Goal: Information Seeking & Learning: Learn about a topic

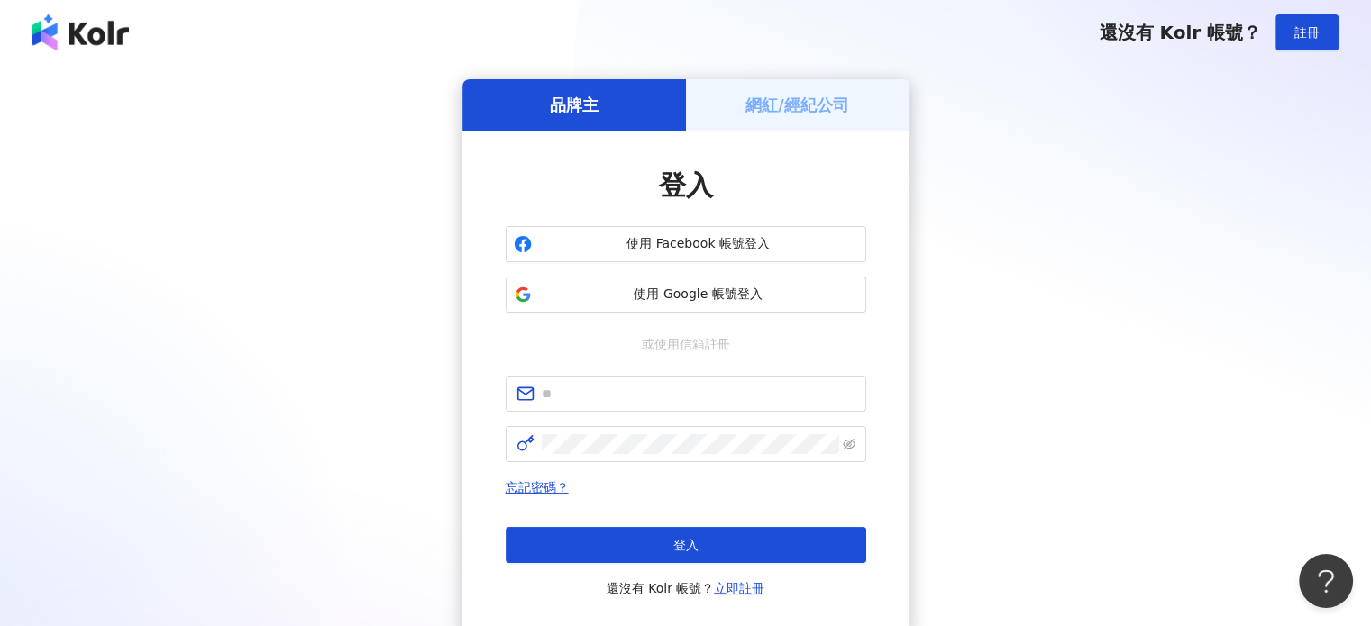
click at [1176, 363] on div "品牌主 網紅/經紀公司 登入 使用 Facebook 帳號登入 使用 Google 帳號登入 或使用信箱註冊 忘記密碼？ 登入 還沒有 Kolr 帳號？ 立即…" at bounding box center [685, 357] width 1327 height 556
click at [594, 291] on span "使用 Google 帳號登入" at bounding box center [698, 295] width 319 height 18
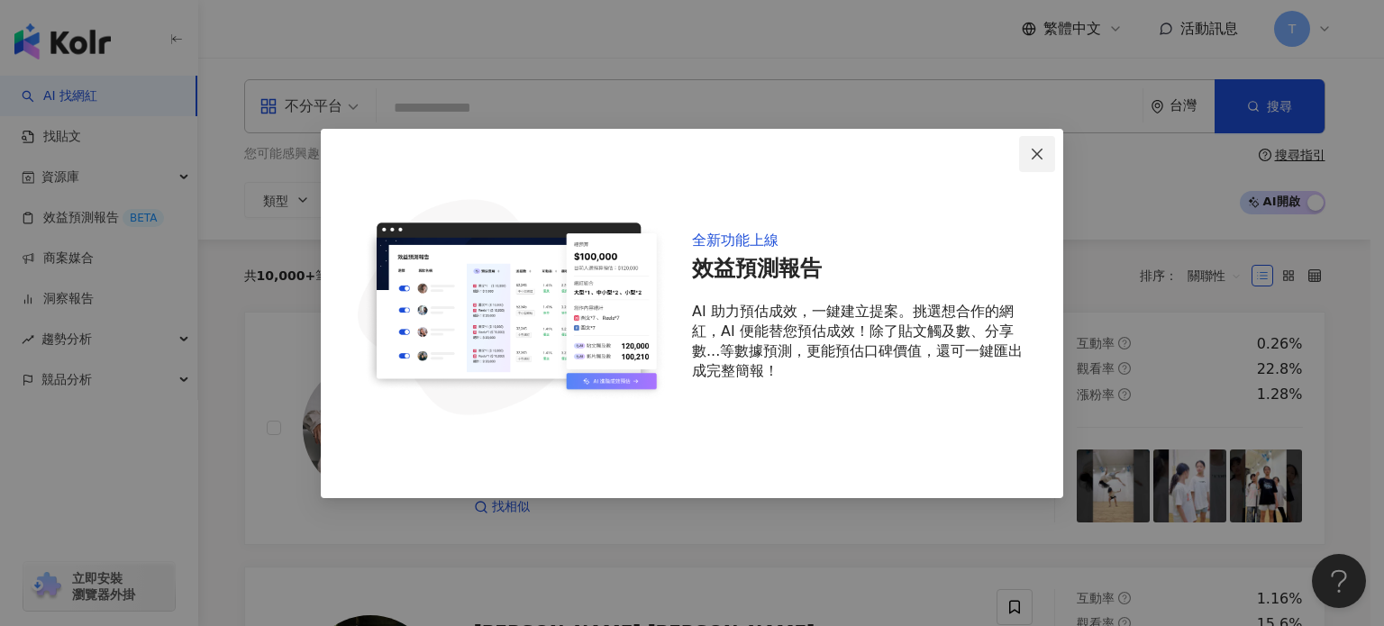
click at [1034, 147] on icon "close" at bounding box center [1037, 154] width 14 height 14
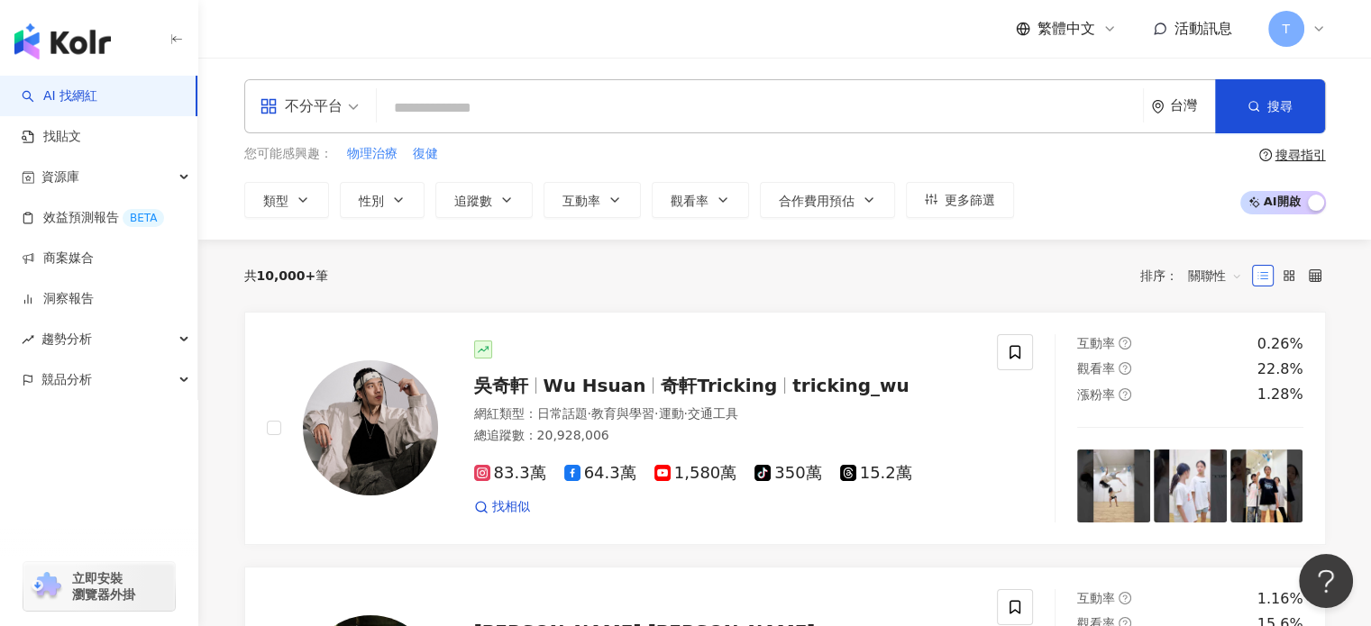
click at [840, 114] on input "search" at bounding box center [760, 108] width 752 height 34
click at [393, 183] on button "性別" at bounding box center [382, 200] width 85 height 36
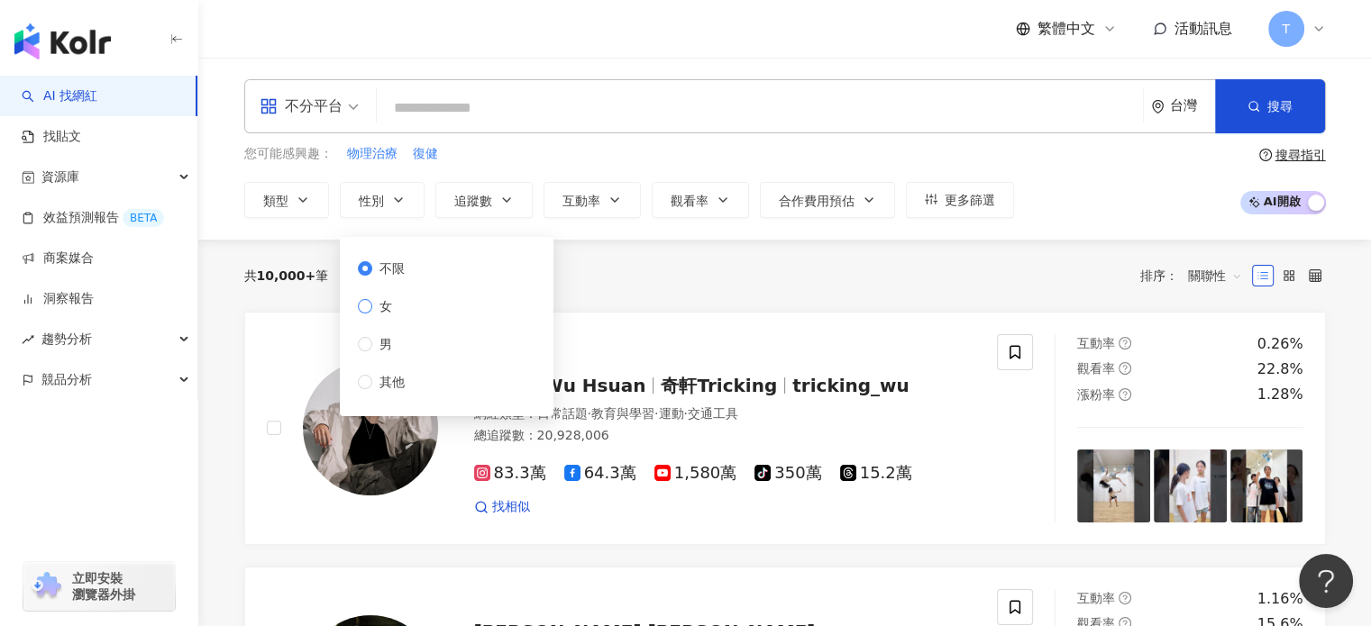
click at [375, 301] on span "女" at bounding box center [385, 306] width 27 height 20
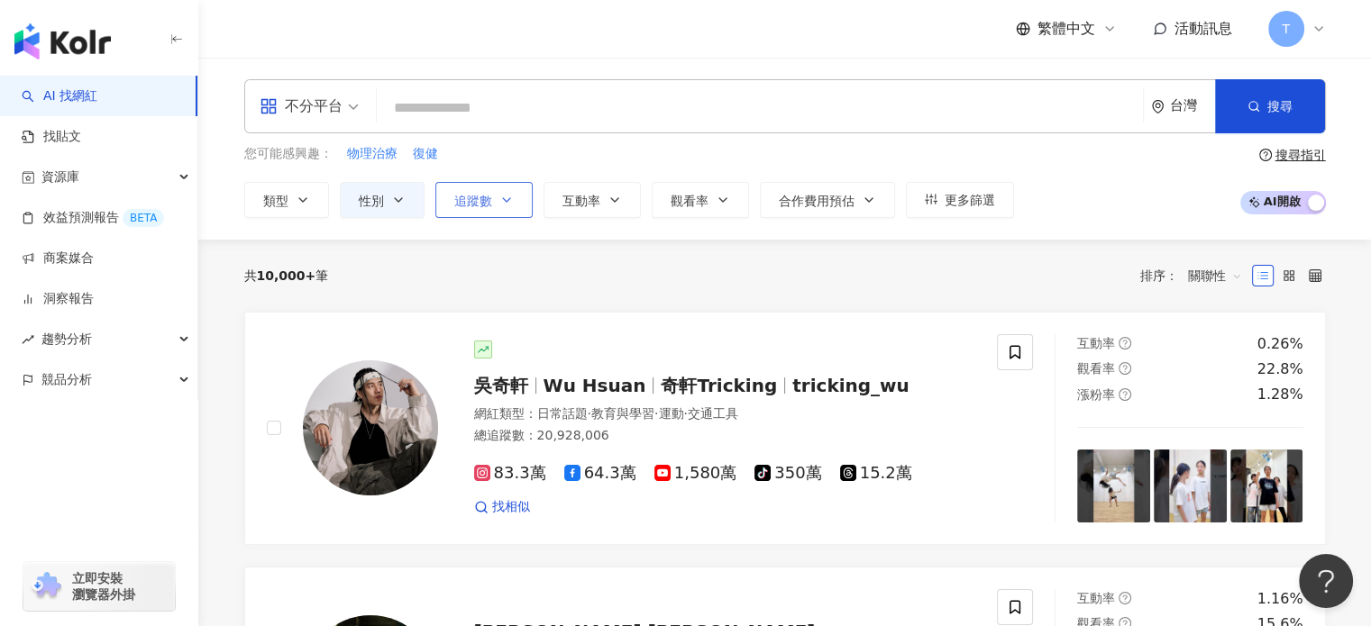
click at [468, 201] on span "追蹤數" at bounding box center [473, 201] width 38 height 14
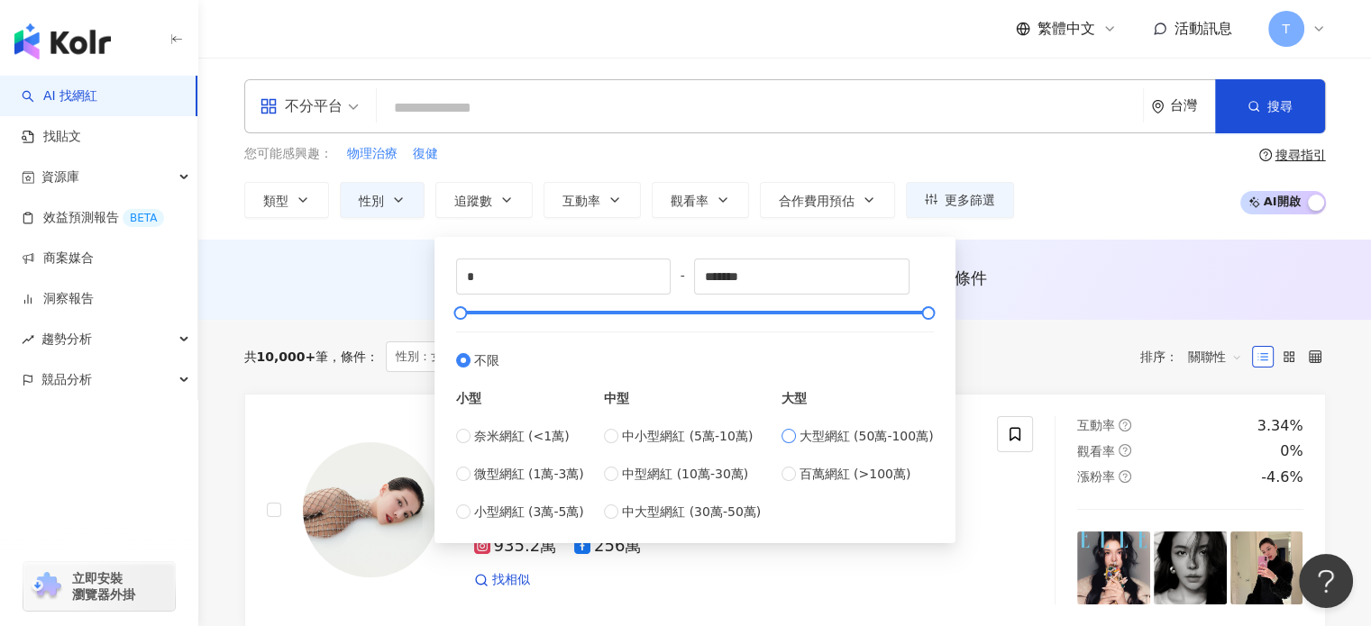
type input "******"
drag, startPoint x: 779, startPoint y: 150, endPoint x: 689, endPoint y: 159, distance: 90.7
click at [779, 150] on div "您可能感興趣： 物理治療 復健" at bounding box center [629, 154] width 770 height 20
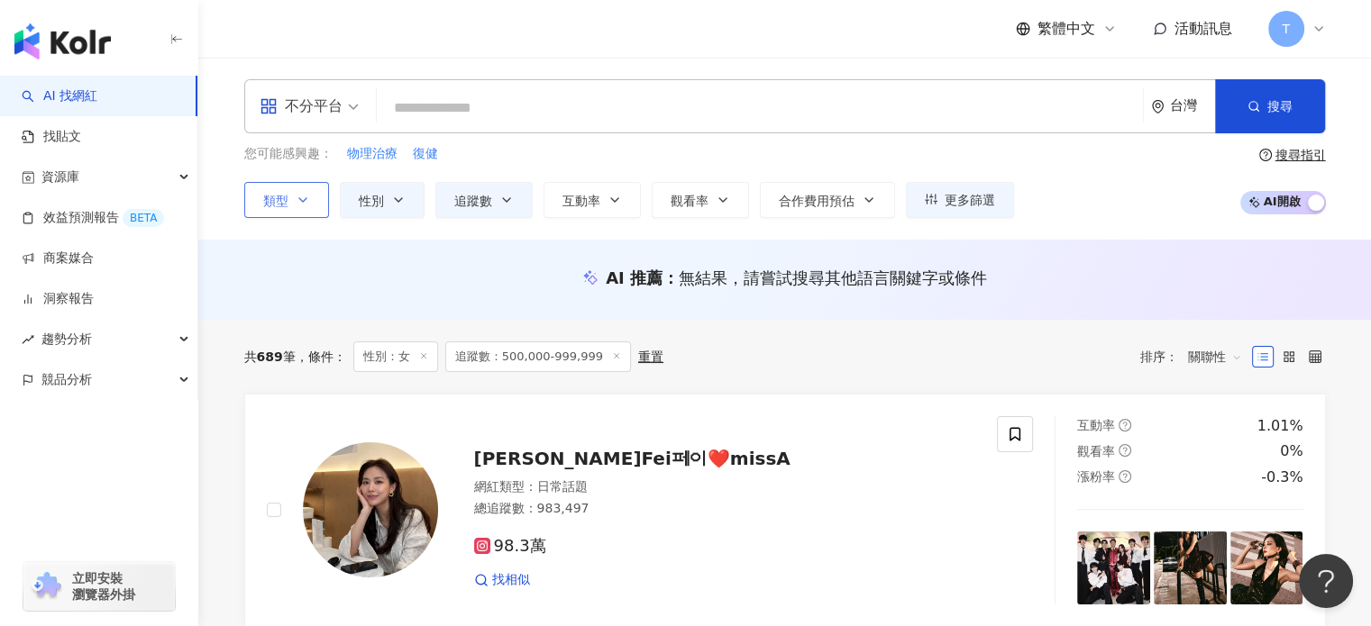
click at [278, 208] on button "類型" at bounding box center [286, 200] width 85 height 36
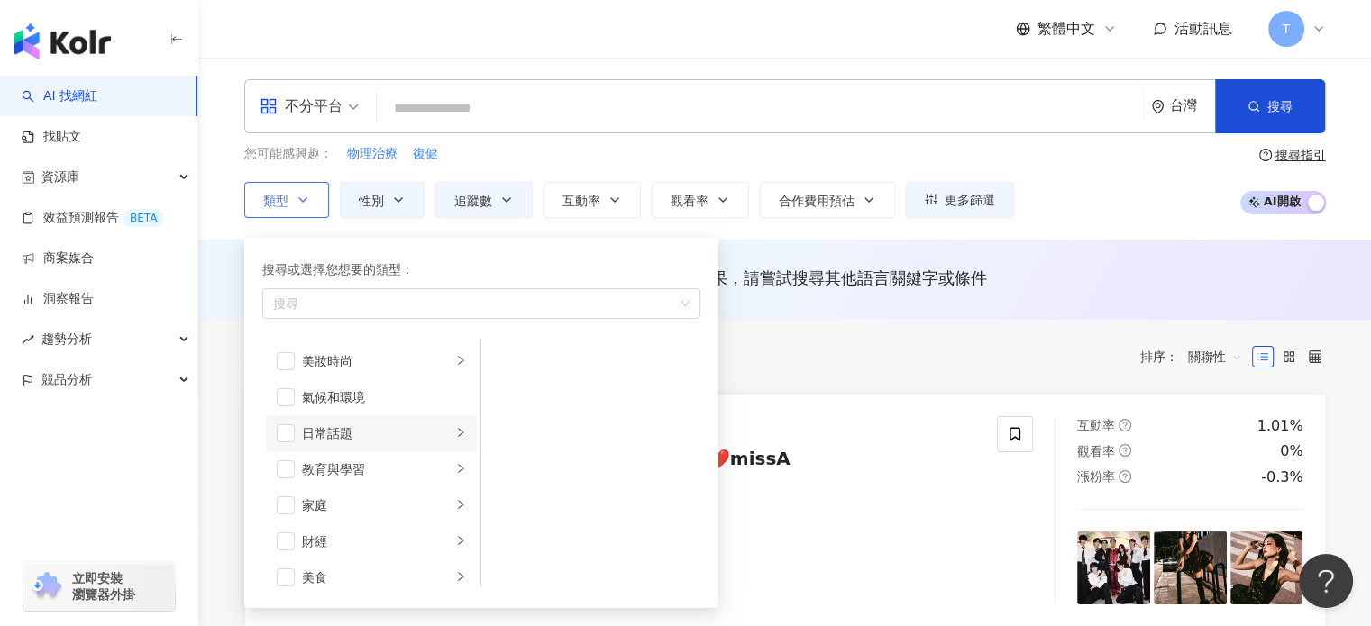
scroll to position [90, 0]
click at [288, 451] on span "button" at bounding box center [286, 451] width 18 height 18
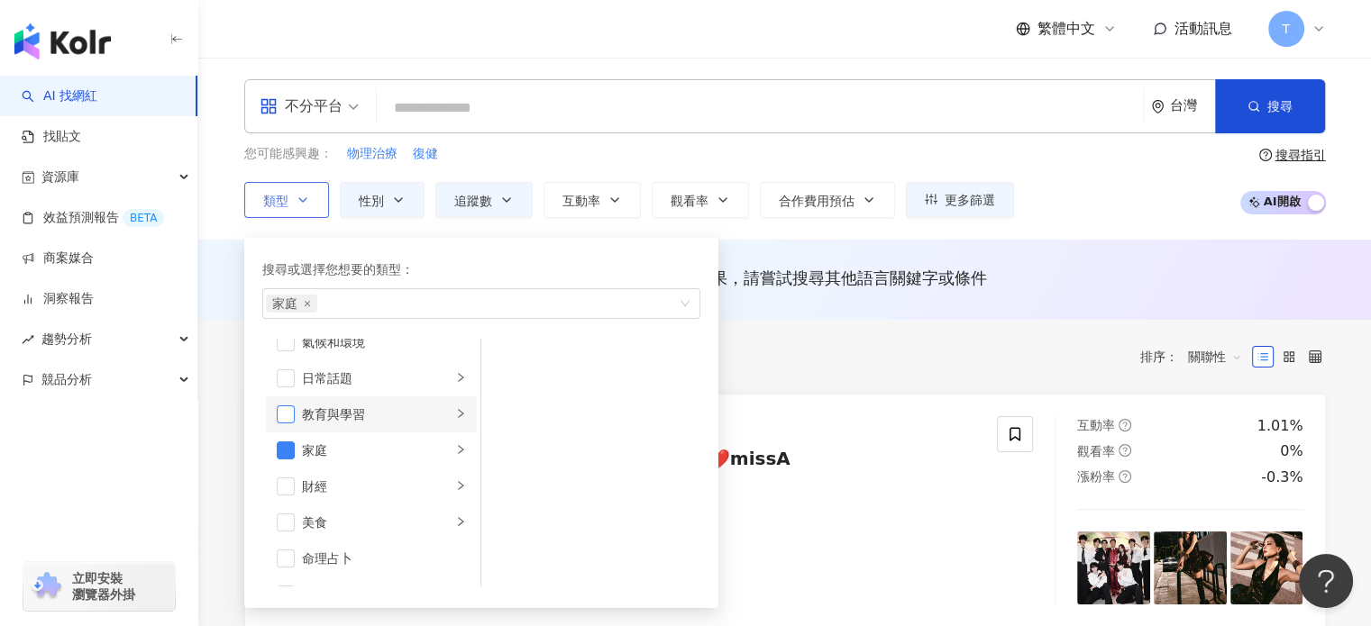
click at [287, 408] on span "button" at bounding box center [286, 415] width 18 height 18
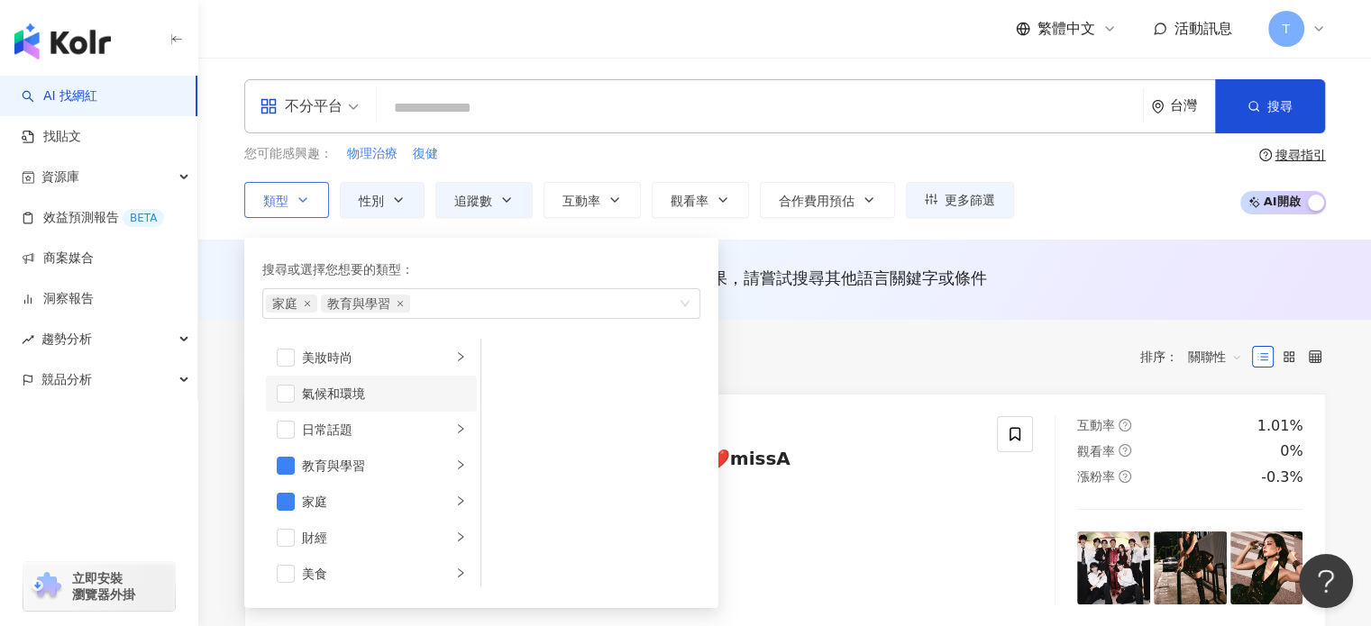
scroll to position [0, 0]
click at [285, 467] on span "button" at bounding box center [286, 469] width 18 height 18
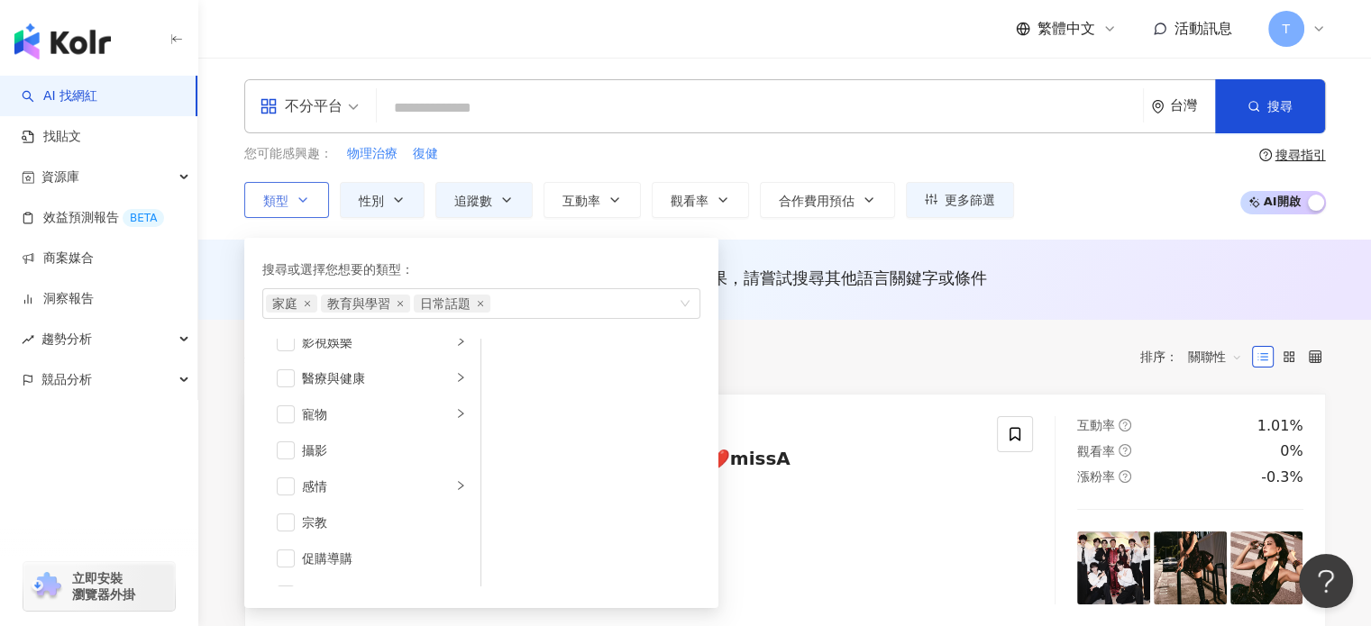
scroll to position [624, 0]
click at [851, 298] on div "AI 推薦 ： 無結果，請嘗試搜尋其他語言關鍵字或條件" at bounding box center [784, 283] width 1153 height 33
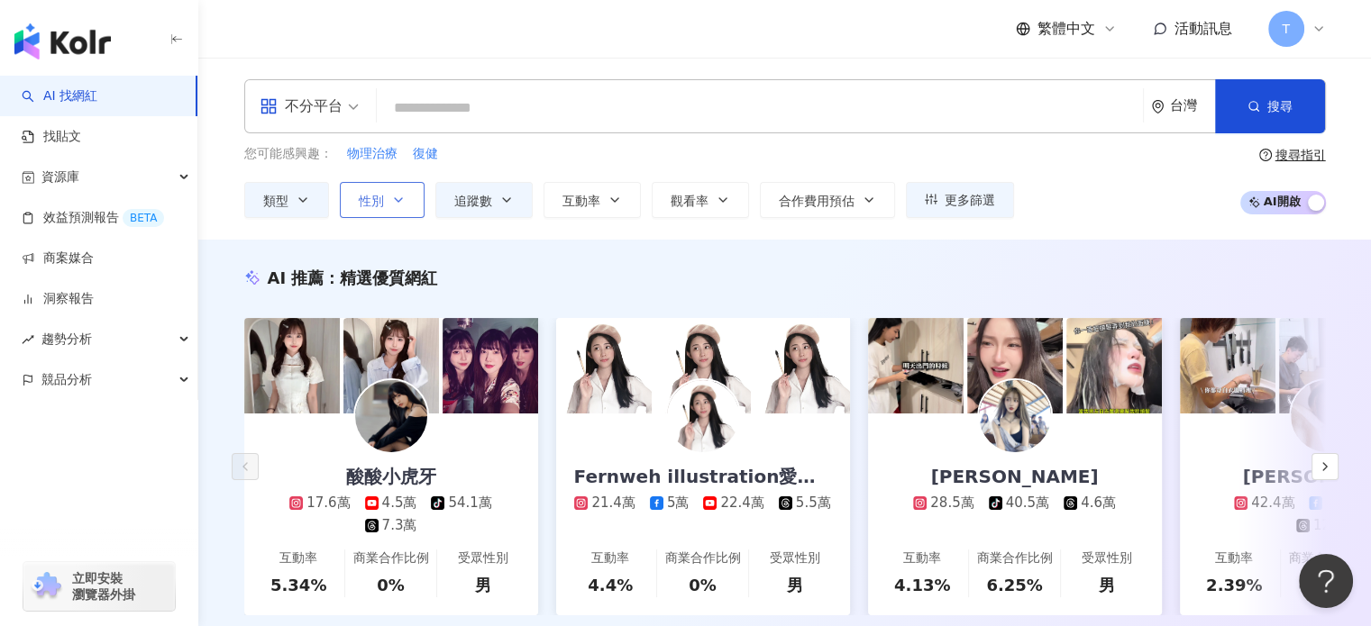
click at [385, 197] on button "性別" at bounding box center [382, 200] width 85 height 36
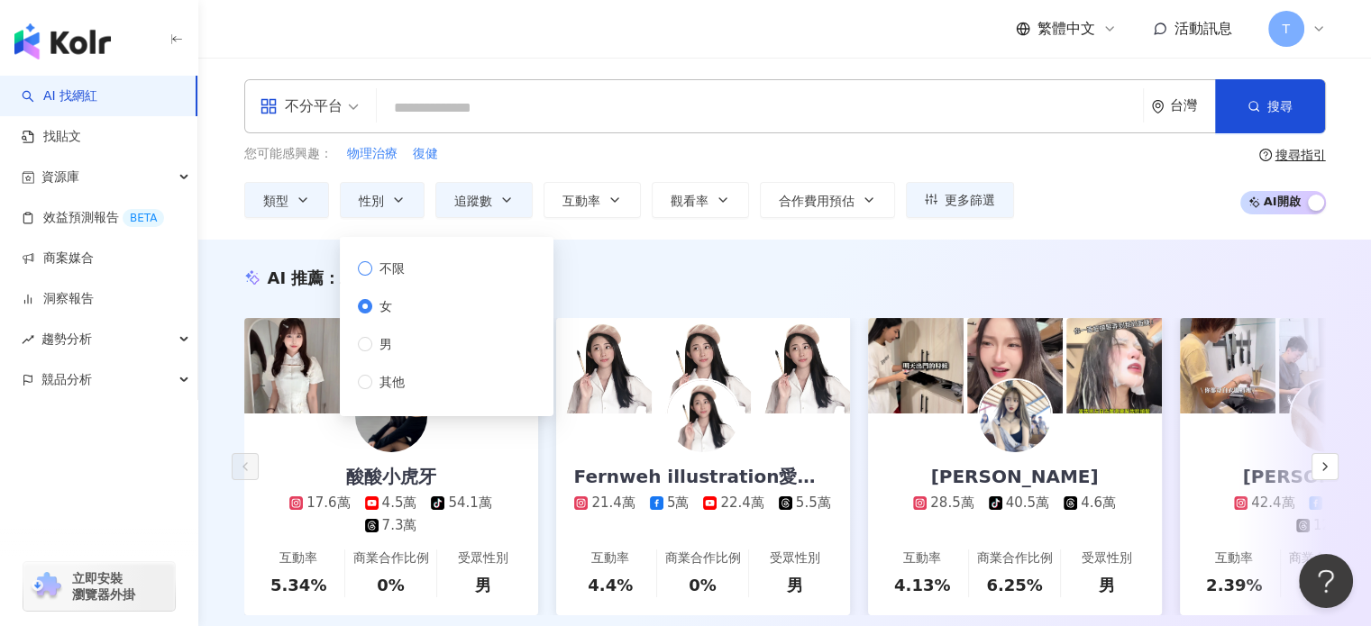
click at [385, 269] on span "不限" at bounding box center [392, 269] width 40 height 20
click at [569, 223] on div "不分平台 台灣 搜尋 您可能感興趣： 物理治療 復健 類型 性別 追蹤數 互動率 觀看率 合作費用預估 更多篩選 不限 女 男 其他 ****** - ***…" at bounding box center [784, 149] width 1172 height 182
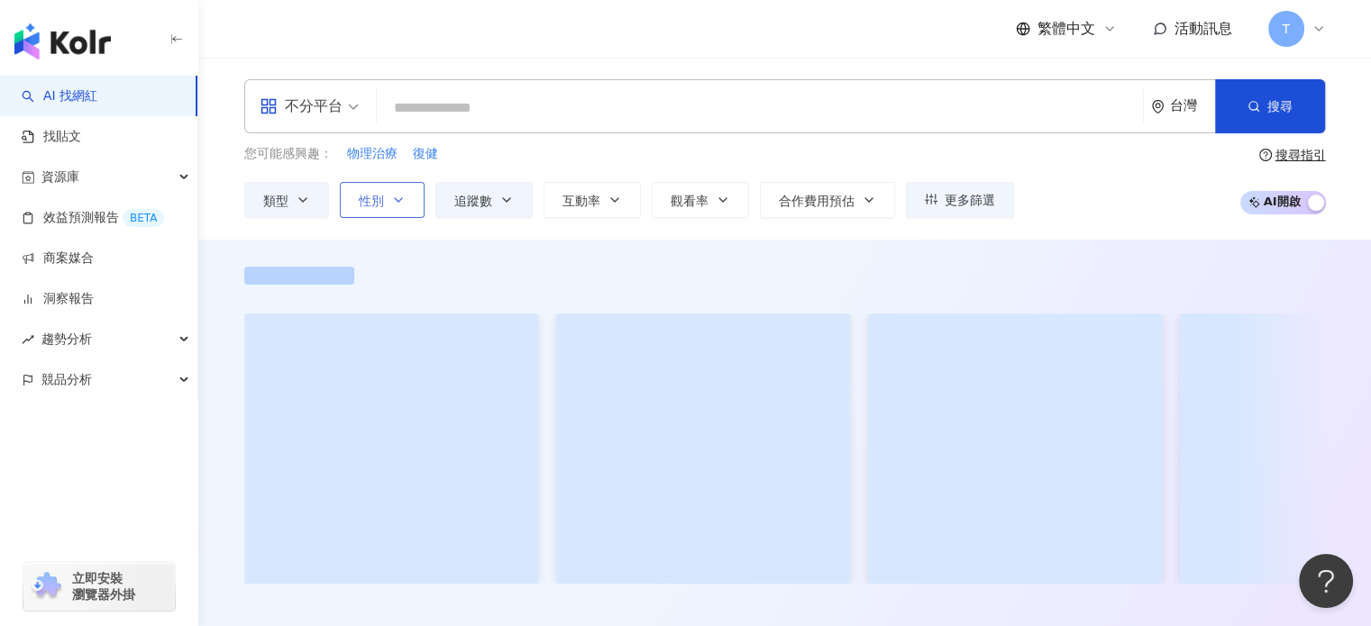
click at [380, 199] on span "性別" at bounding box center [371, 201] width 25 height 14
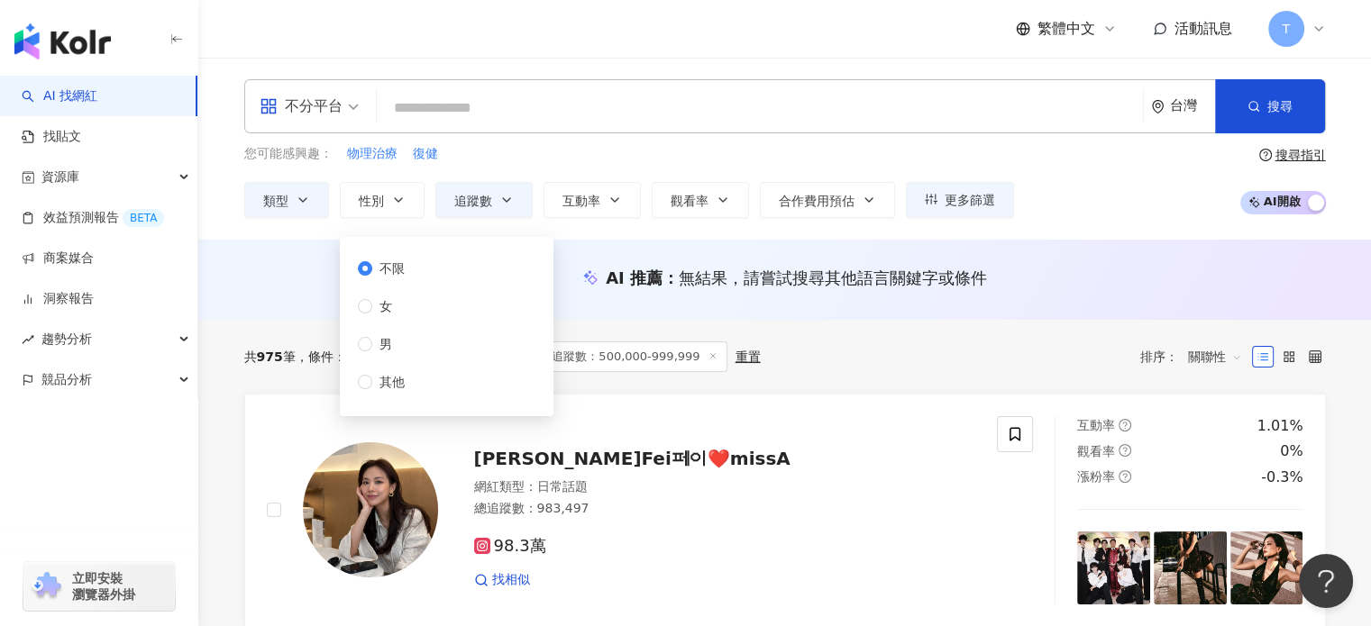
click at [537, 158] on div "您可能感興趣： 物理治療 復健" at bounding box center [629, 154] width 770 height 20
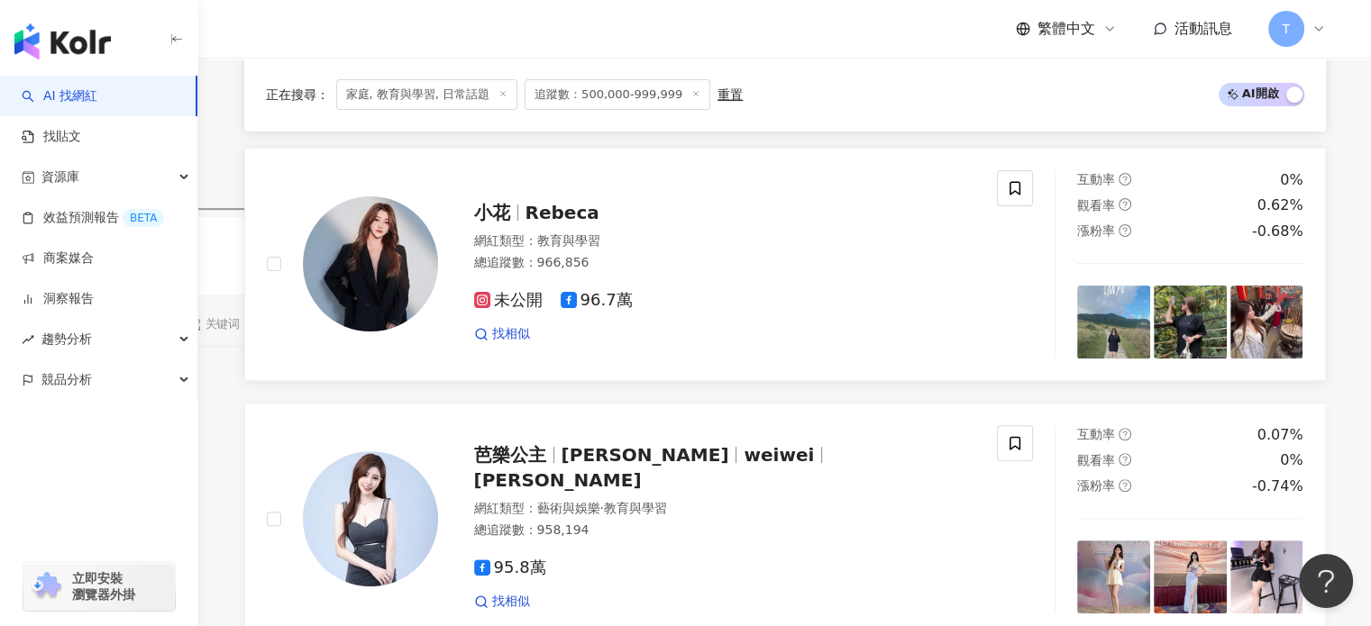
scroll to position [541, 0]
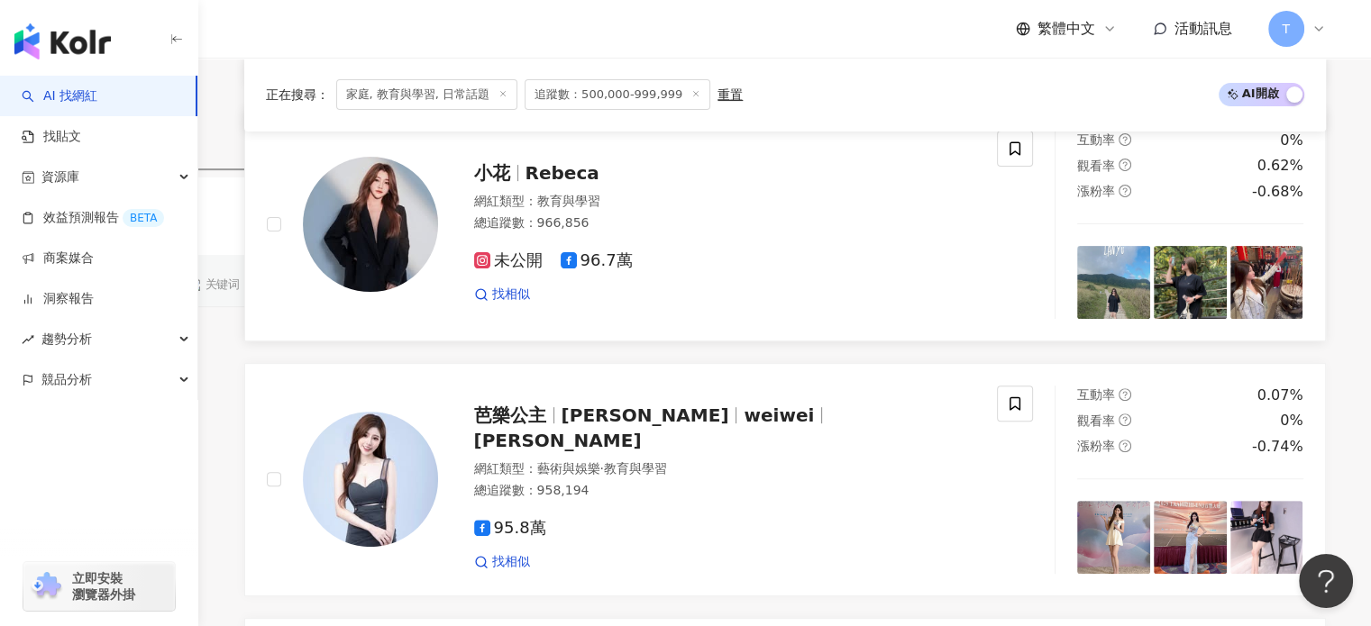
click at [580, 261] on span "96.7萬" at bounding box center [597, 260] width 72 height 19
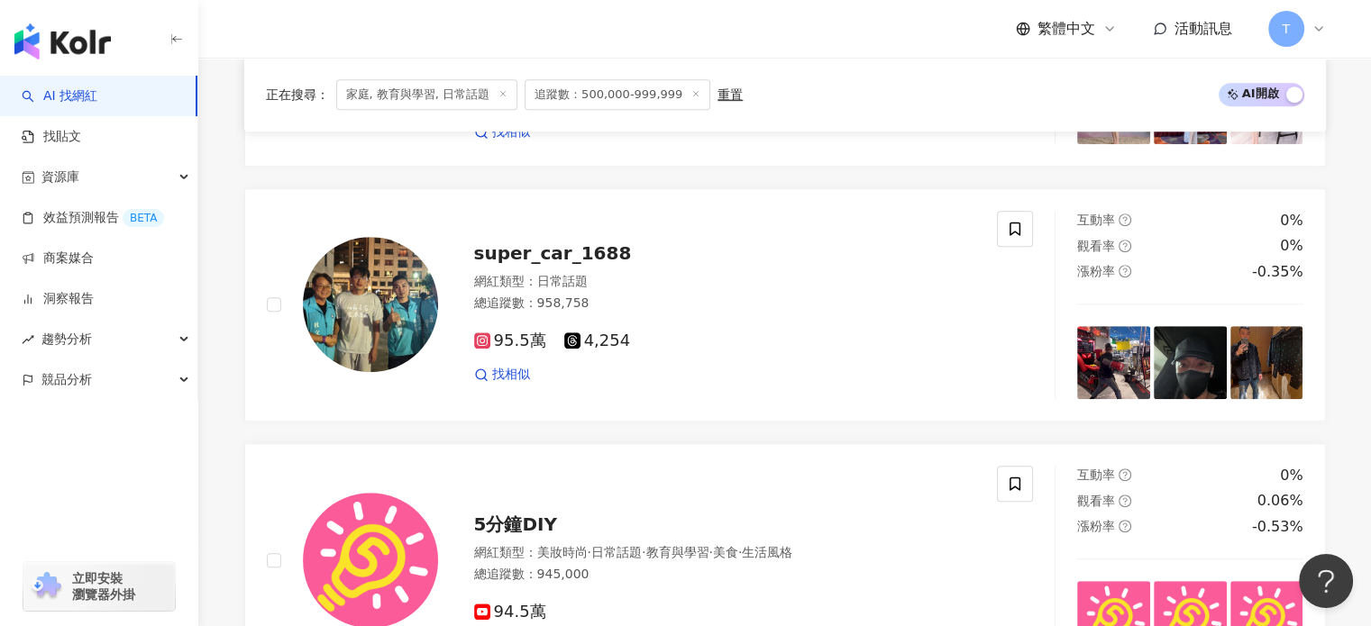
scroll to position [1081, 0]
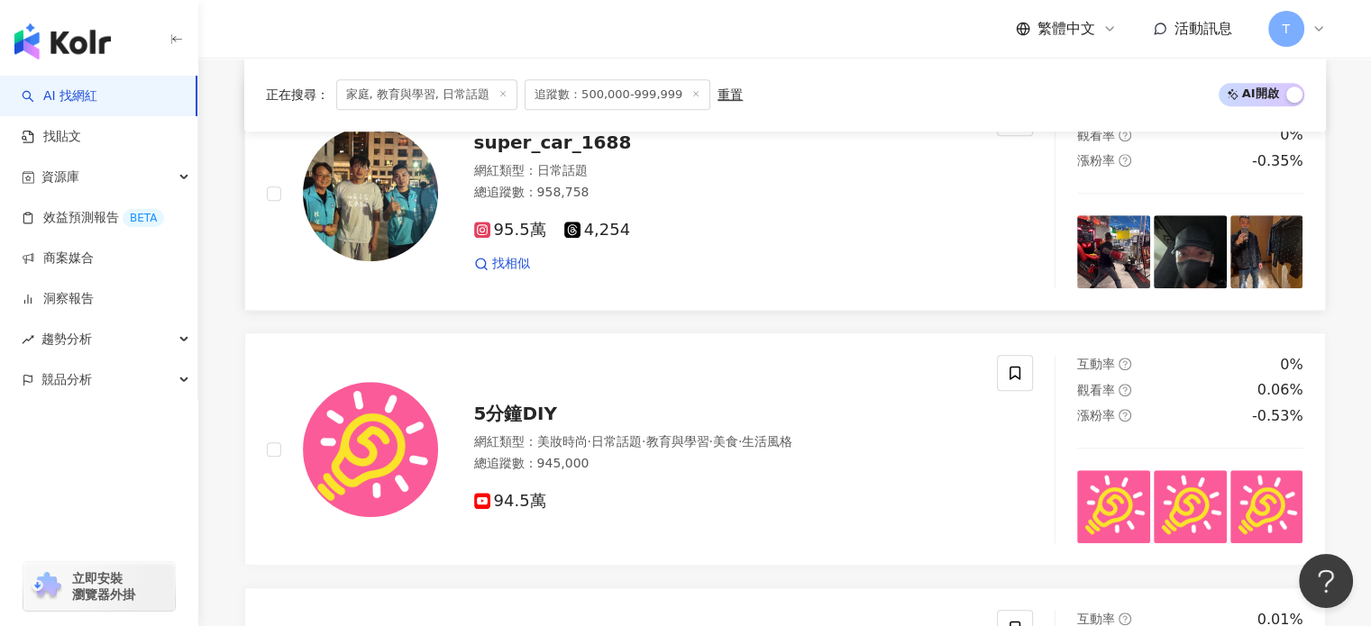
click at [518, 170] on div "網紅類型 ： 日常話題" at bounding box center [725, 171] width 502 height 18
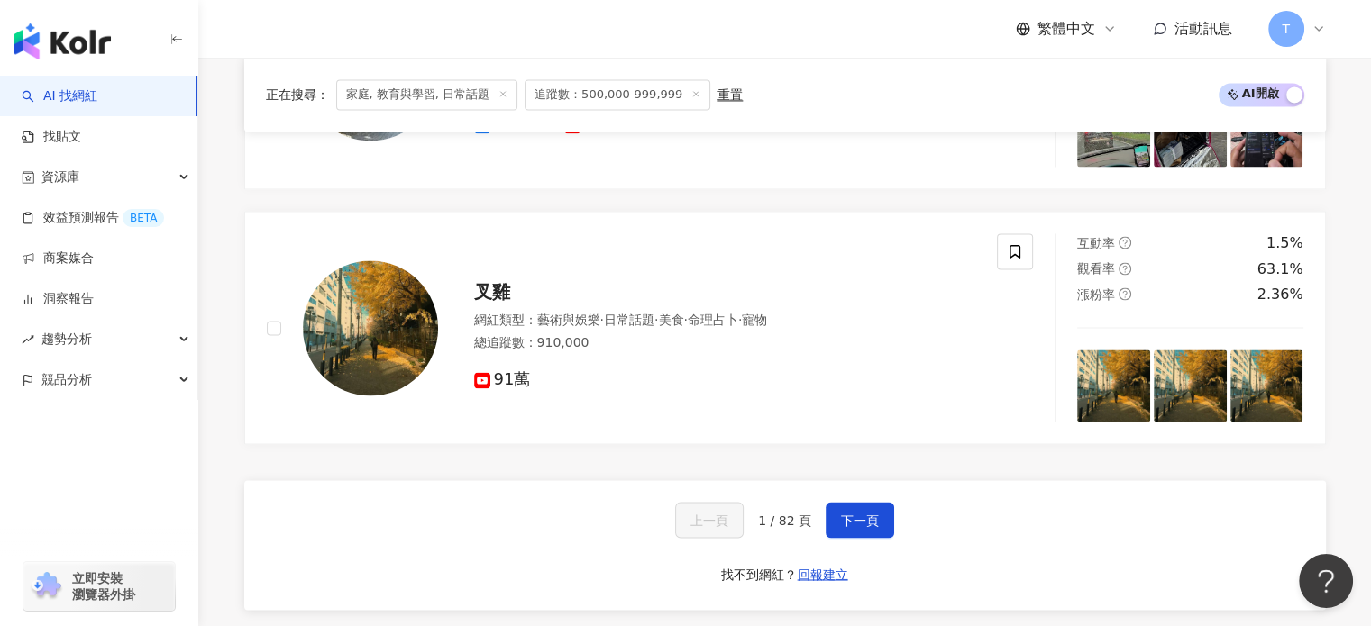
scroll to position [3154, 0]
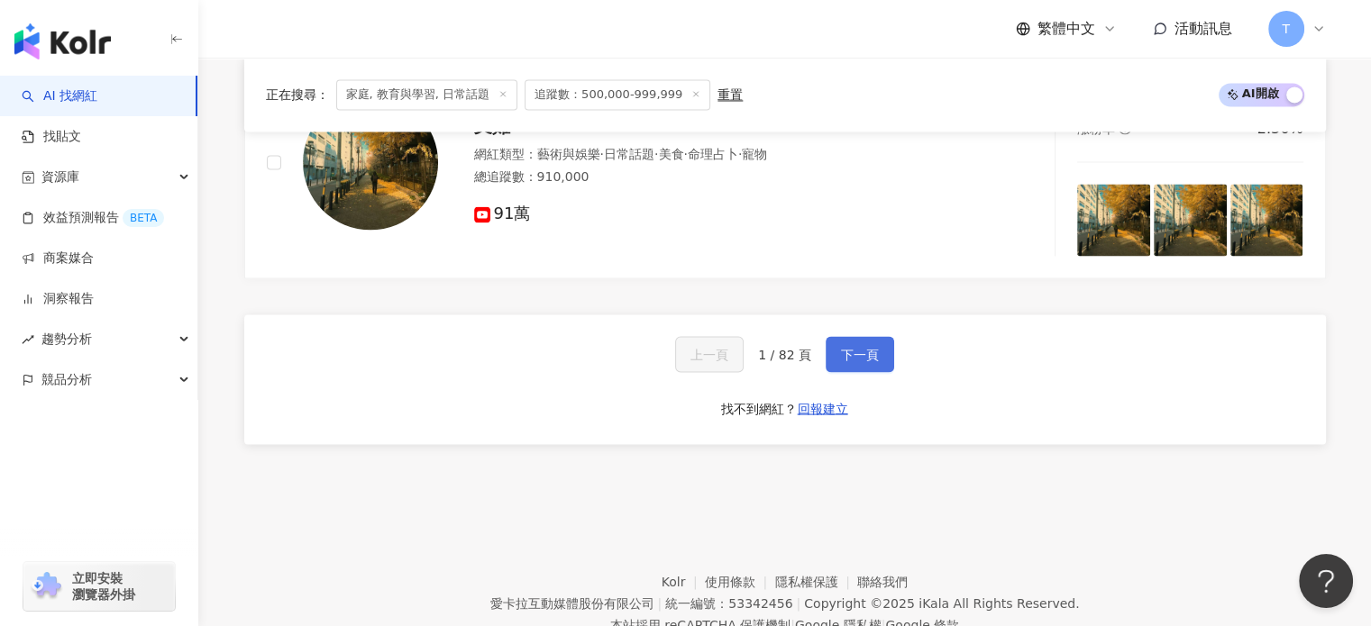
click at [825, 352] on button "下一頁" at bounding box center [859, 354] width 68 height 36
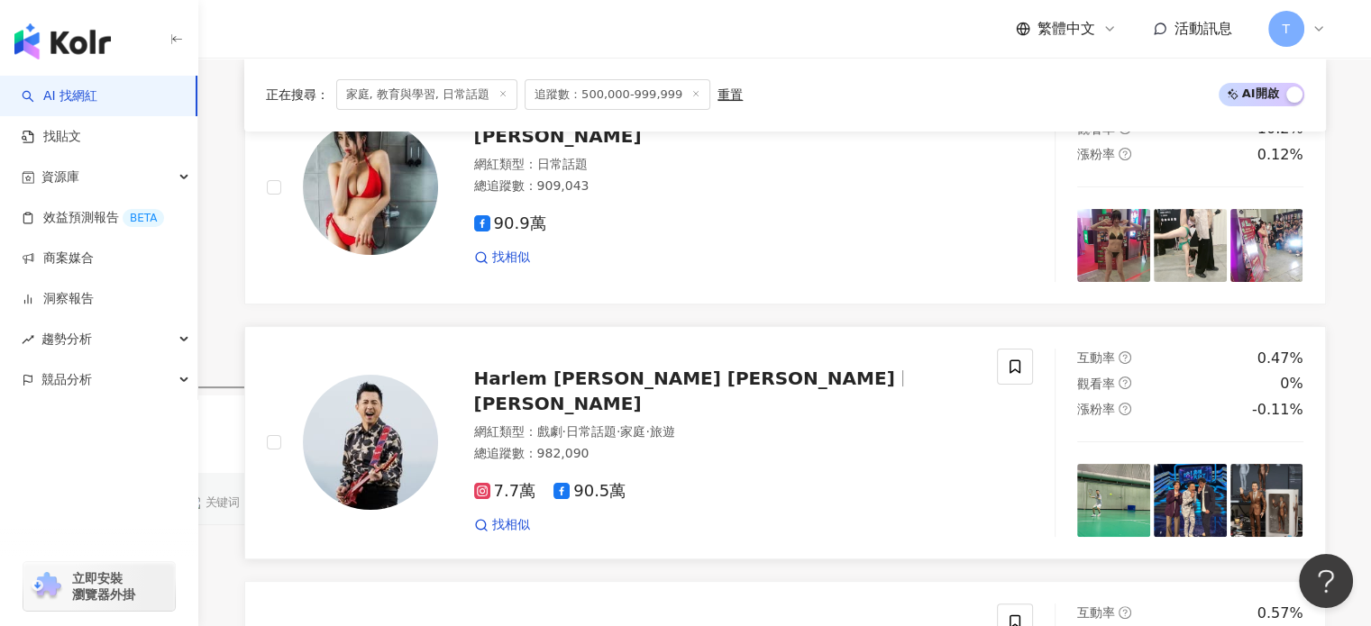
scroll to position [379, 0]
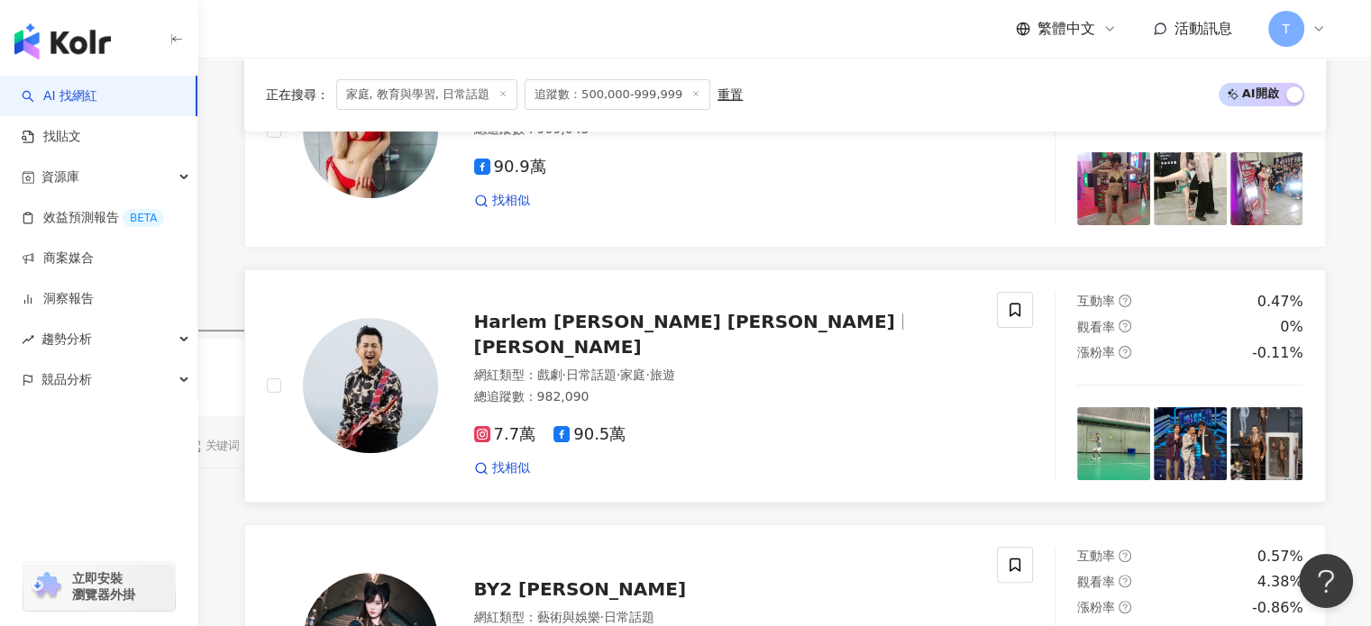
drag, startPoint x: 529, startPoint y: 311, endPoint x: 482, endPoint y: 287, distance: 52.4
click at [482, 287] on link "Harlem Yu 庾澄慶 庾澄慶 網紅類型 ： 戲劇 · 日常話題 · 家庭 · 旅遊 總追蹤數 ： 982,090 7.7萬 90.5萬 找相似 互動率 …" at bounding box center [784, 385] width 1081 height 233
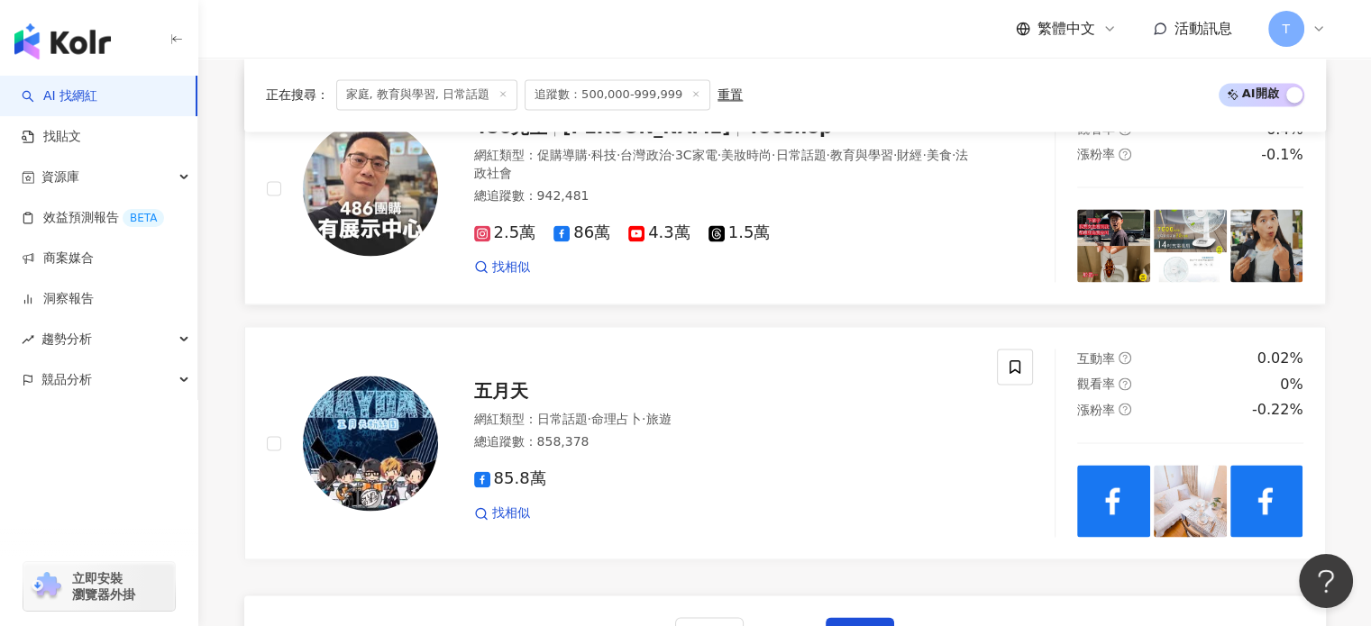
scroll to position [3083, 0]
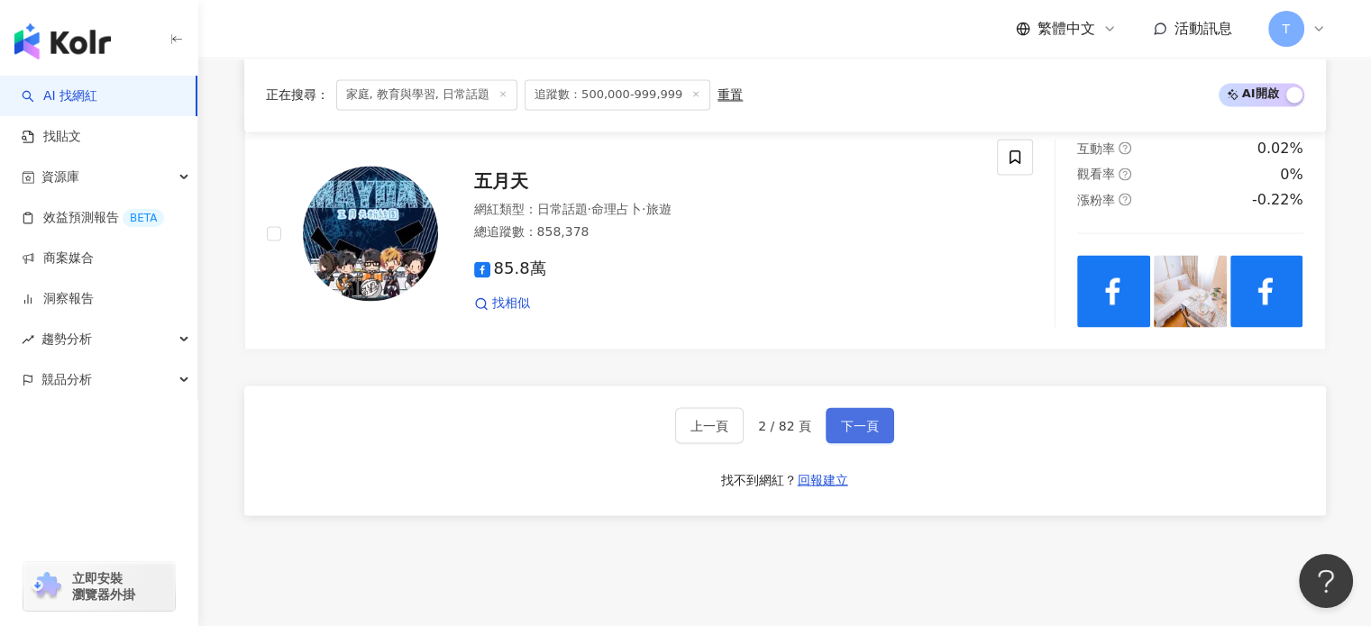
click at [849, 418] on span "下一頁" at bounding box center [860, 425] width 38 height 14
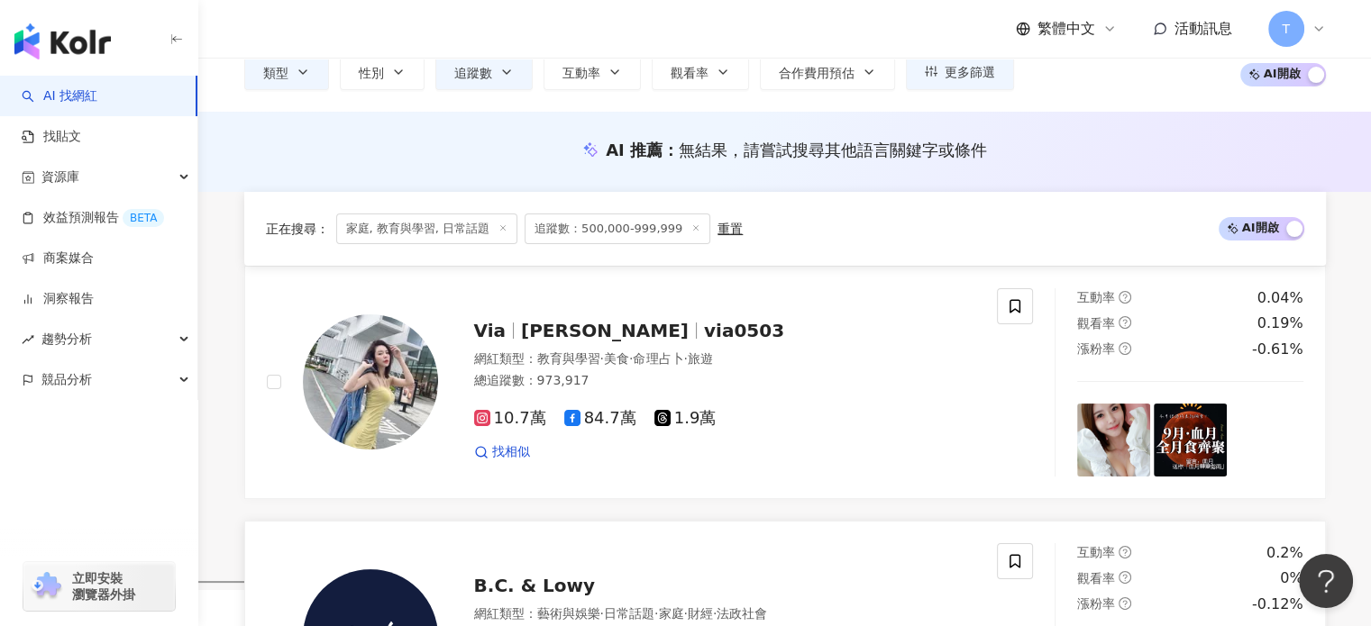
scroll to position [109, 0]
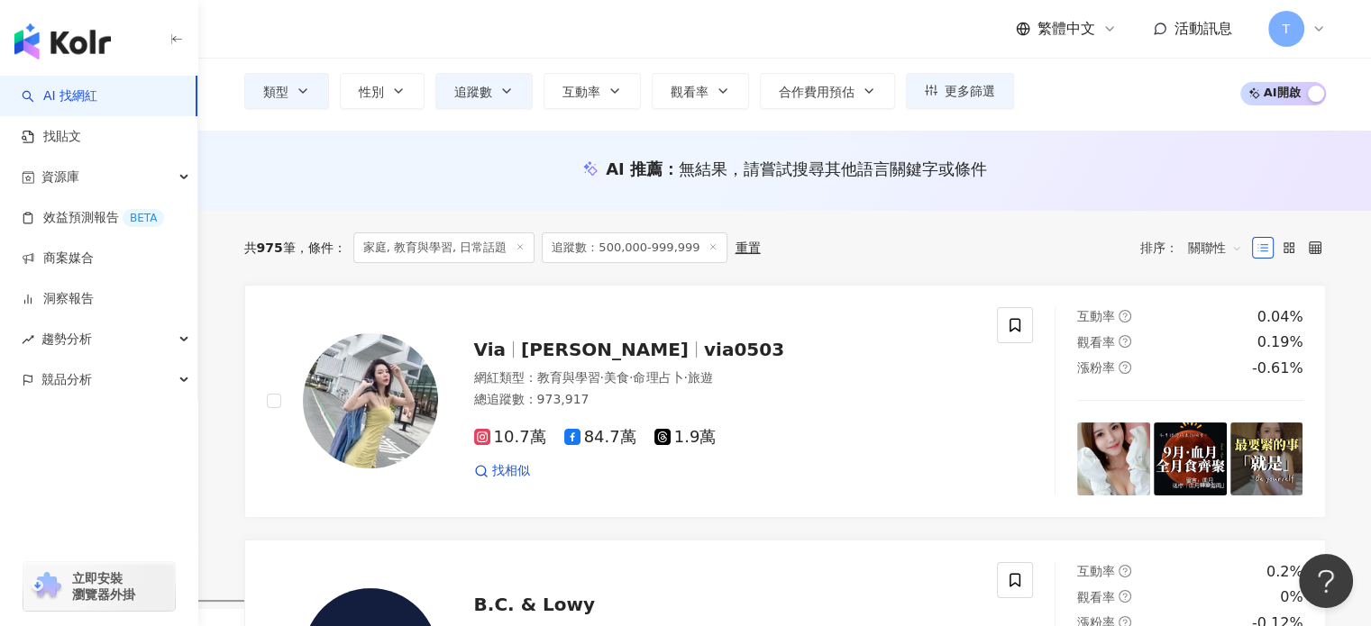
click at [431, 240] on span "家庭, 教育與學習, 日常話題" at bounding box center [444, 247] width 182 height 31
click at [438, 248] on span "家庭, 教育與學習, 日常話題" at bounding box center [444, 247] width 182 height 31
click at [519, 246] on icon at bounding box center [519, 246] width 9 height 9
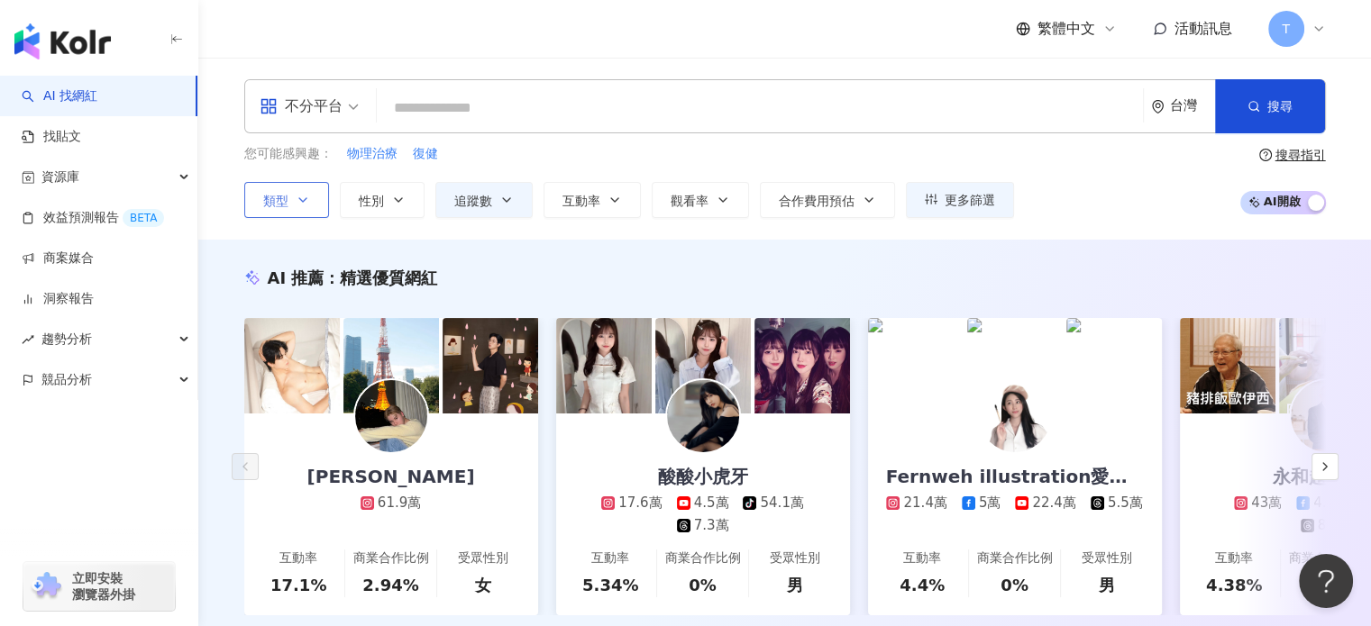
click at [301, 196] on icon "button" at bounding box center [303, 200] width 14 height 14
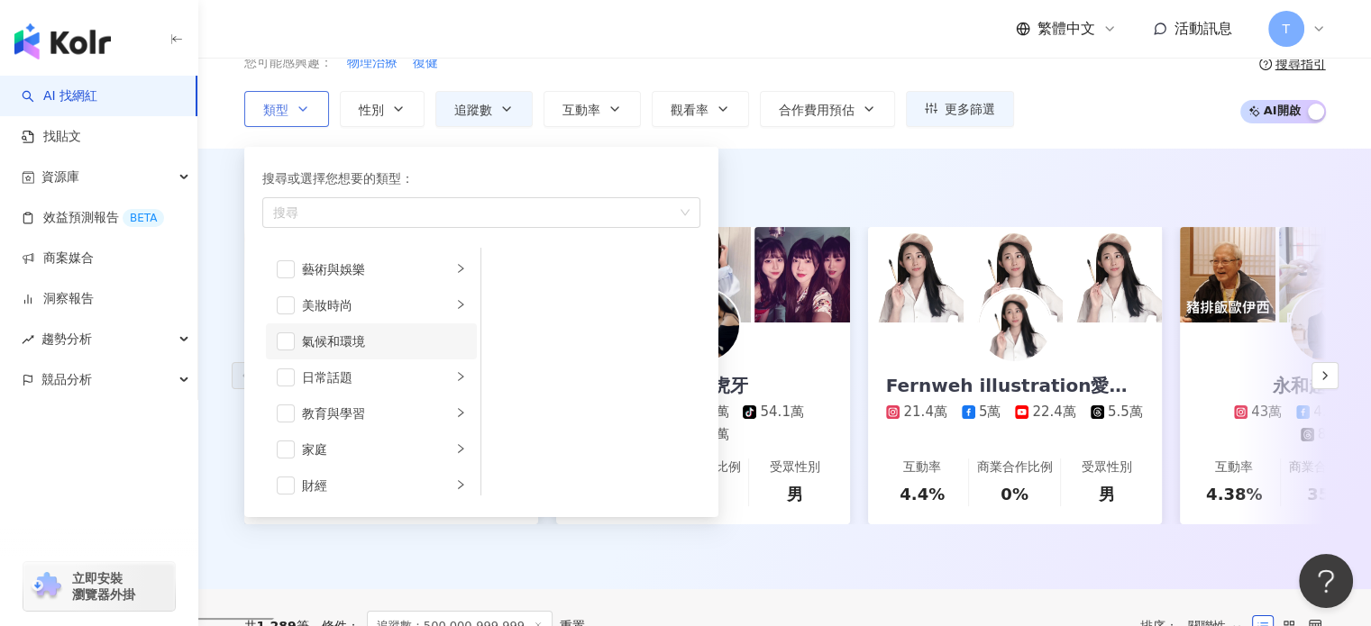
scroll to position [90, 0]
drag, startPoint x: 784, startPoint y: 215, endPoint x: 713, endPoint y: 208, distance: 71.6
click at [782, 215] on div "AI 推薦 ： 精選優質網紅 Jasper Chuang 61.9萬 互動率 17.1% 商業合作比例 2.94% 受眾性別 女 酸酸小虎牙 17.6萬 4.…" at bounding box center [784, 374] width 1153 height 394
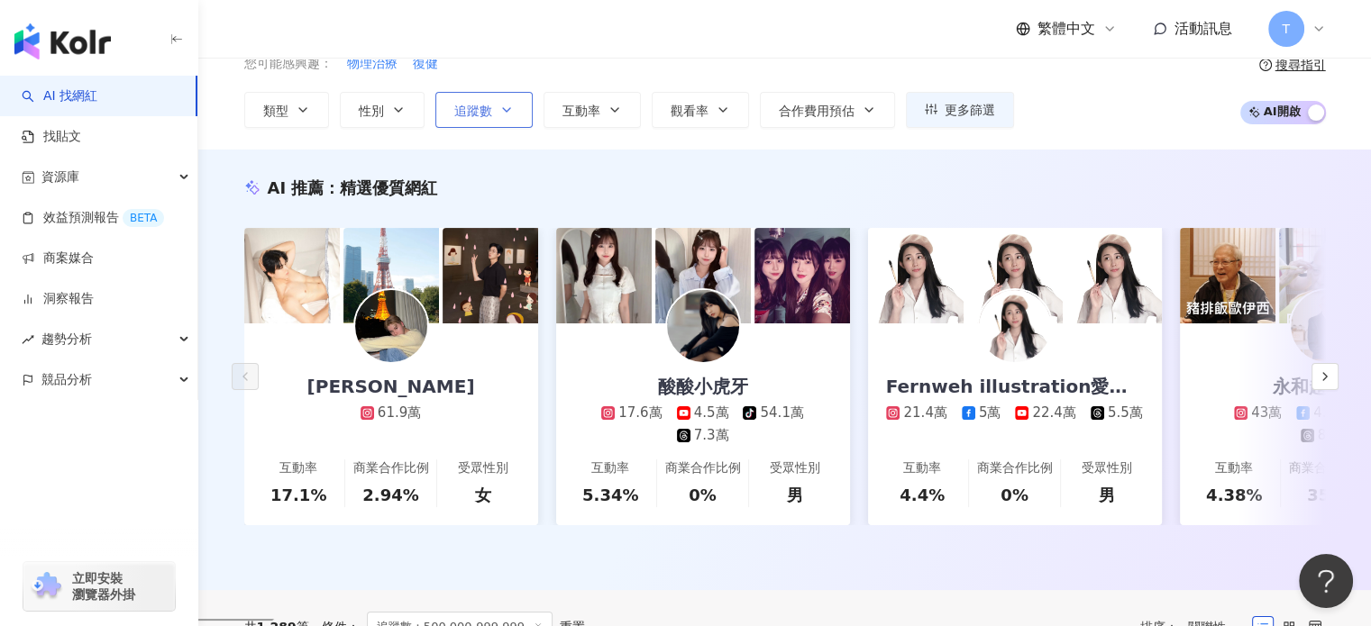
click at [464, 117] on span "追蹤數" at bounding box center [473, 111] width 38 height 14
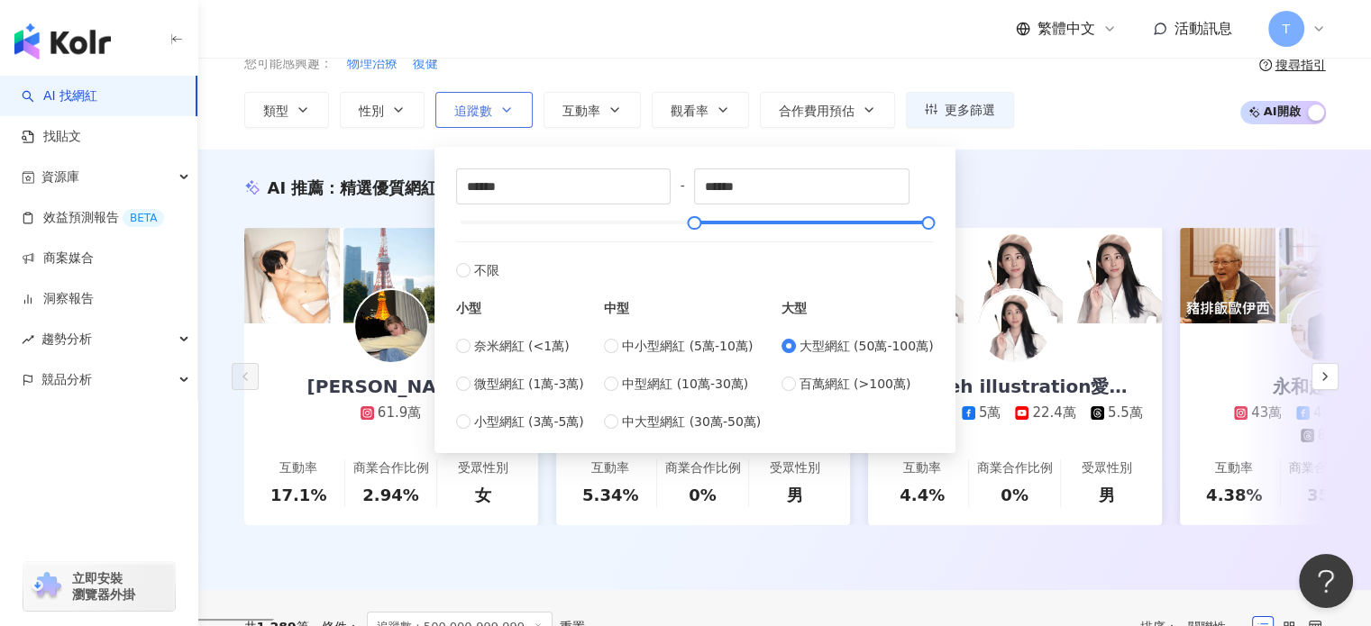
click at [526, 118] on button "追蹤數" at bounding box center [483, 110] width 97 height 36
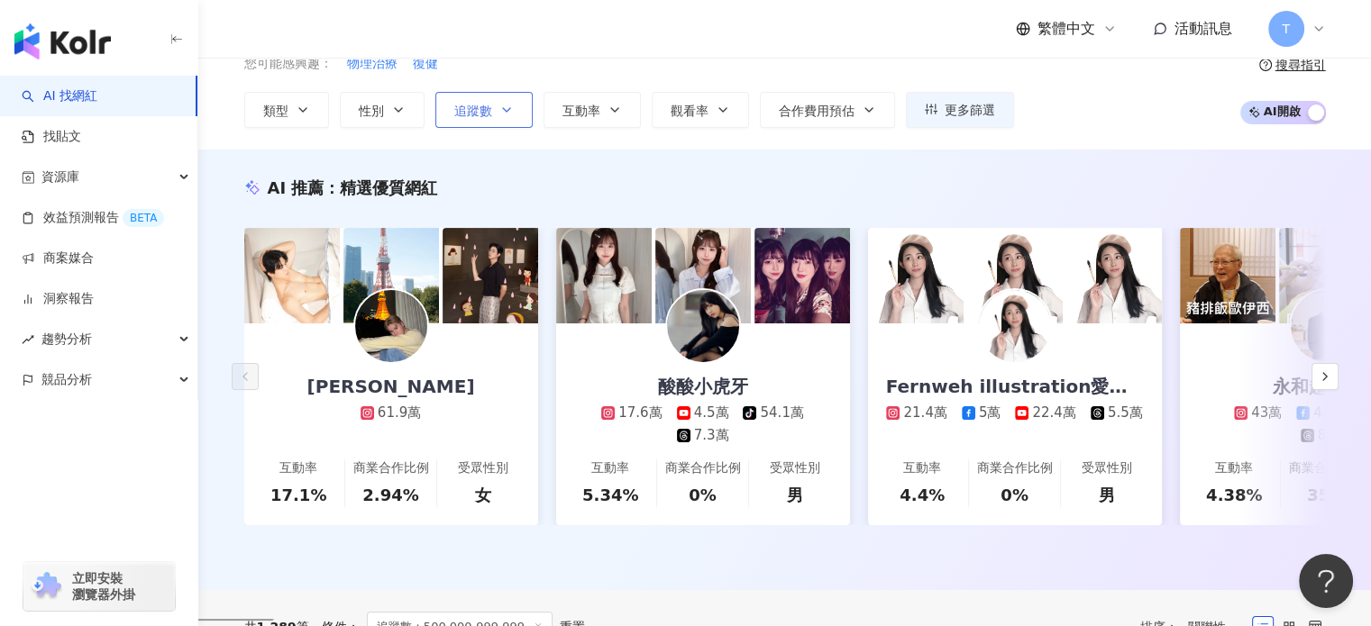
scroll to position [0, 0]
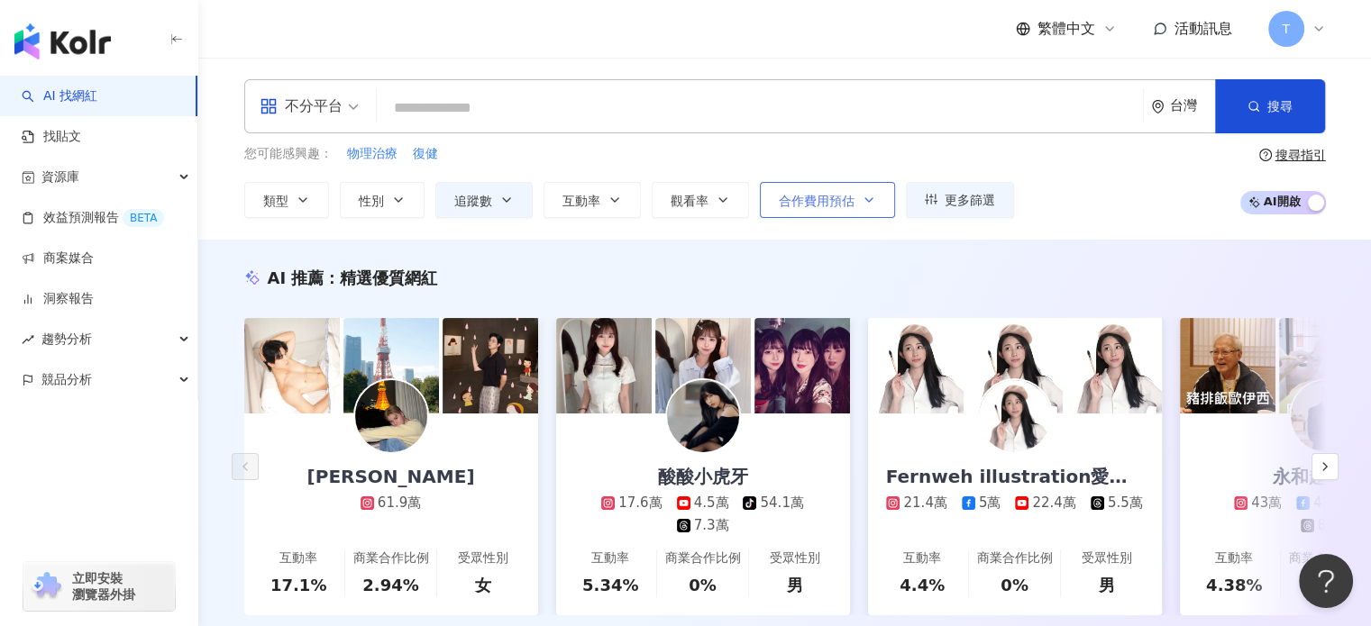
click at [851, 215] on button "合作費用預估" at bounding box center [827, 200] width 135 height 36
click at [952, 218] on div "不分平台 台灣 搜尋 您可能感興趣： 物理治療 復健 類型 性別 追蹤數 互動率 觀看率 合作費用預估 更多篩選 不限 女 男 其他 ****** - ***…" at bounding box center [784, 149] width 1172 height 182
click at [861, 194] on icon "button" at bounding box center [868, 200] width 14 height 14
click at [906, 195] on button "更多篩選" at bounding box center [960, 200] width 108 height 36
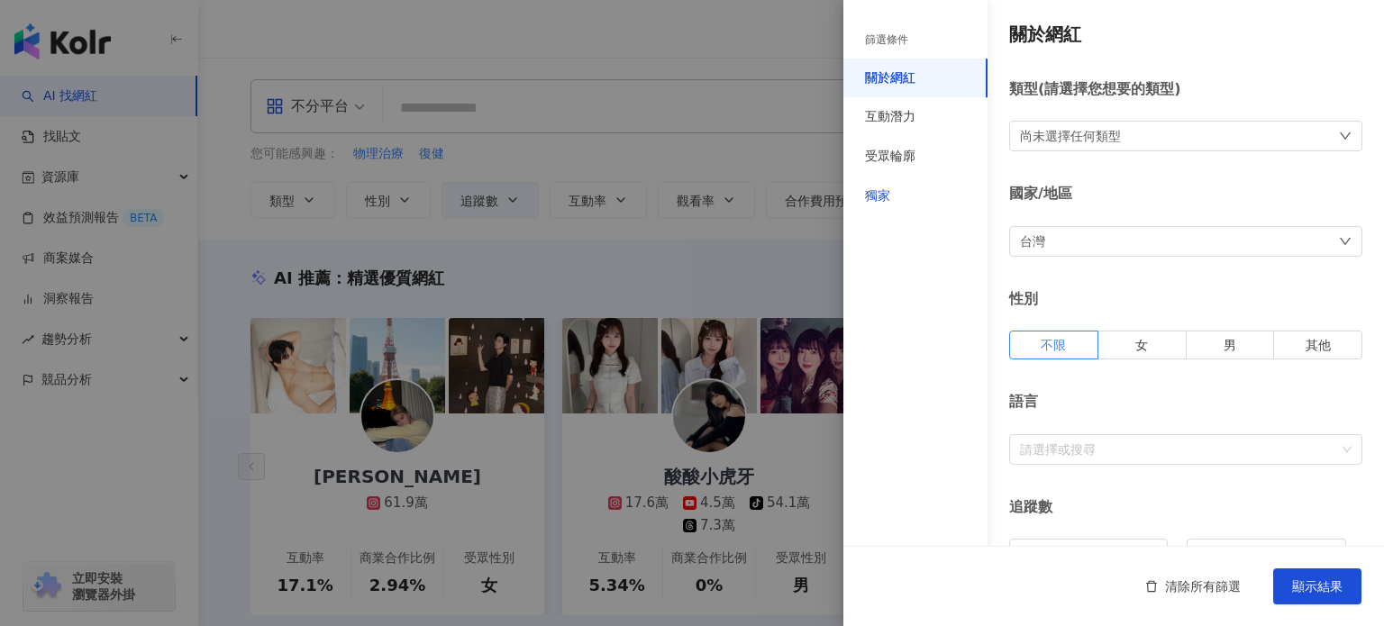
click at [899, 195] on div "獨家" at bounding box center [915, 197] width 144 height 40
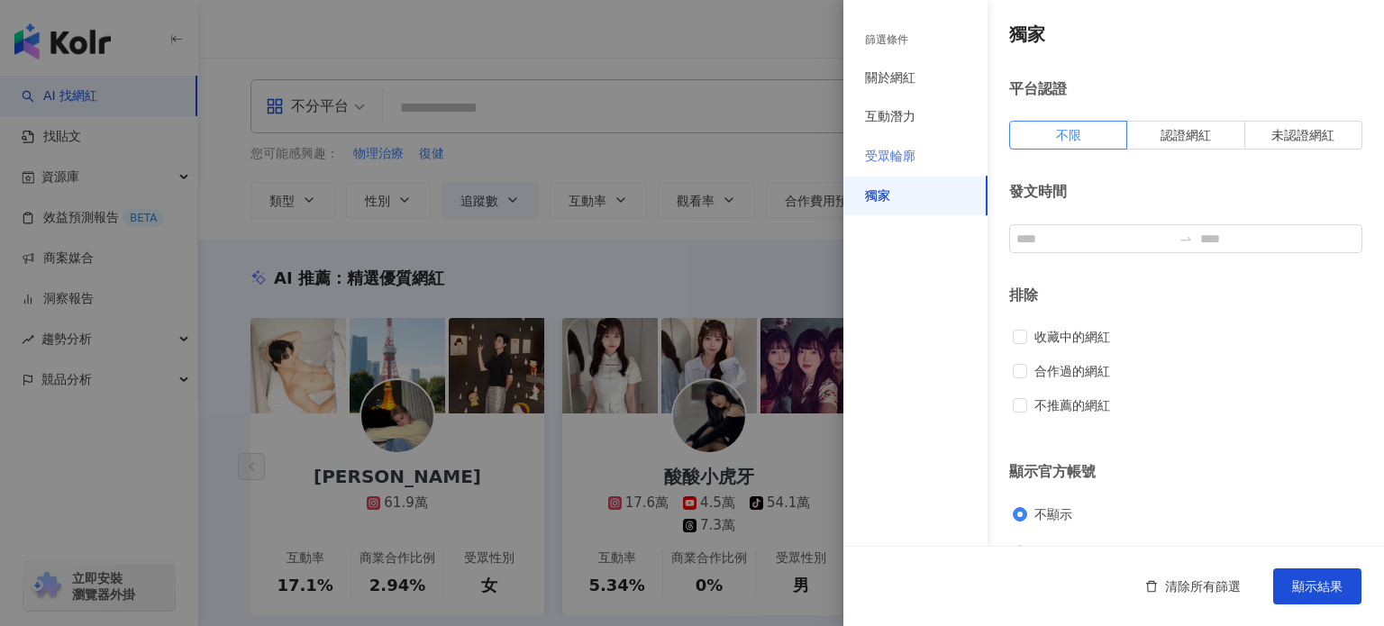
click at [908, 174] on div "受眾輪廓" at bounding box center [915, 157] width 144 height 40
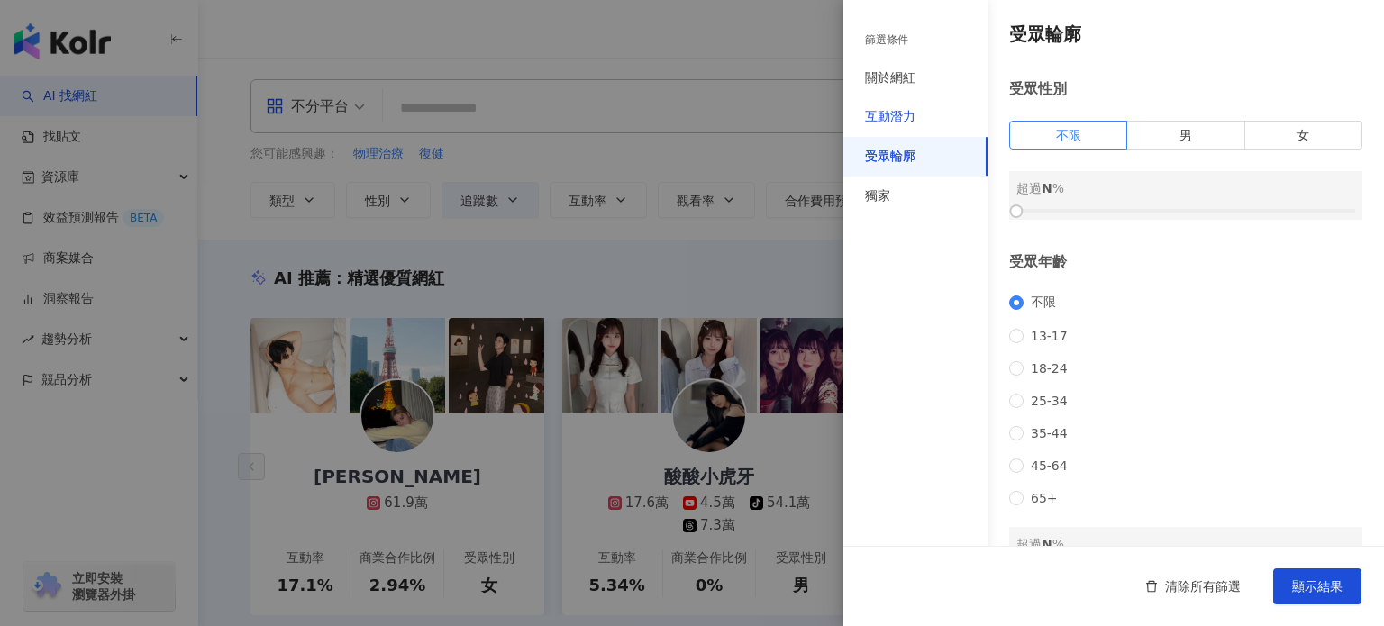
click at [903, 113] on div "互動潛力" at bounding box center [890, 117] width 50 height 18
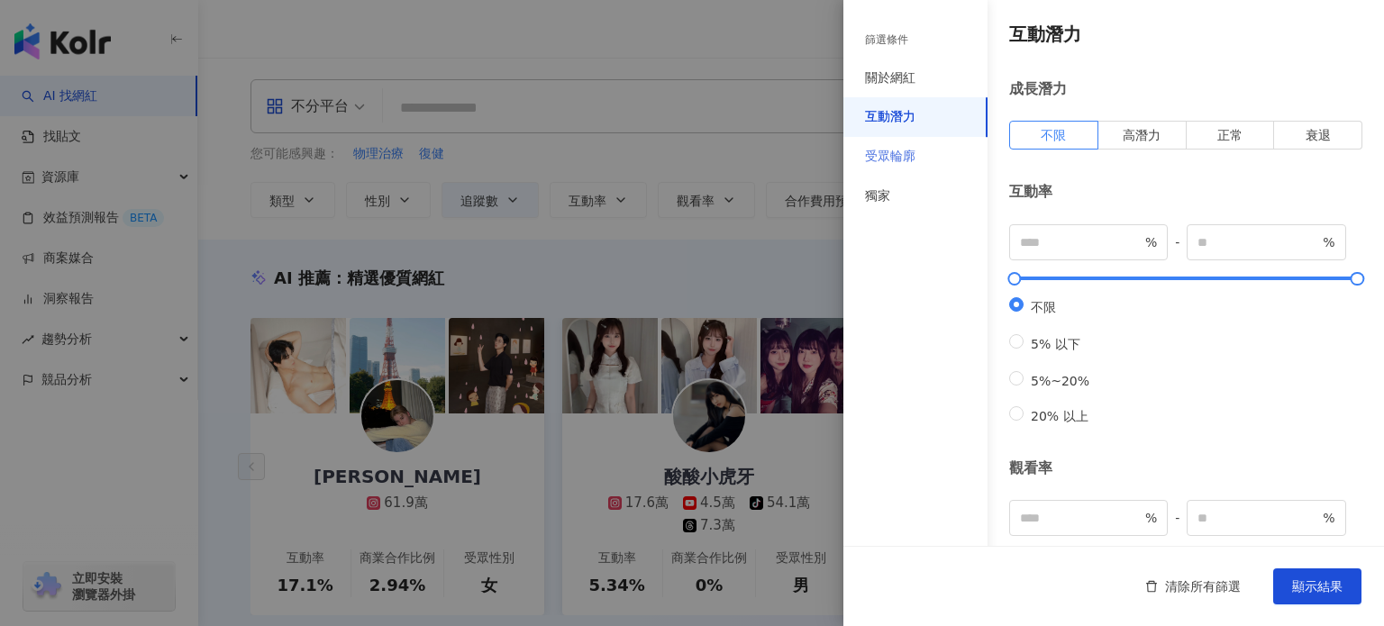
click at [919, 149] on div "受眾輪廓" at bounding box center [915, 157] width 144 height 40
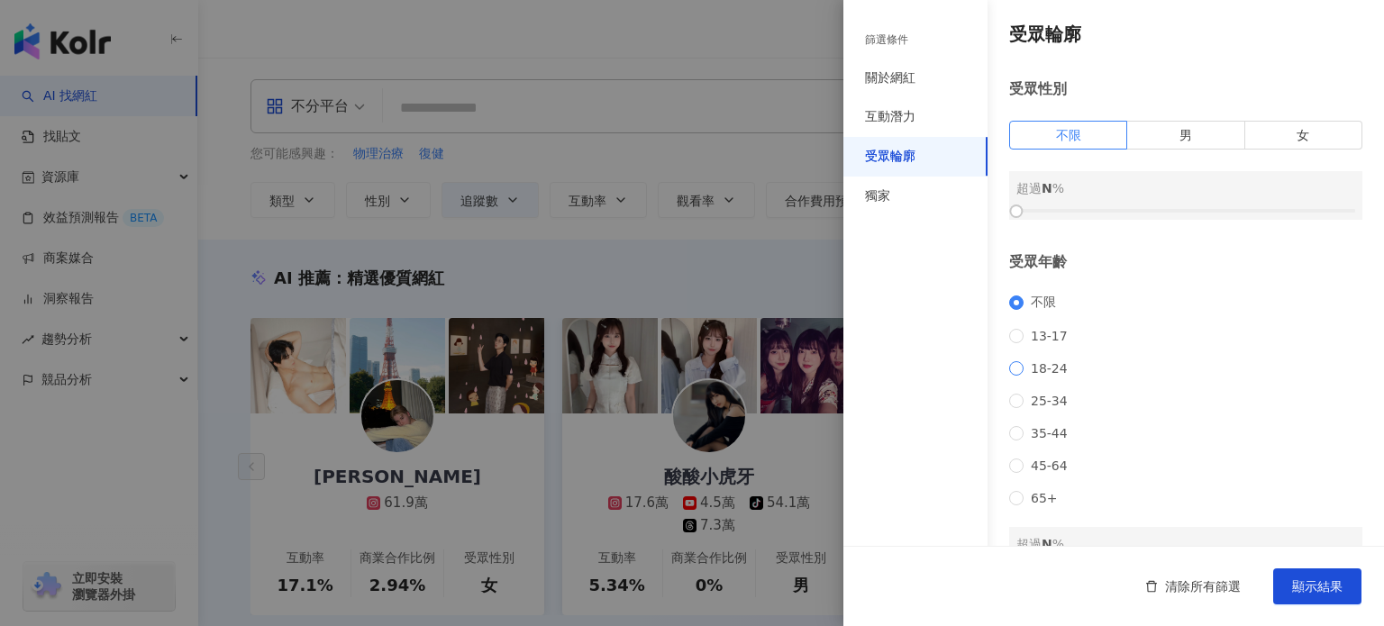
click at [1034, 374] on span "18-24" at bounding box center [1049, 368] width 51 height 14
click at [1313, 579] on span "顯示結果" at bounding box center [1317, 586] width 50 height 14
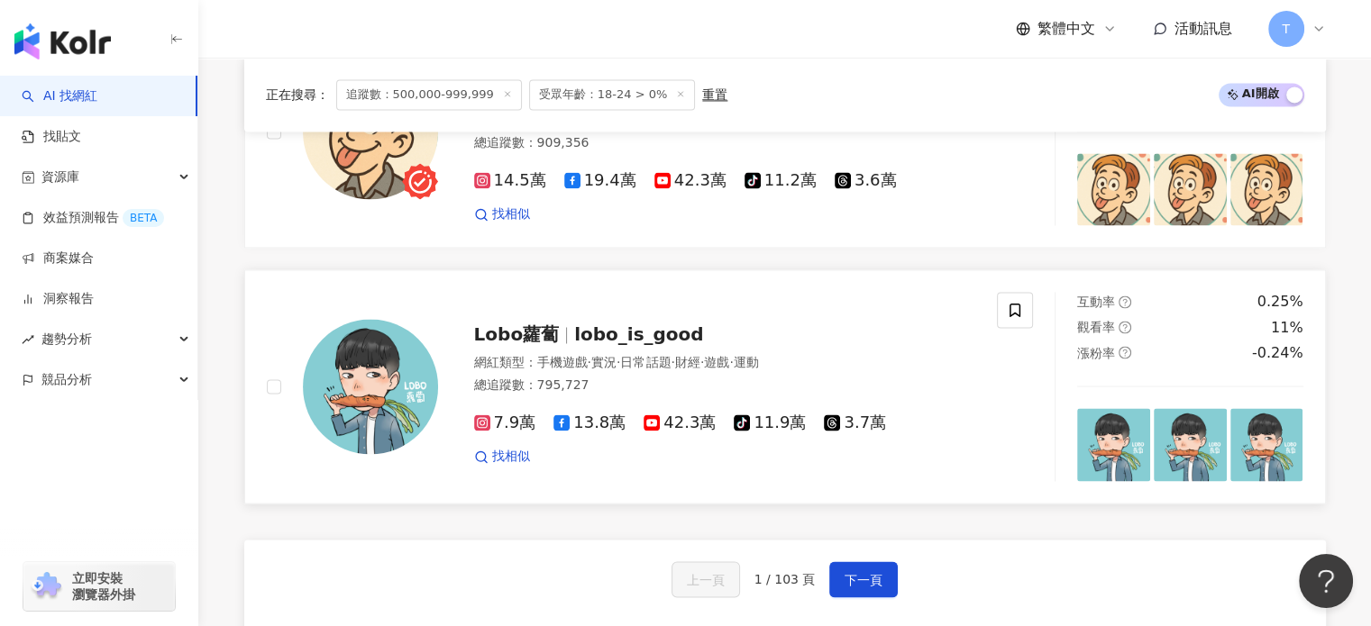
scroll to position [2974, 0]
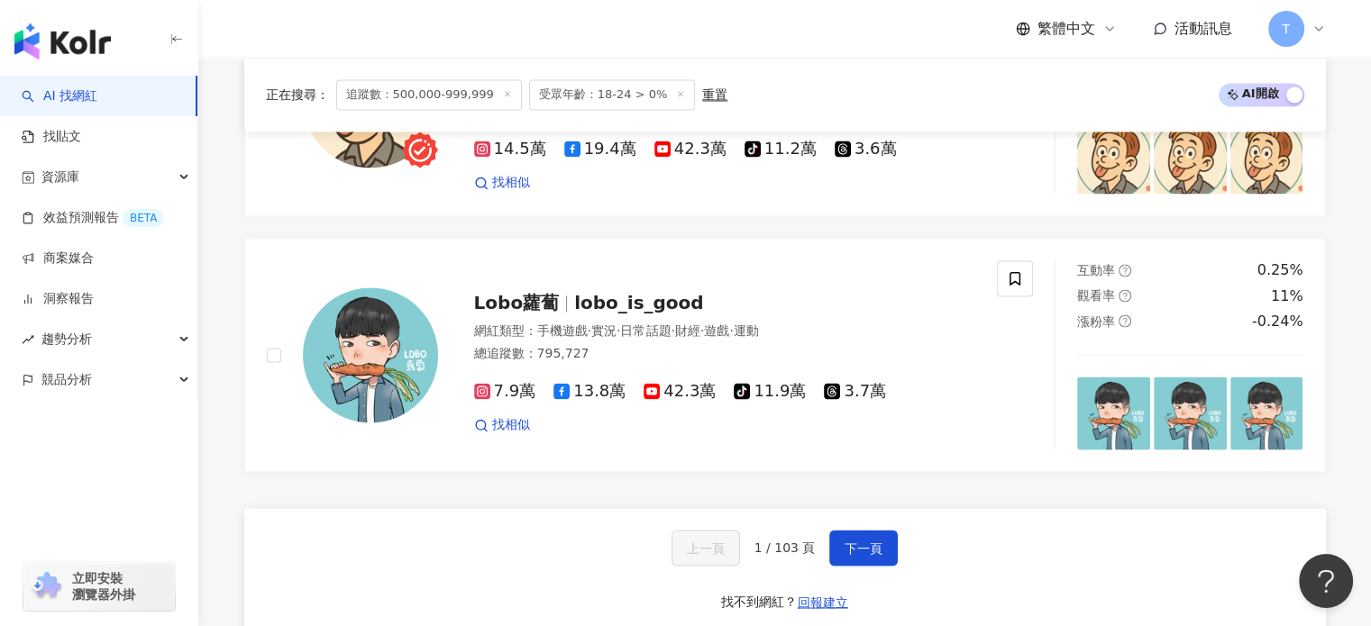
drag, startPoint x: 854, startPoint y: 522, endPoint x: 898, endPoint y: 553, distance: 54.3
click at [854, 541] on span "下一頁" at bounding box center [863, 548] width 38 height 14
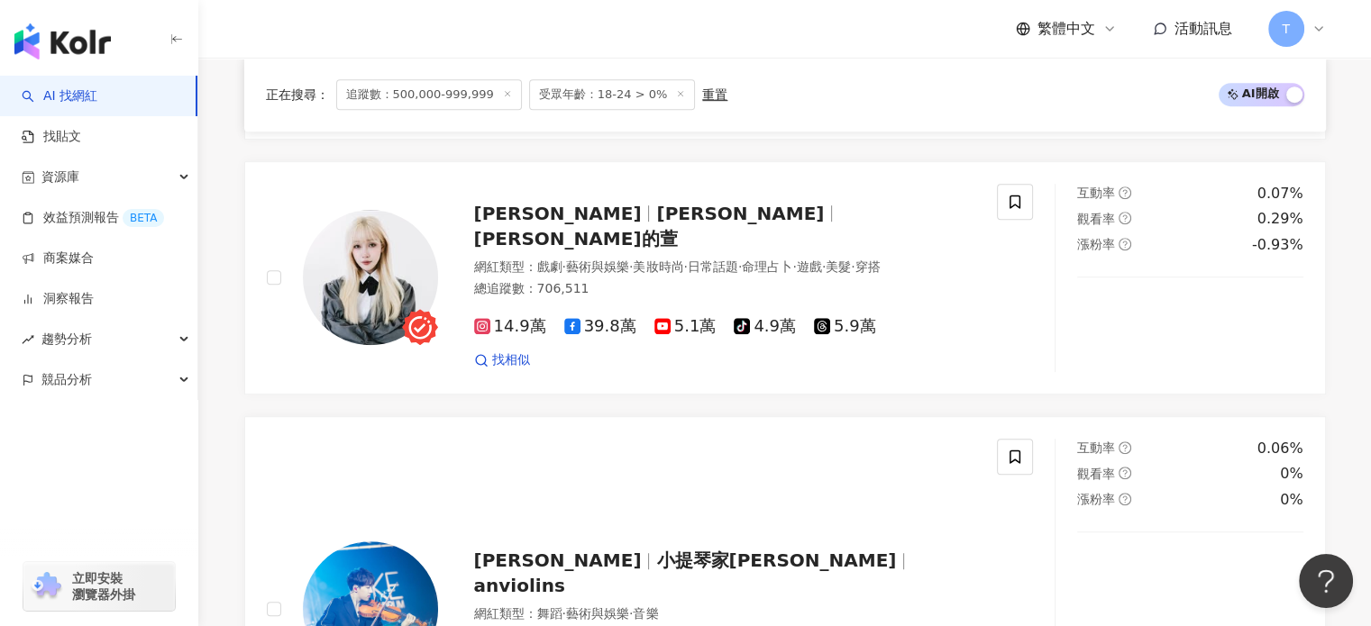
scroll to position [3150, 0]
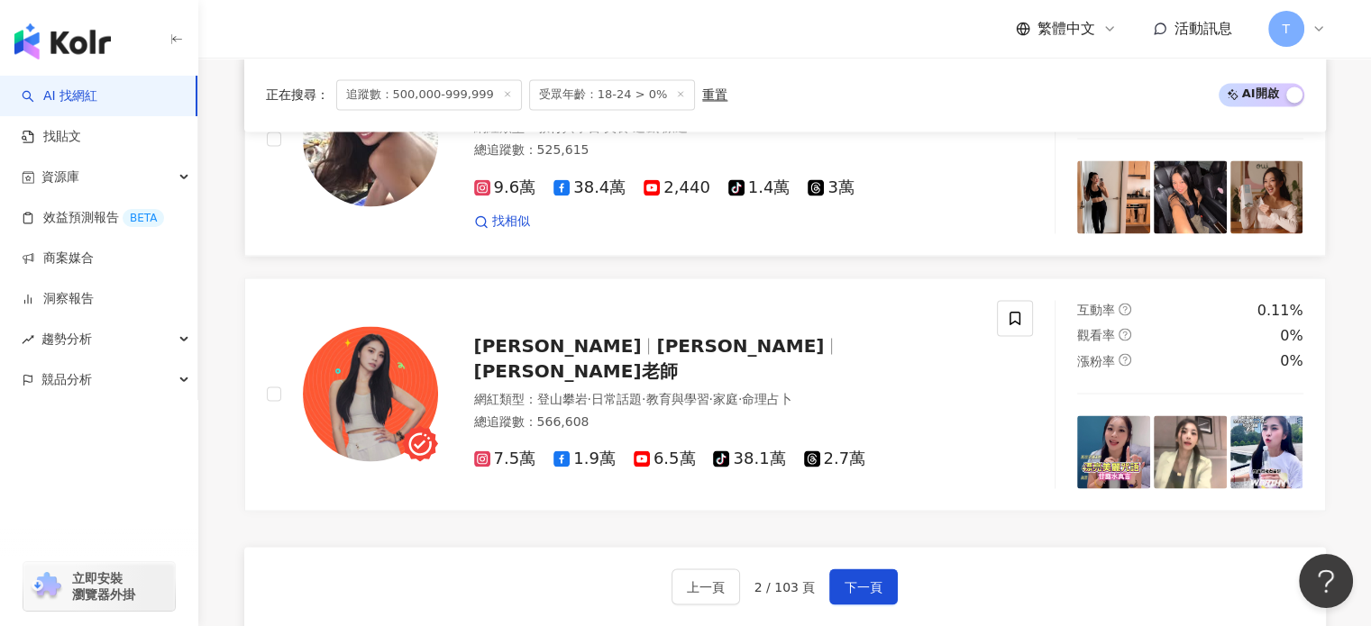
click at [765, 190] on link "吳怡德 Sabrina Sabrina. 吳怡德 網紅類型 ： 教育與學習 · 美食 · 遊戲 · 旅遊 總追蹤數 ： 525,615 9.6萬 38.4萬 …" at bounding box center [784, 138] width 1081 height 233
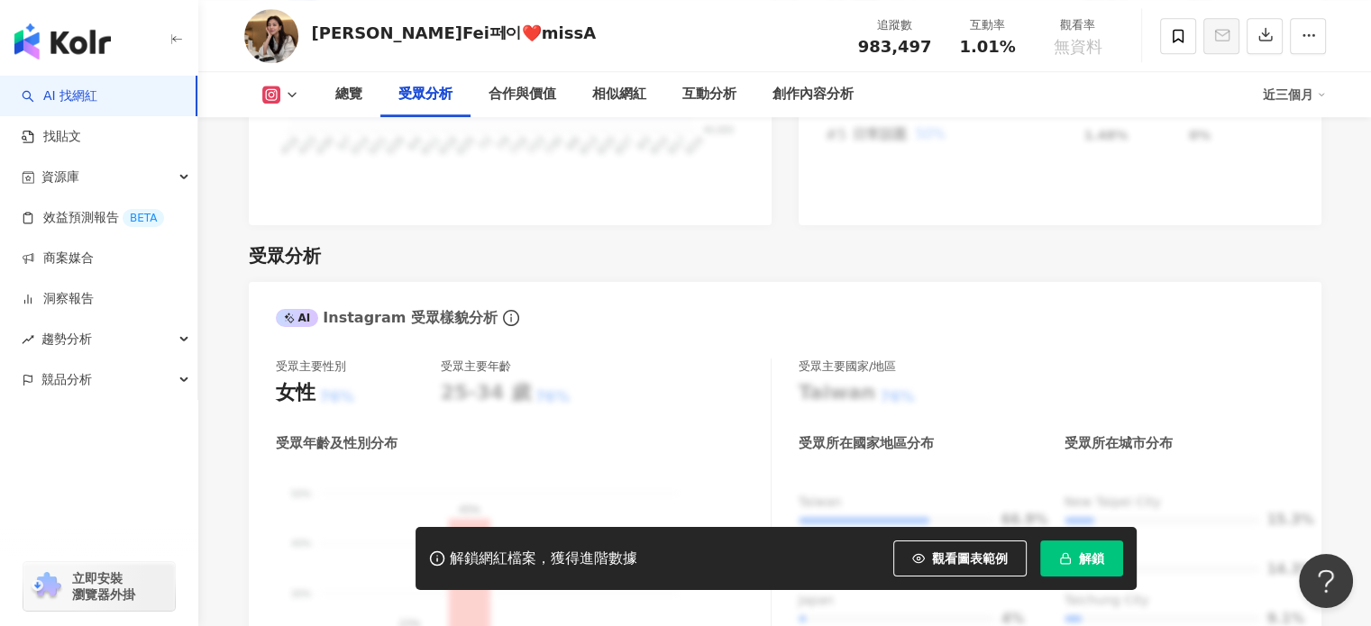
scroll to position [1532, 0]
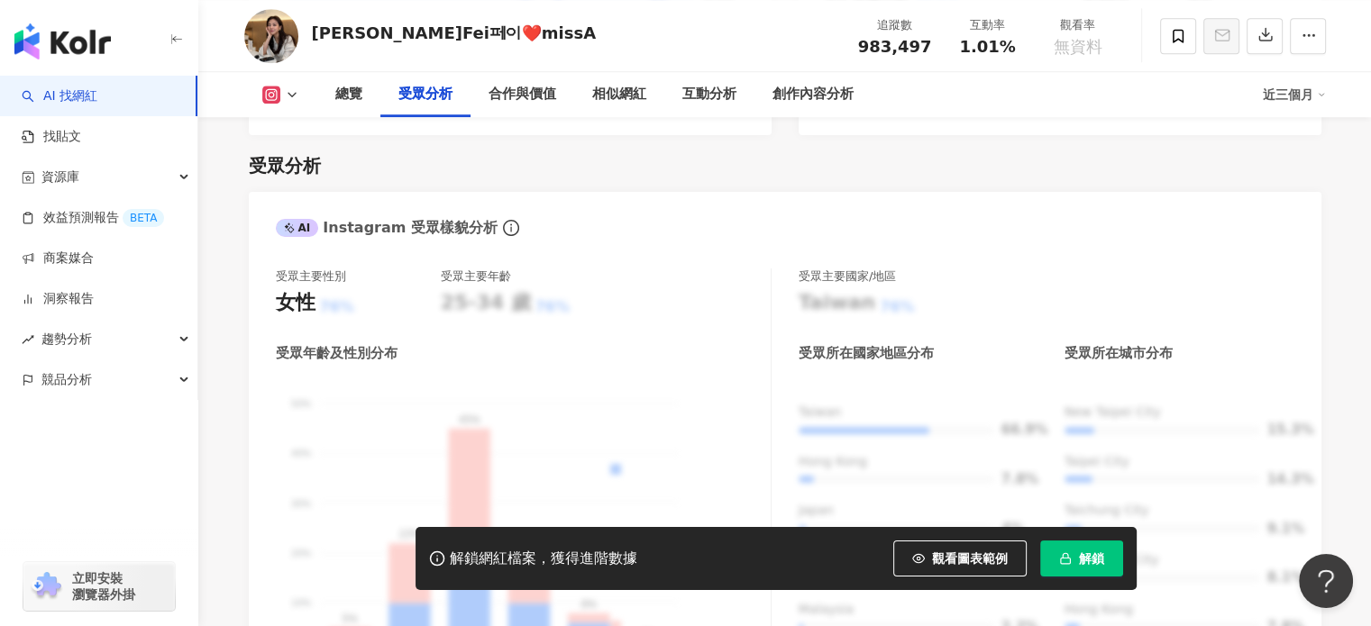
click at [277, 96] on icon at bounding box center [271, 95] width 18 height 18
click at [310, 129] on button "Instagram" at bounding box center [308, 127] width 108 height 25
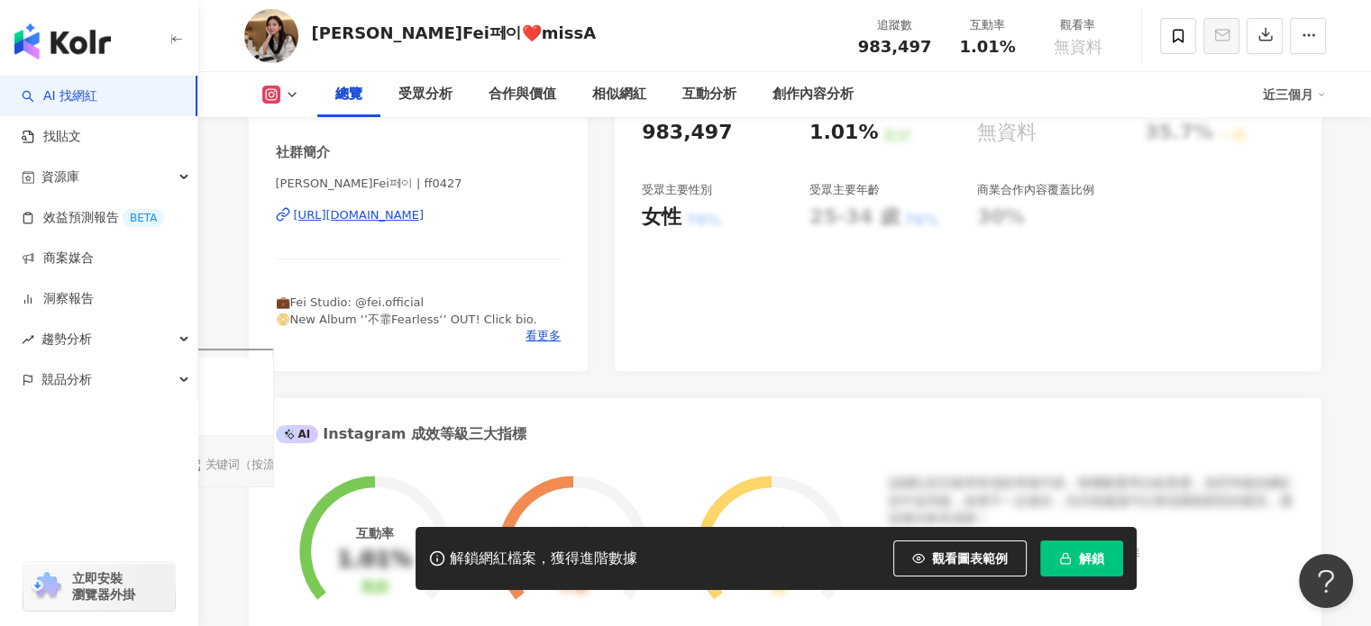
scroll to position [0, 0]
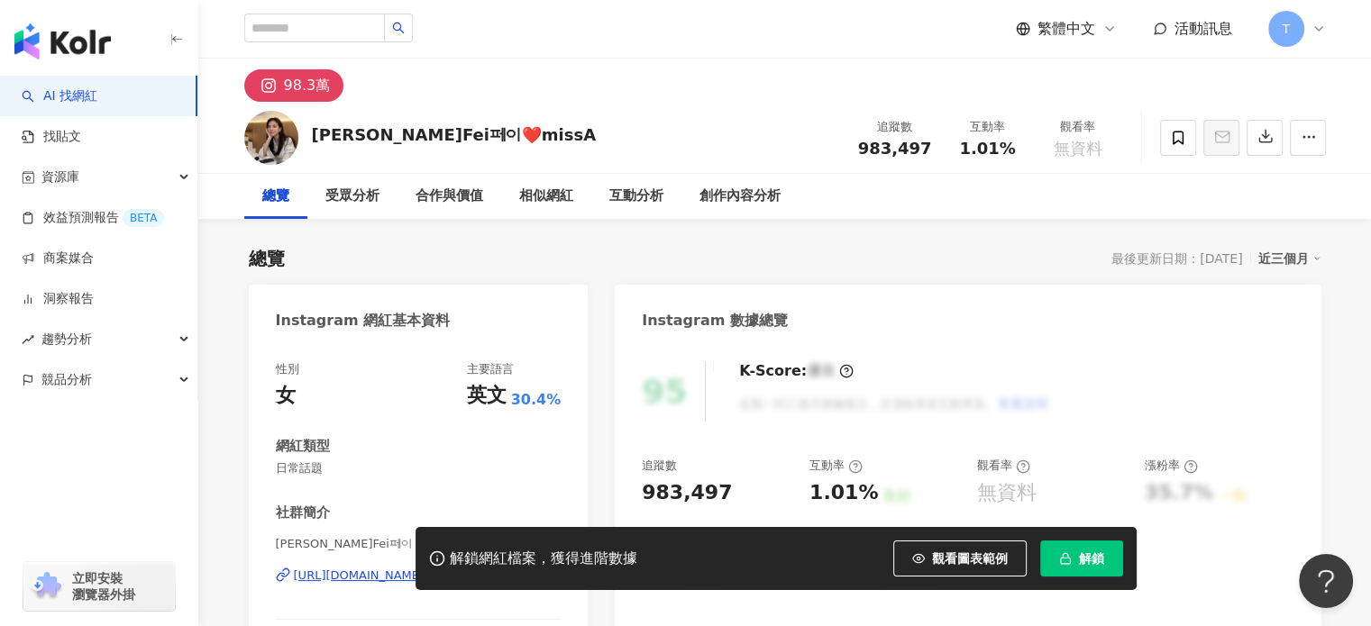
click at [277, 81] on icon at bounding box center [269, 86] width 22 height 22
drag, startPoint x: 297, startPoint y: 117, endPoint x: 345, endPoint y: 124, distance: 48.3
click at [305, 118] on div "王霏霏Fei페이❤️missA 追蹤數 983,497 互動率 1.01% 觀看率 無資料" at bounding box center [784, 137] width 1153 height 71
click at [347, 125] on div "王霏霏Fei페이❤️missA" at bounding box center [454, 134] width 285 height 23
click at [347, 134] on div "王霏霏Fei페이❤️missA" at bounding box center [454, 134] width 285 height 23
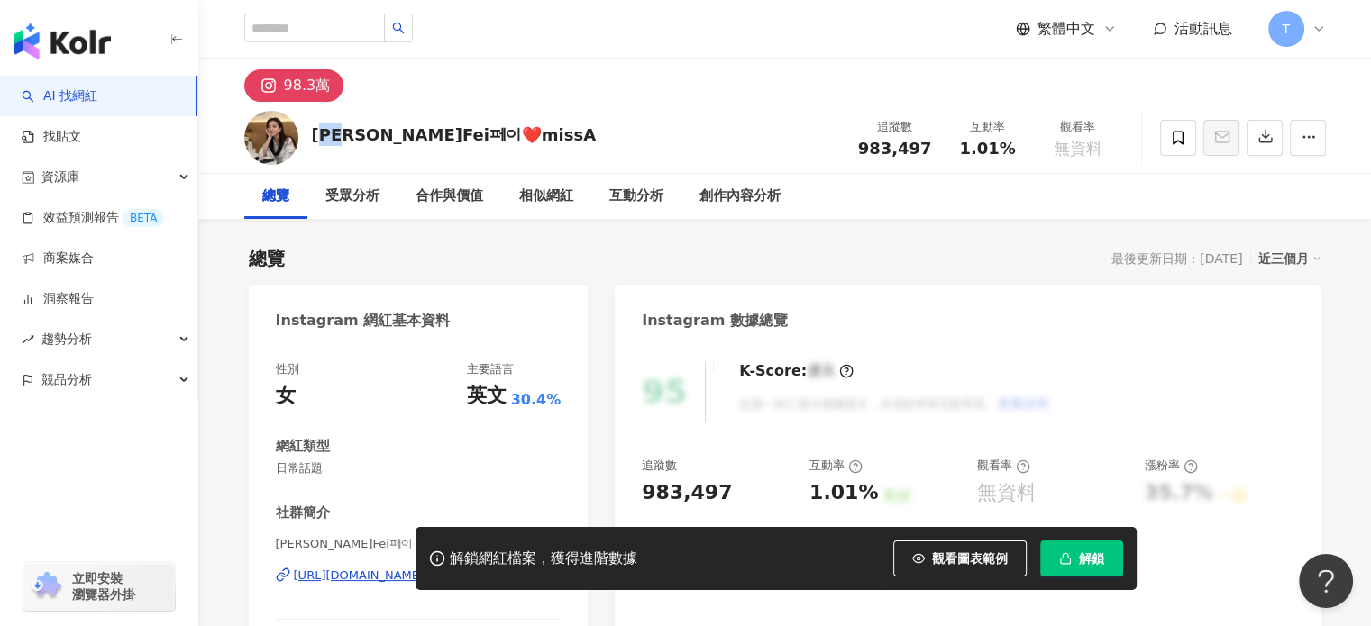
click at [347, 133] on div "王霏霏Fei페이❤️missA" at bounding box center [454, 134] width 285 height 23
click at [506, 89] on div "98.3萬" at bounding box center [784, 80] width 1153 height 43
click at [328, 29] on input "search" at bounding box center [314, 28] width 141 height 29
type input "**"
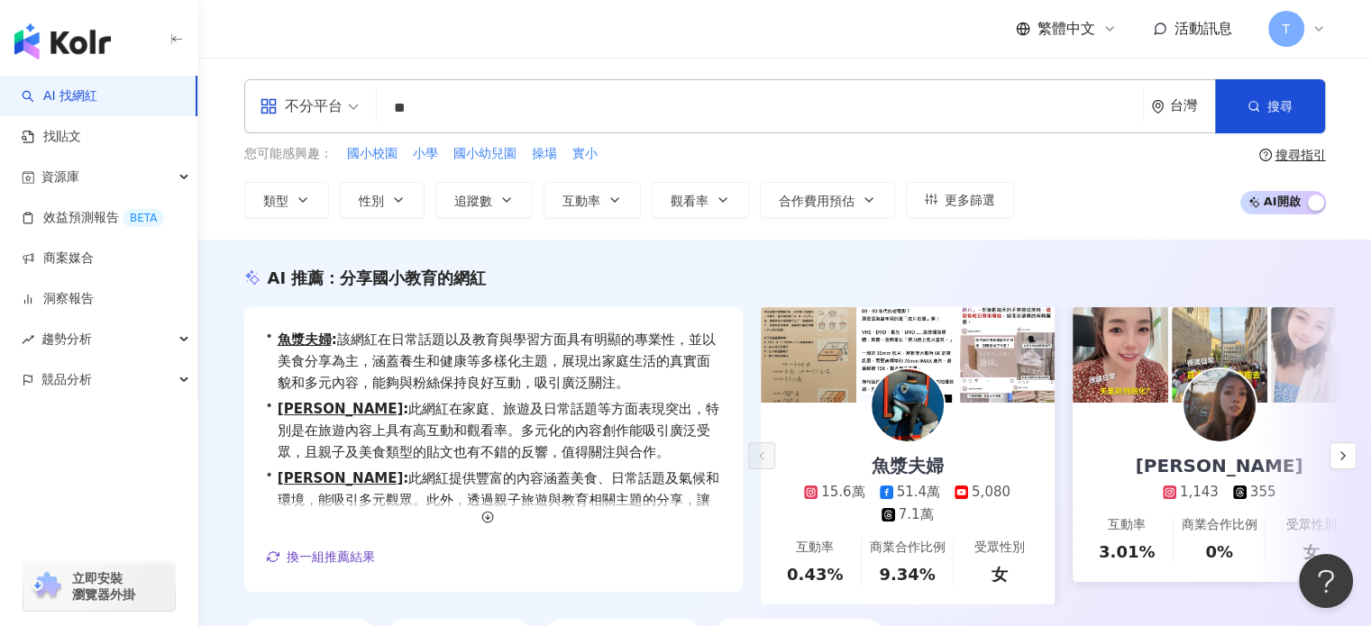
click at [461, 43] on div "繁體中文 活動訊息 T" at bounding box center [784, 29] width 1081 height 58
click at [944, 400] on img at bounding box center [908, 355] width 96 height 96
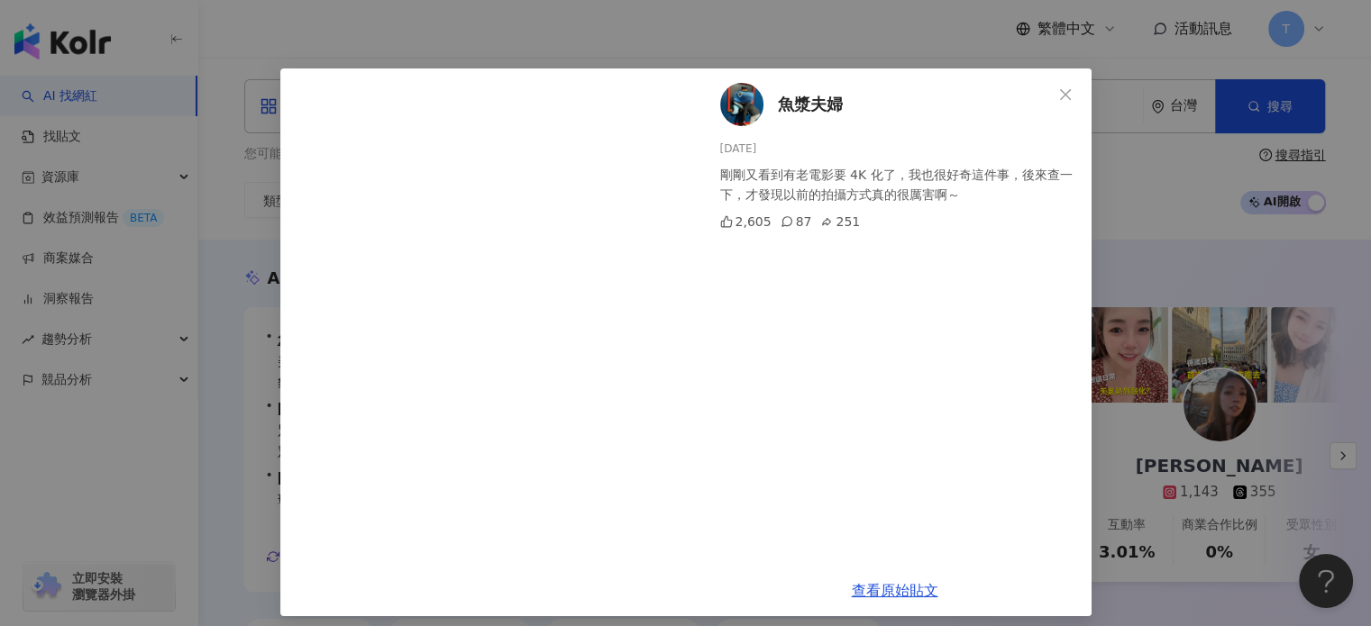
scroll to position [32, 0]
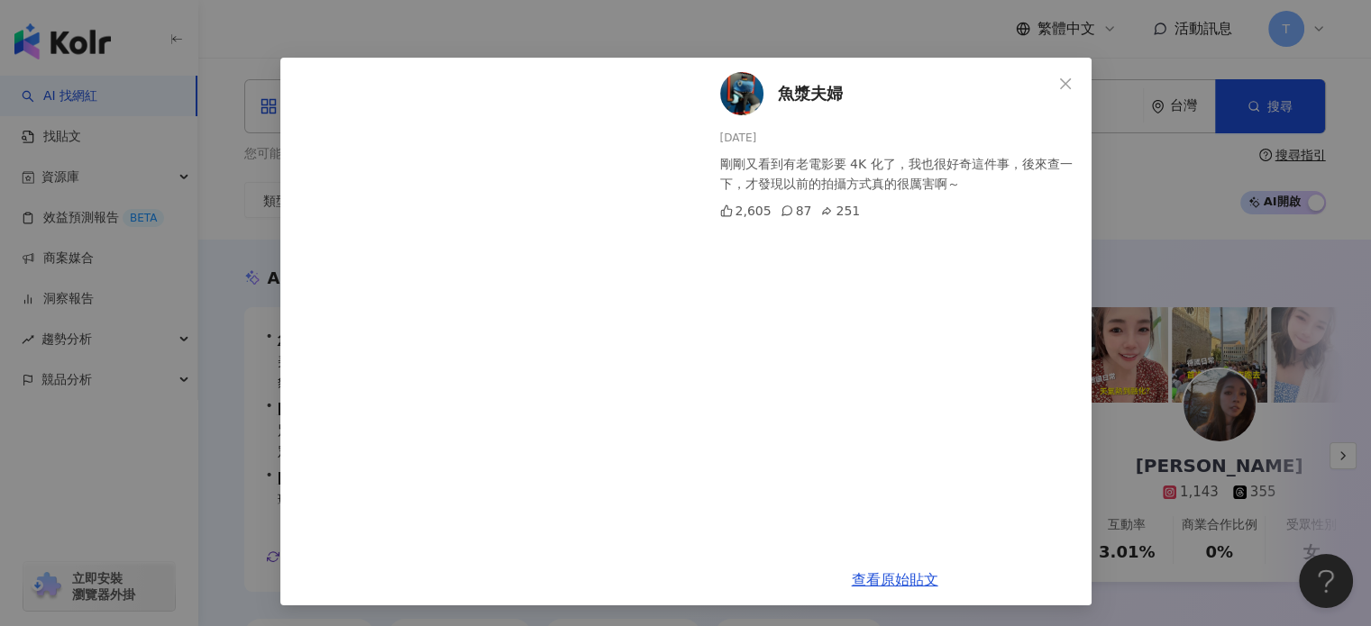
click at [798, 100] on span "魚漿夫婦" at bounding box center [810, 93] width 65 height 25
click at [1168, 185] on div "魚漿夫婦 2025/9/17 剛剛又看到有老電影要 4K 化了，我也很好奇這件事，後來查一下，才發現以前的拍攝方式真的很厲害啊～ 2,605 87 251 查…" at bounding box center [685, 313] width 1371 height 626
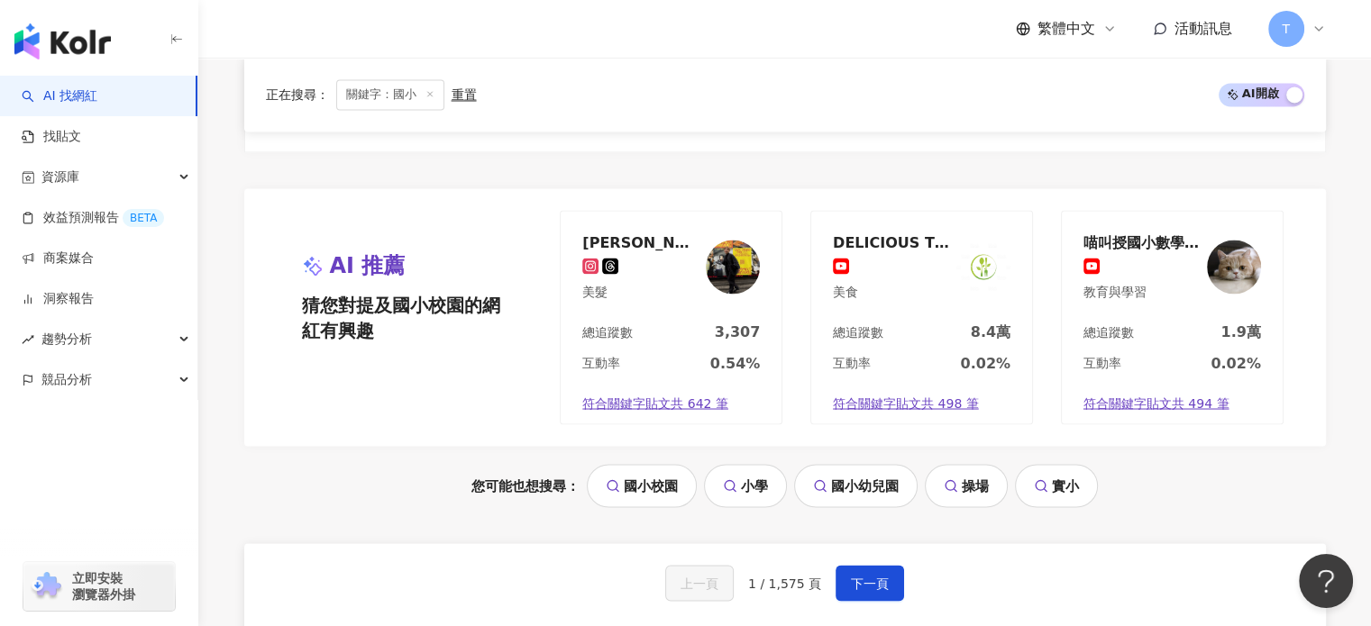
scroll to position [3334, 0]
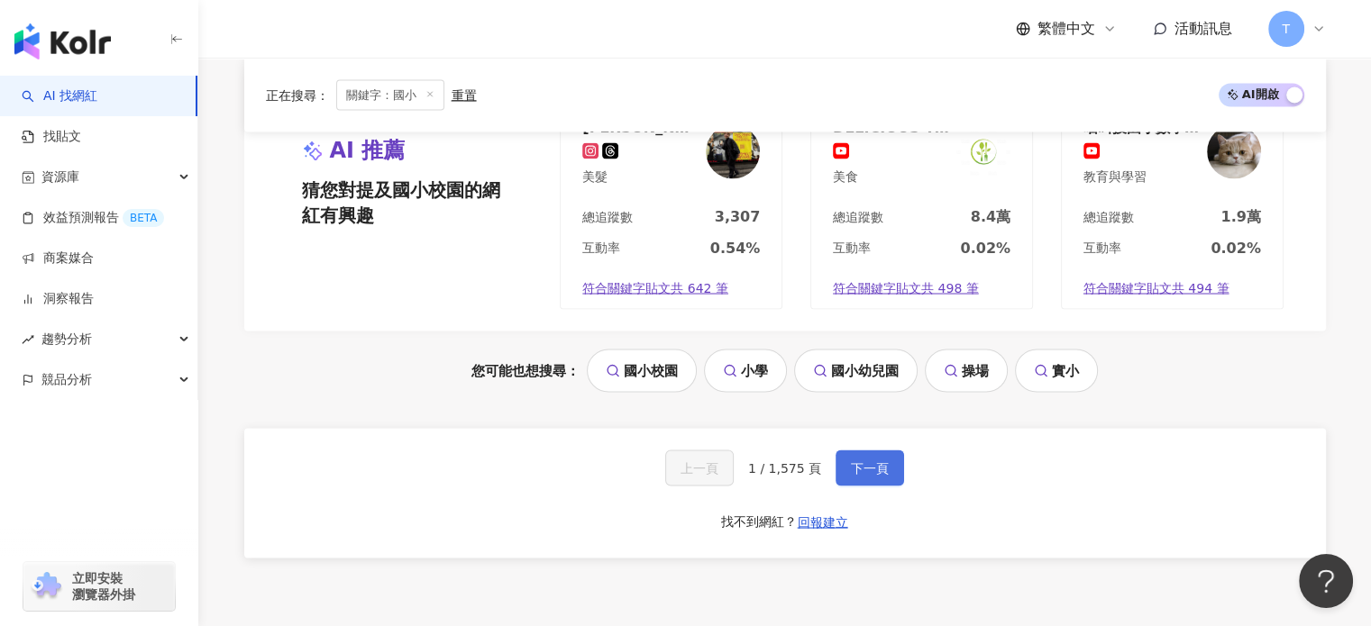
click at [854, 460] on span "下一頁" at bounding box center [870, 467] width 38 height 14
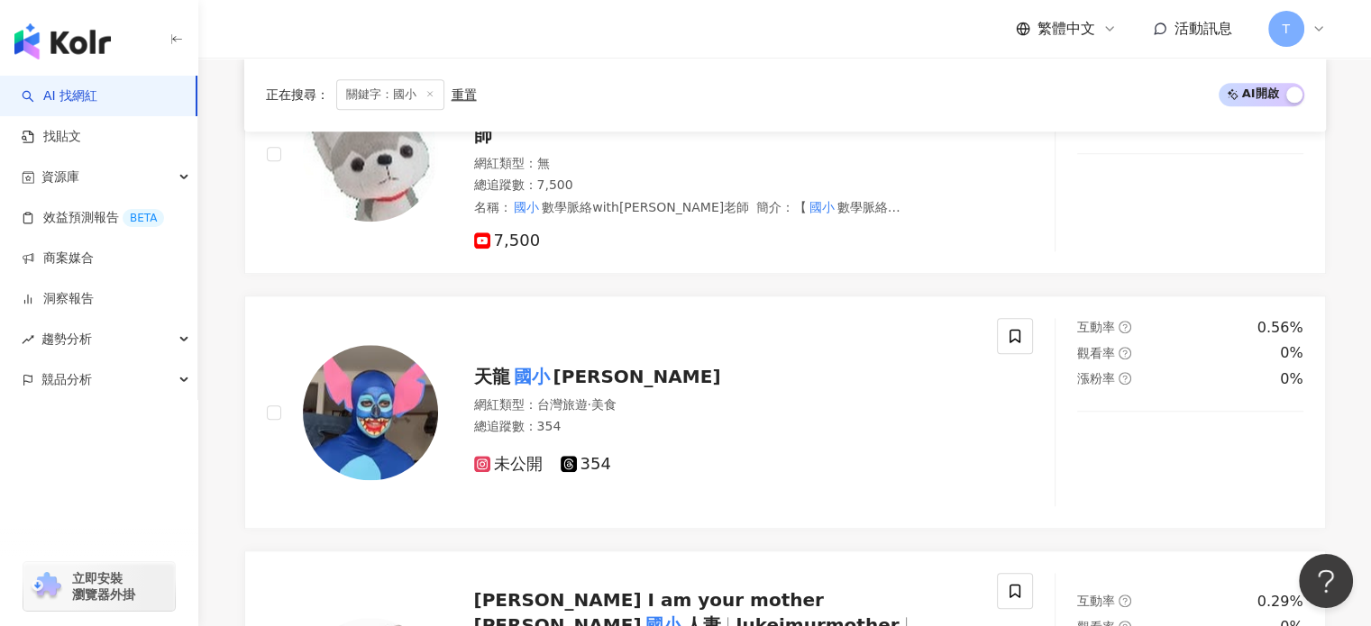
scroll to position [3723, 0]
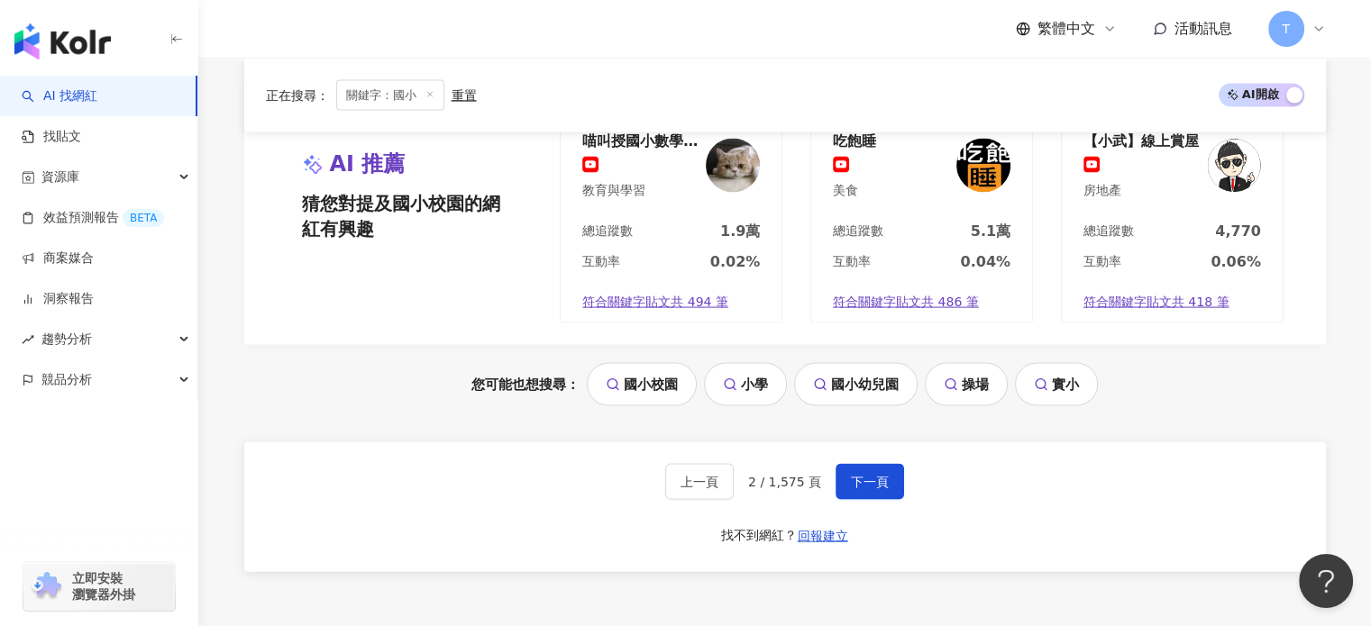
click at [686, 51] on div "繁體中文 活動訊息 T" at bounding box center [784, 29] width 1081 height 58
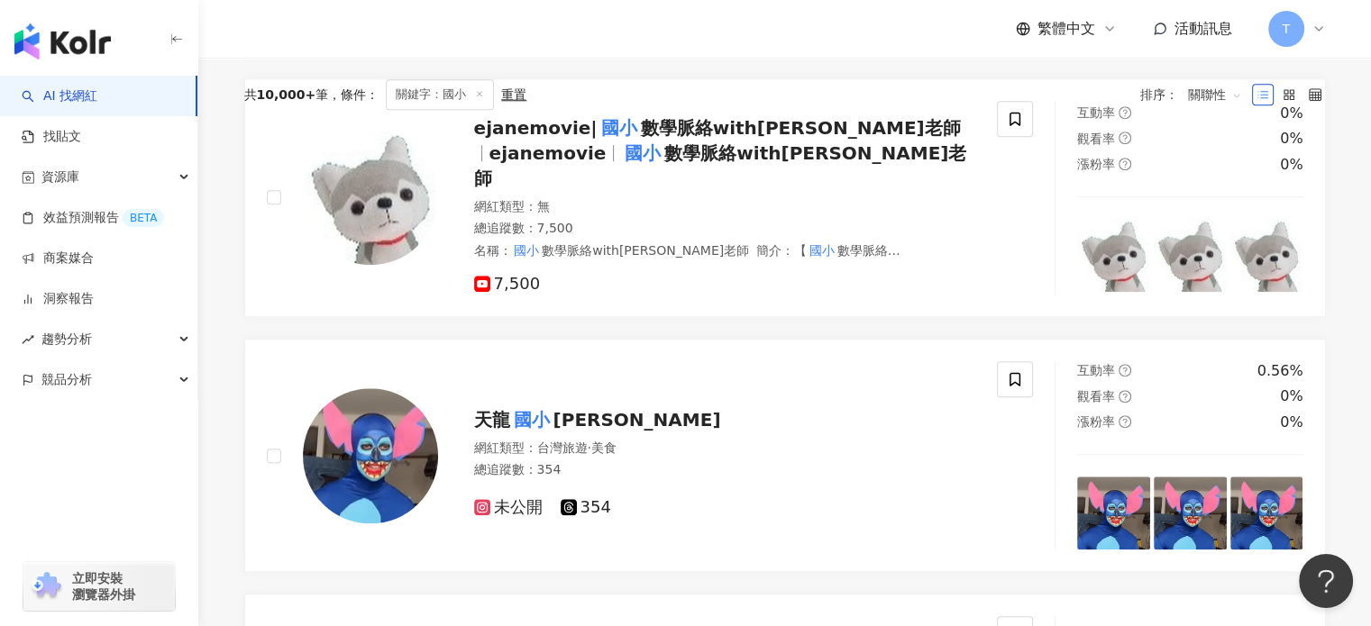
scroll to position [0, 0]
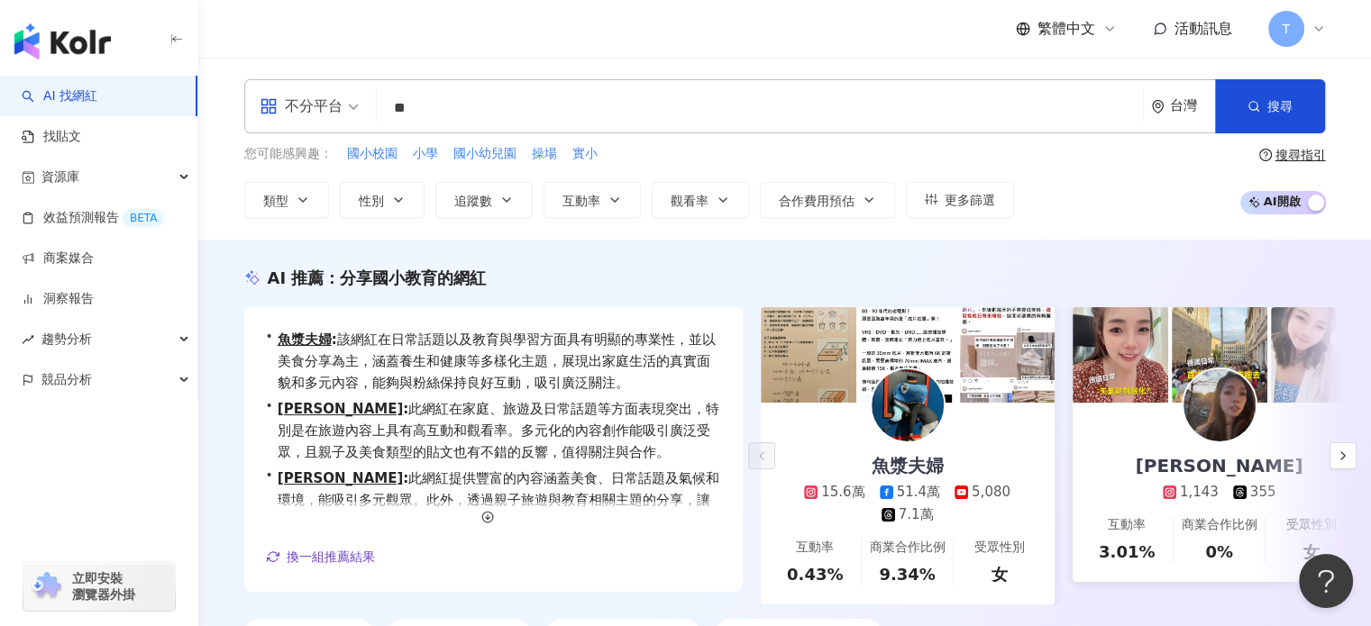
click at [936, 116] on input "**" at bounding box center [760, 108] width 752 height 34
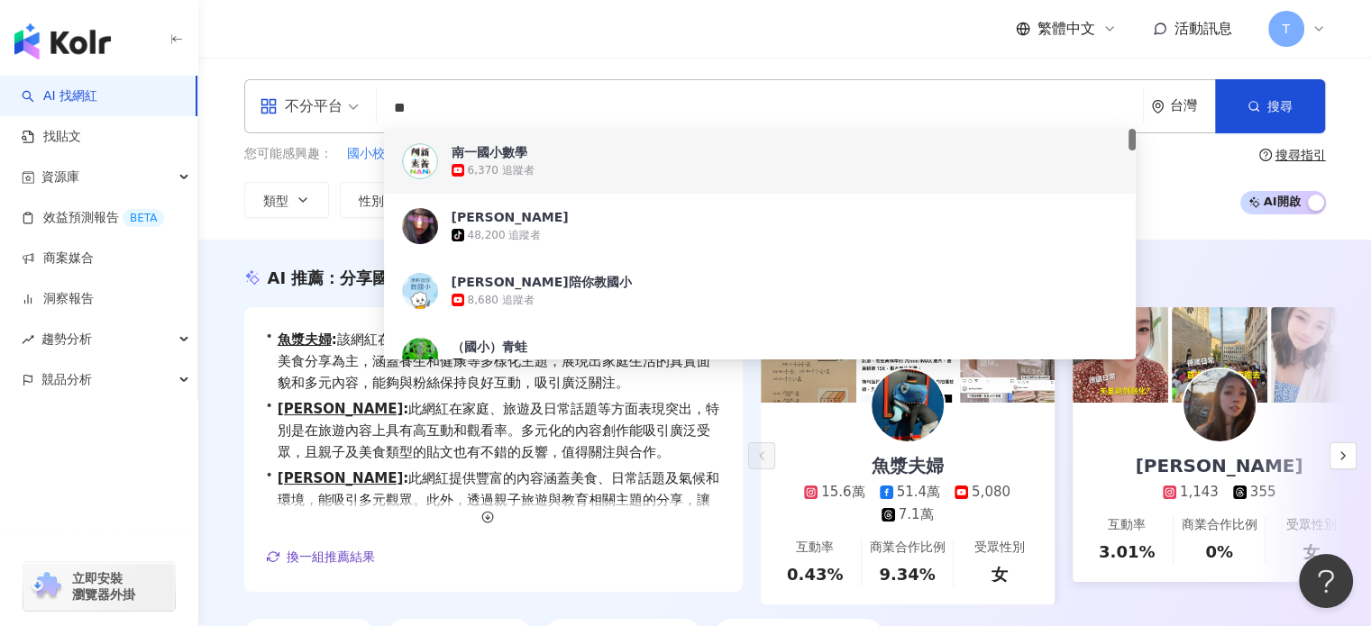
paste input "**********"
type input "**********"
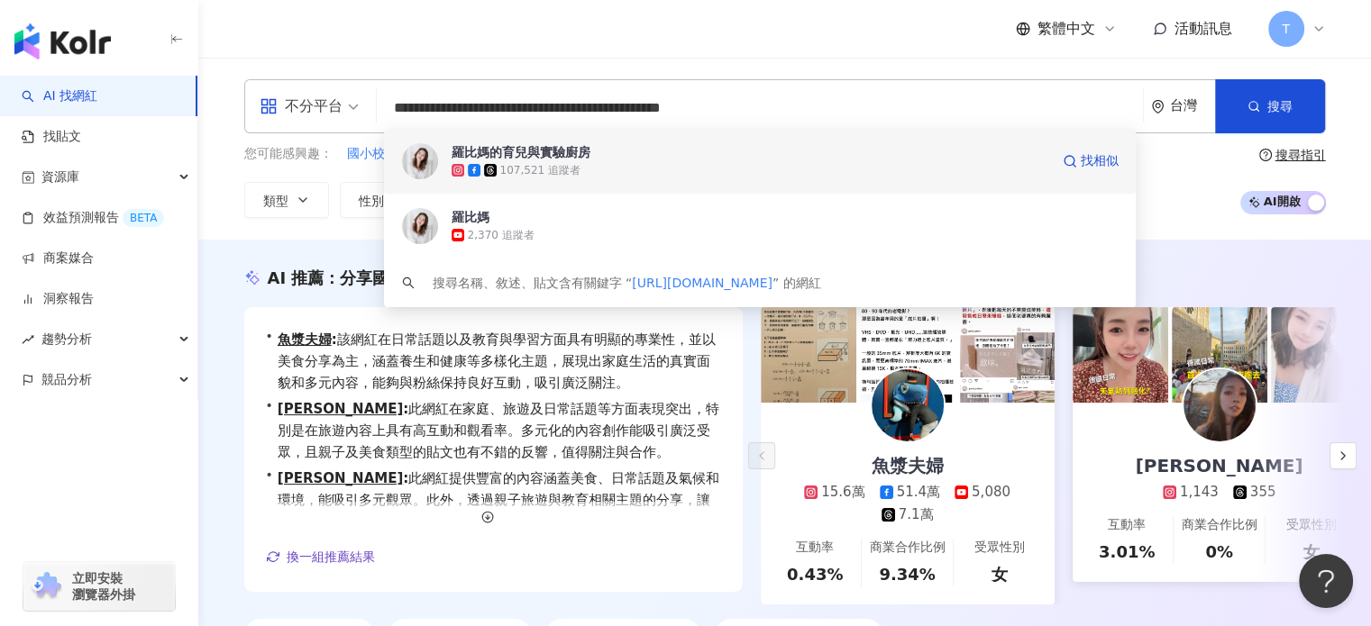
click at [882, 163] on div "107,521 追蹤者" at bounding box center [749, 170] width 597 height 18
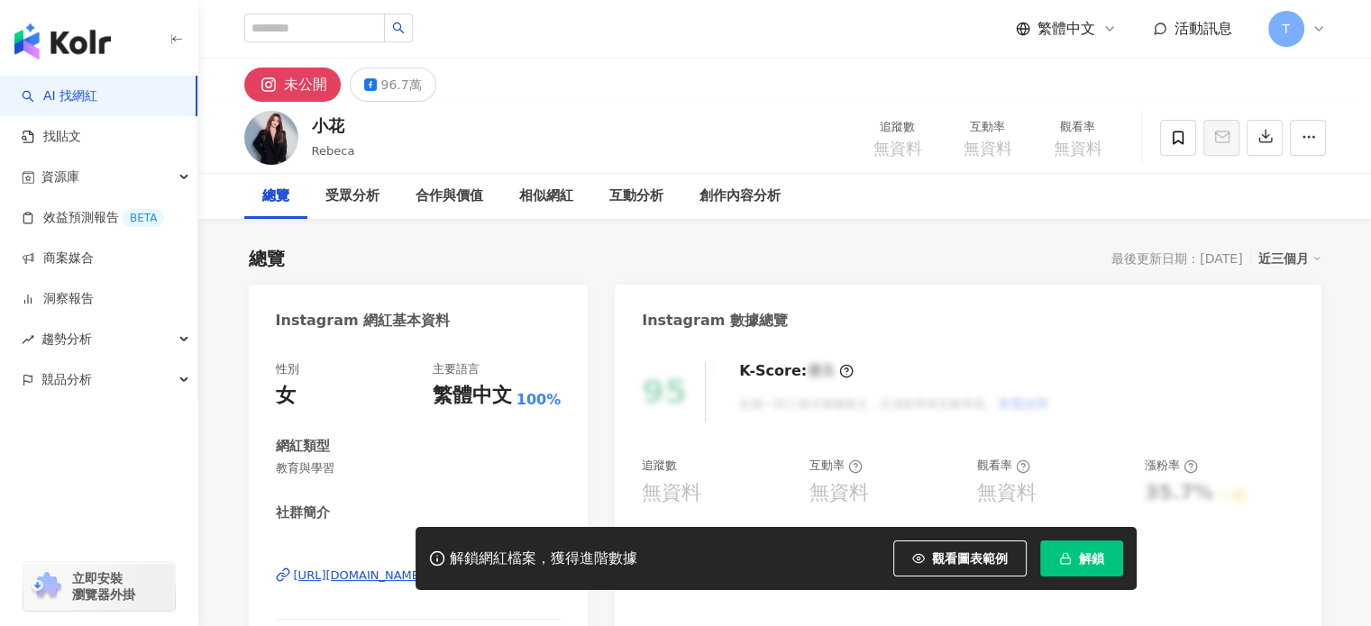
click at [324, 570] on div "解鎖網紅檔案，獲得進階數據 觀看圖表範例 解鎖" at bounding box center [685, 558] width 1371 height 63
click at [330, 580] on div "解鎖網紅檔案，獲得進階數據 觀看圖表範例 解鎖" at bounding box center [685, 558] width 1371 height 63
click at [329, 579] on div "解鎖網紅檔案，獲得進階數據 觀看圖表範例 解鎖" at bounding box center [685, 558] width 1371 height 63
click at [360, 568] on div "https://www.instagram.com/rebeca.peng/" at bounding box center [408, 576] width 228 height 16
drag, startPoint x: 318, startPoint y: 129, endPoint x: 351, endPoint y: 129, distance: 32.4
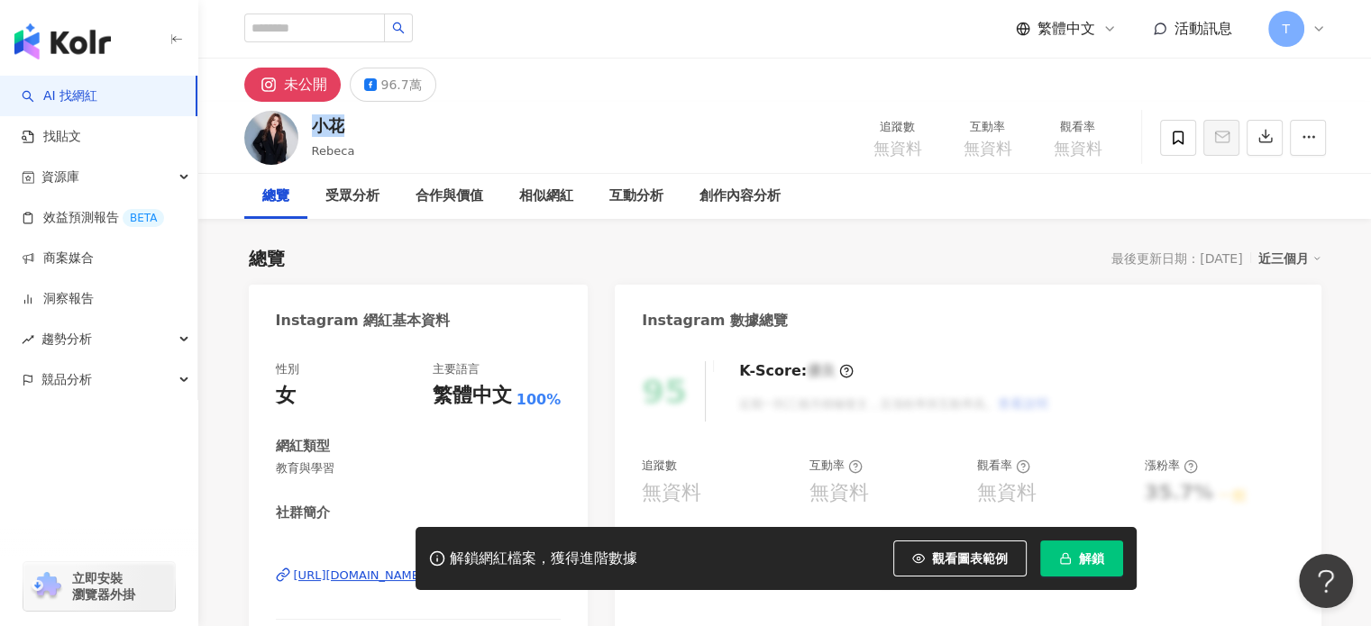
click at [351, 129] on div "小花" at bounding box center [333, 125] width 43 height 23
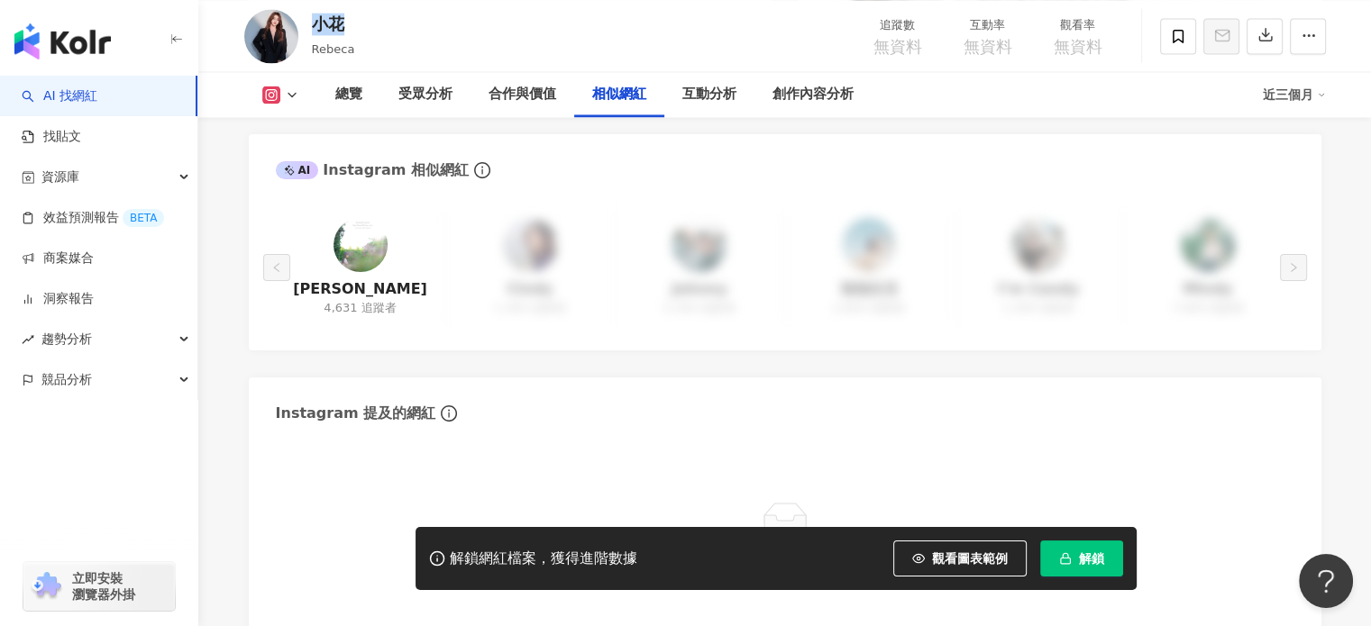
scroll to position [2793, 0]
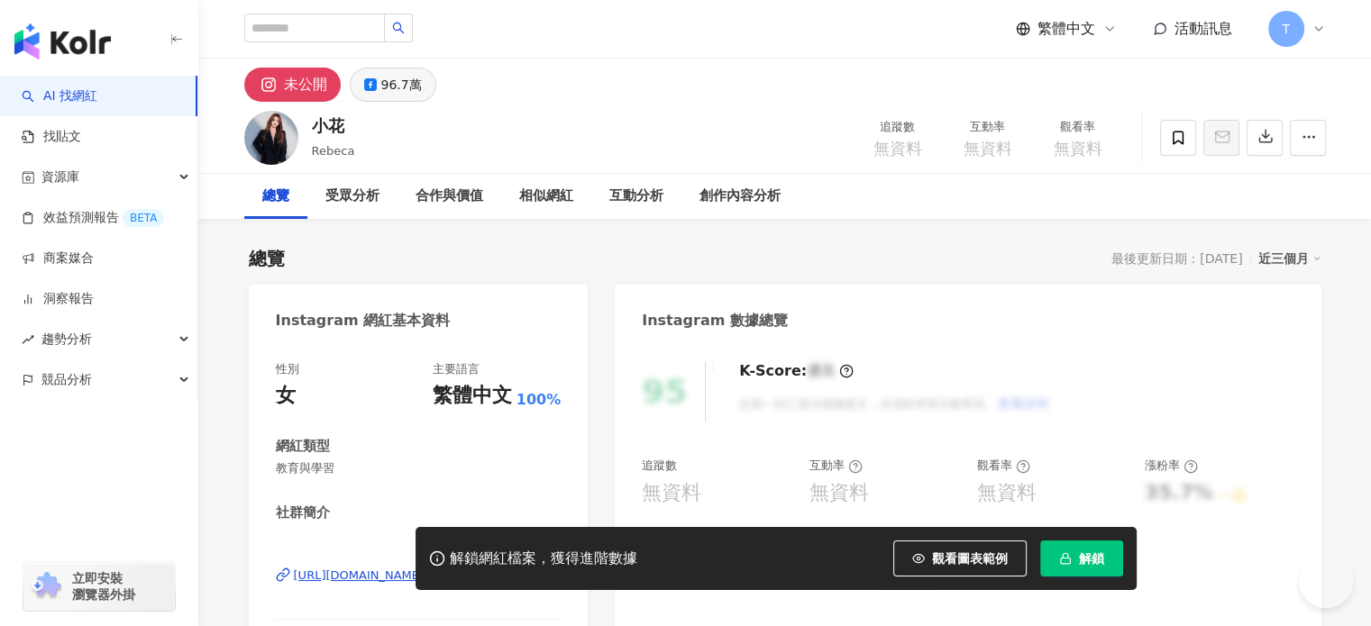
click at [415, 86] on div "96.7萬" at bounding box center [401, 84] width 41 height 25
click at [399, 86] on div "96.7萬" at bounding box center [401, 84] width 41 height 25
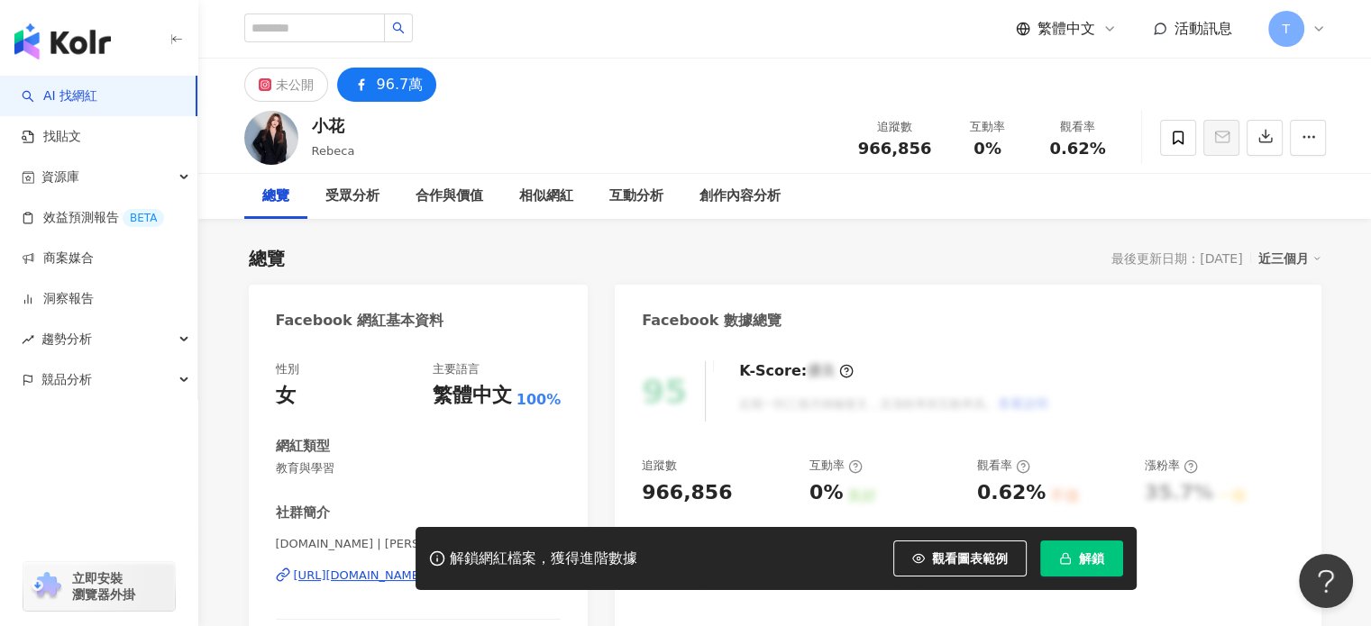
scroll to position [180, 0]
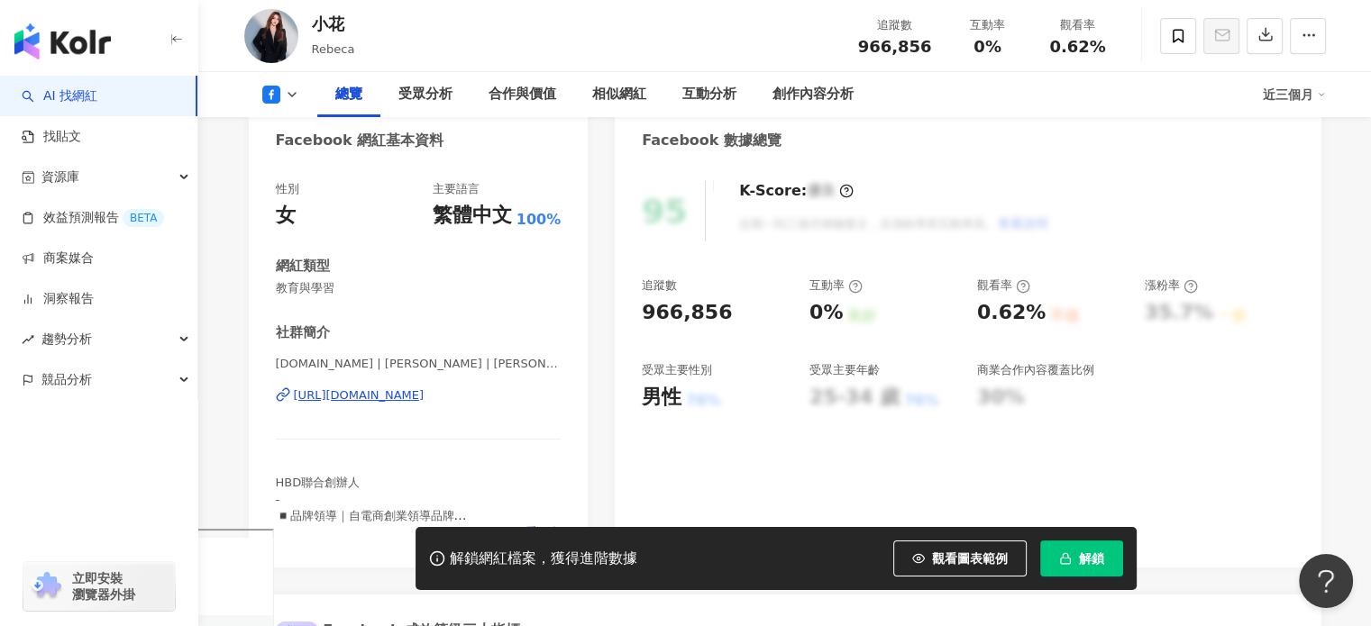
click at [400, 399] on div "https://www.facebook.com/802240873146388" at bounding box center [359, 395] width 131 height 16
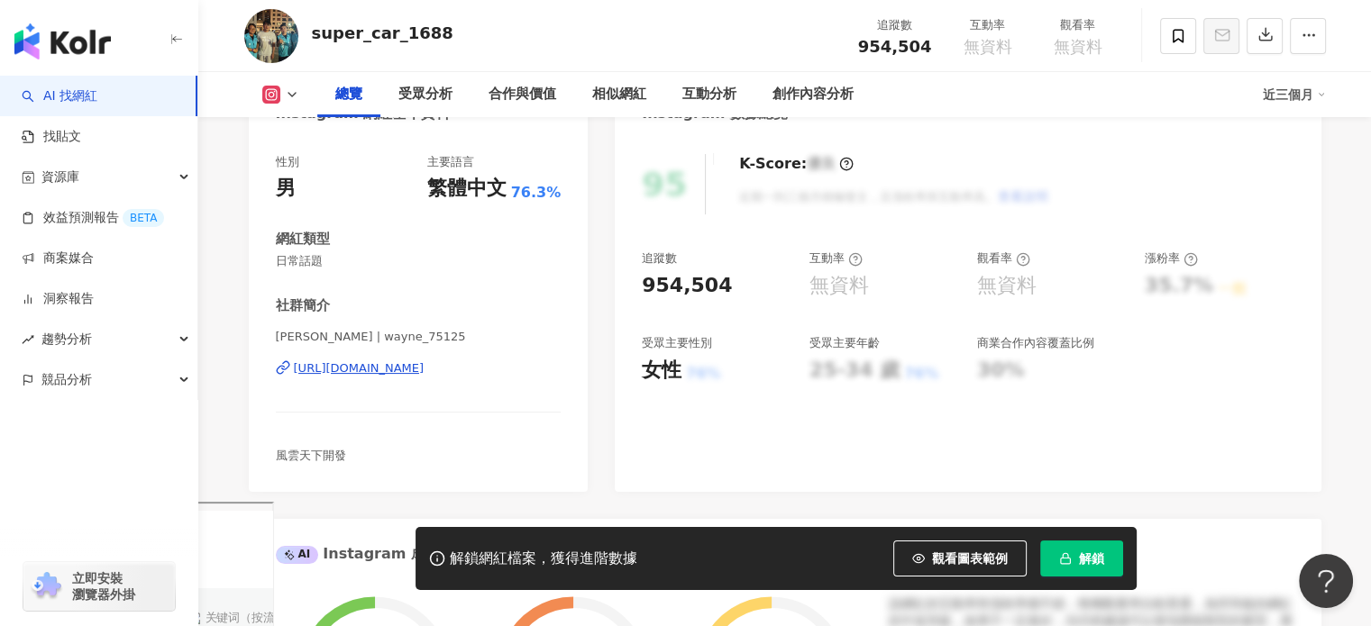
scroll to position [270, 0]
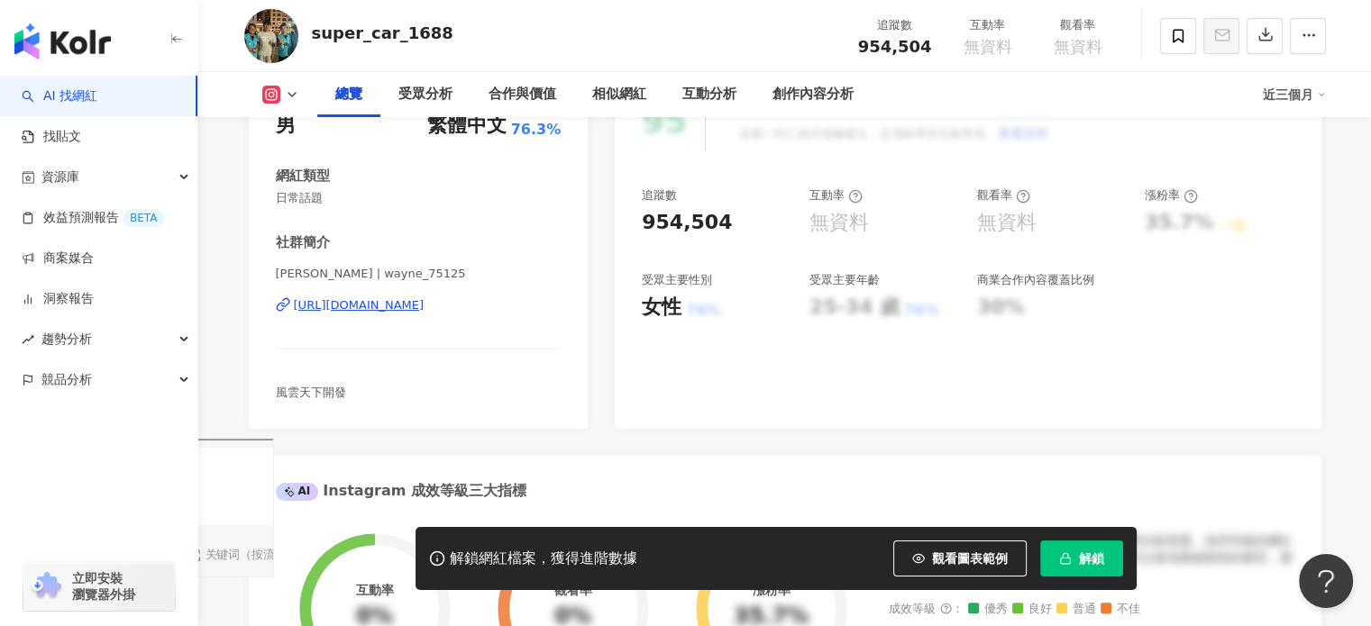
click at [370, 305] on div "[URL][DOMAIN_NAME]" at bounding box center [359, 305] width 131 height 16
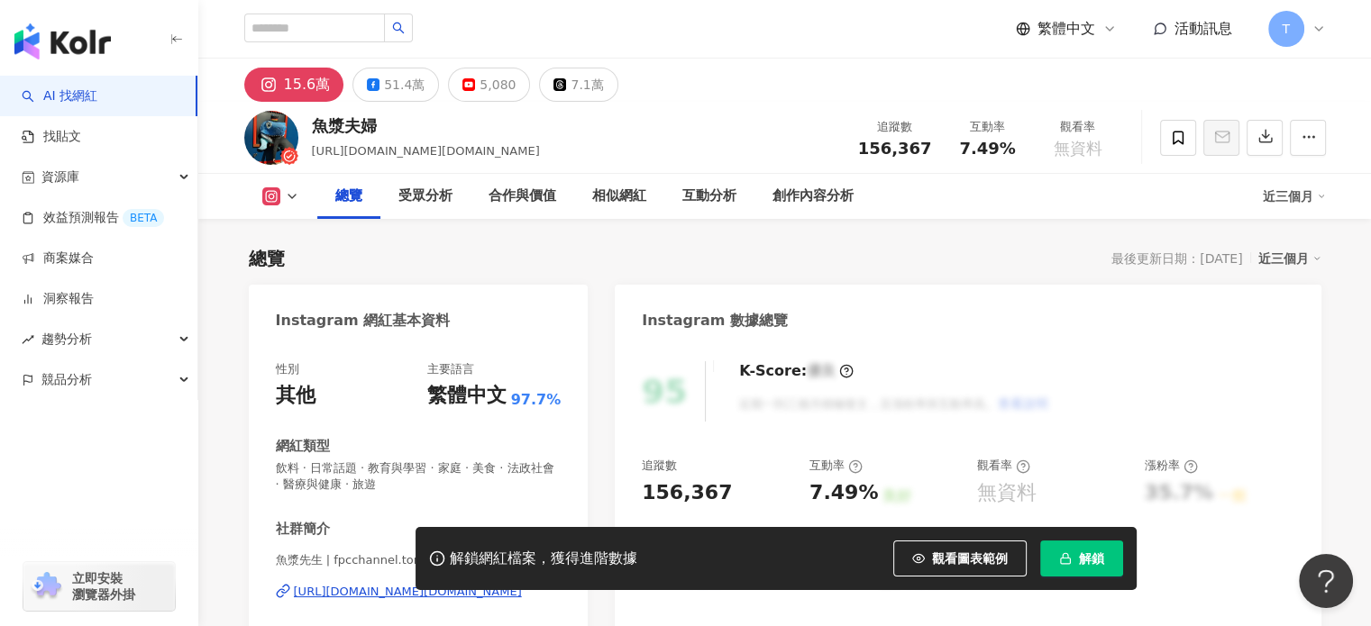
scroll to position [270, 0]
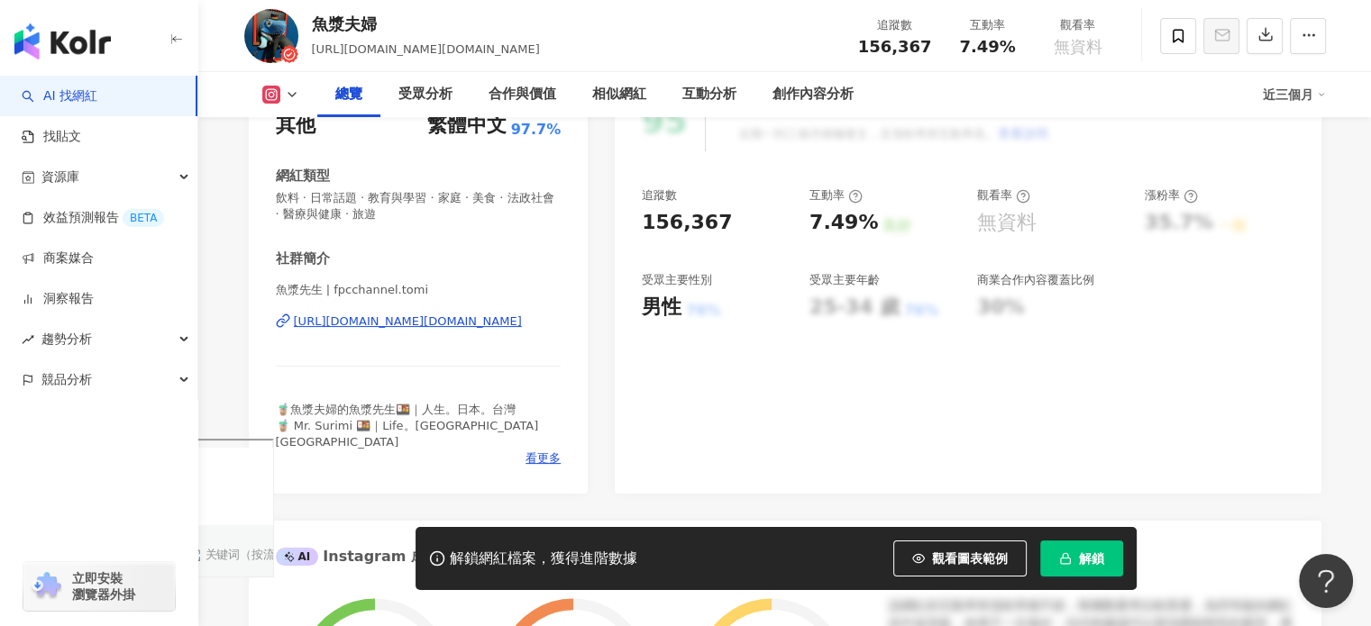
click at [520, 318] on div "[URL][DOMAIN_NAME][DOMAIN_NAME]" at bounding box center [408, 322] width 228 height 16
click at [1269, 46] on button "button" at bounding box center [1264, 36] width 36 height 36
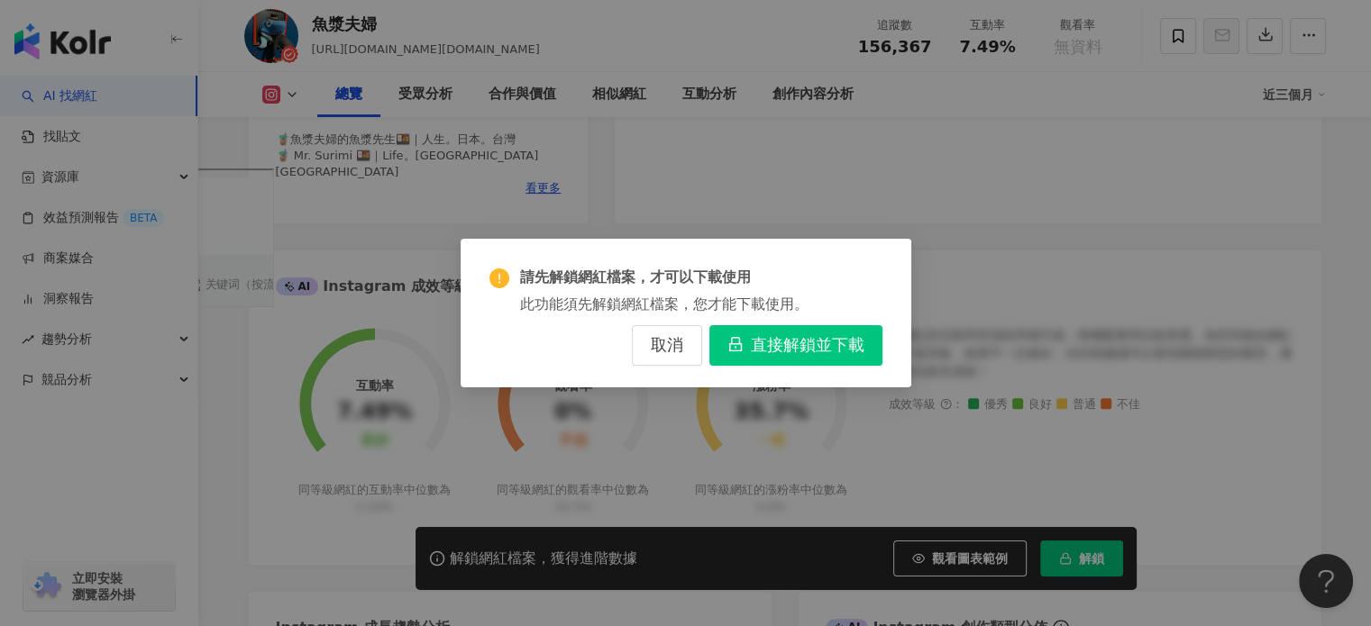
scroll to position [451, 0]
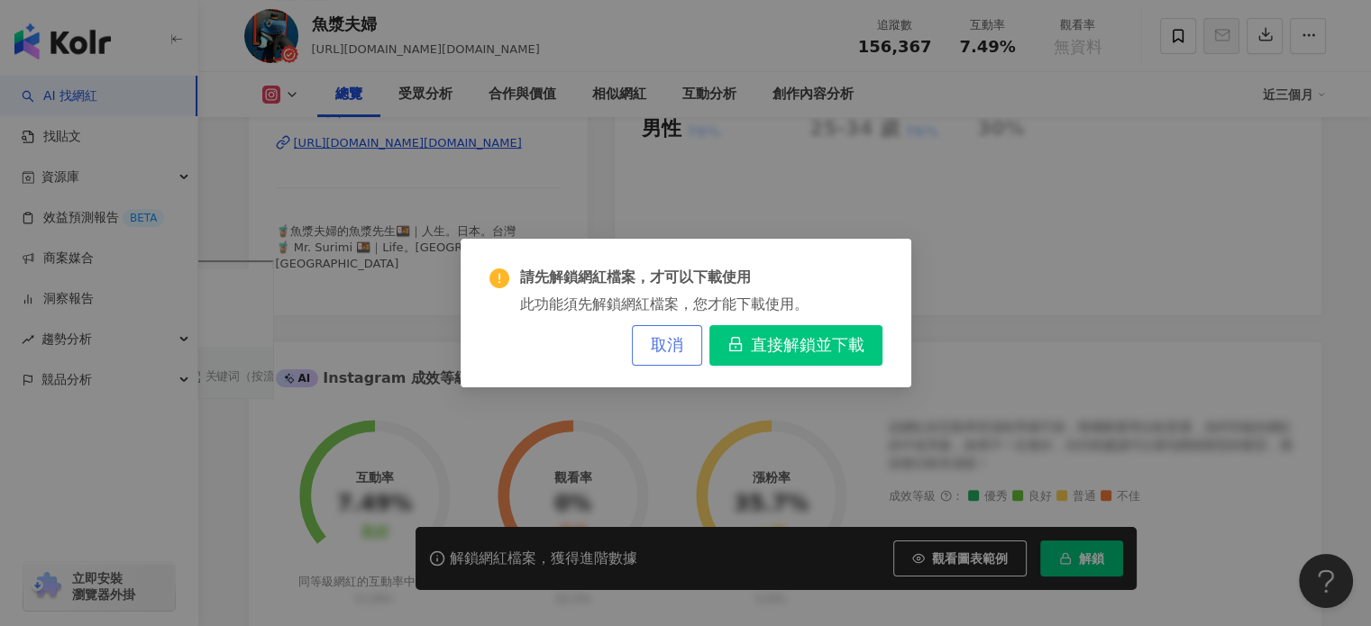
click at [671, 357] on button "取消" at bounding box center [667, 345] width 70 height 41
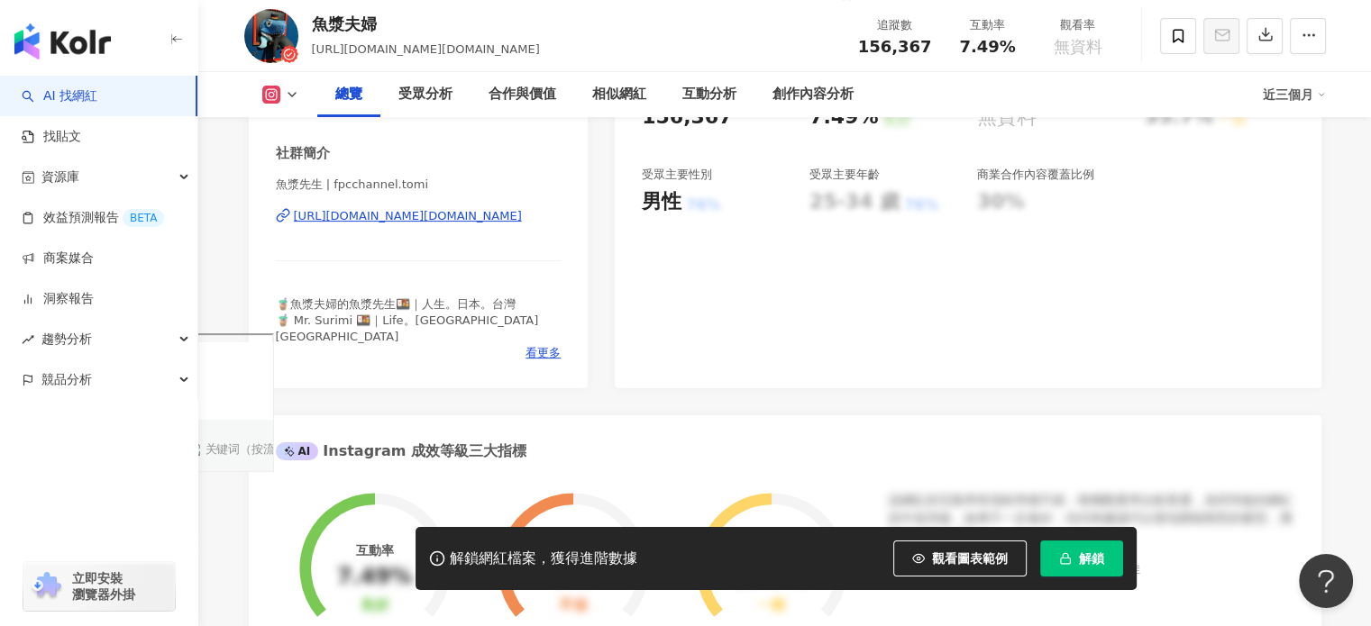
scroll to position [360, 0]
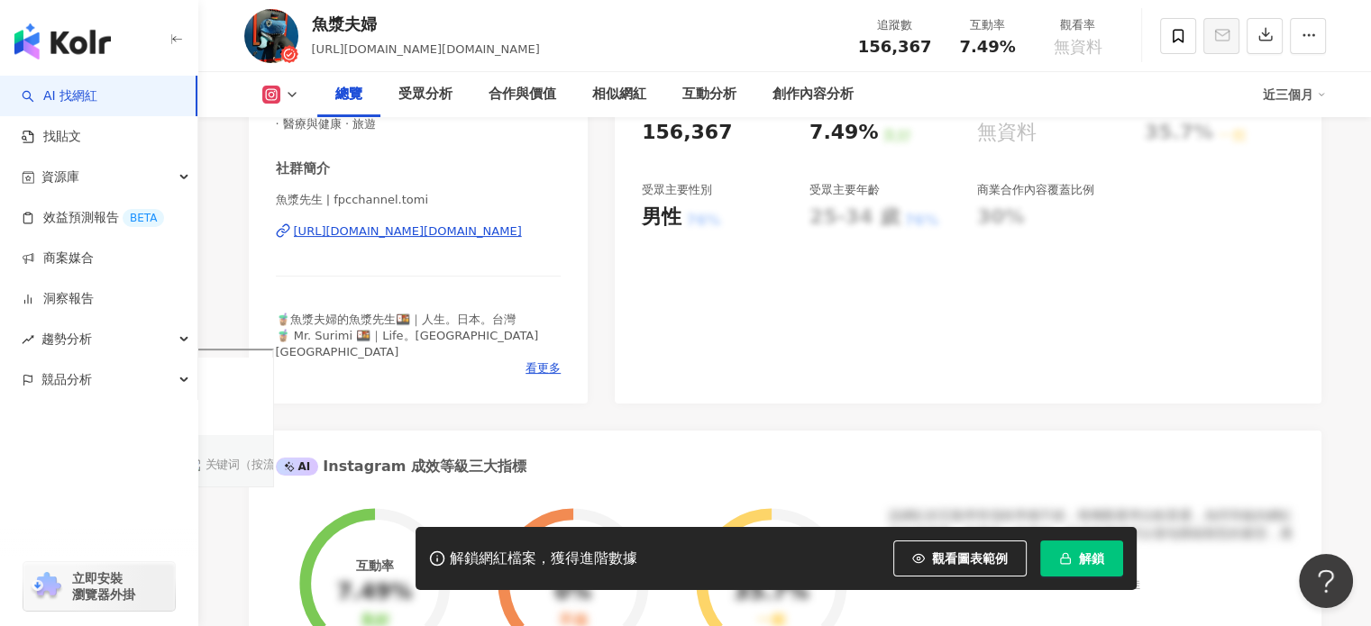
click at [1071, 561] on icon "button" at bounding box center [1065, 558] width 13 height 13
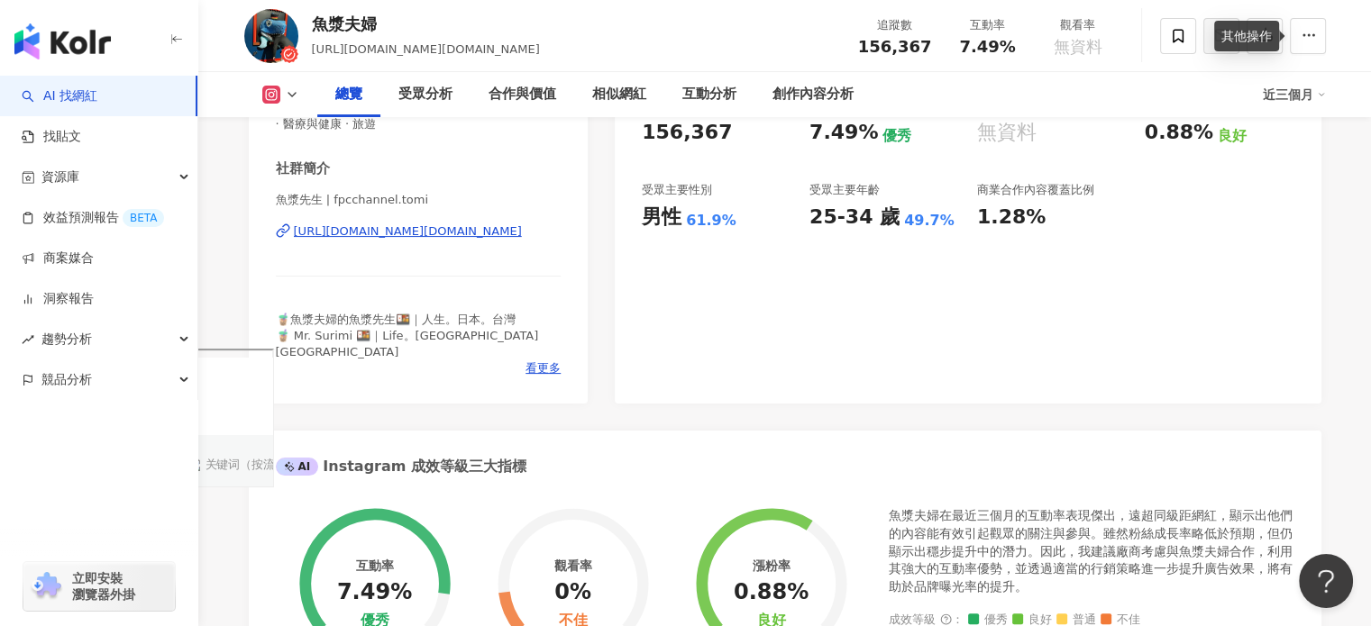
click at [1254, 42] on div "其他操作" at bounding box center [1246, 36] width 65 height 31
click at [1274, 59] on div at bounding box center [1243, 36] width 166 height 54
click at [1274, 35] on button "button" at bounding box center [1264, 36] width 36 height 36
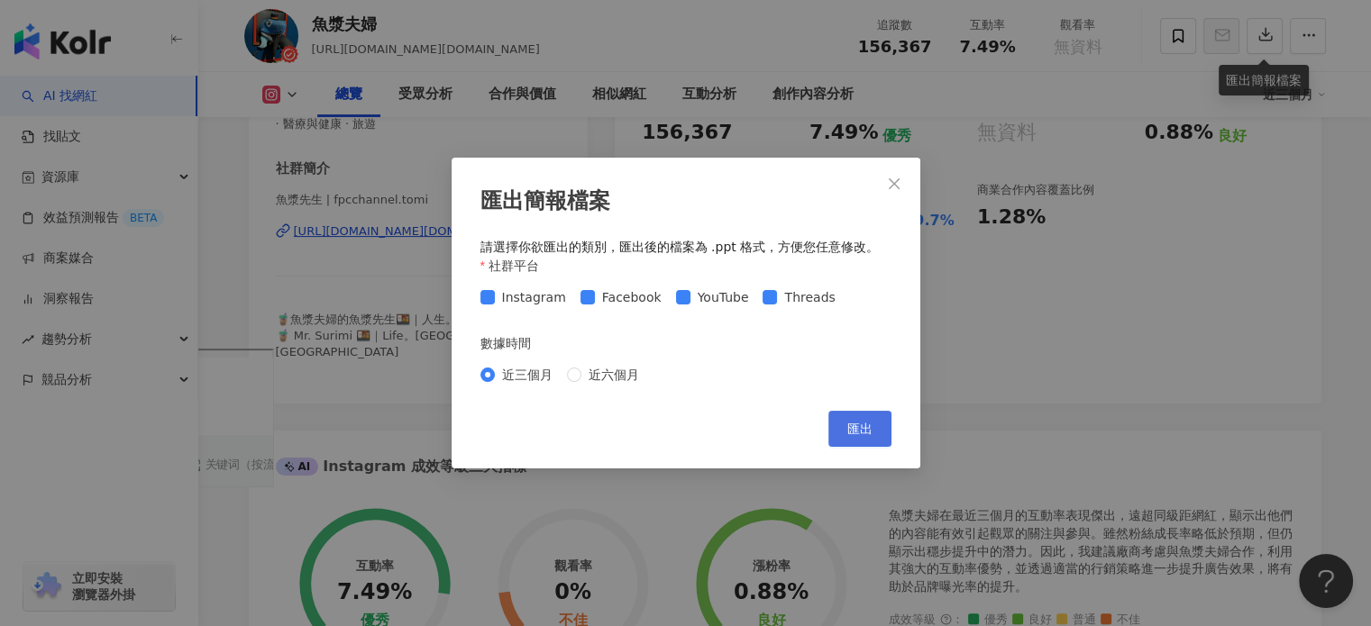
click at [861, 425] on span "匯出" at bounding box center [859, 429] width 25 height 14
click at [1298, 39] on div "匯出簡報檔案 請選擇你欲匯出的類別，匯出後的檔案為 .ppt 格式，方便您任意修改。 社群平台 Instagram Facebook YouTube Thre…" at bounding box center [685, 313] width 1371 height 626
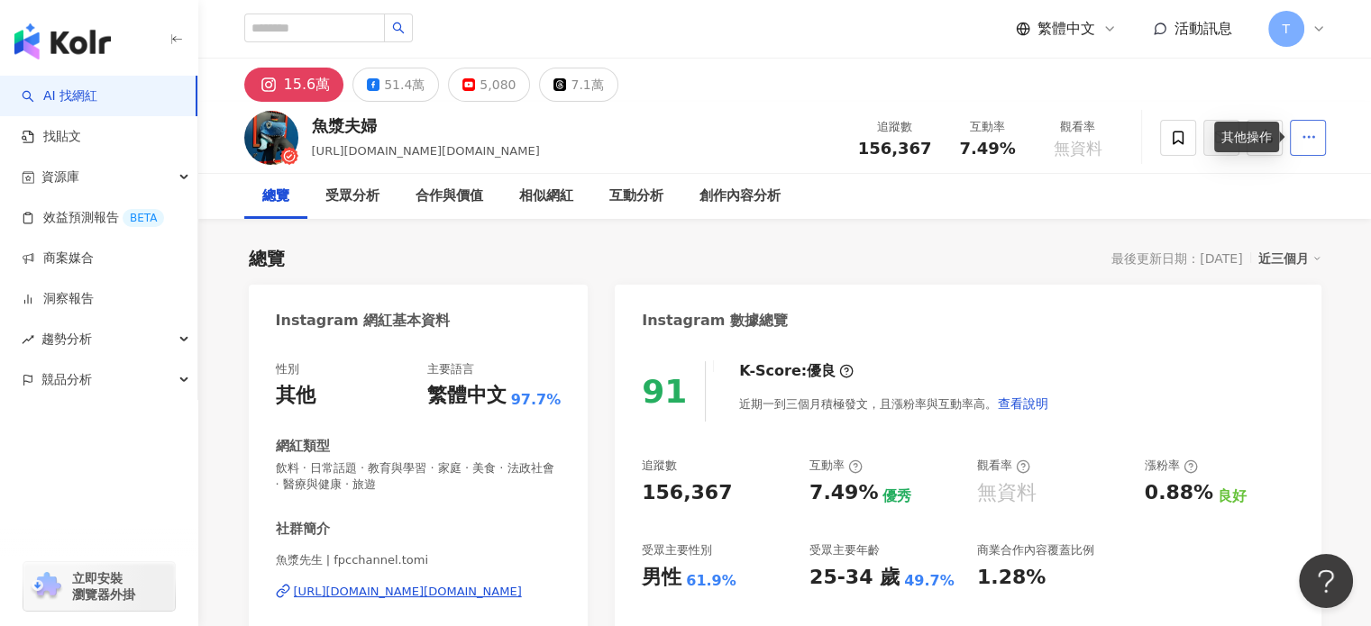
click at [1296, 141] on button "button" at bounding box center [1308, 138] width 36 height 36
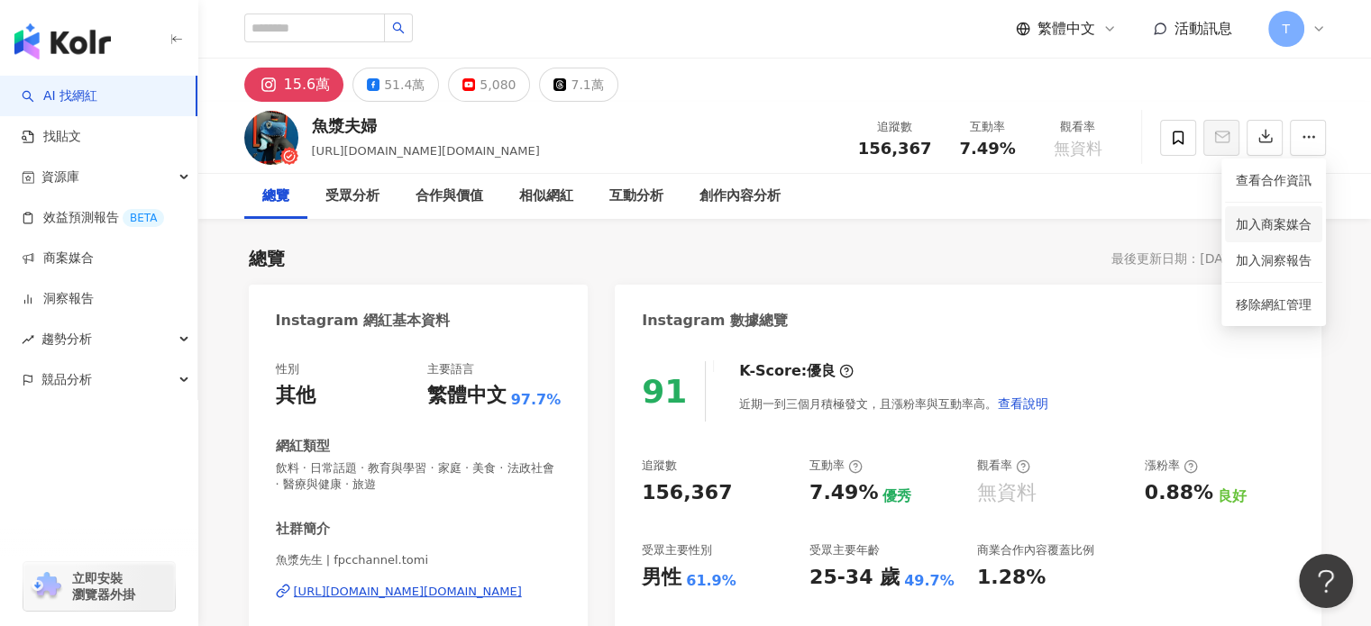
click at [1280, 223] on span "加入商案媒合" at bounding box center [1273, 224] width 76 height 14
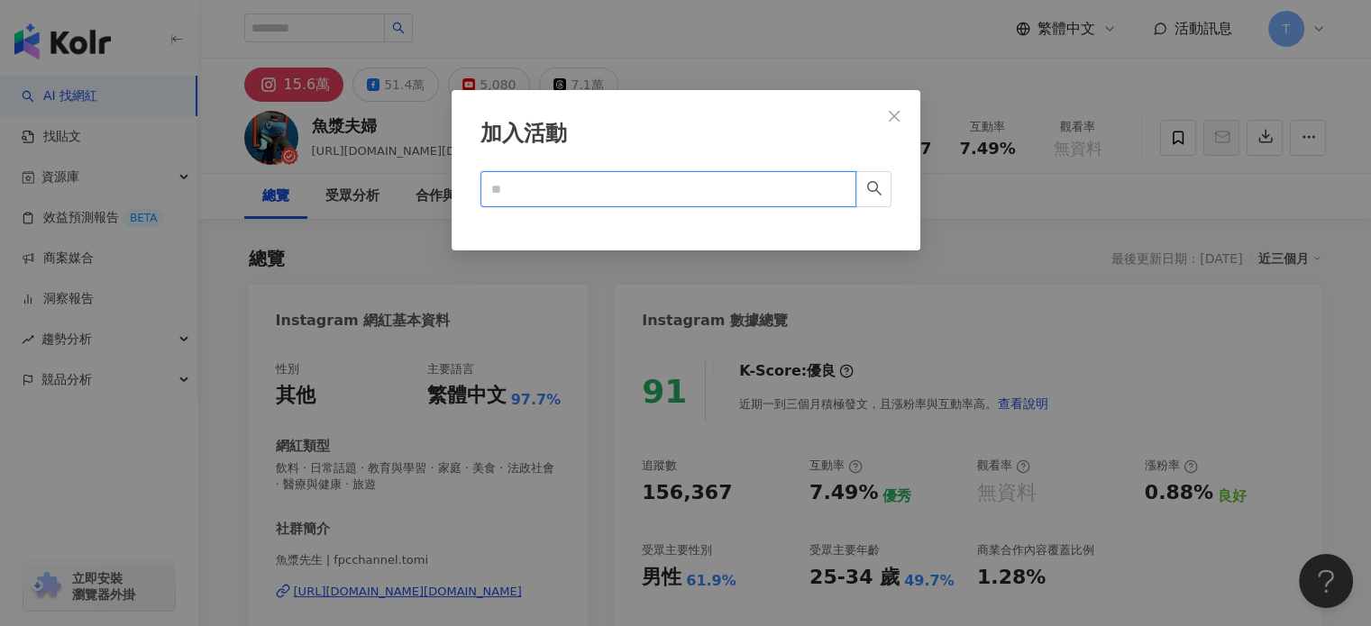
click at [600, 195] on input "text" at bounding box center [661, 189] width 340 height 20
click at [888, 116] on span "Close" at bounding box center [894, 116] width 36 height 14
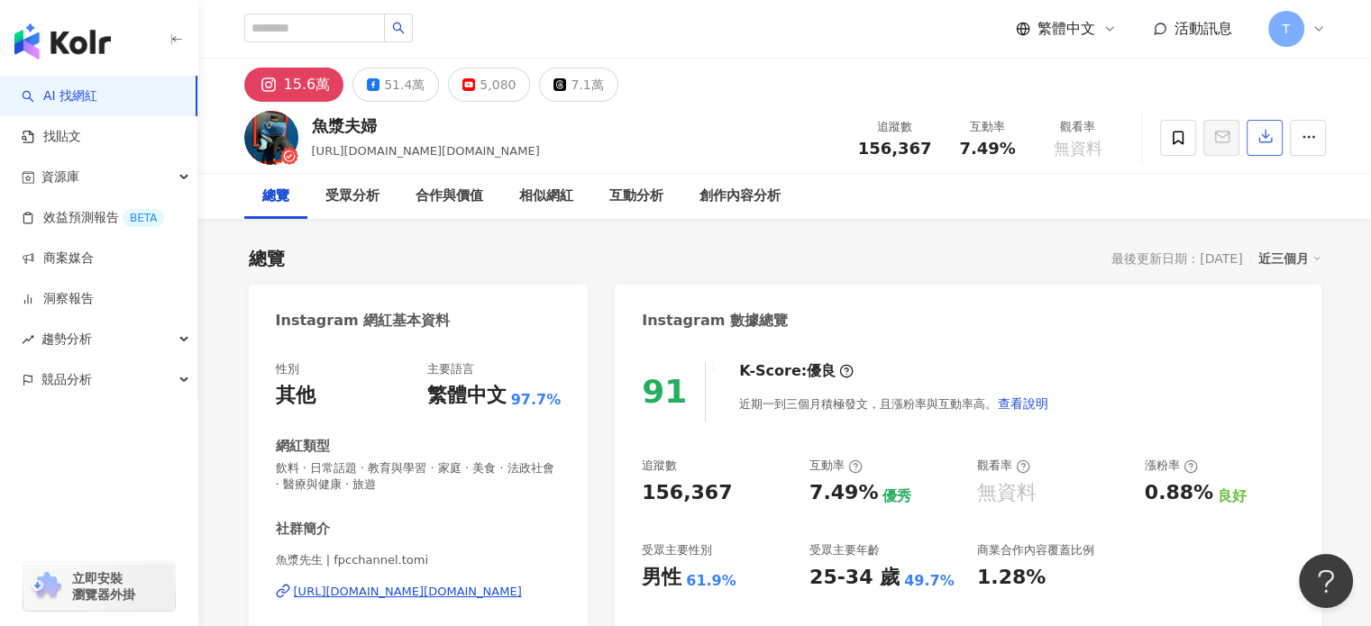
click at [1276, 141] on button "button" at bounding box center [1264, 138] width 36 height 36
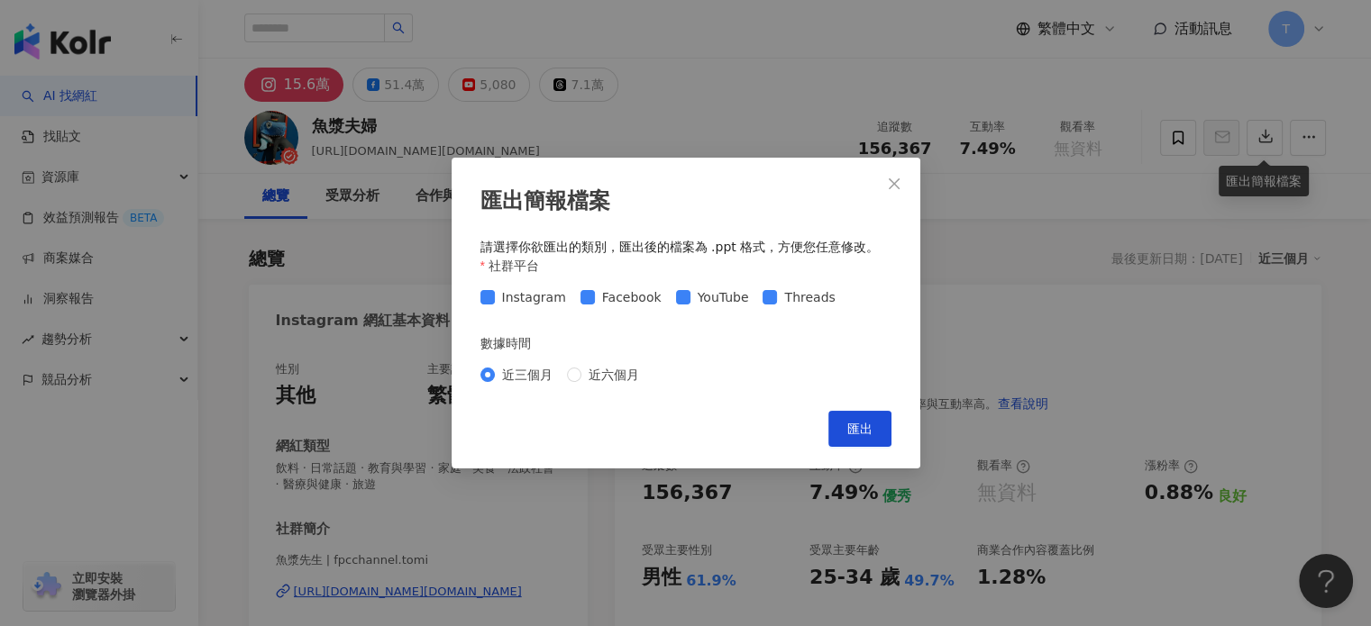
drag, startPoint x: 898, startPoint y: 191, endPoint x: 1272, endPoint y: 149, distance: 377.3
click at [908, 193] on button "Close" at bounding box center [894, 184] width 36 height 36
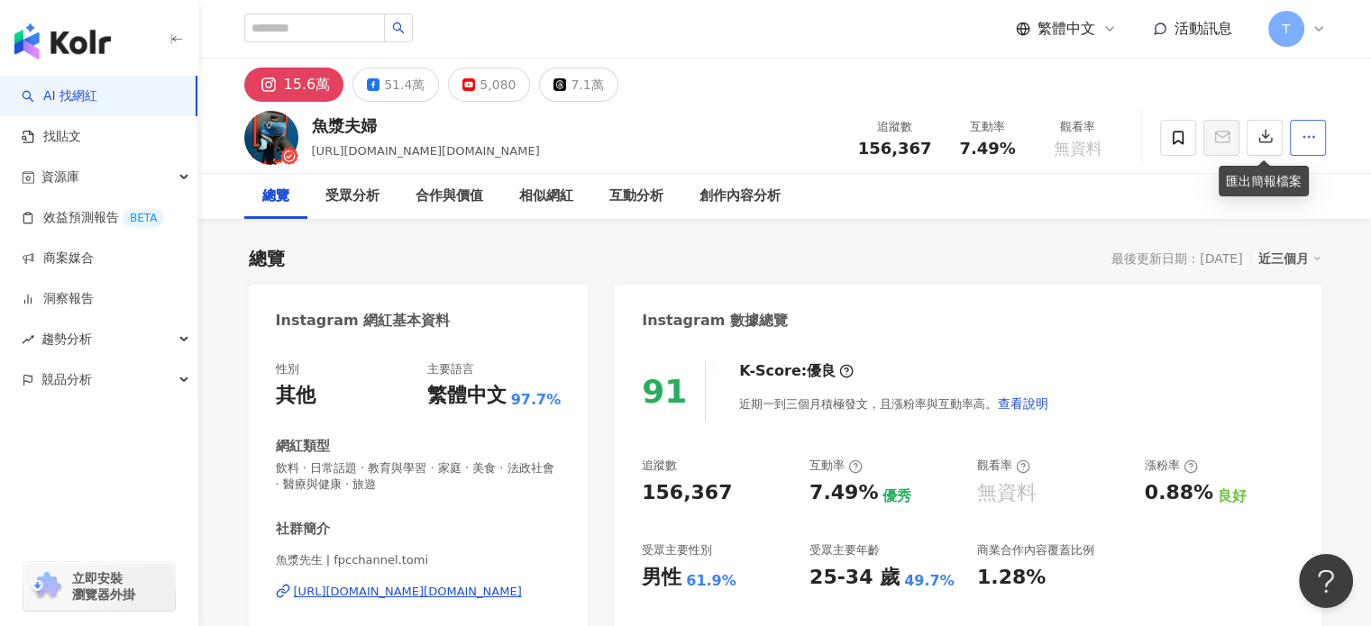
click at [1316, 139] on button "button" at bounding box center [1308, 138] width 36 height 36
click at [1283, 217] on span "加入商案媒合" at bounding box center [1273, 224] width 76 height 14
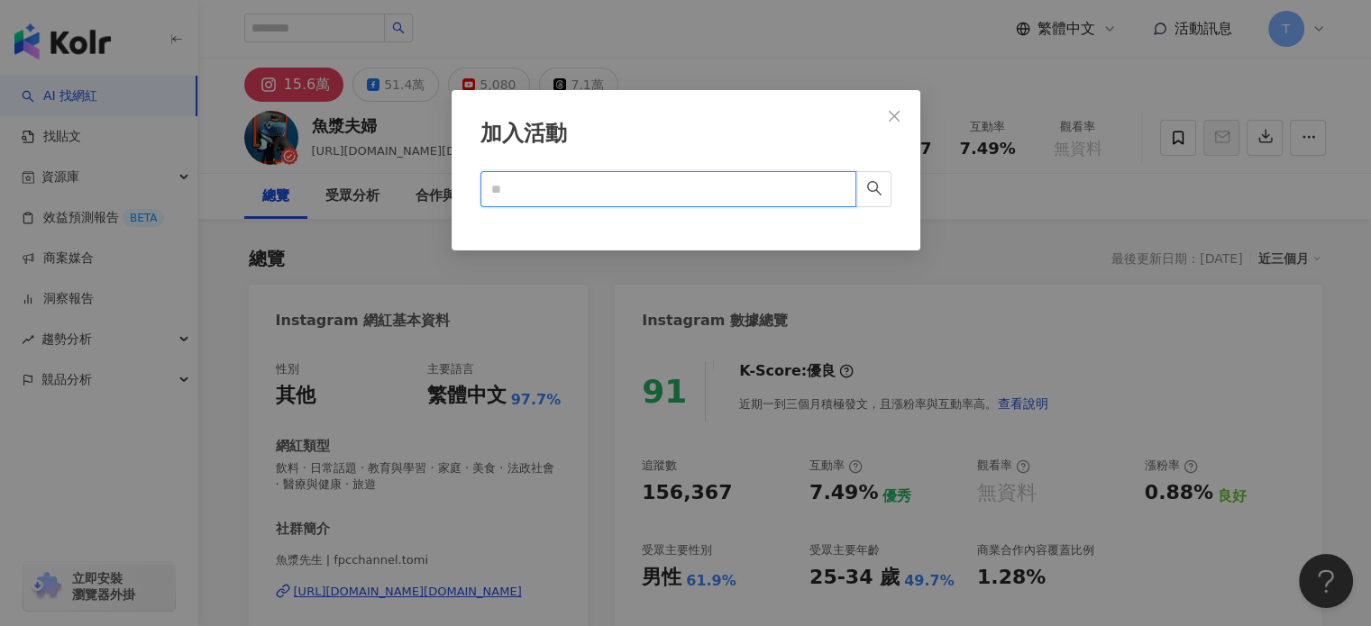
click at [528, 194] on input "text" at bounding box center [661, 189] width 340 height 20
click at [879, 183] on icon "search" at bounding box center [874, 188] width 16 height 16
click at [864, 197] on button "button" at bounding box center [873, 189] width 36 height 36
click at [867, 195] on icon "search" at bounding box center [874, 188] width 16 height 16
type input "****"
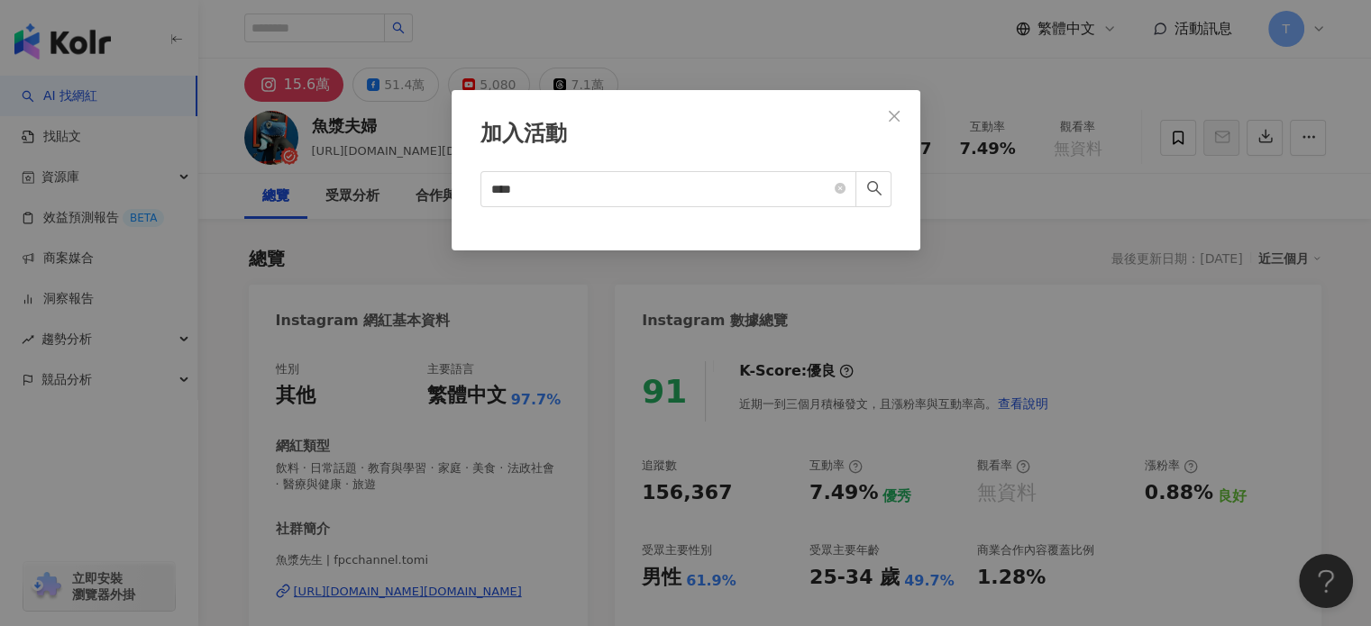
click at [893, 118] on icon "close" at bounding box center [894, 116] width 14 height 14
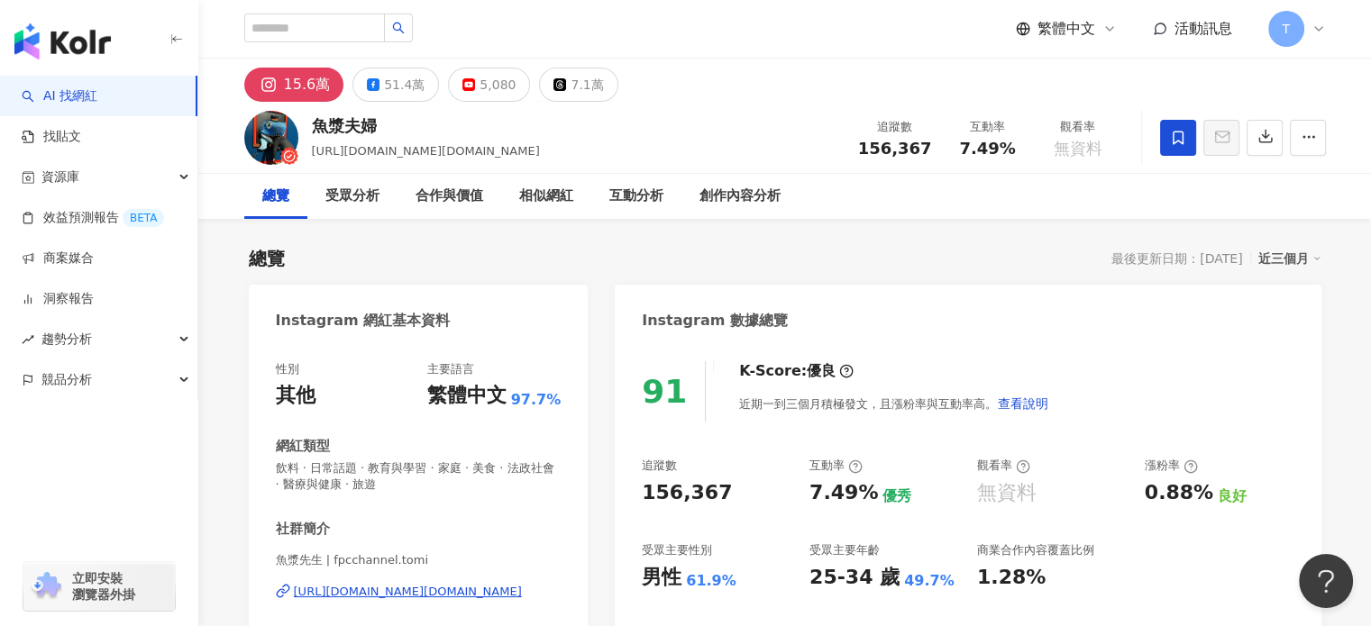
click at [1162, 136] on span at bounding box center [1178, 138] width 36 height 36
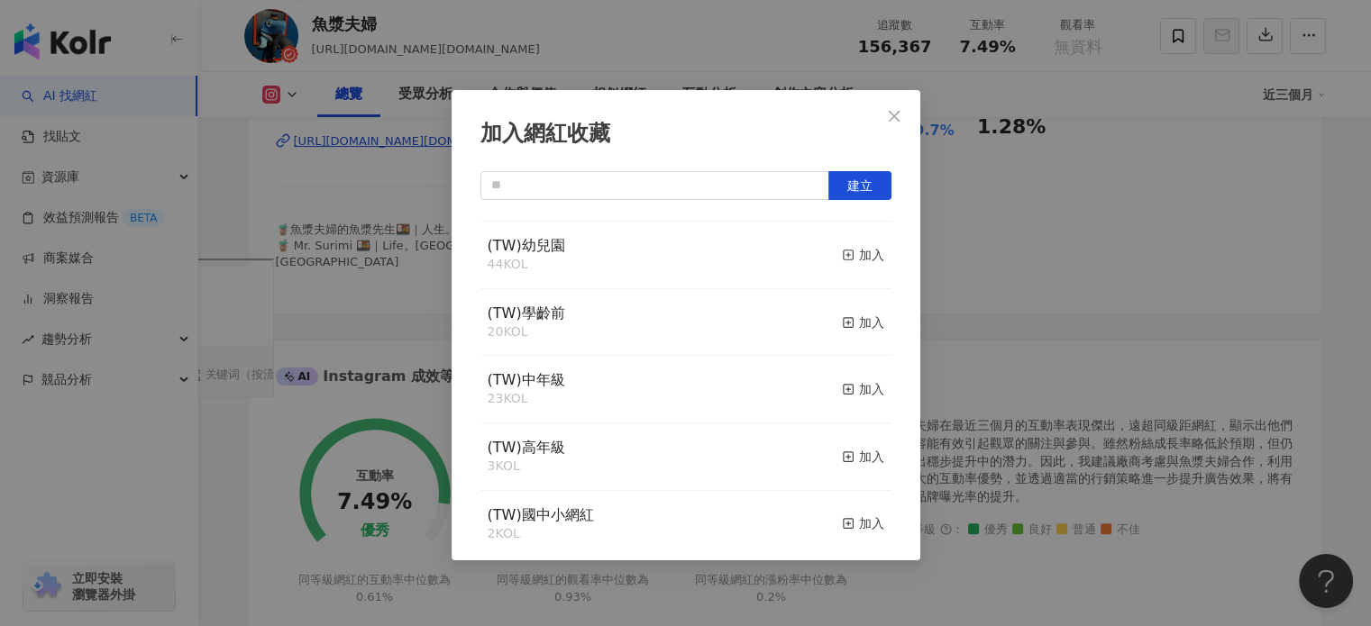
scroll to position [104, 0]
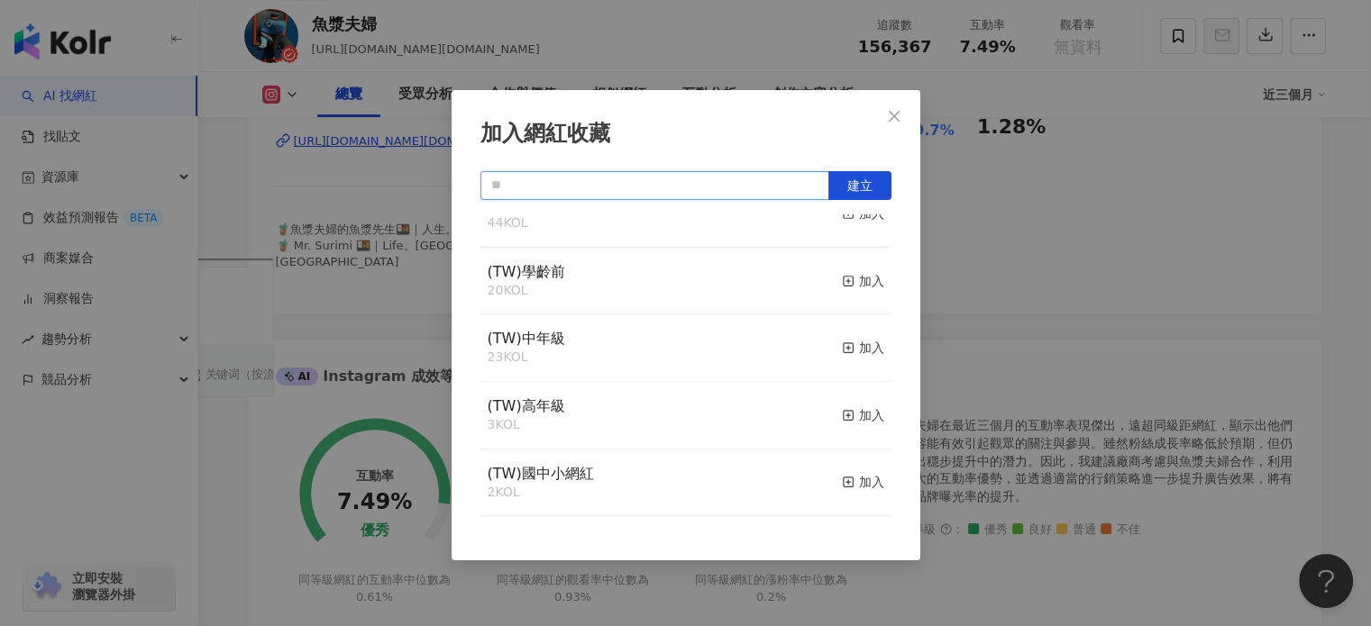
click at [544, 177] on input "text" at bounding box center [654, 185] width 349 height 29
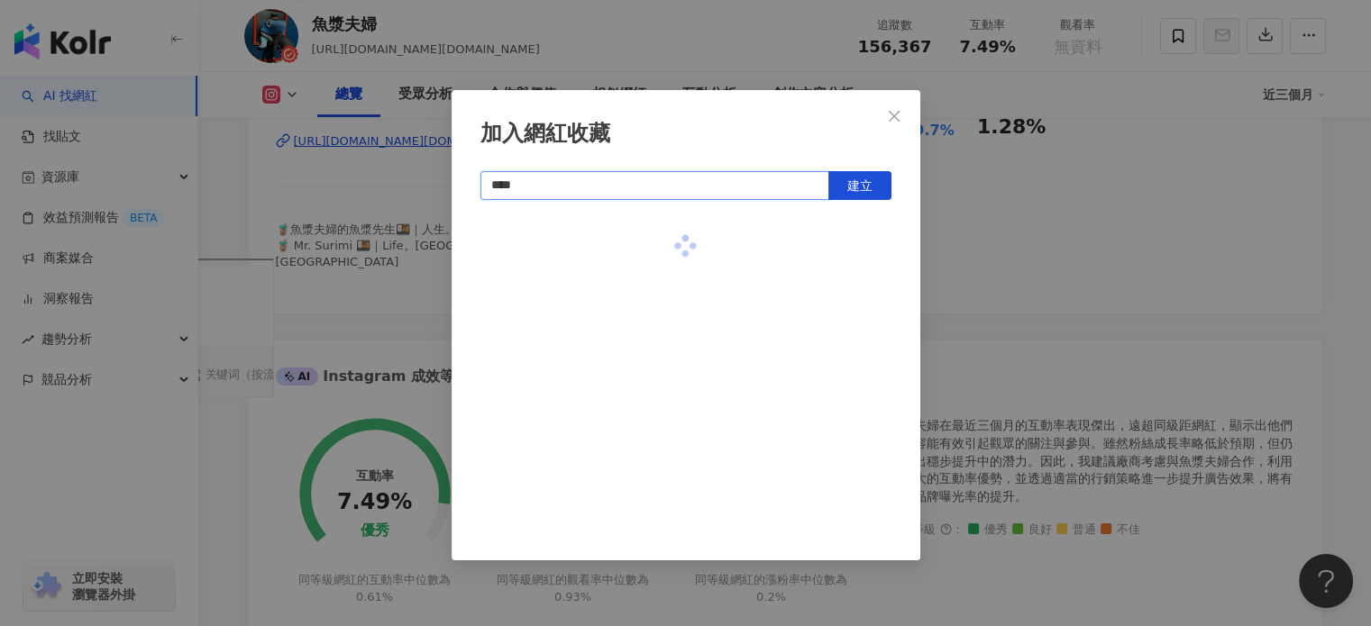
scroll to position [0, 0]
click at [851, 178] on span "建立" at bounding box center [859, 185] width 25 height 14
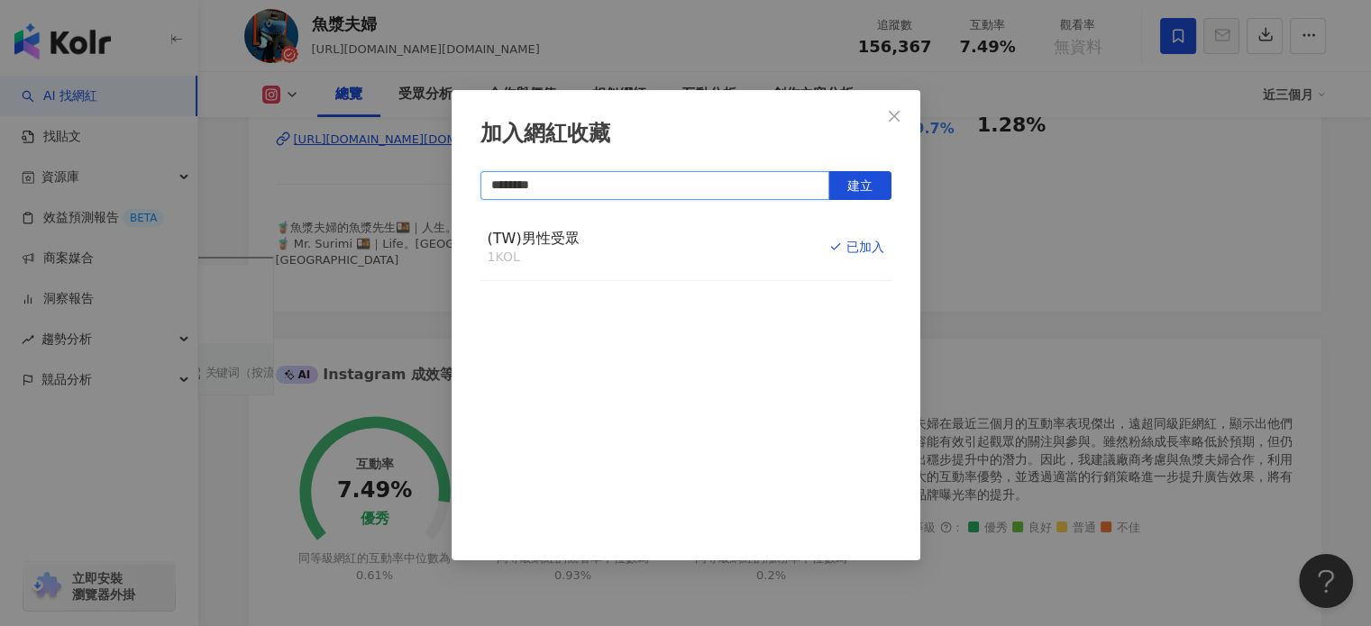
scroll to position [451, 0]
type input "********"
click at [977, 244] on div "加入網紅收藏 ******** 建立 (TW)男性受眾 1 KOL 已加入" at bounding box center [685, 313] width 1371 height 626
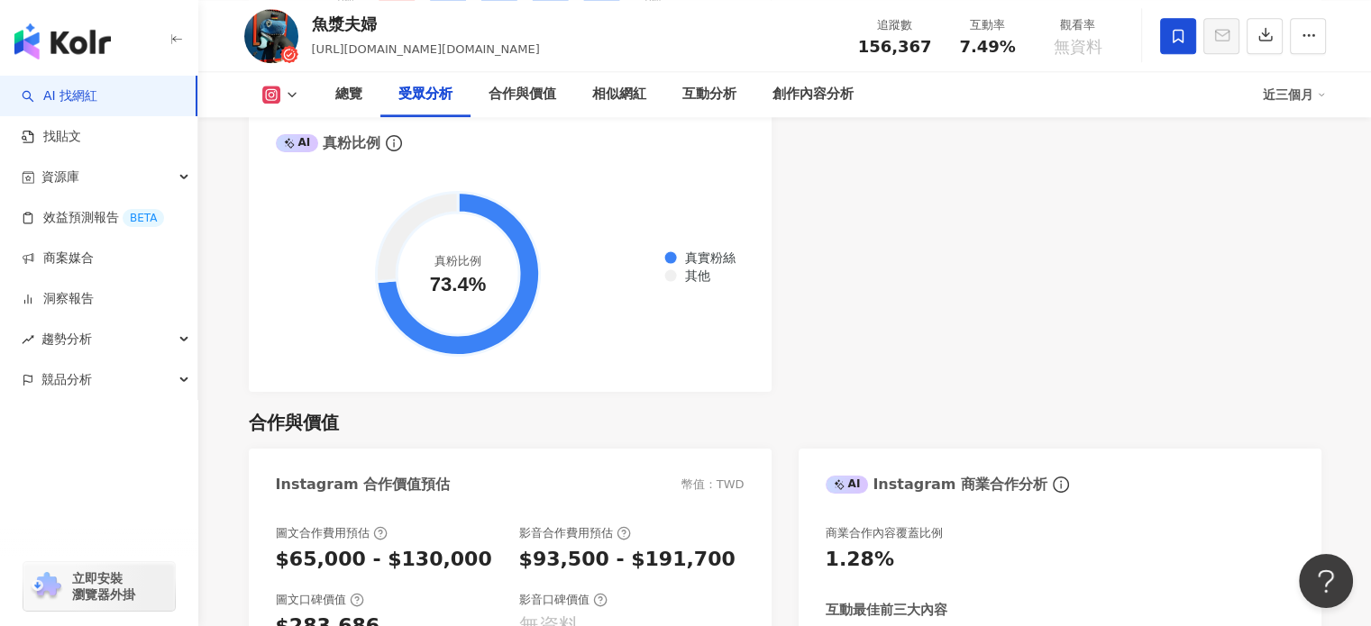
scroll to position [2163, 0]
click at [342, 58] on div "https://www.instagram.com/fpcchannel.tomi" at bounding box center [426, 50] width 228 height 18
click at [344, 54] on span "https://www.instagram.com/fpcchannel.tomi" at bounding box center [426, 49] width 228 height 14
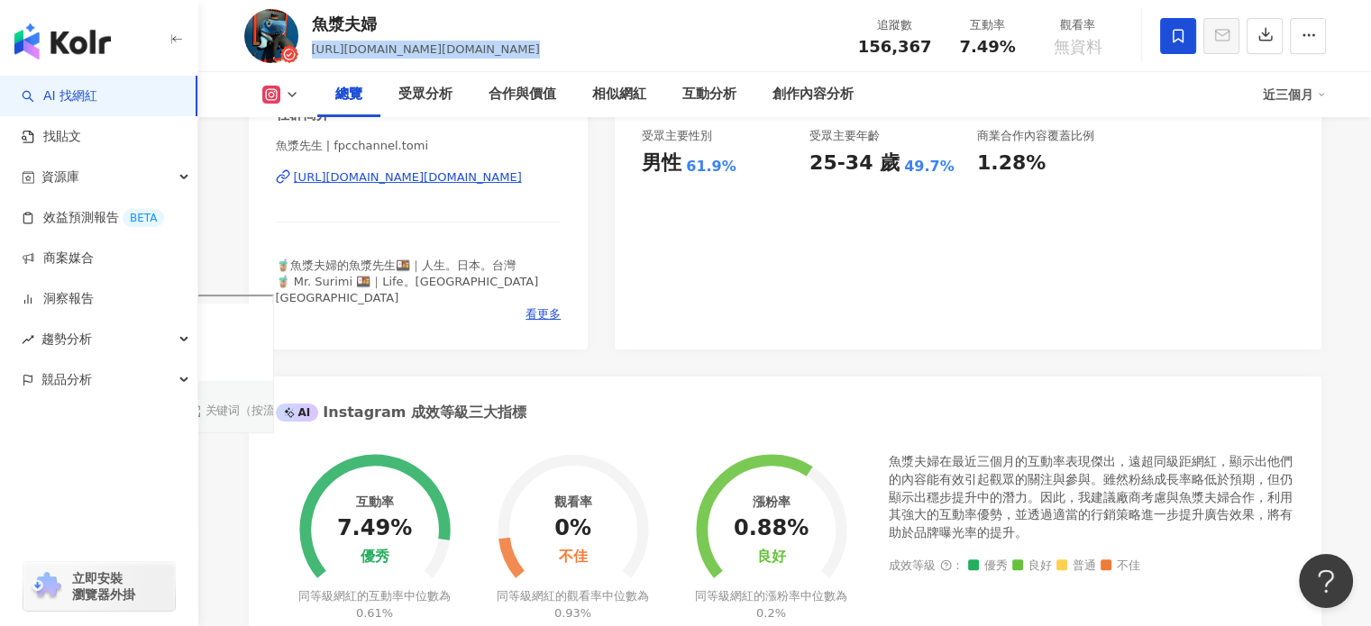
scroll to position [270, 0]
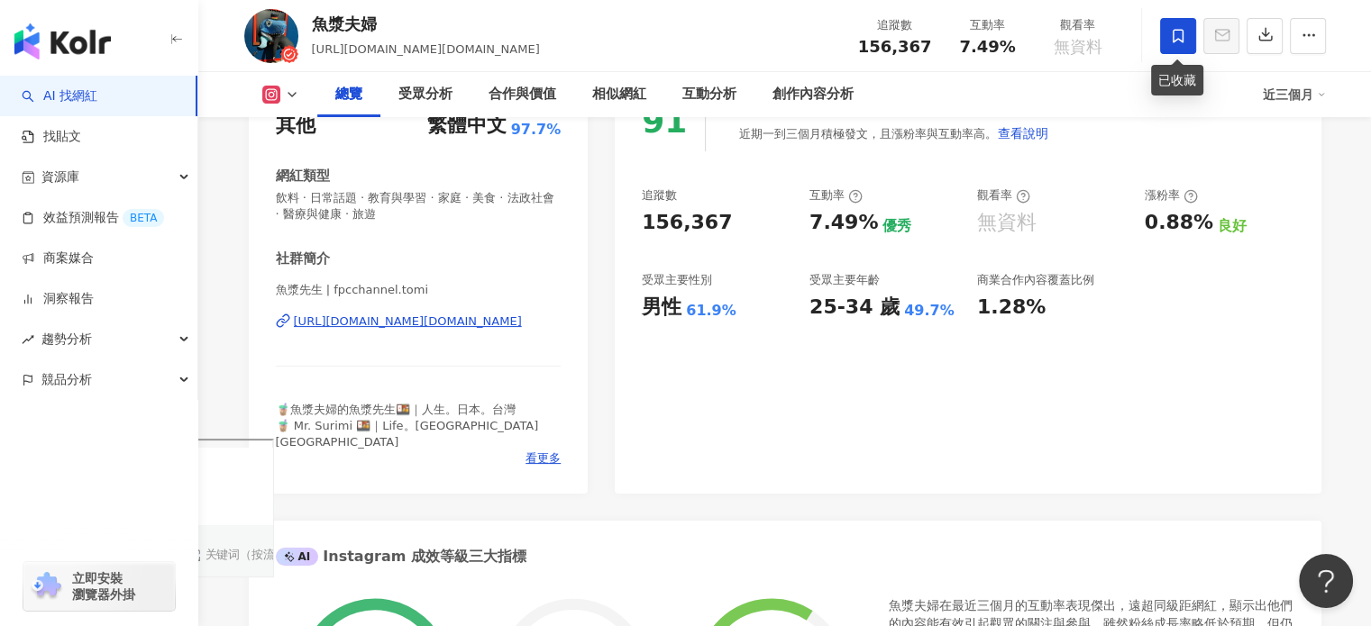
click at [1182, 46] on span at bounding box center [1178, 36] width 36 height 36
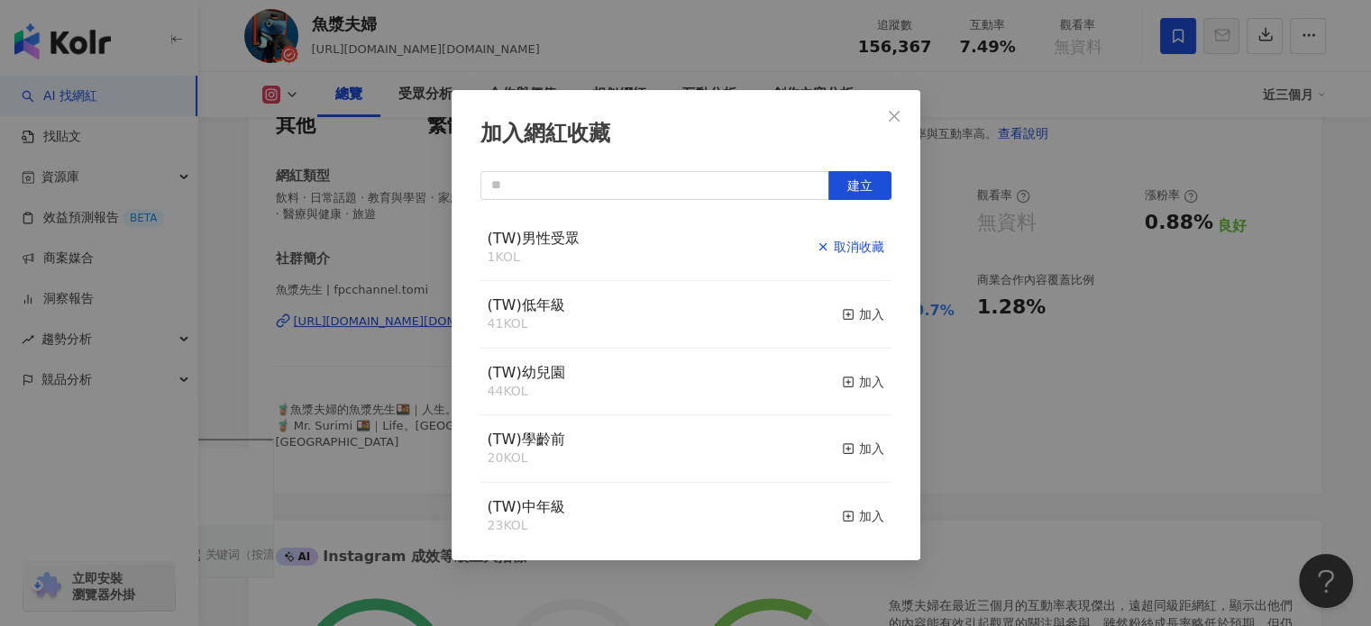
click at [825, 259] on button "取消收藏" at bounding box center [850, 248] width 68 height 38
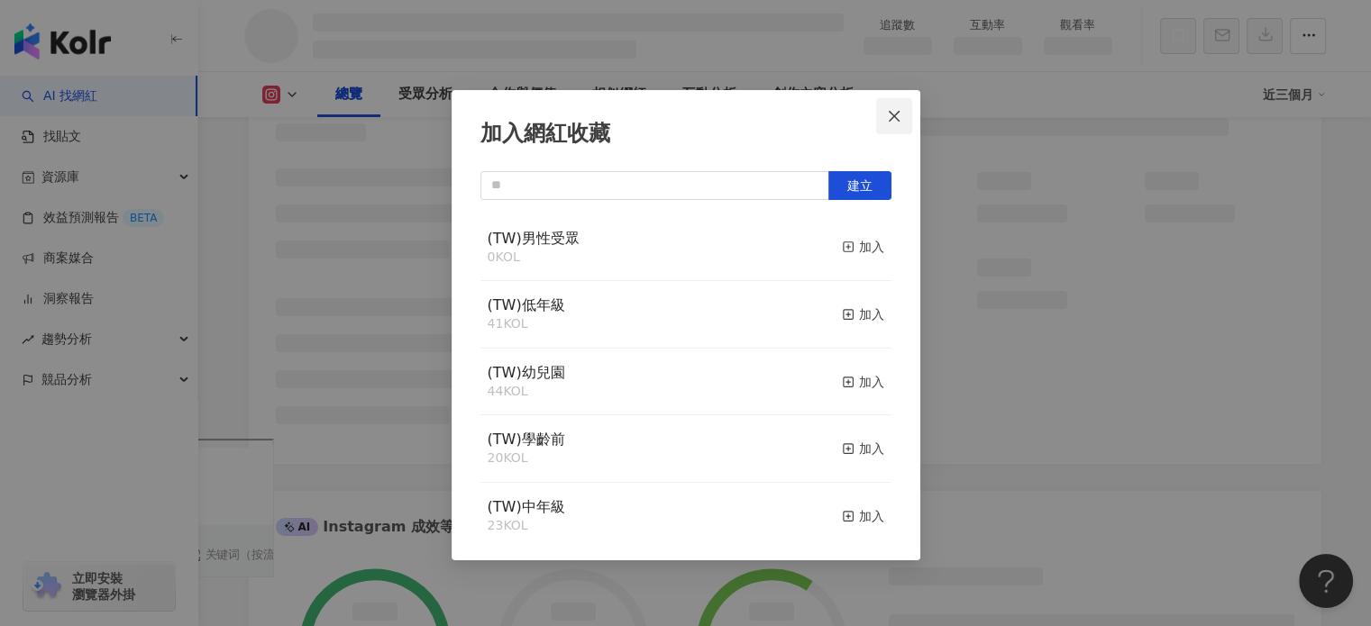
click at [899, 114] on icon "close" at bounding box center [894, 116] width 14 height 14
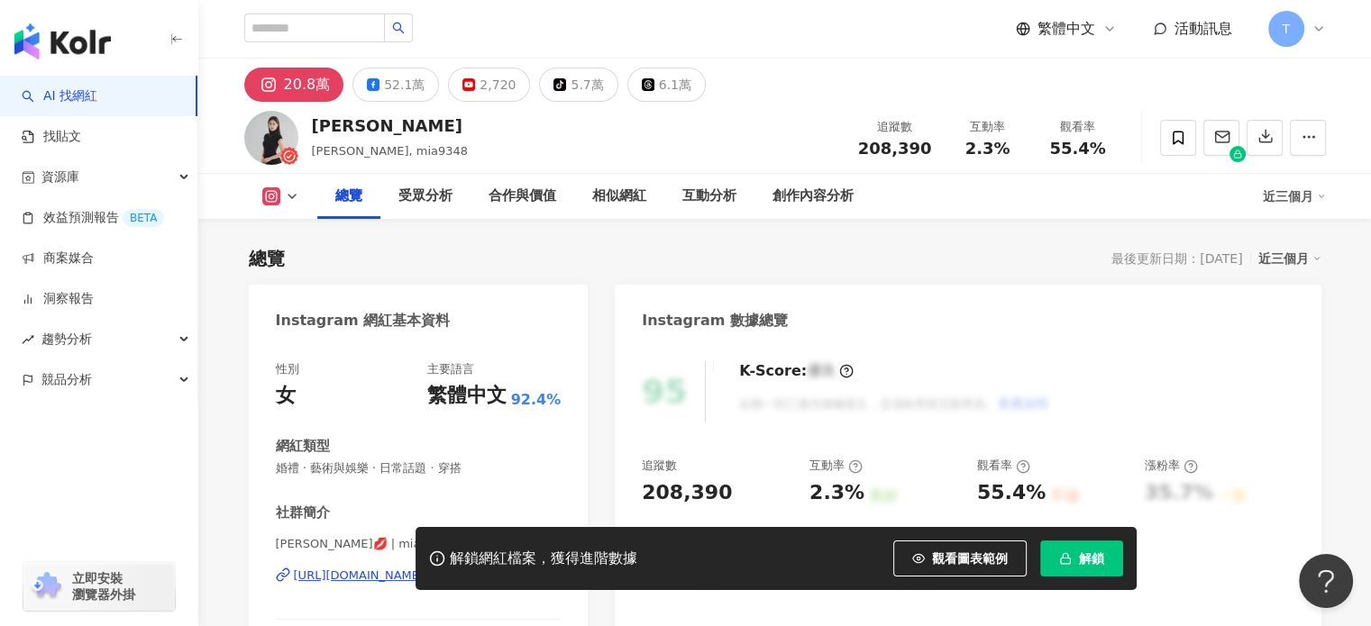
scroll to position [180, 0]
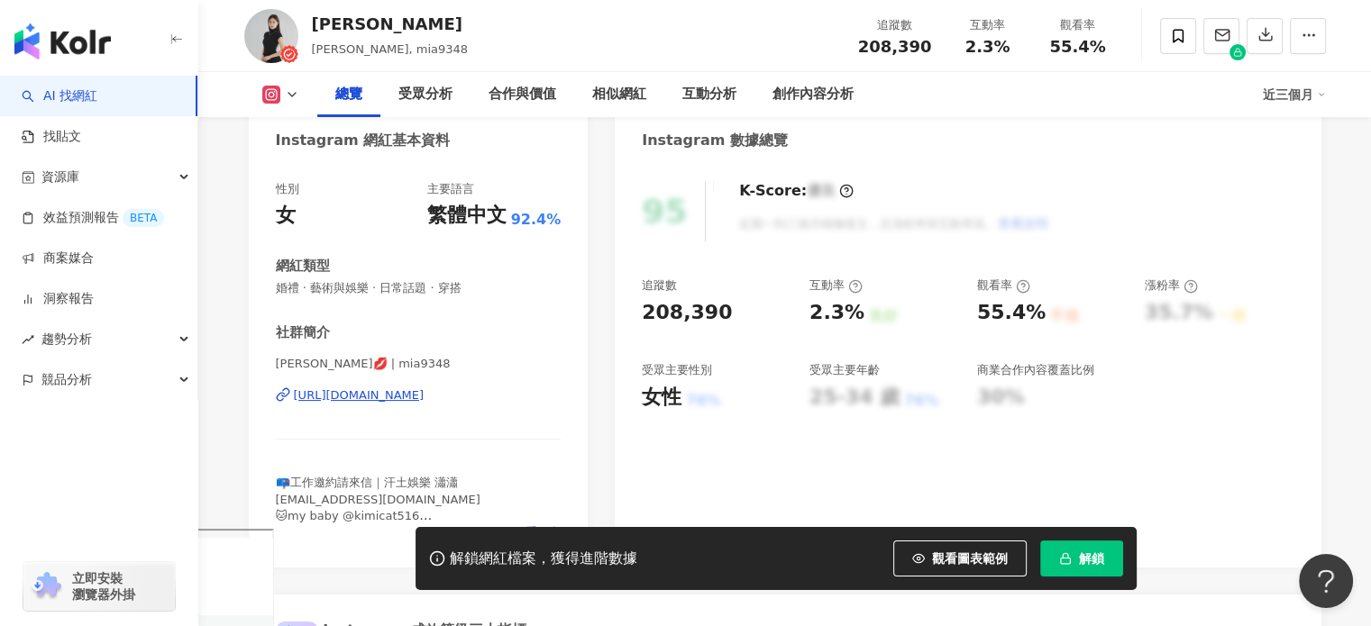
click at [375, 401] on div "[URL][DOMAIN_NAME]" at bounding box center [359, 395] width 131 height 16
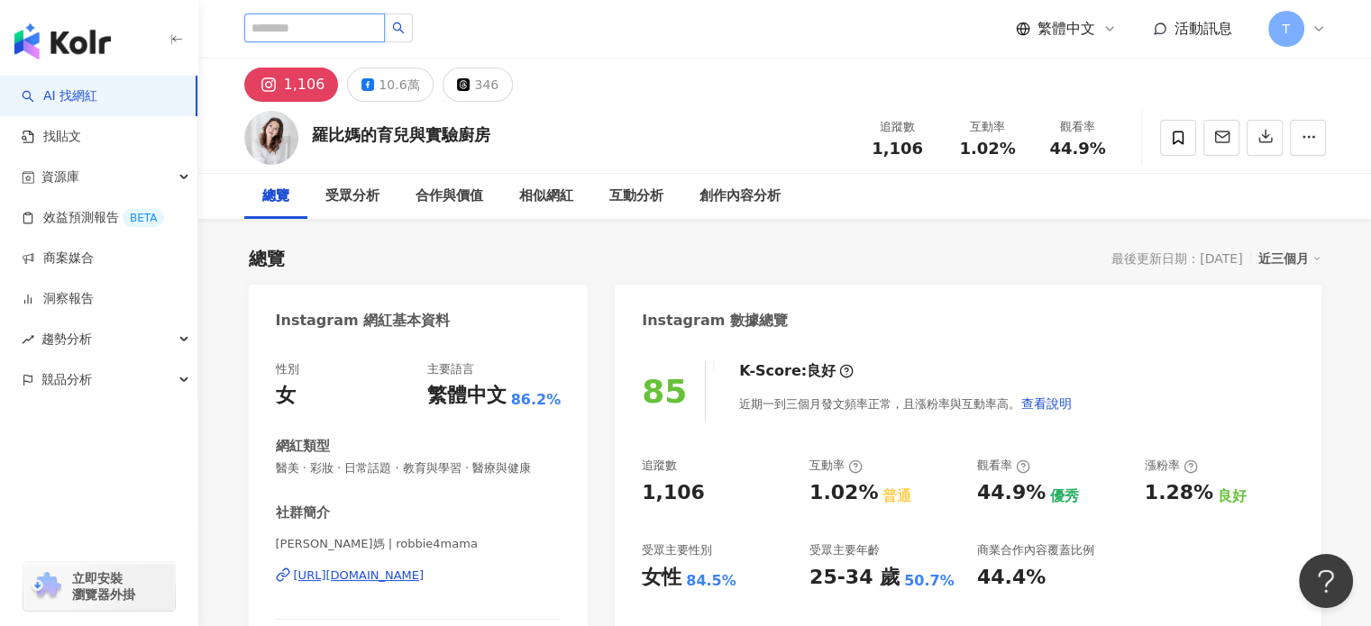
click at [335, 32] on input "search" at bounding box center [314, 28] width 141 height 29
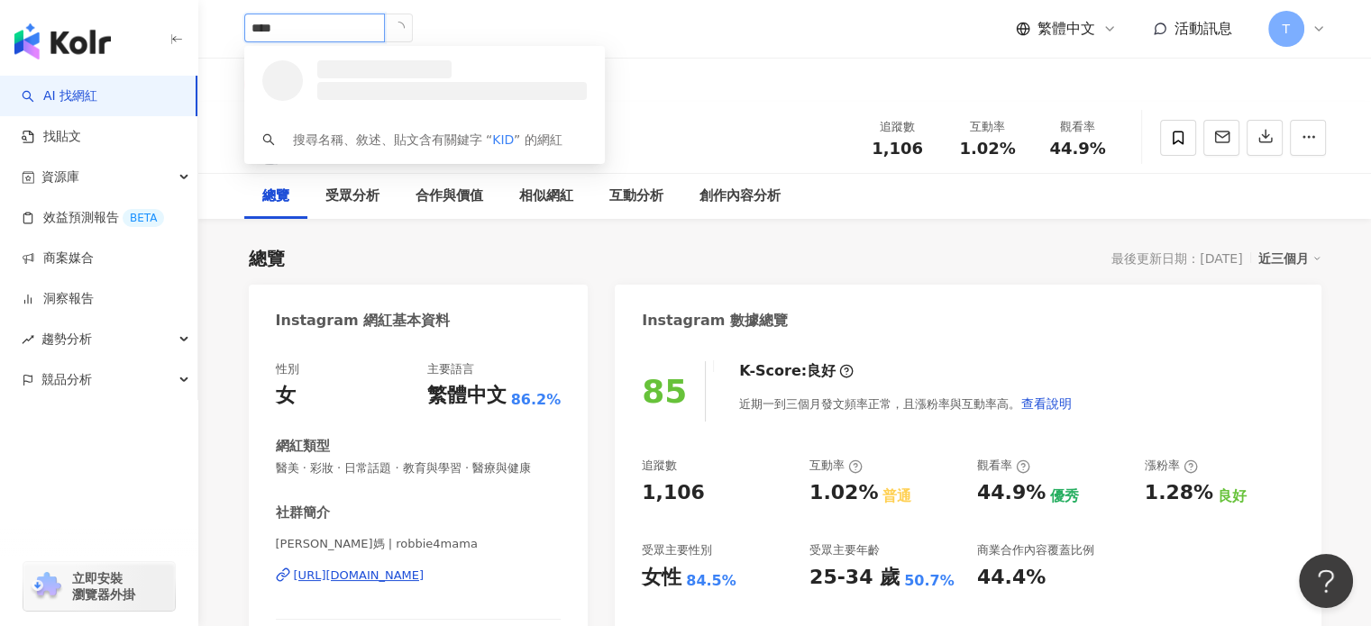
type input "****"
click at [524, 77] on div "Kid恩來了👦🏻 24,685 追蹤者" at bounding box center [449, 78] width 275 height 36
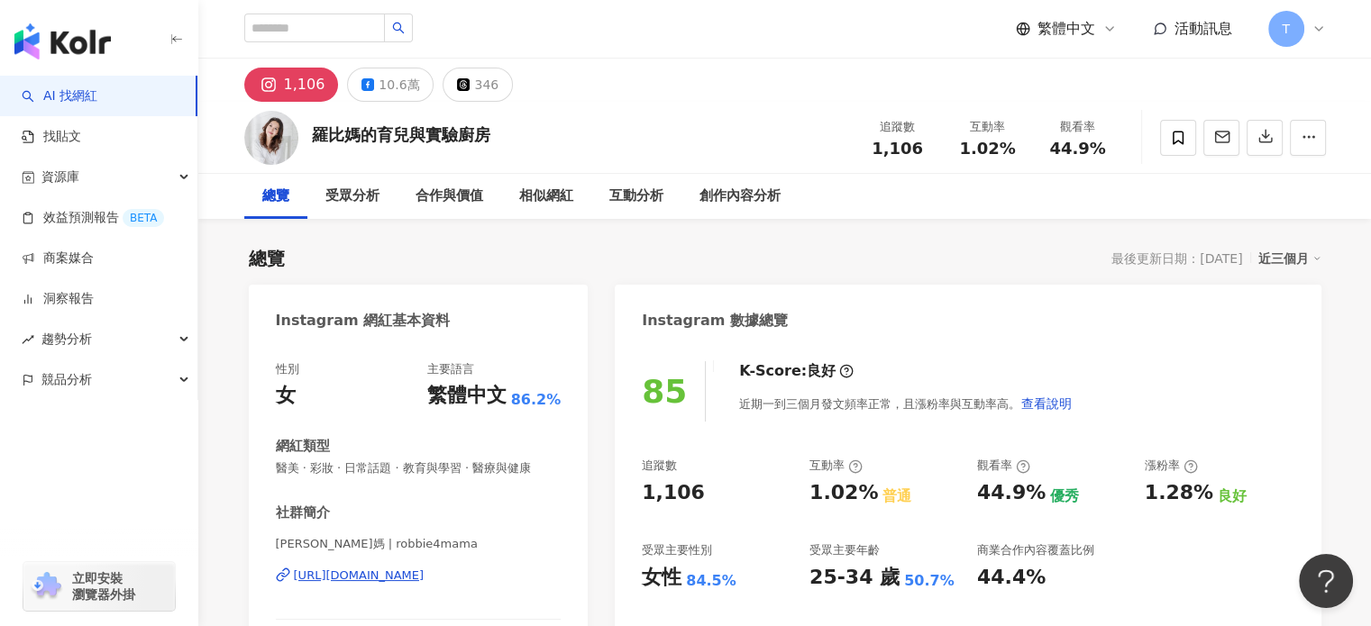
click at [424, 572] on div "https://www.instagram.com/robbie4mama/" at bounding box center [359, 576] width 131 height 16
click at [296, 32] on input "search" at bounding box center [314, 28] width 141 height 29
paste input "**********"
type input "**********"
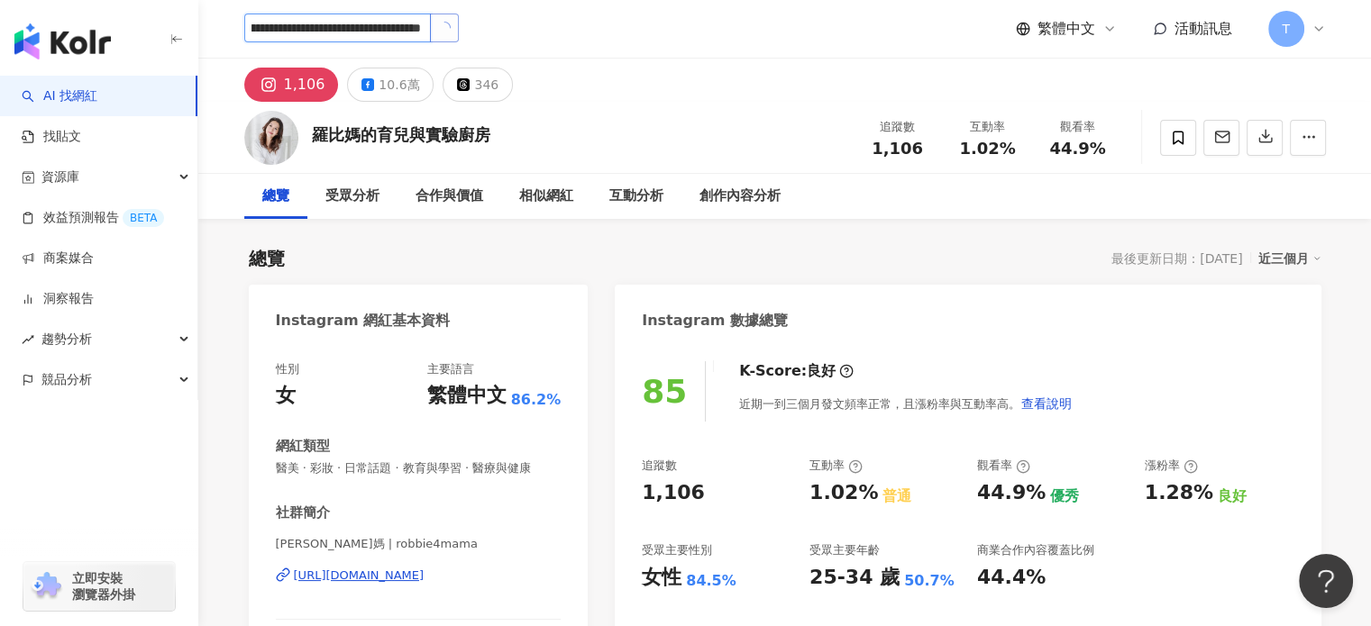
click at [444, 17] on button "button" at bounding box center [444, 28] width 29 height 29
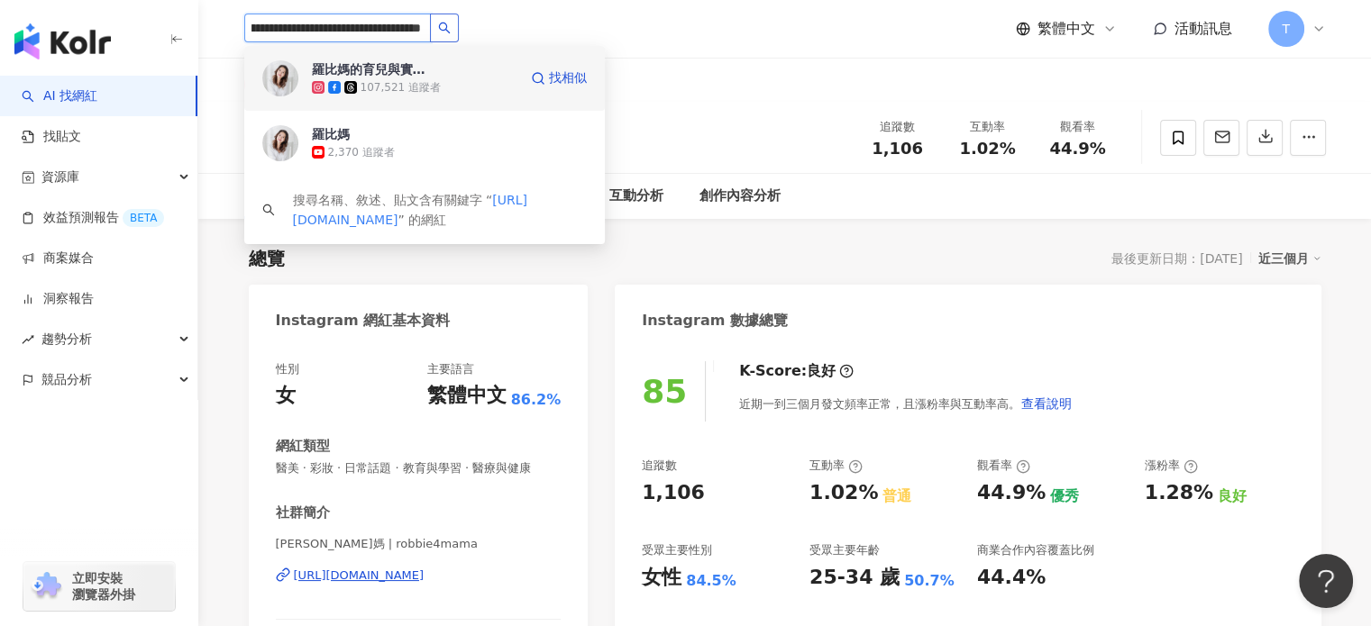
click at [400, 96] on div "羅比媽的育兒與實驗廚房 107,521 追蹤者 找相似" at bounding box center [424, 78] width 360 height 65
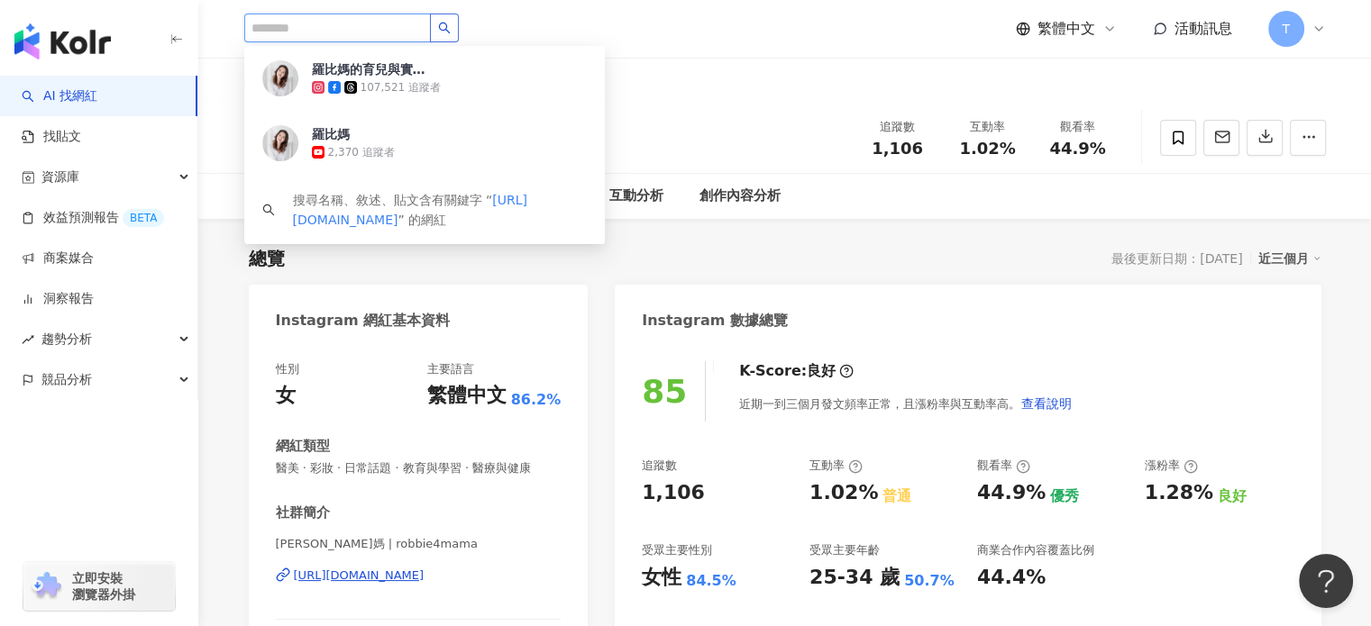
scroll to position [0, 0]
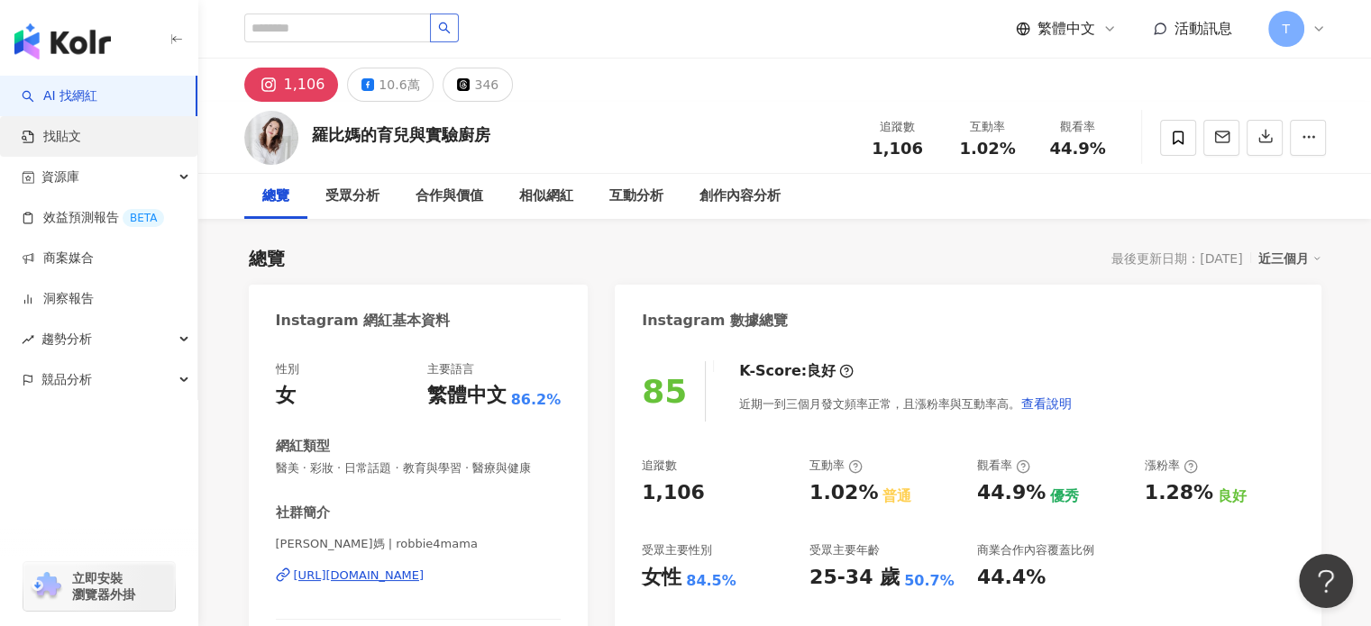
click at [81, 134] on link "找貼文" at bounding box center [51, 137] width 59 height 18
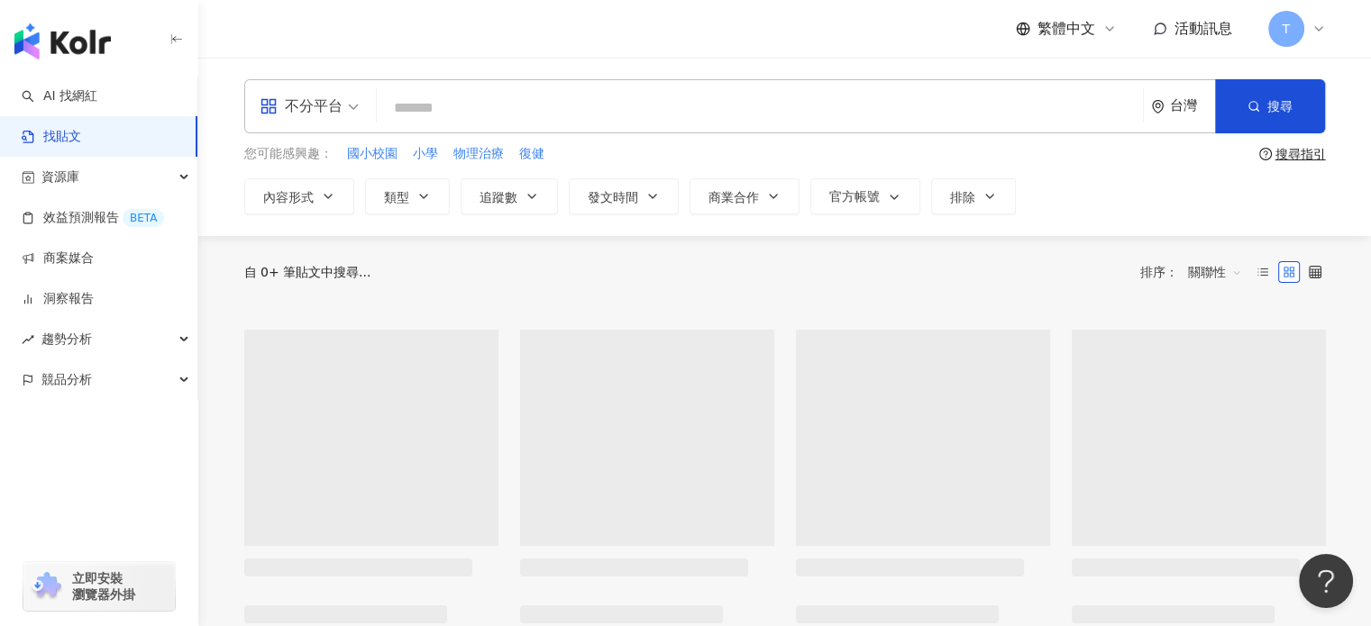
click at [449, 98] on input "search" at bounding box center [760, 107] width 752 height 39
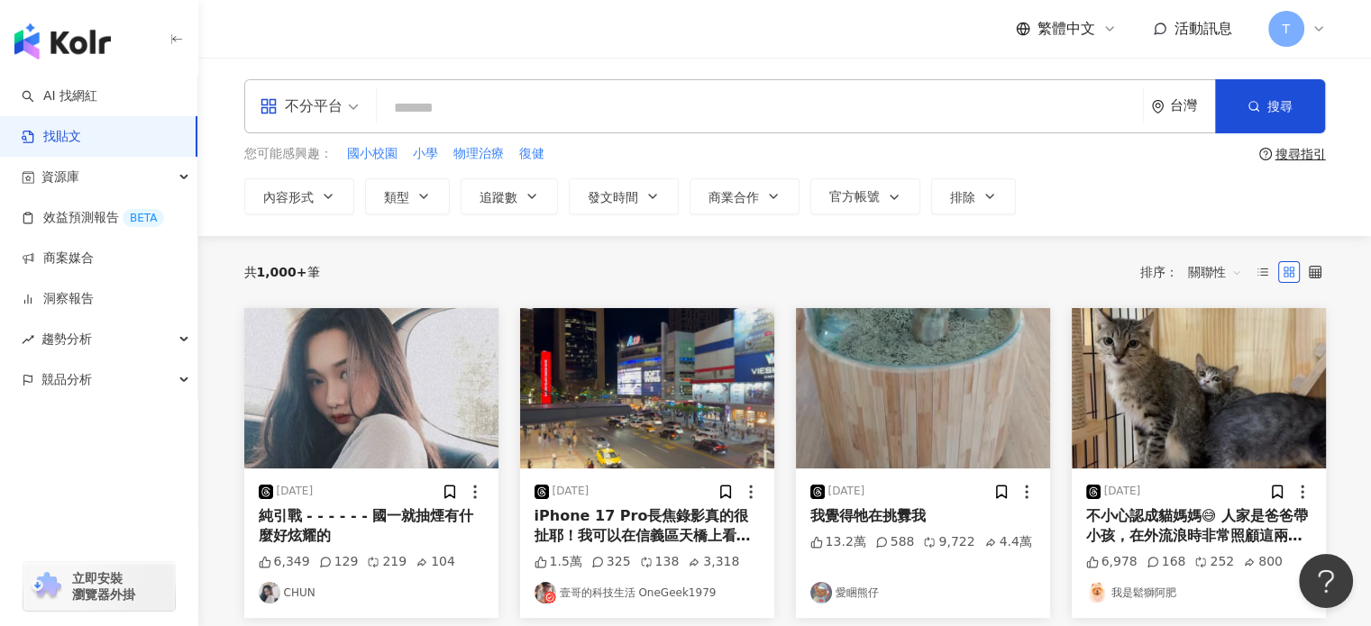
click at [357, 442] on img "button" at bounding box center [371, 388] width 254 height 160
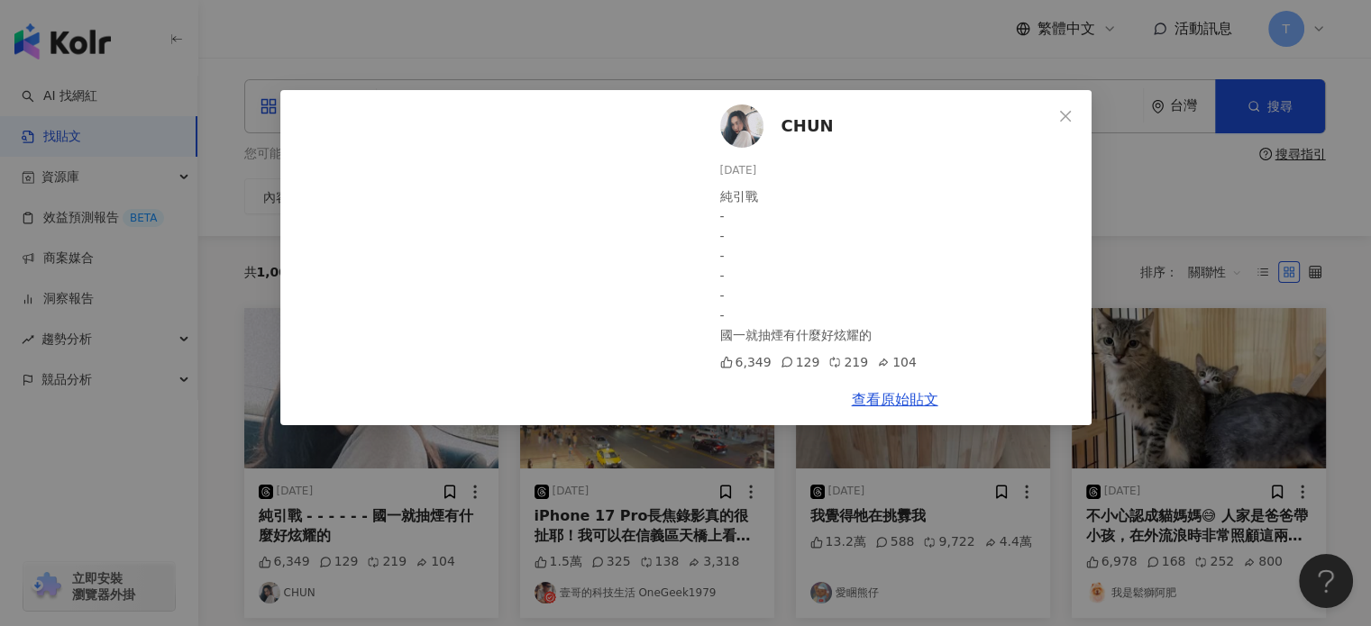
click at [966, 69] on div "CHUN 2025/9/19 純引戰 - - - - - - 國一就抽煙有什麼好炫耀的 6,349 129 219 104 查看原始貼文" at bounding box center [685, 313] width 1371 height 626
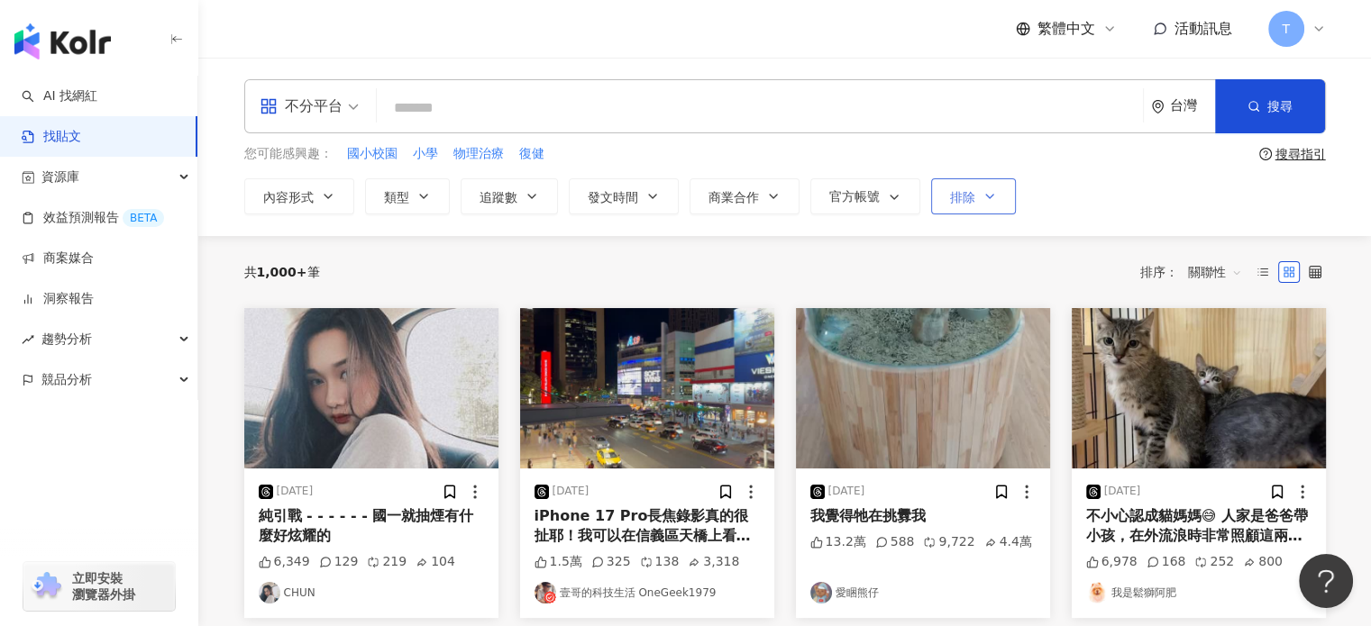
scroll to position [90, 0]
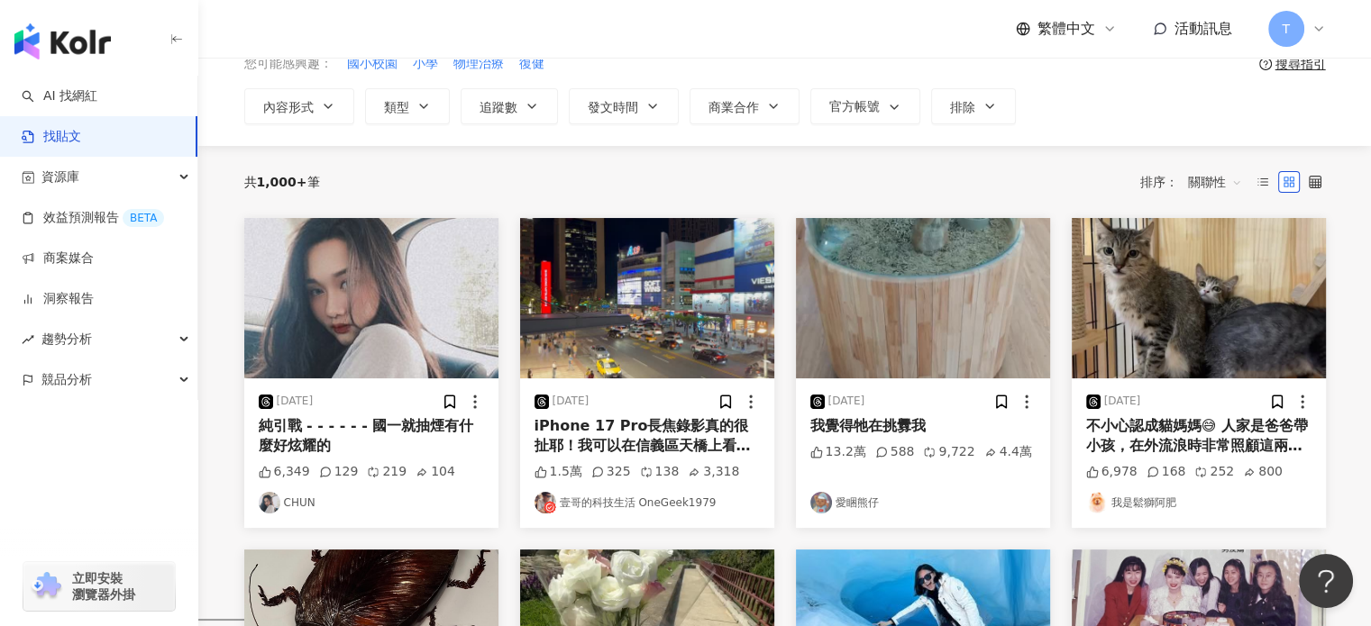
click at [662, 306] on img "button" at bounding box center [647, 298] width 254 height 160
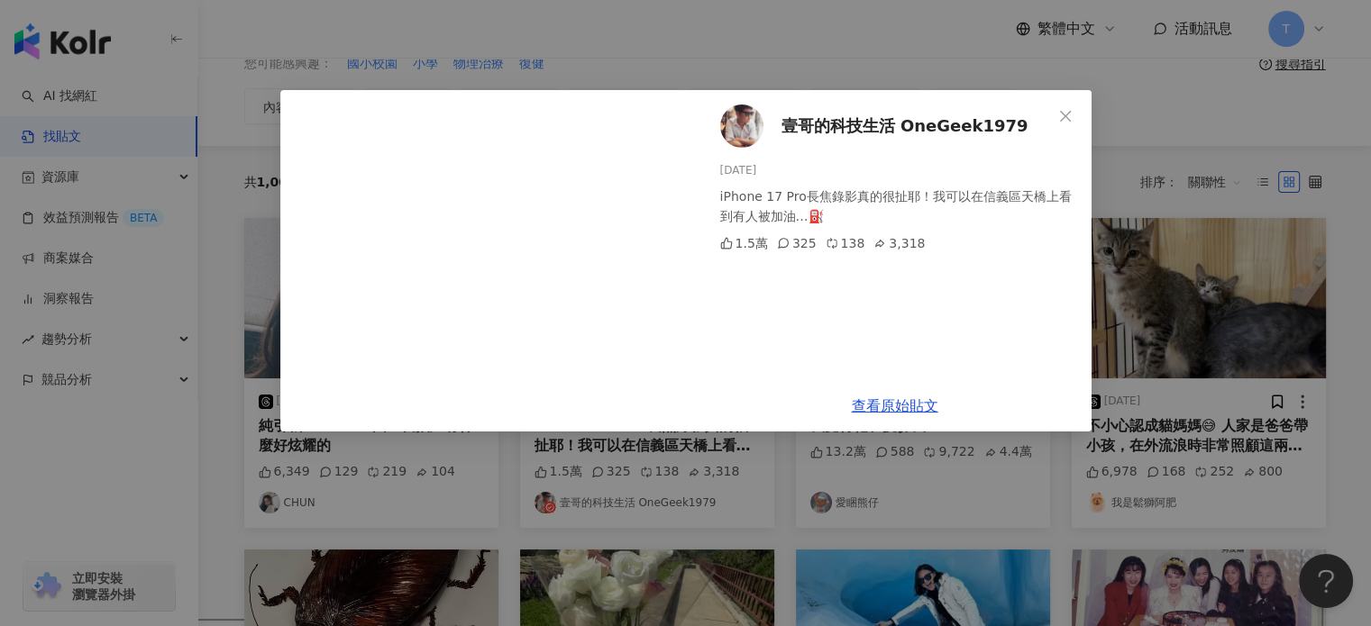
click at [870, 126] on span "壹哥的科技生活 OneGeek1979" at bounding box center [904, 126] width 247 height 25
click at [681, 60] on div "壹哥的科技生活 OneGeek1979 2025/9/22 iPhone 17 Pro長焦錄影真的很扯耶！我可以在信義區天橋上看到有人被加油…⛽️ 1.5萬 …" at bounding box center [685, 313] width 1371 height 626
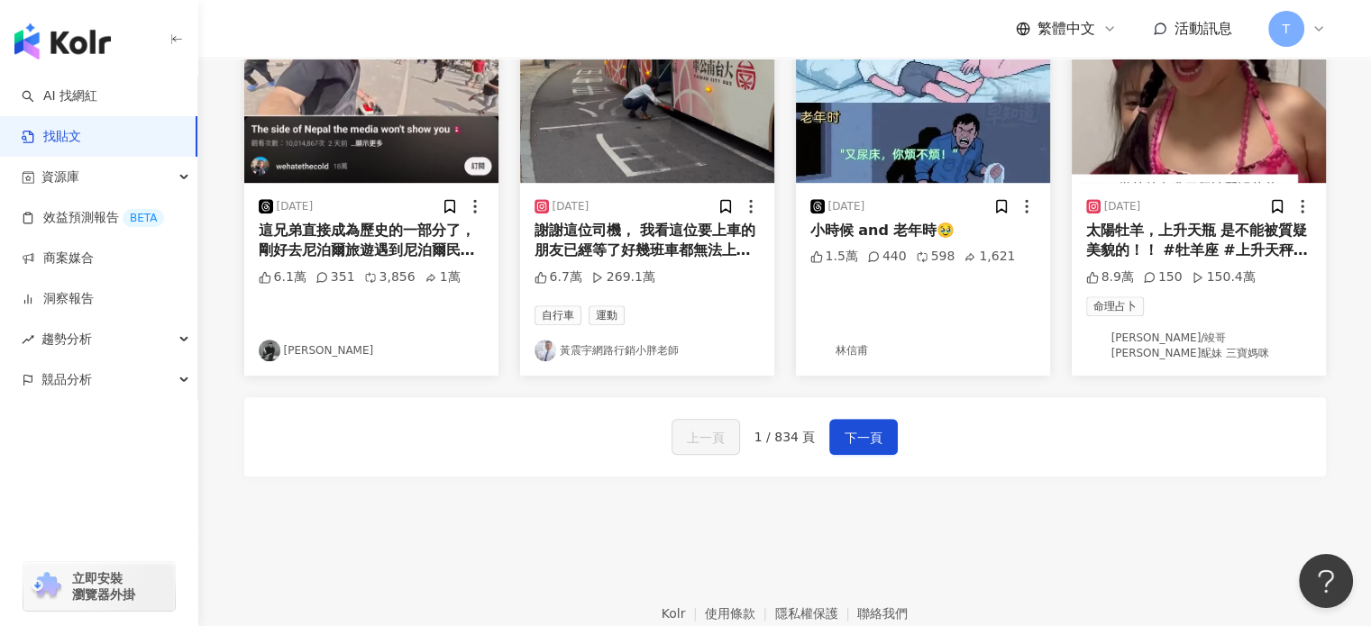
scroll to position [1034, 0]
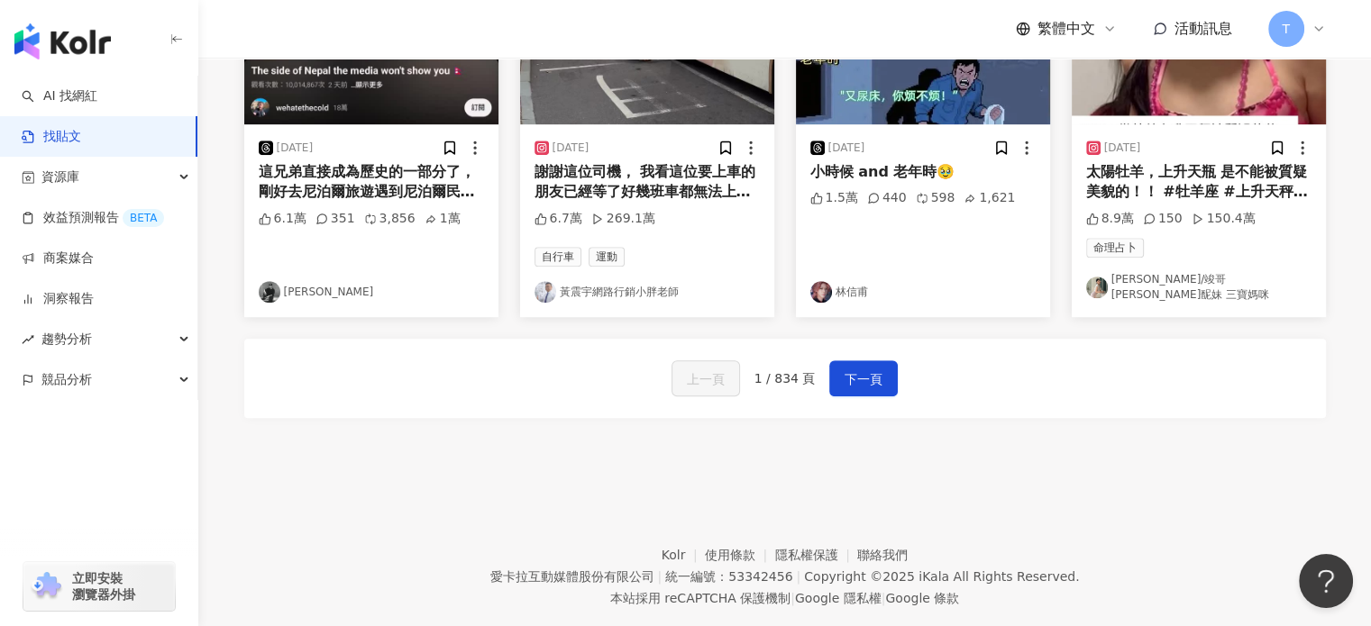
click at [1161, 162] on div "太陽牡羊，上升天瓶 是不能被質疑美貌的！！ #牡羊座 #上升天秤 #星座日常 #兄妹互動 #三寶日常" at bounding box center [1198, 182] width 225 height 41
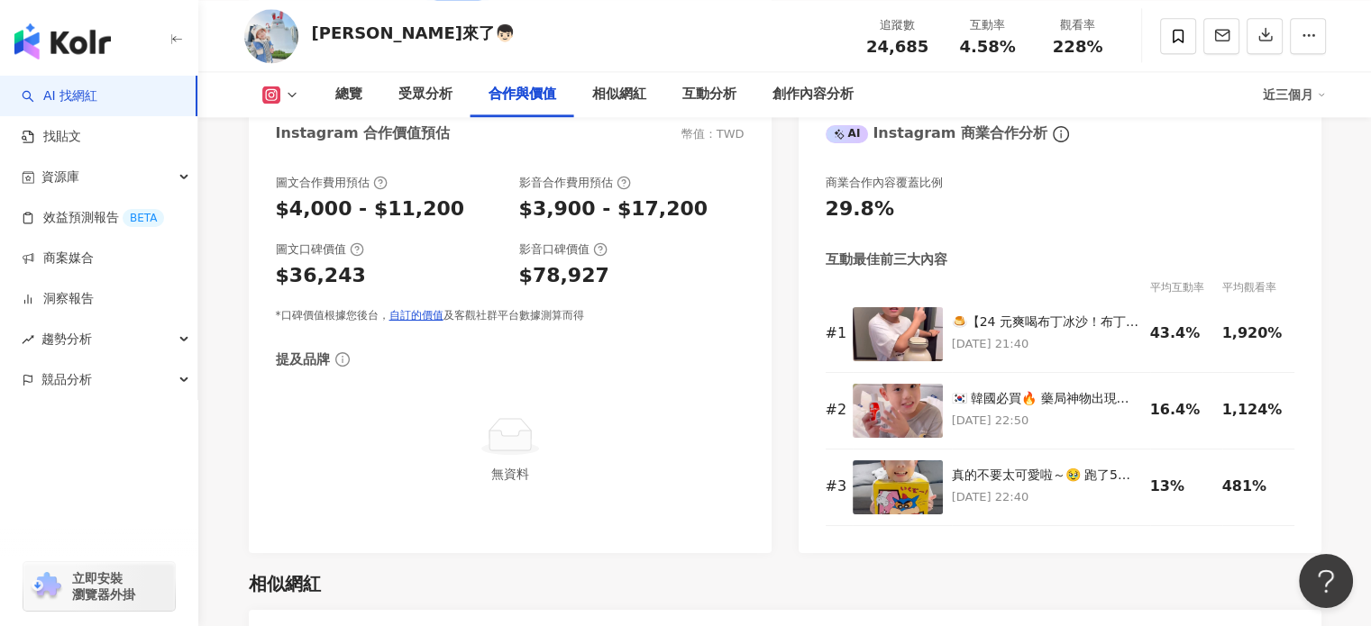
scroll to position [2523, 0]
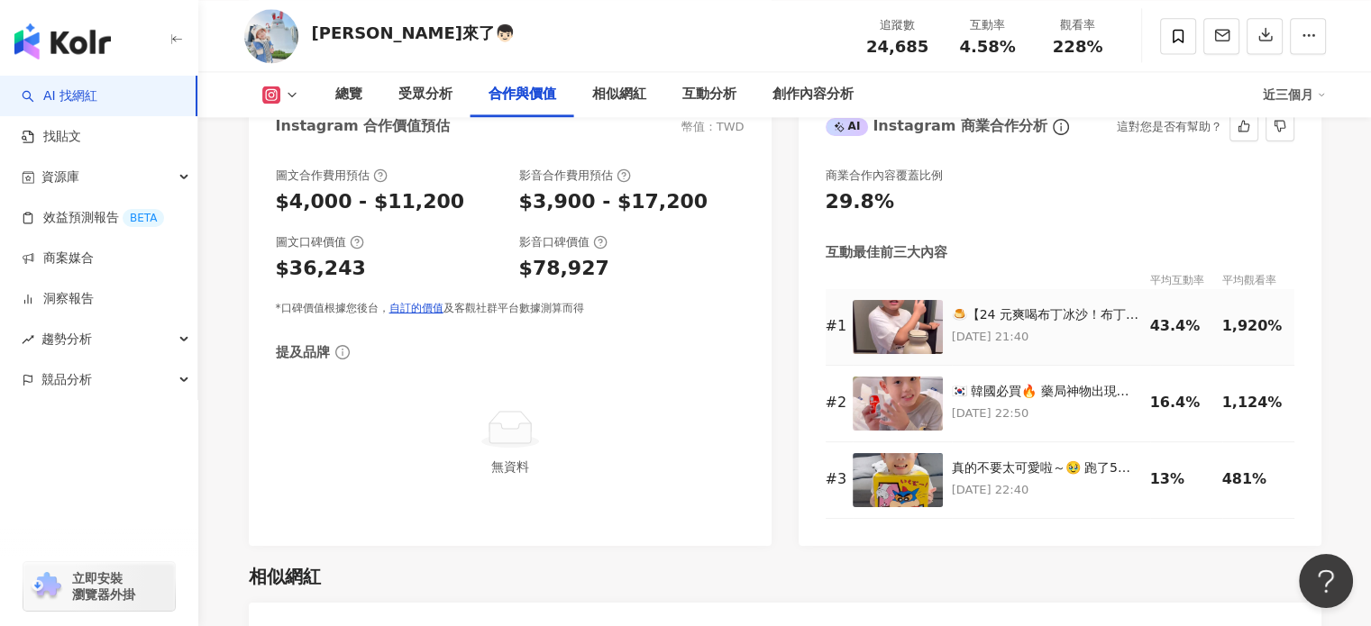
click at [908, 315] on img at bounding box center [897, 327] width 90 height 54
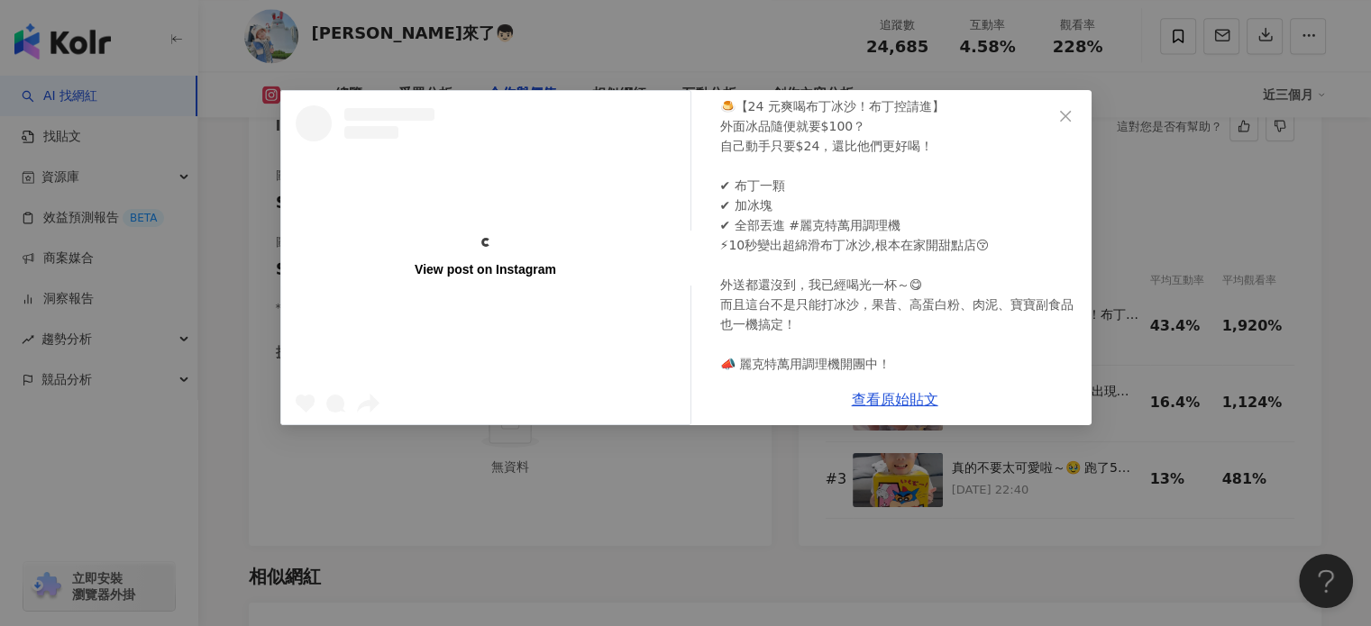
scroll to position [0, 0]
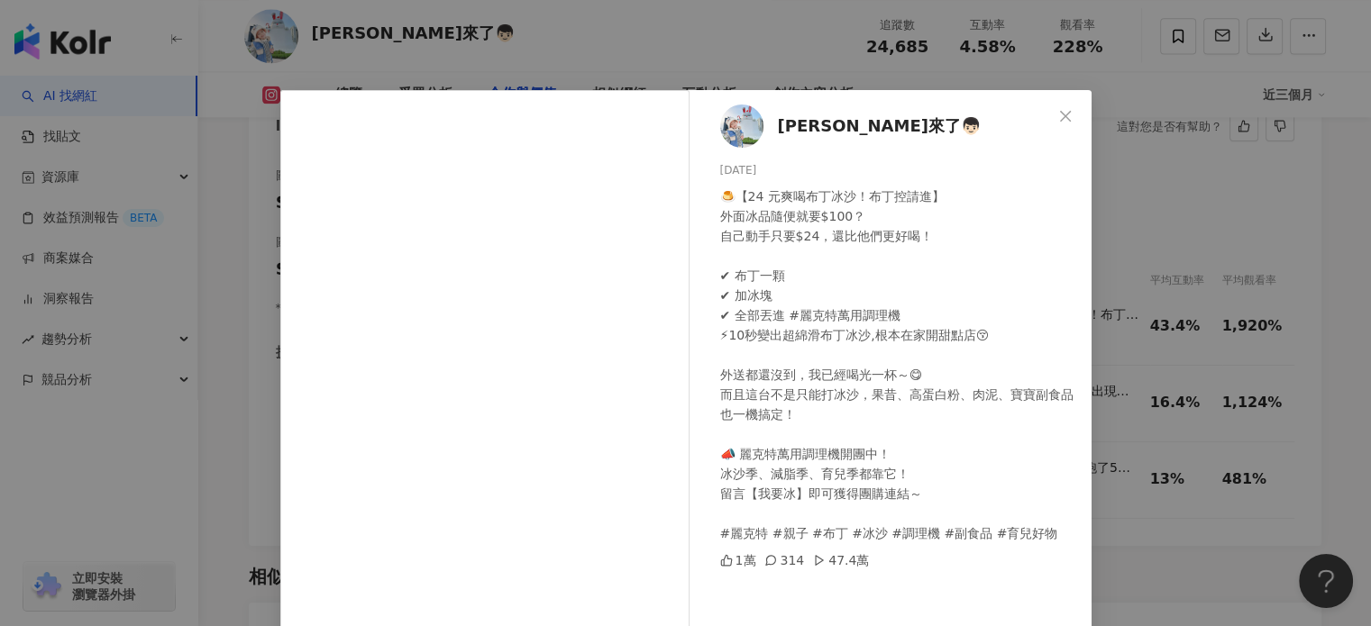
click at [678, 74] on div "[PERSON_NAME]來了👦🏻 [DATE] 🍮【24 元爽喝布丁冰沙！布丁控請進】 外面冰品隨便就要$100？ 自己動手只要$24，還比他們更好喝！ ✔…" at bounding box center [685, 313] width 1371 height 626
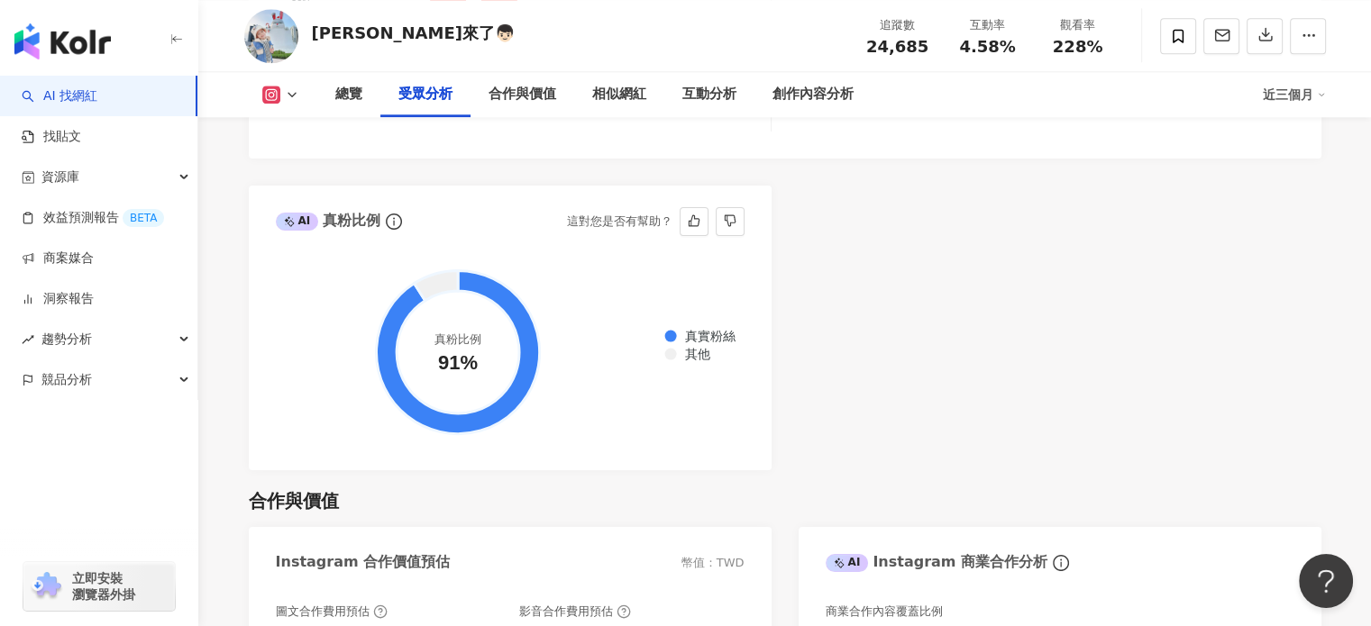
scroll to position [2073, 0]
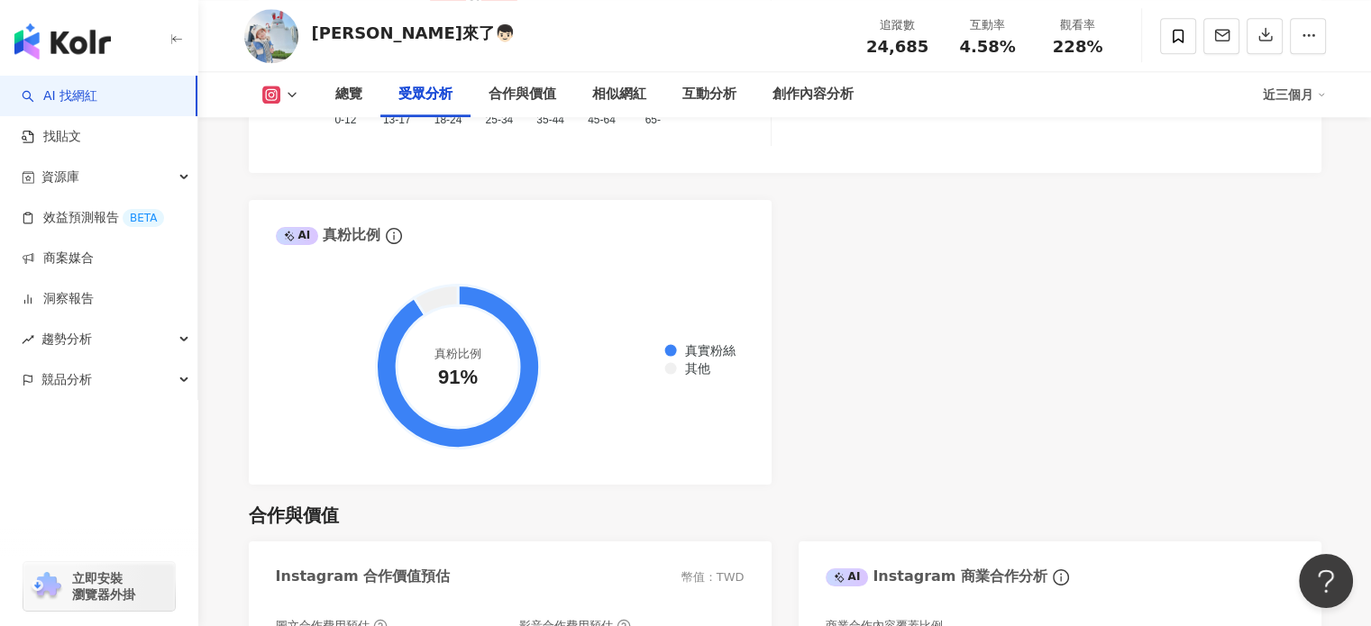
click at [263, 94] on icon at bounding box center [271, 95] width 18 height 18
click at [271, 124] on icon at bounding box center [263, 127] width 18 height 18
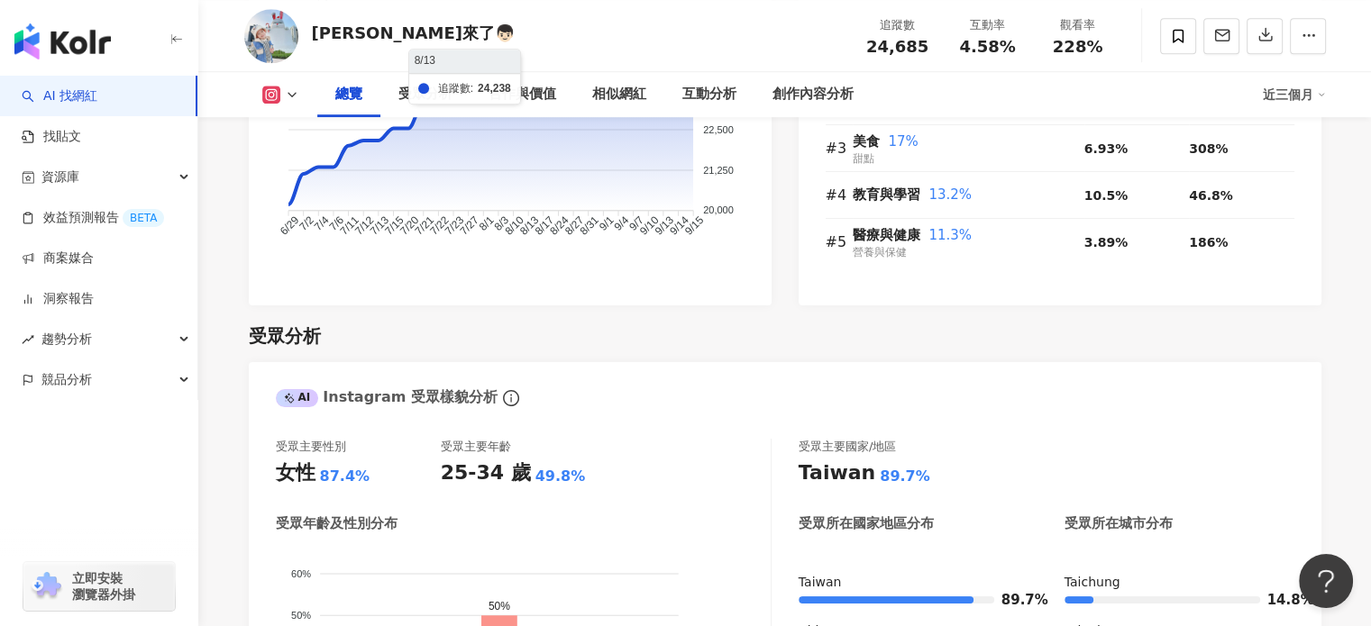
scroll to position [1352, 0]
click at [522, 303] on div "追蹤數 24,685 漲粉數 4,843 漲粉率 24.4% 優秀 成長趨勢 無資料 貼文預估觸及數 3,466-1.2萬 影音預估觸及數 2.5萬-7.1萬…" at bounding box center [510, 63] width 523 height 481
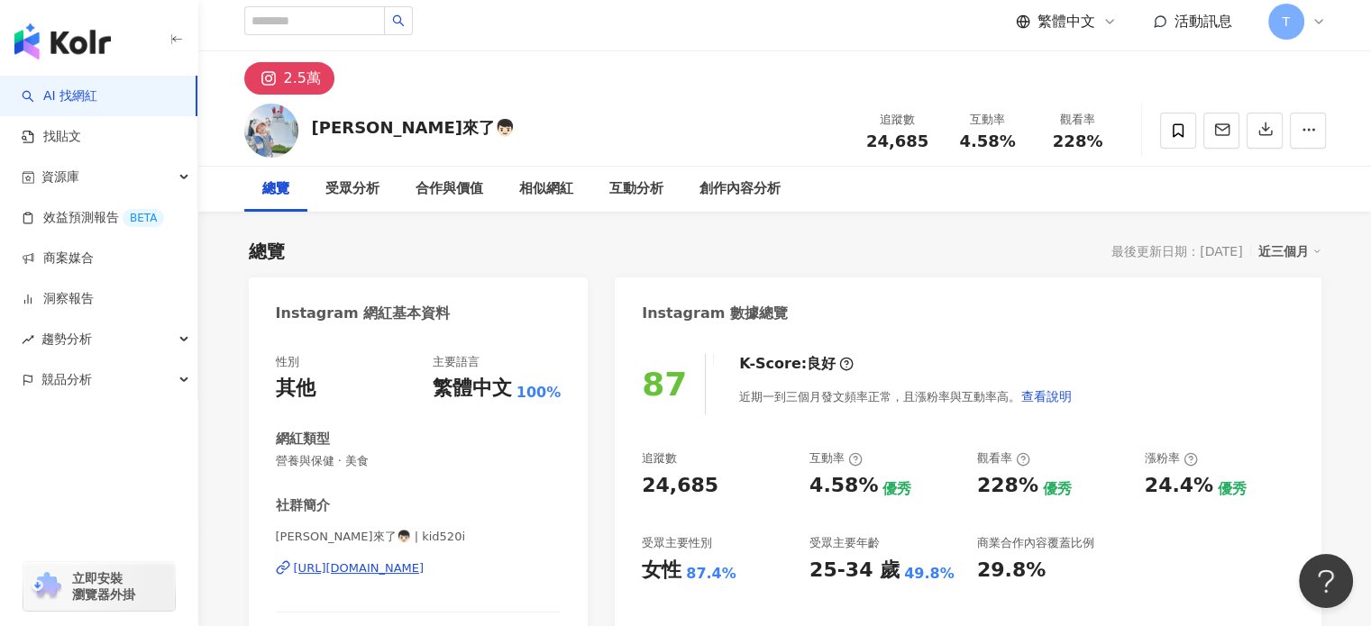
scroll to position [0, 0]
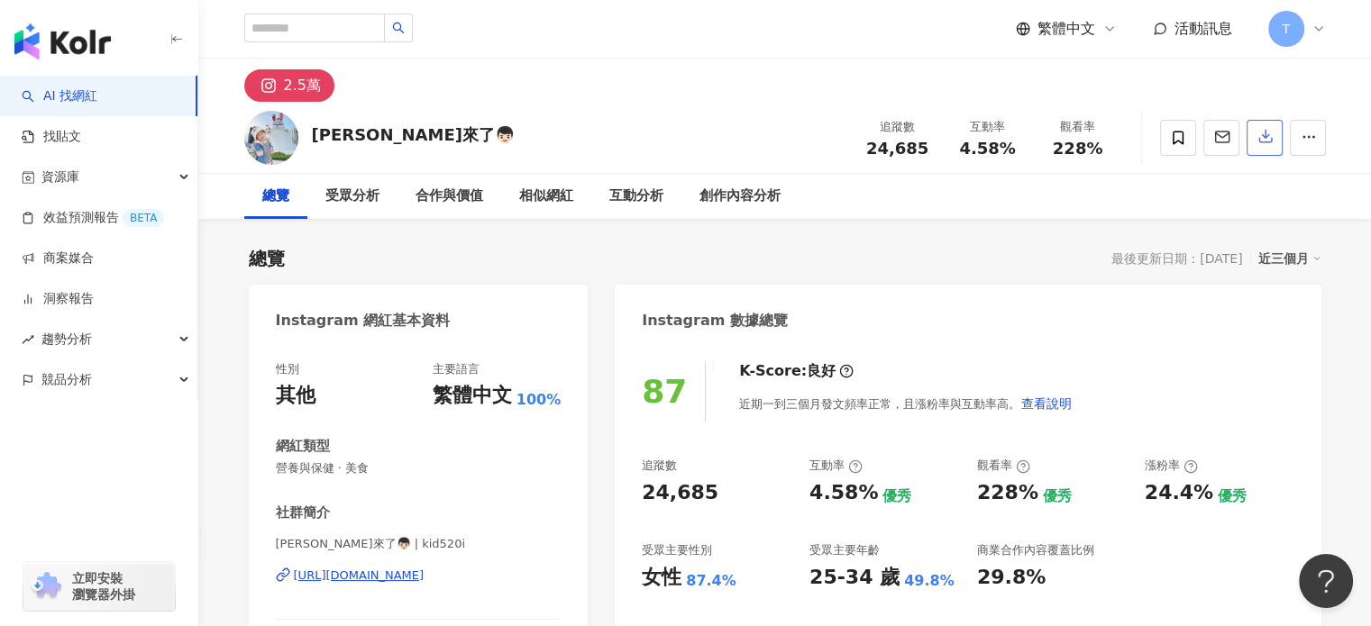
click at [1252, 141] on button "button" at bounding box center [1264, 138] width 36 height 36
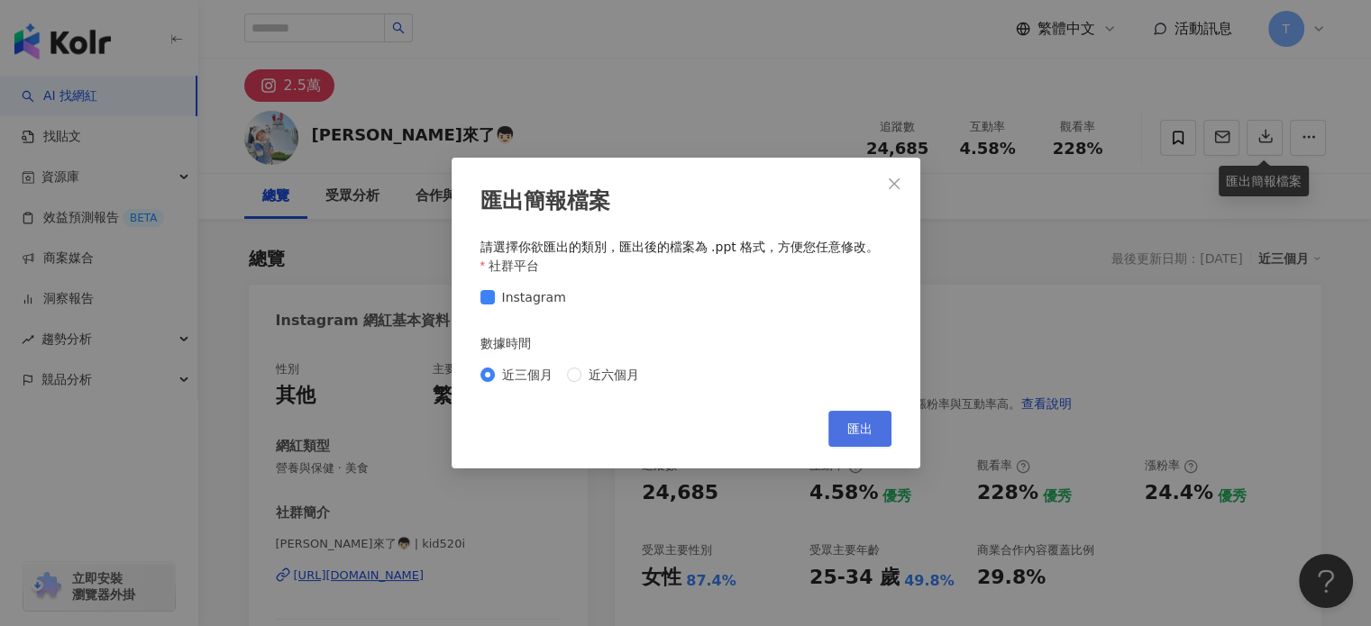
click at [868, 432] on span "匯出" at bounding box center [859, 429] width 25 height 14
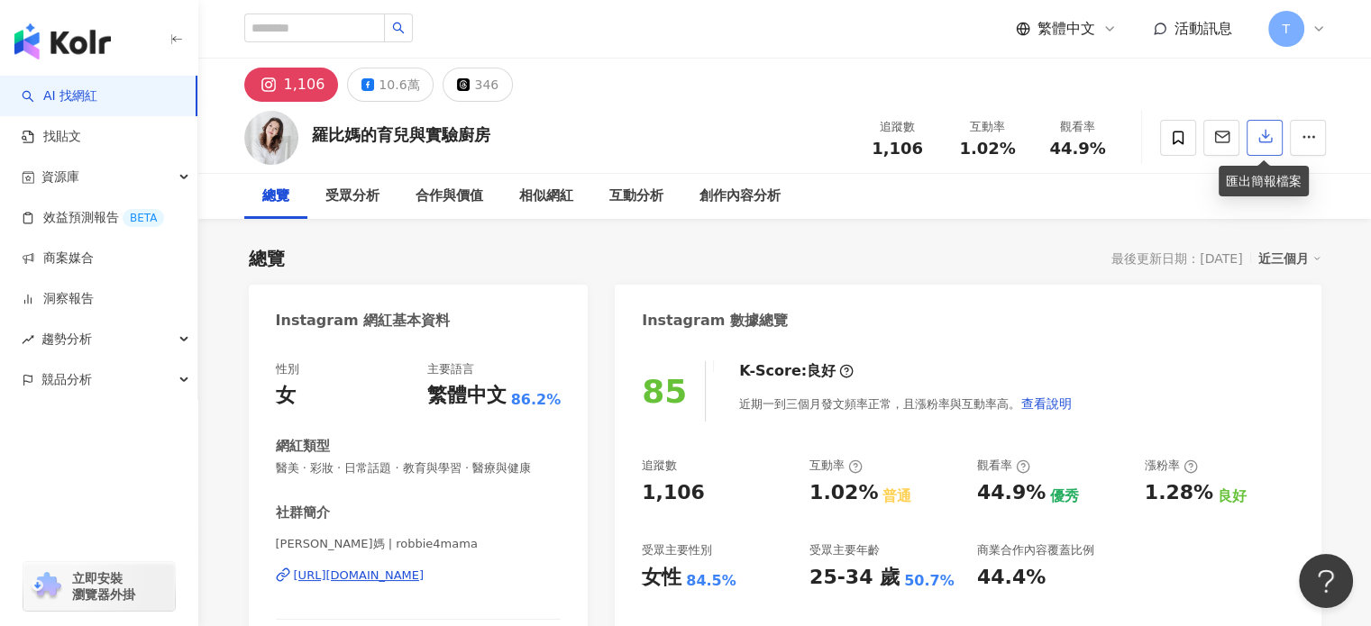
click at [1272, 132] on icon "button" at bounding box center [1265, 136] width 16 height 16
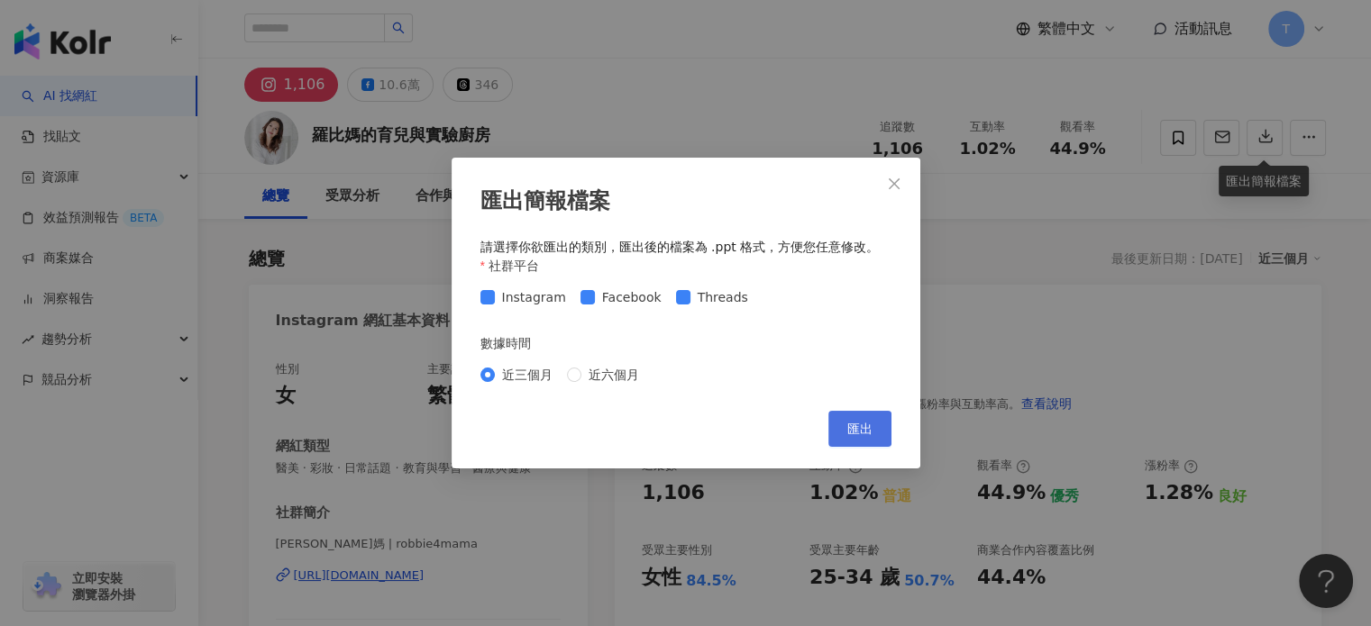
click at [857, 414] on button "匯出" at bounding box center [859, 429] width 63 height 36
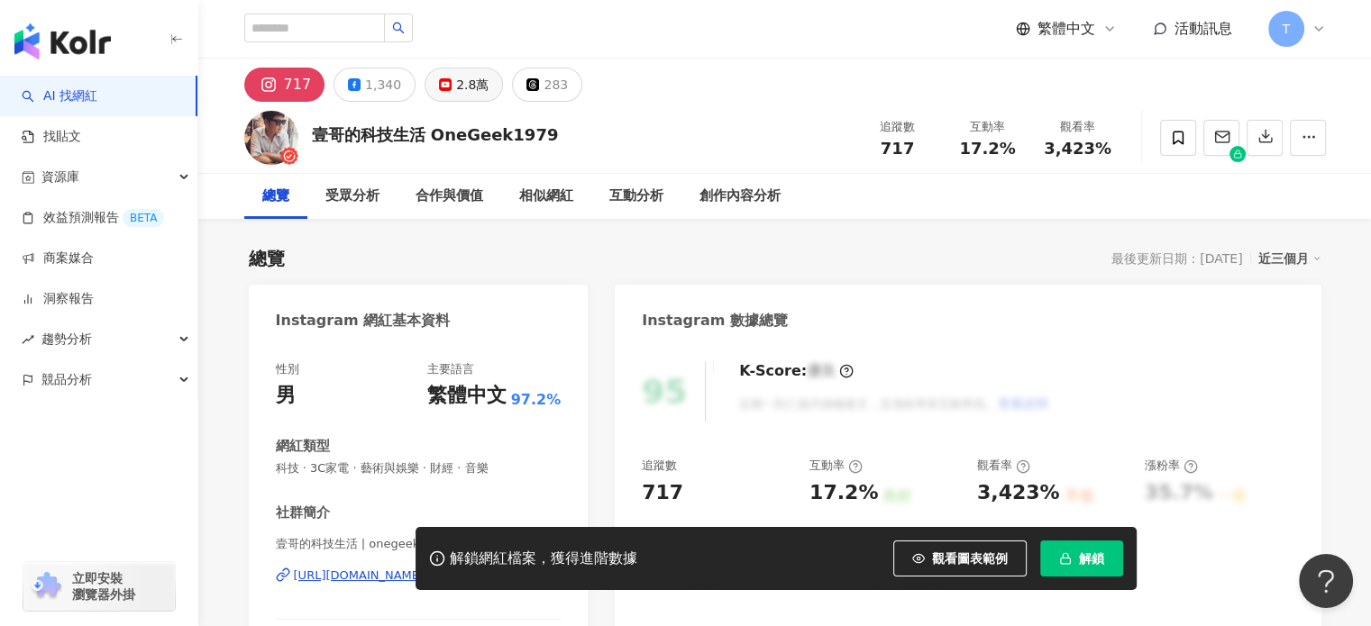
click at [465, 77] on div "2.8萬" at bounding box center [472, 84] width 32 height 25
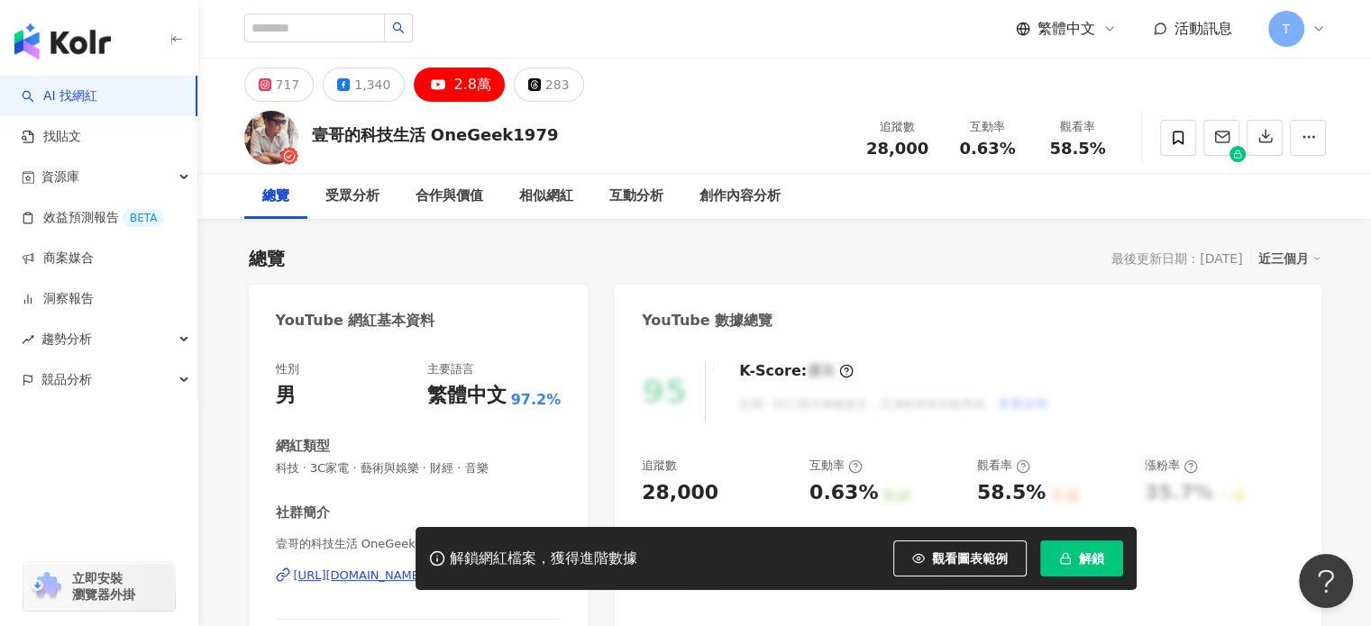
click at [339, 575] on div "解鎖網紅檔案，獲得進階數據 觀看圖表範例 解鎖" at bounding box center [685, 558] width 1371 height 63
drag, startPoint x: 339, startPoint y: 575, endPoint x: 349, endPoint y: 579, distance: 10.9
click at [346, 578] on div "解鎖網紅檔案，獲得進階數據 觀看圖表範例 解鎖" at bounding box center [685, 558] width 1371 height 63
click at [350, 582] on div "解鎖網紅檔案，獲得進階數據 觀看圖表範例 解鎖" at bounding box center [685, 558] width 1371 height 63
click at [357, 569] on div "解鎖網紅檔案，獲得進階數據 觀看圖表範例 解鎖" at bounding box center [685, 558] width 1371 height 63
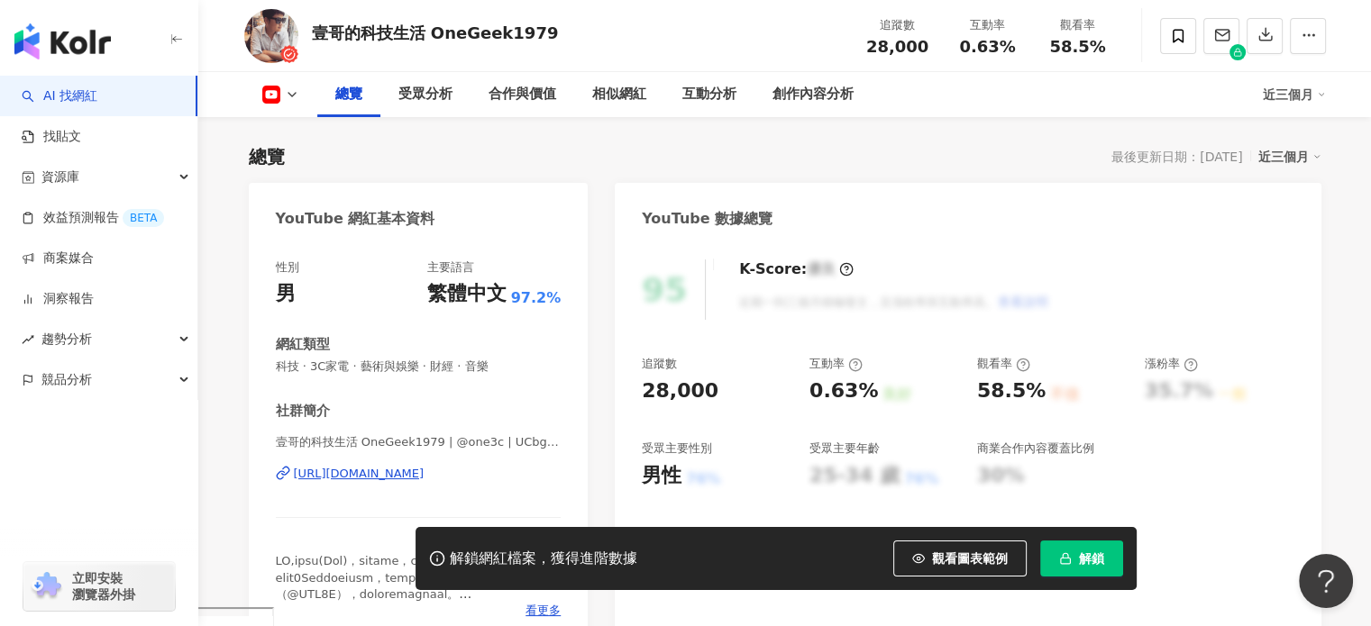
scroll to position [180, 0]
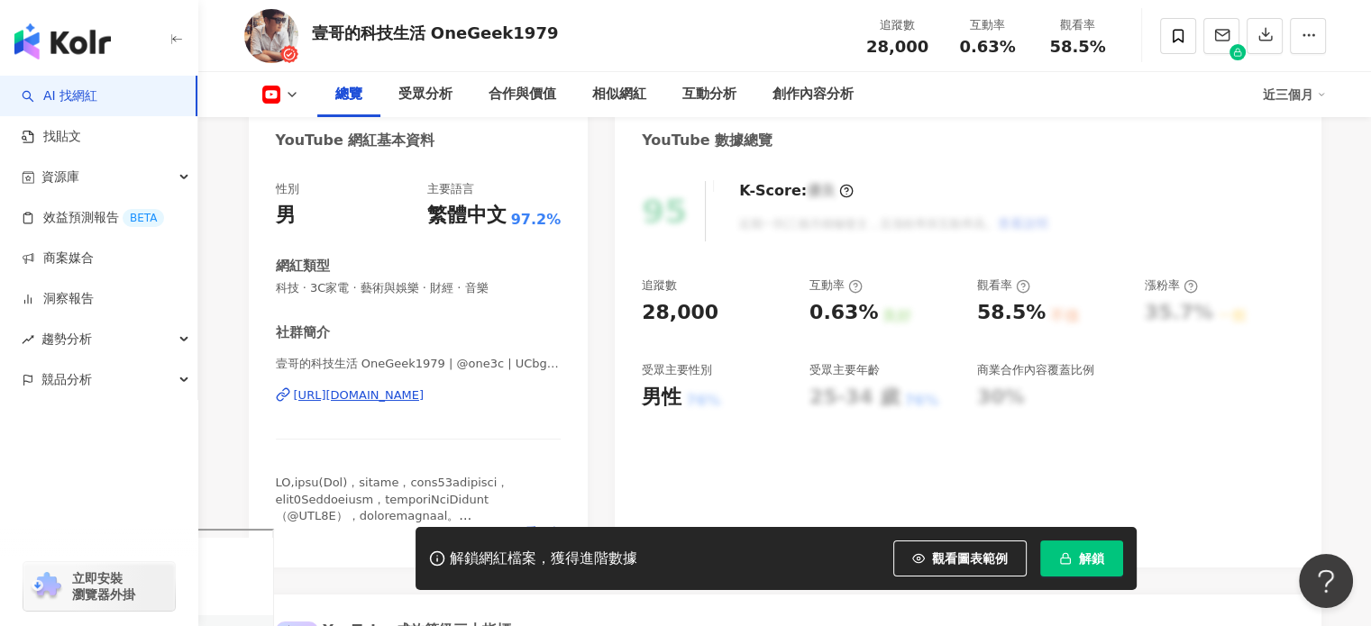
click at [424, 396] on div "[URL][DOMAIN_NAME]" at bounding box center [359, 395] width 131 height 16
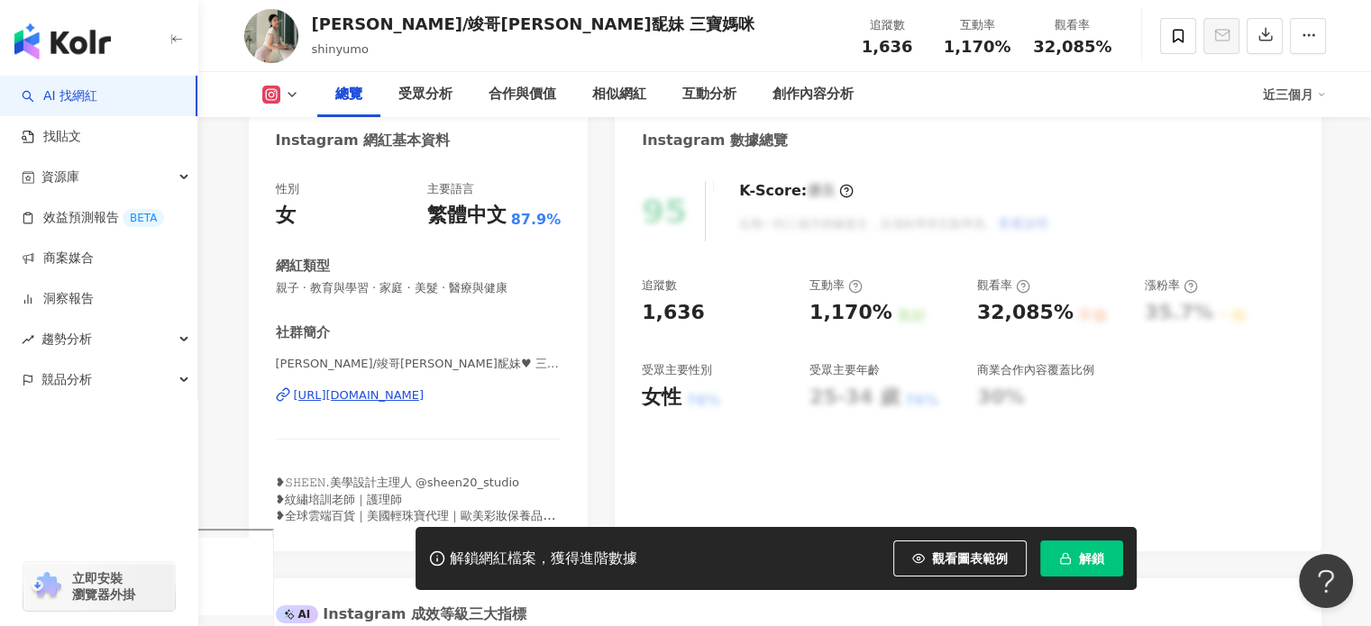
click at [379, 394] on div "[URL][DOMAIN_NAME]" at bounding box center [359, 395] width 131 height 16
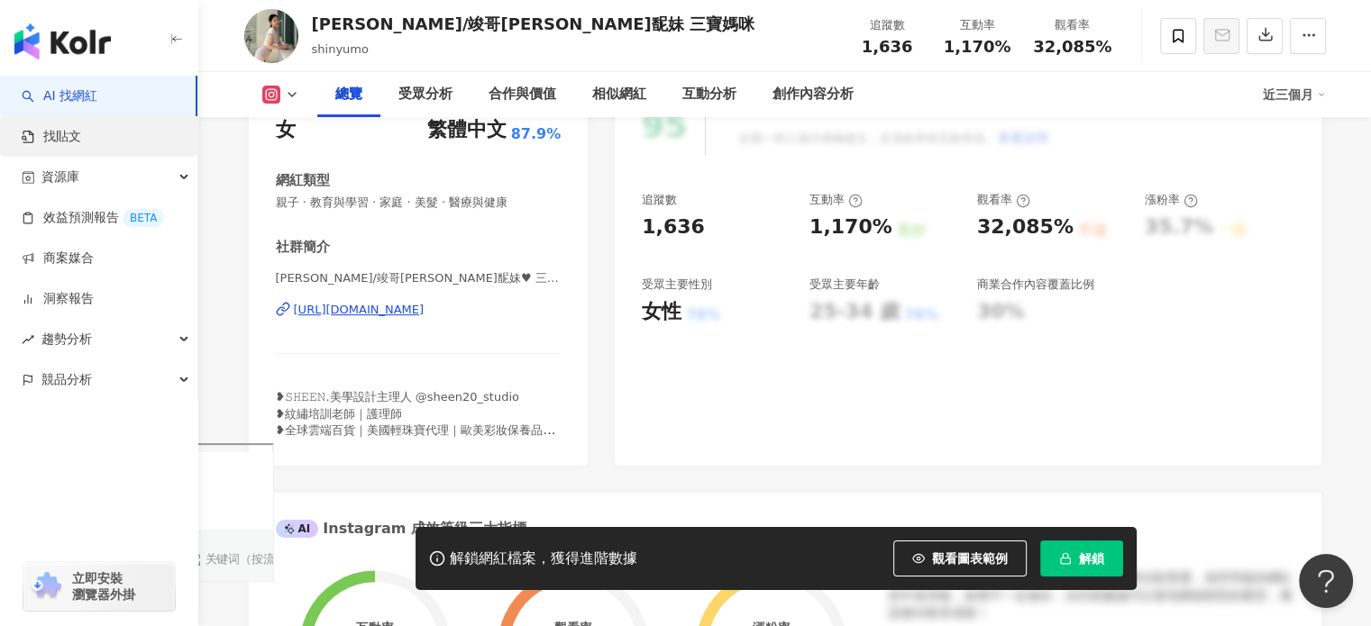
scroll to position [270, 0]
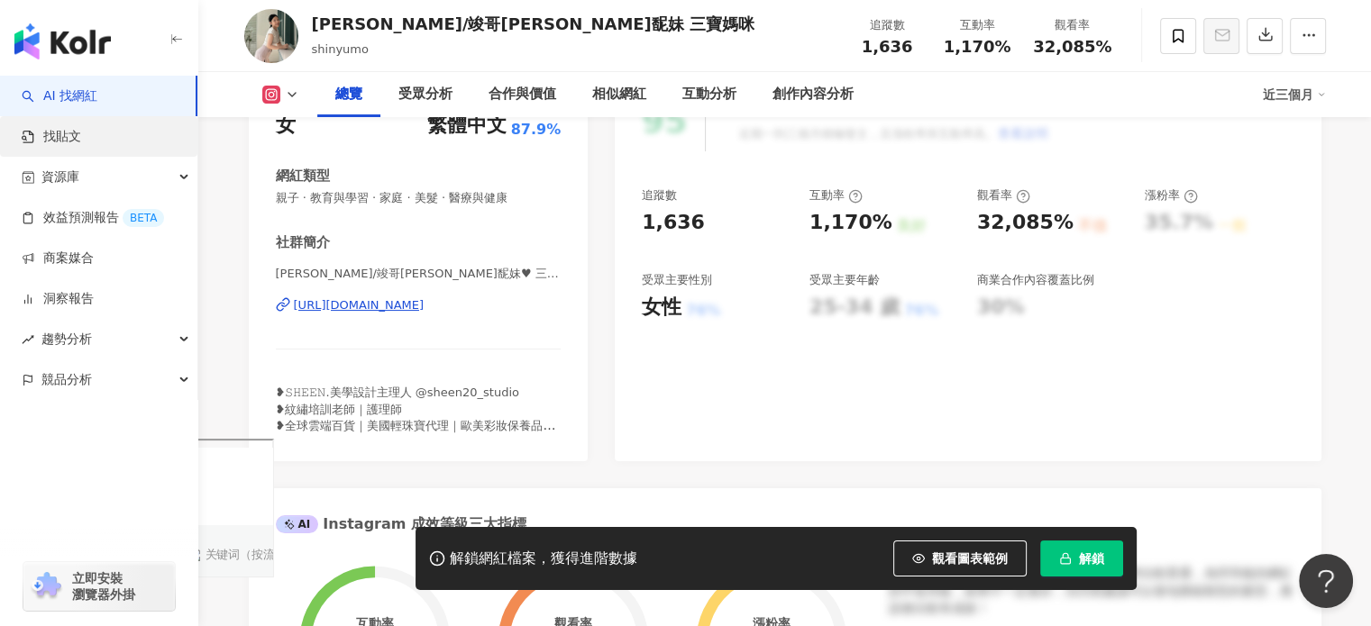
click at [80, 135] on link "找貼文" at bounding box center [51, 137] width 59 height 18
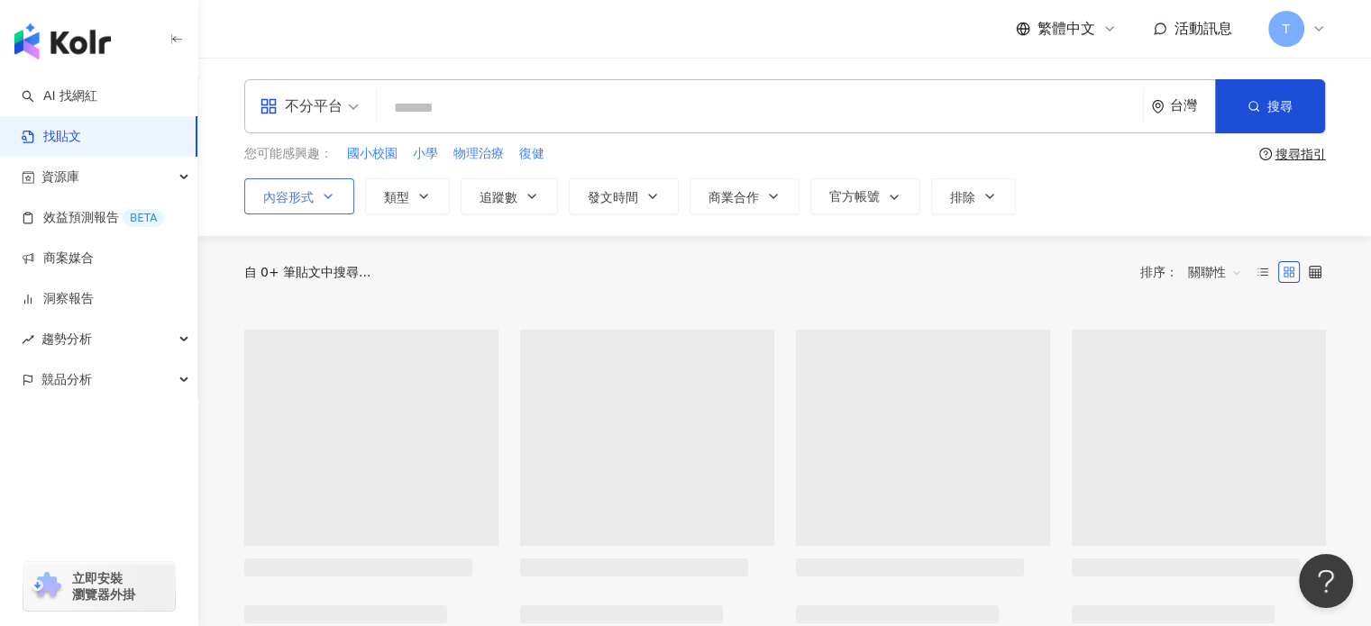
click at [306, 197] on span "內容形式" at bounding box center [288, 197] width 50 height 14
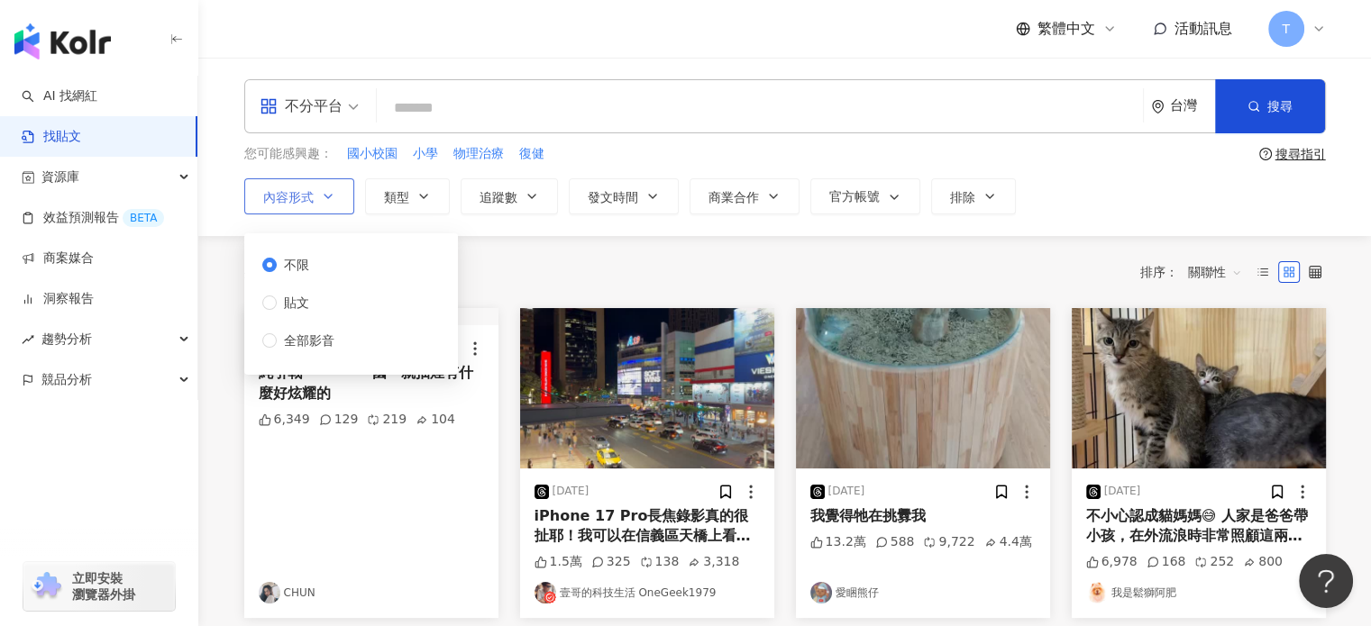
click at [314, 200] on button "內容形式" at bounding box center [299, 196] width 110 height 36
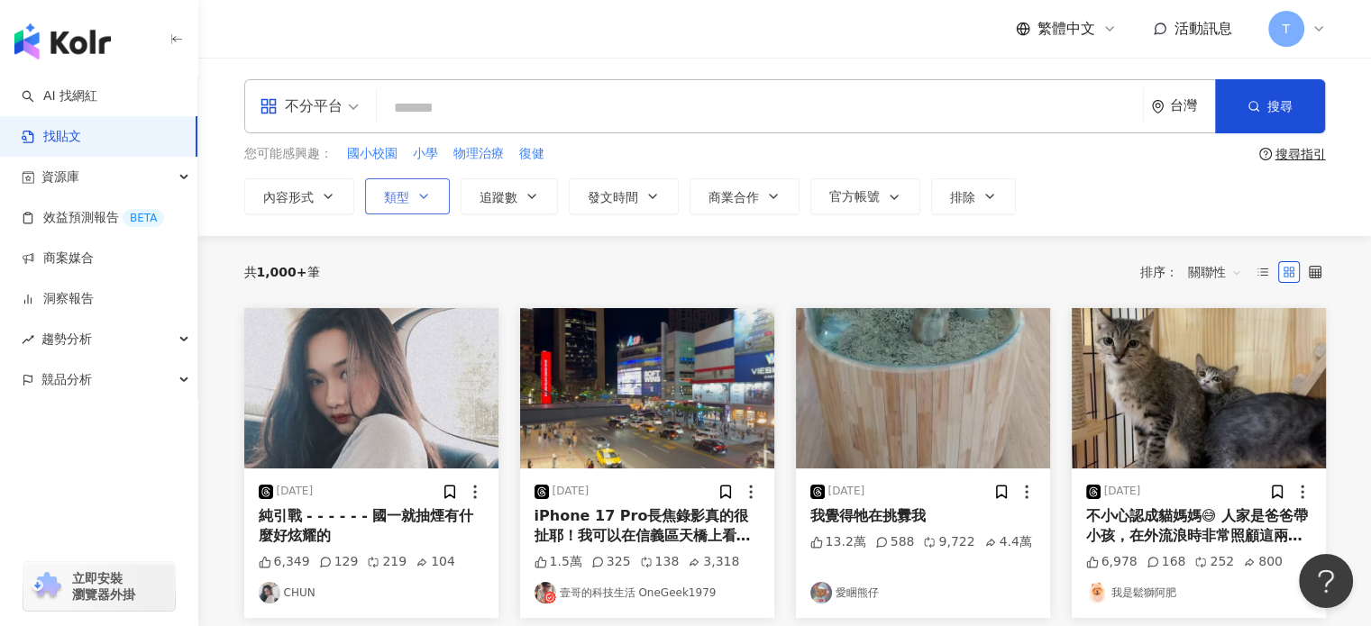
click at [402, 205] on button "類型" at bounding box center [407, 196] width 85 height 36
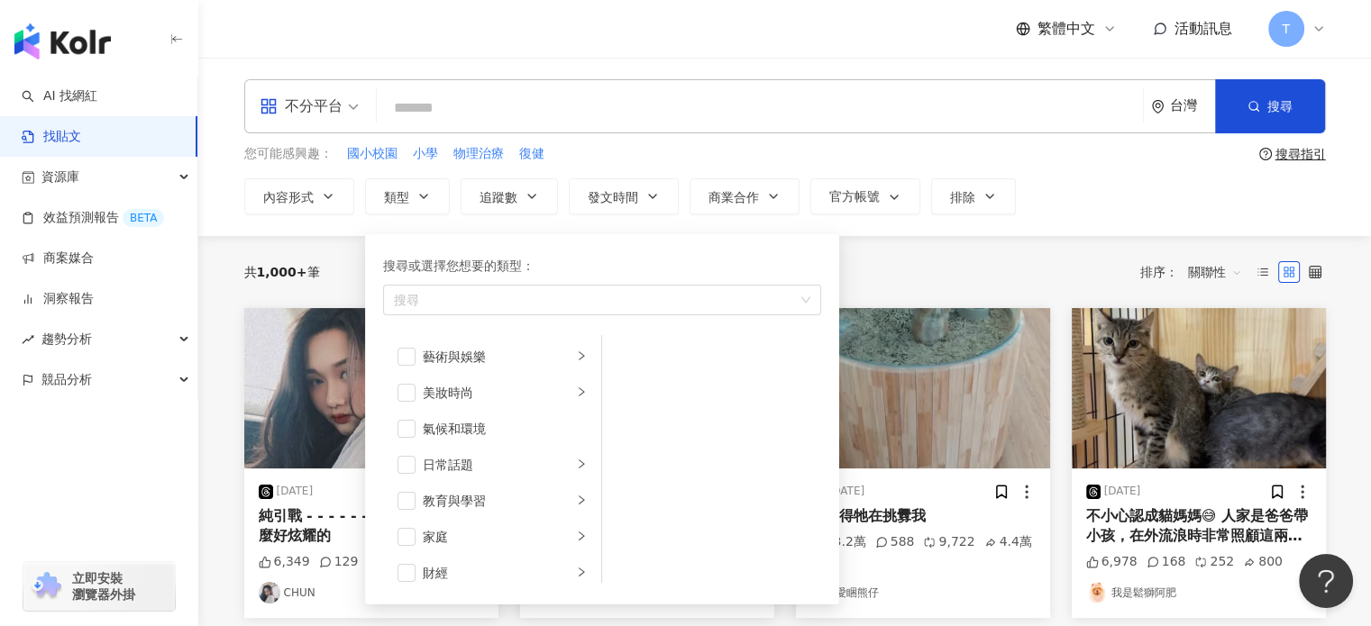
click at [848, 6] on div "繁體中文 活動訊息 T" at bounding box center [784, 29] width 1081 height 58
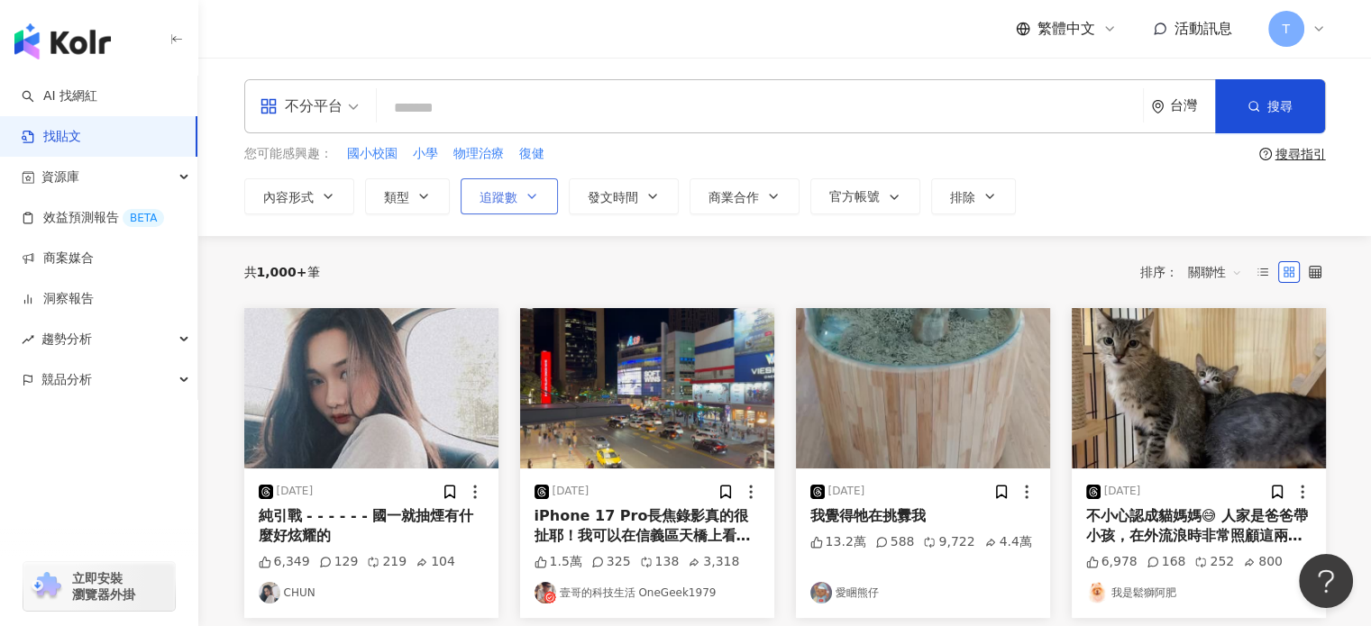
click at [511, 194] on span "追蹤數" at bounding box center [498, 197] width 38 height 14
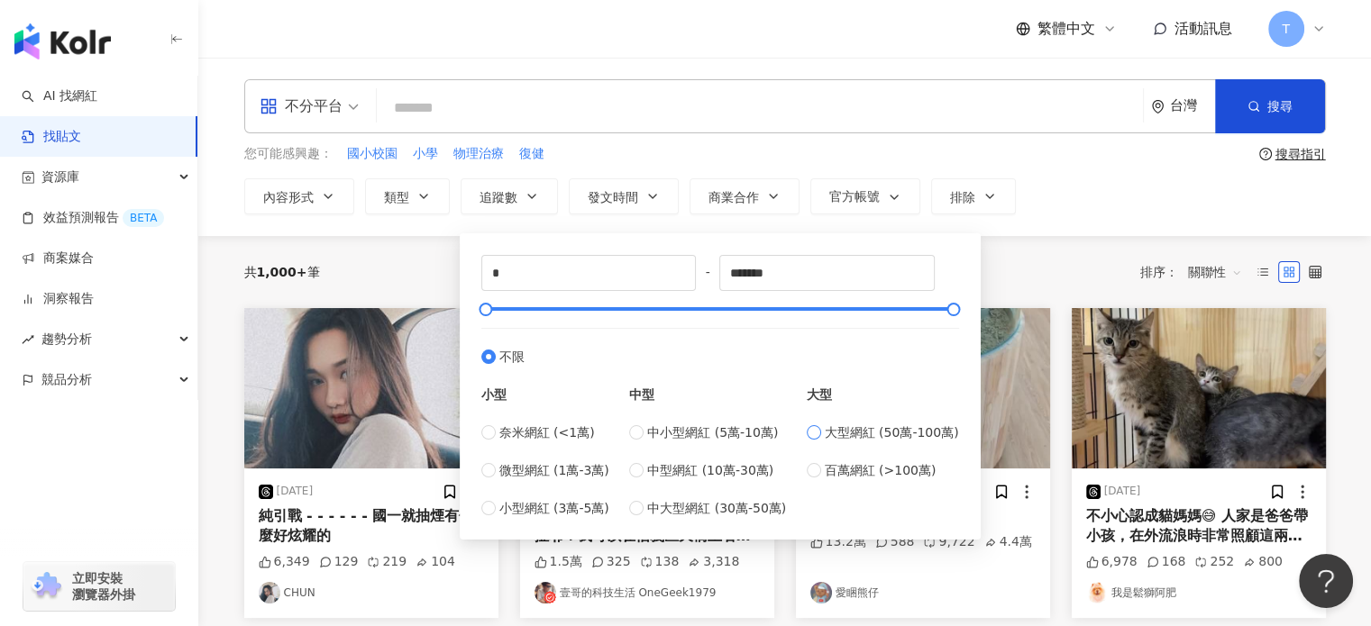
type input "******"
click at [657, 515] on span "中大型網紅 (30萬-50萬)" at bounding box center [716, 508] width 139 height 20
type input "******"
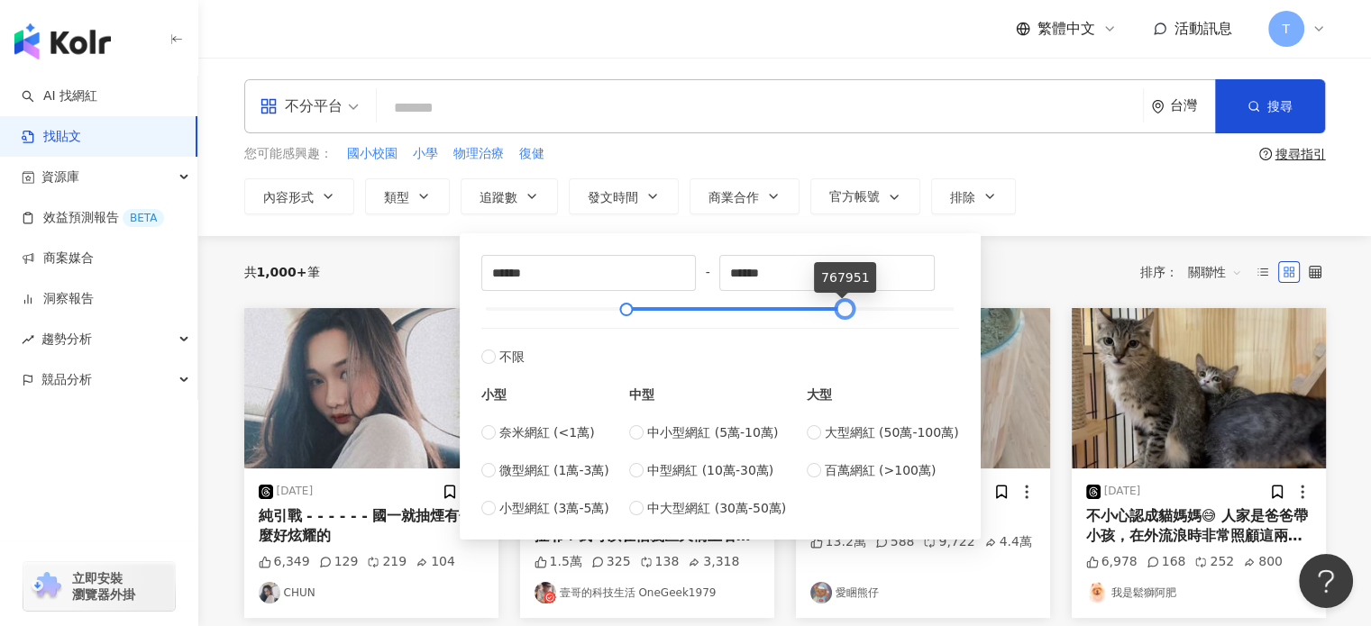
drag, startPoint x: 719, startPoint y: 313, endPoint x: 844, endPoint y: 325, distance: 125.9
click at [844, 325] on div "****** - ****** 不限 小型 奈米網紅 (<1萬) 微型網紅 (1萬-3萬) 小型網紅 (3萬-5萬) 中型 中小型網紅 (5萬-10萬) 中型…" at bounding box center [720, 386] width 478 height 263
drag, startPoint x: 848, startPoint y: 308, endPoint x: 859, endPoint y: 309, distance: 10.9
click at [859, 309] on div at bounding box center [856, 310] width 10 height 10
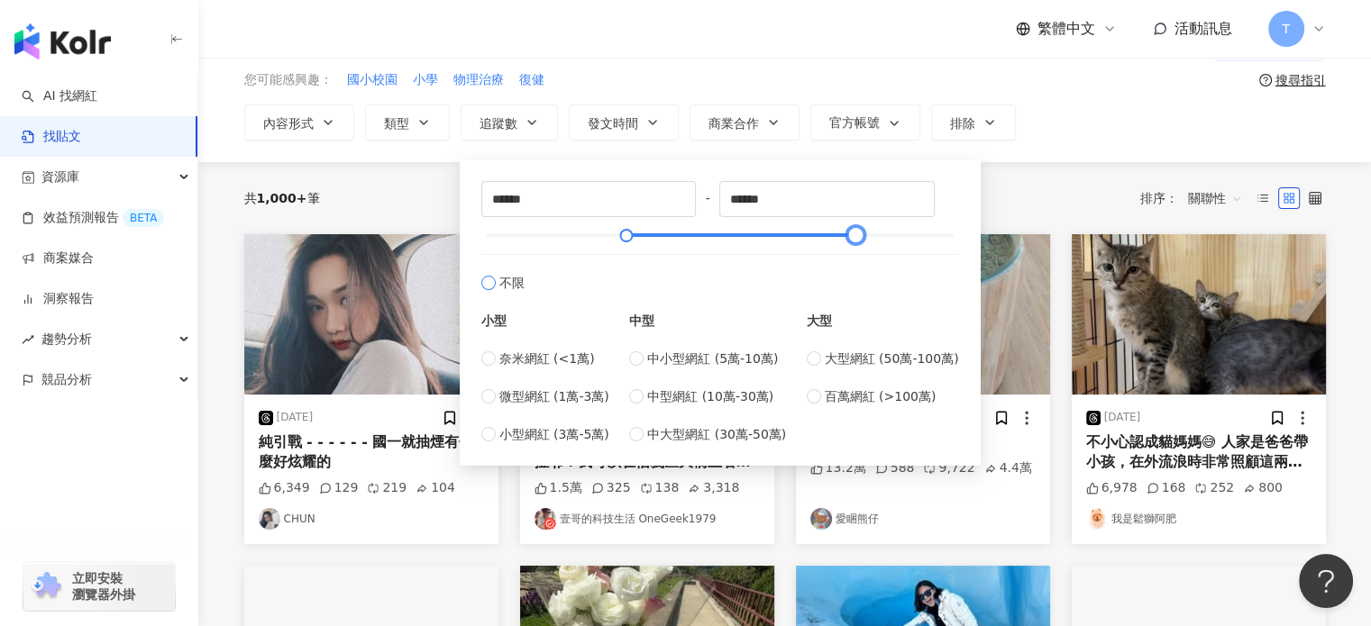
scroll to position [180, 0]
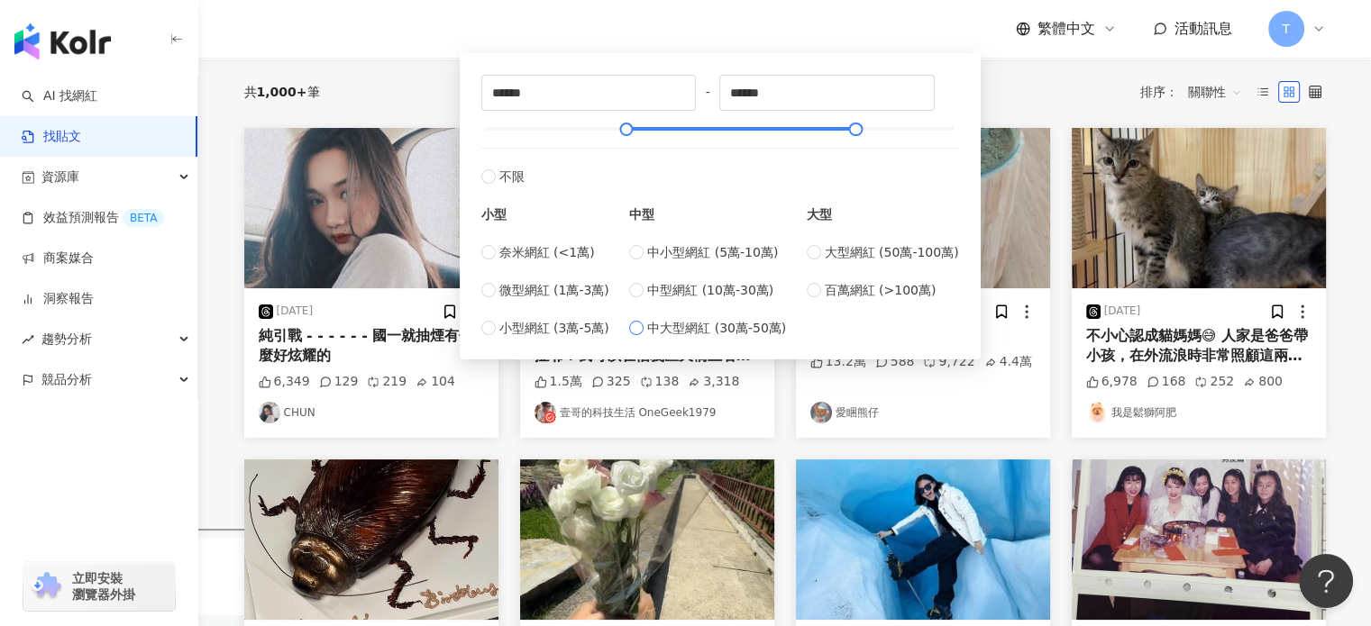
click at [721, 332] on span "中大型網紅 (30萬-50萬)" at bounding box center [716, 328] width 139 height 20
type input "******"
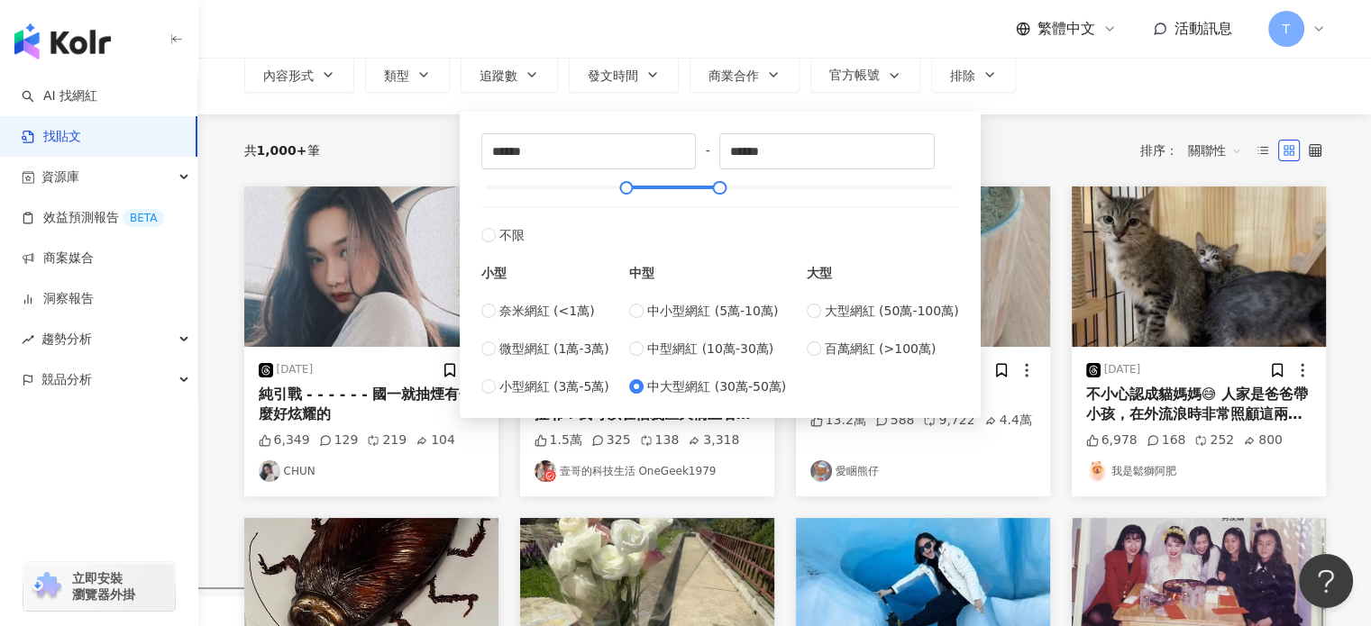
scroll to position [90, 0]
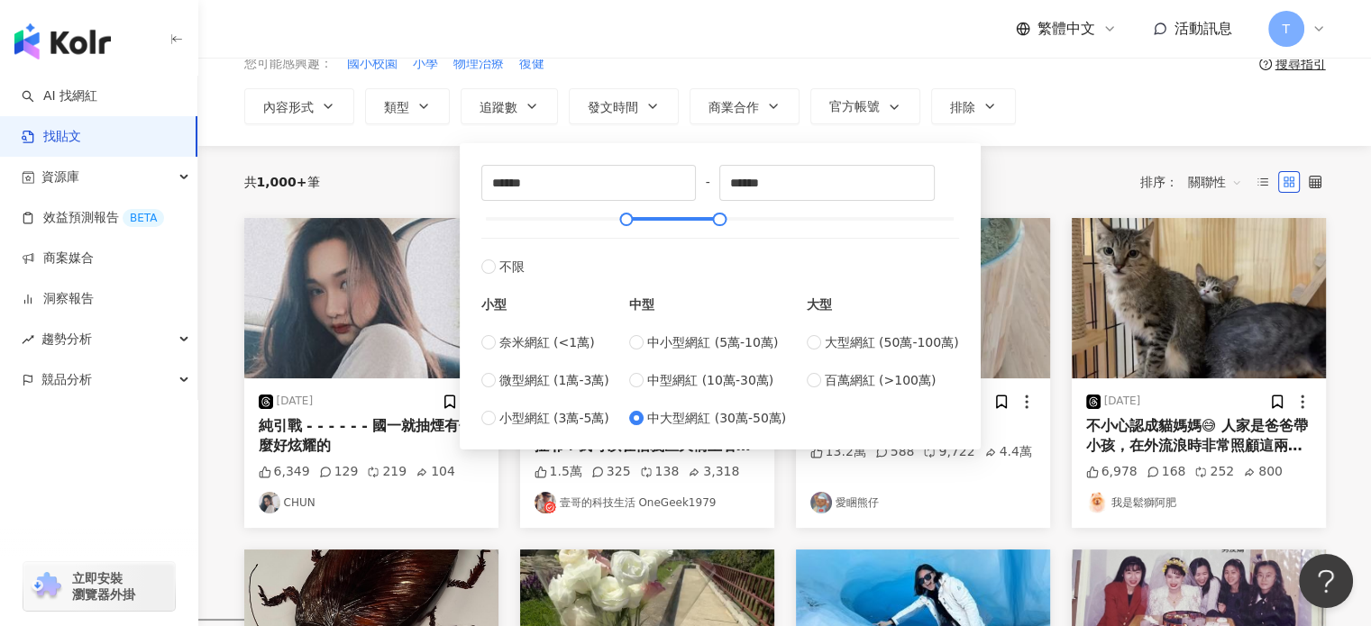
click at [1028, 148] on div "共 1,000+ 筆 排序： 關聯性" at bounding box center [784, 182] width 1081 height 72
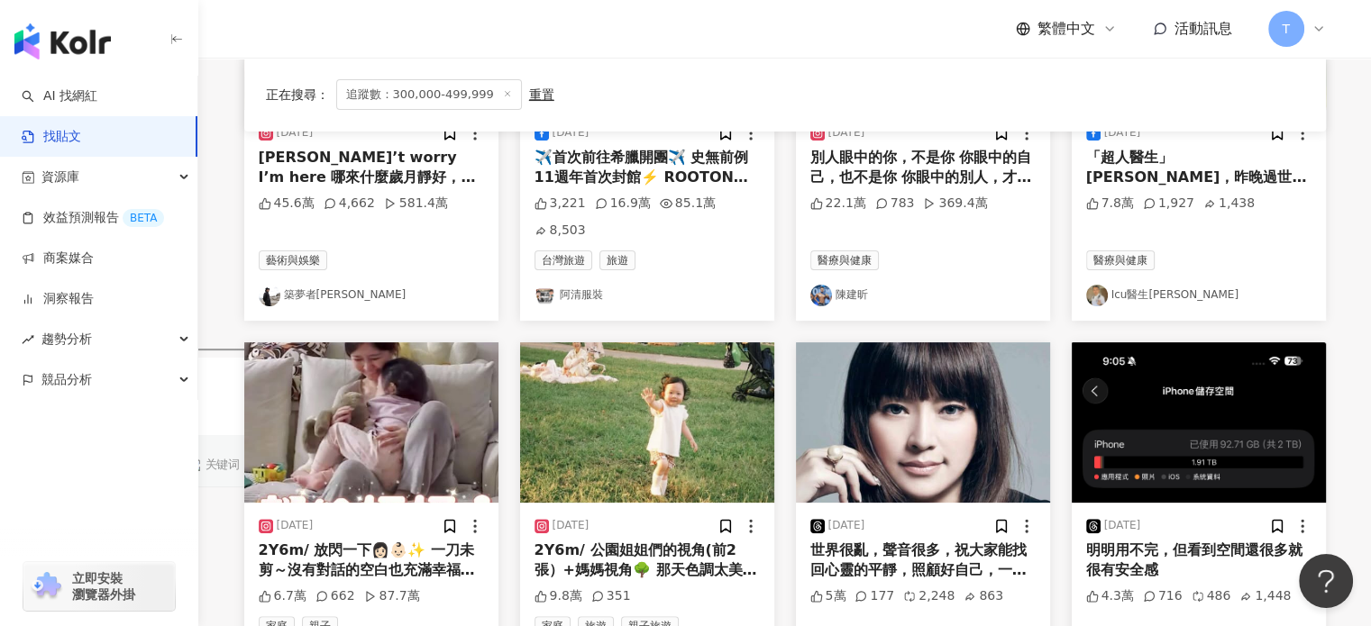
scroll to position [360, 0]
click at [374, 154] on div "Don’t worry I’m here 哪來什麼歲月靜好，只是有人替你負重前行 #築夢者 #霹靂舞 #街舞 #禮運大同" at bounding box center [371, 168] width 225 height 41
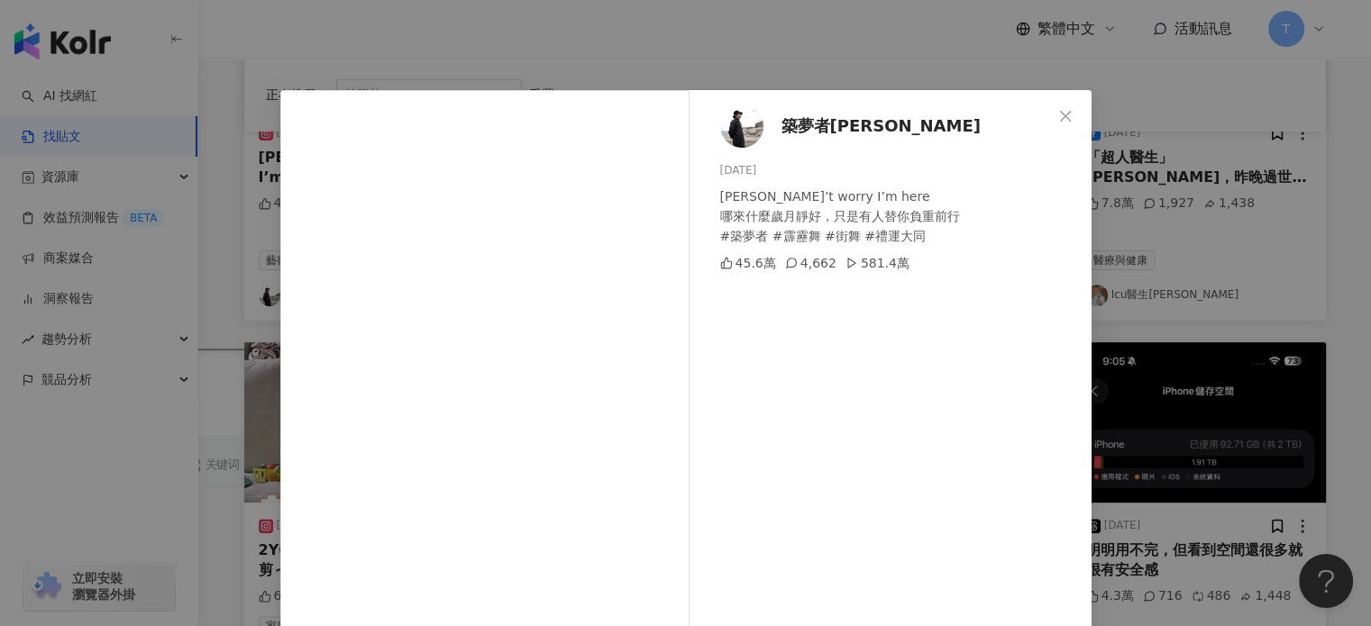
click at [808, 118] on span "築夢者哈利" at bounding box center [880, 126] width 199 height 25
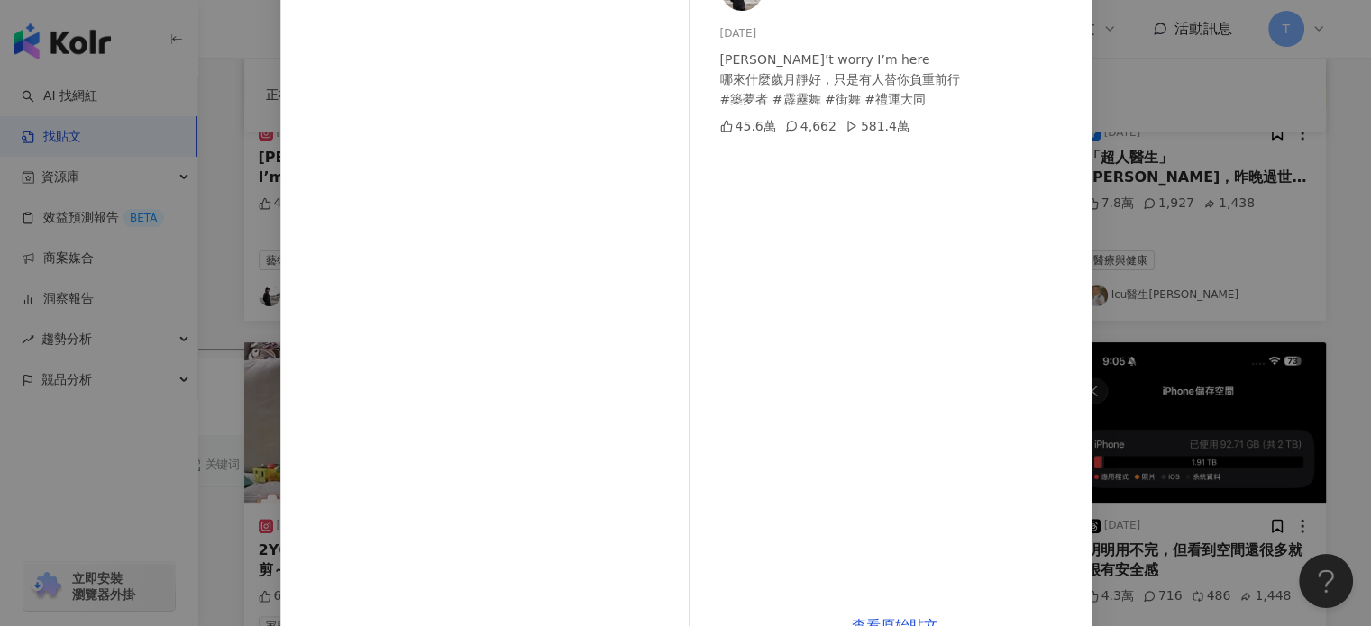
scroll to position [94, 0]
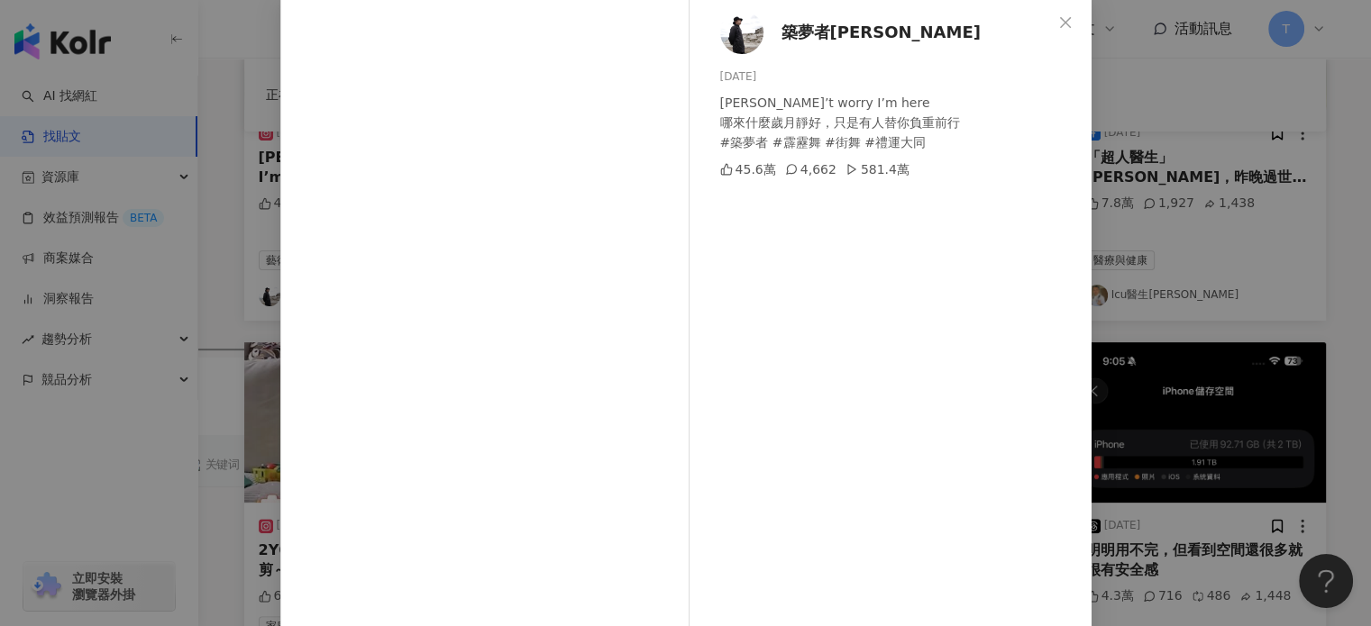
click at [1161, 179] on div "築夢者哈利 2025/9/13 Don’t worry I’m here 哪來什麼歲月靜好，只是有人替你負重前行 #築夢者 #霹靂舞 #街舞 #禮運大同 45…" at bounding box center [685, 313] width 1371 height 626
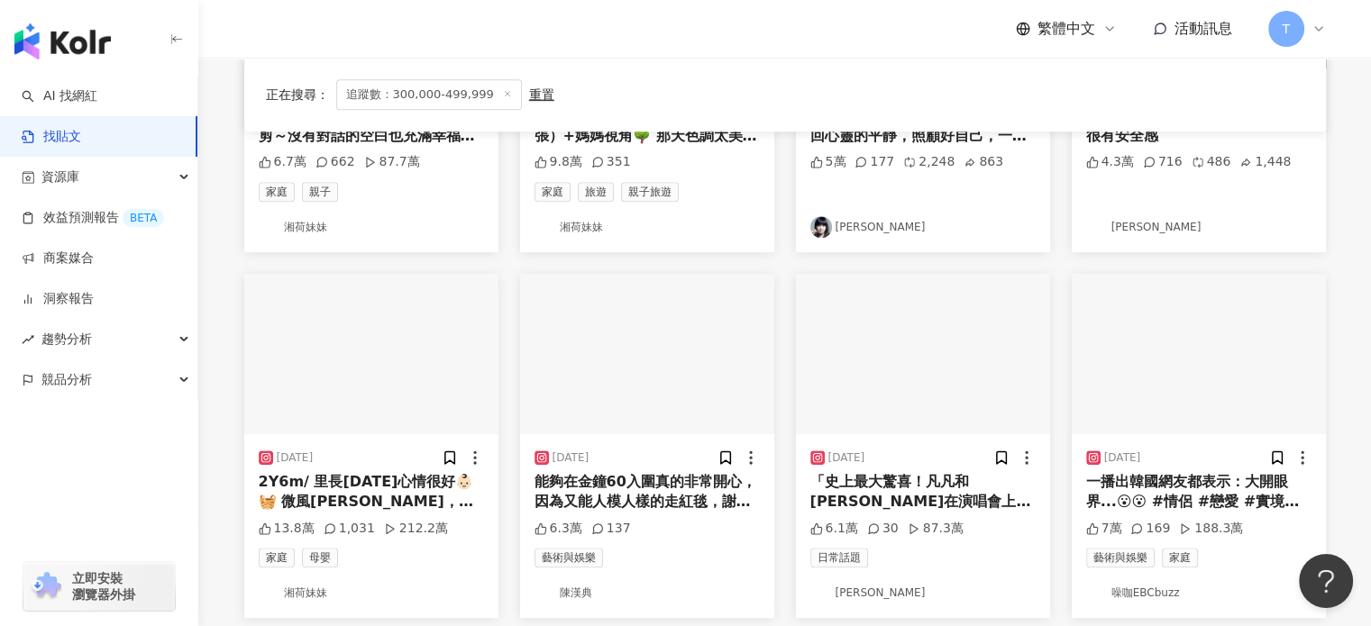
scroll to position [811, 0]
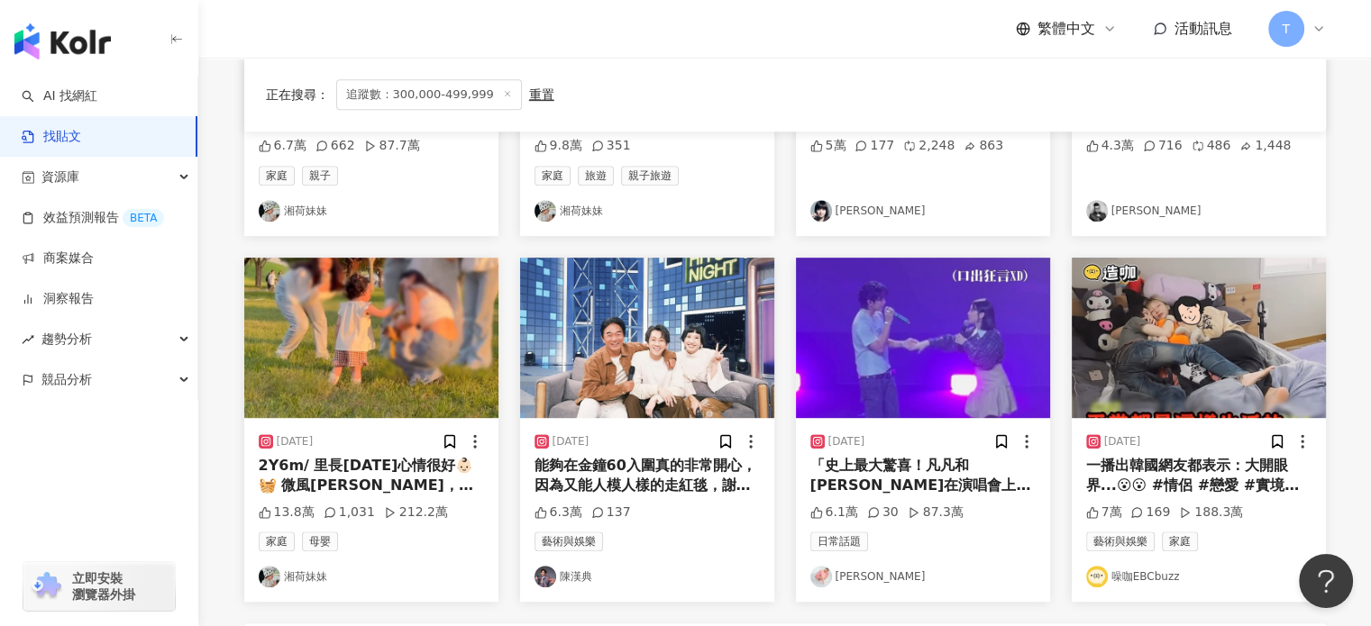
click at [1144, 484] on div "一播出韓國網友都表示：大開眼界...😮😮 #情侶 #戀愛 #實境節目 #화성인이지만괜찮아" at bounding box center [1198, 476] width 225 height 41
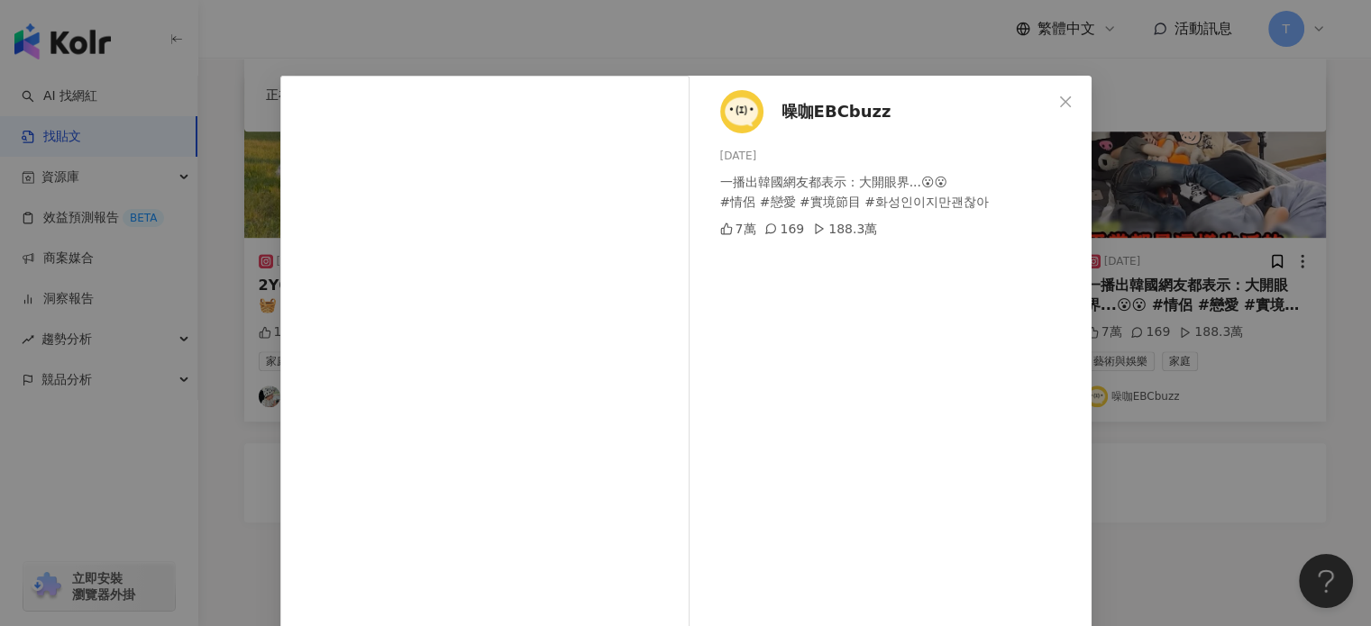
scroll to position [4, 0]
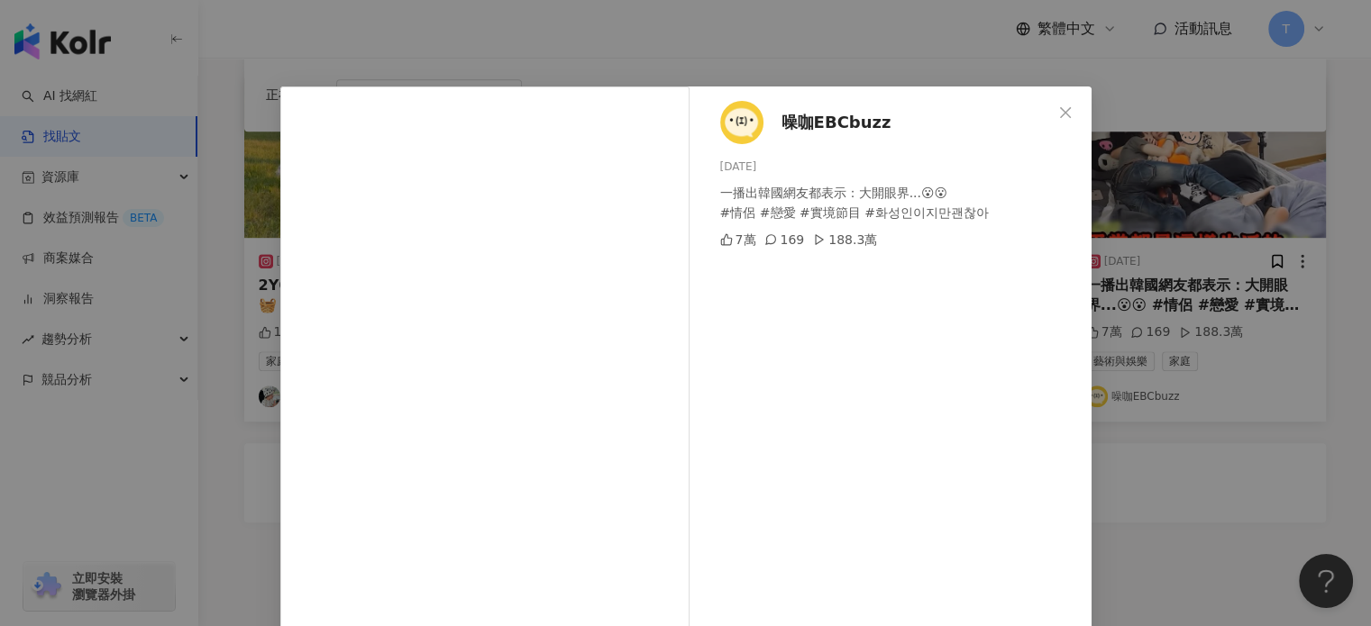
click at [1190, 338] on div "噪咖EBCbuzz 2025/9/15 一播出韓國網友都表示：大開眼界...😮😮 #情侶 #戀愛 #實境節目 #화성인이지만괜찮아 7萬 169 188.3萬…" at bounding box center [685, 313] width 1371 height 626
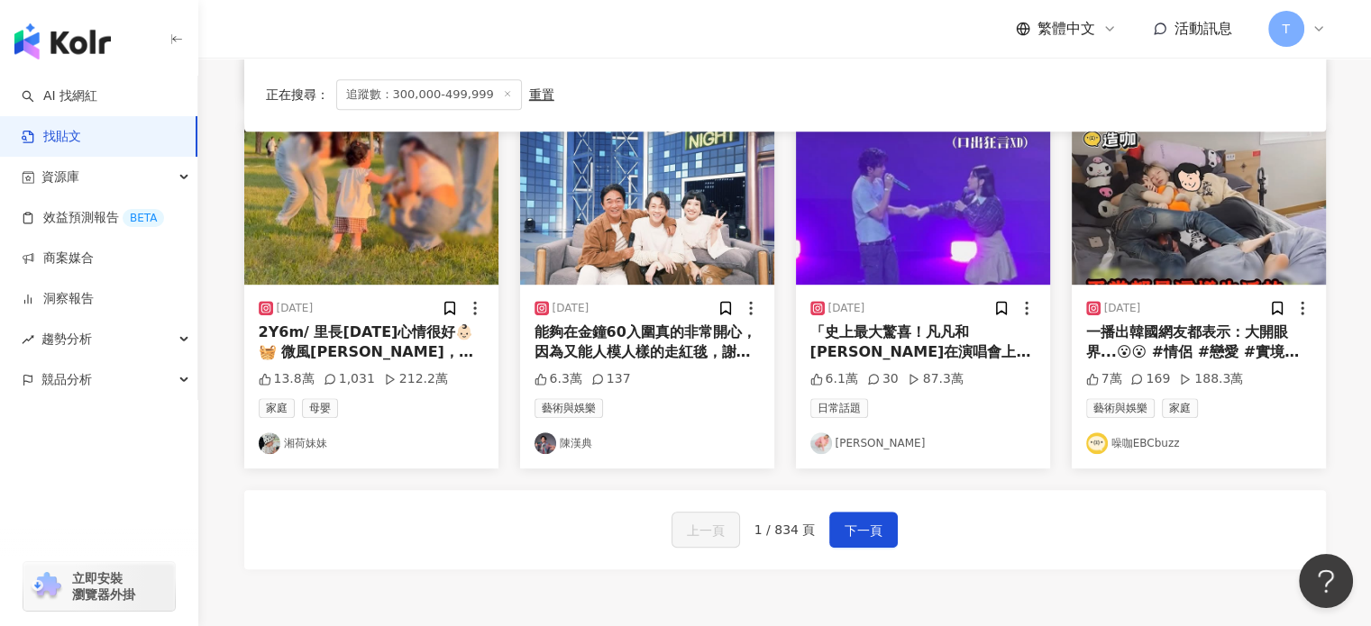
scroll to position [901, 0]
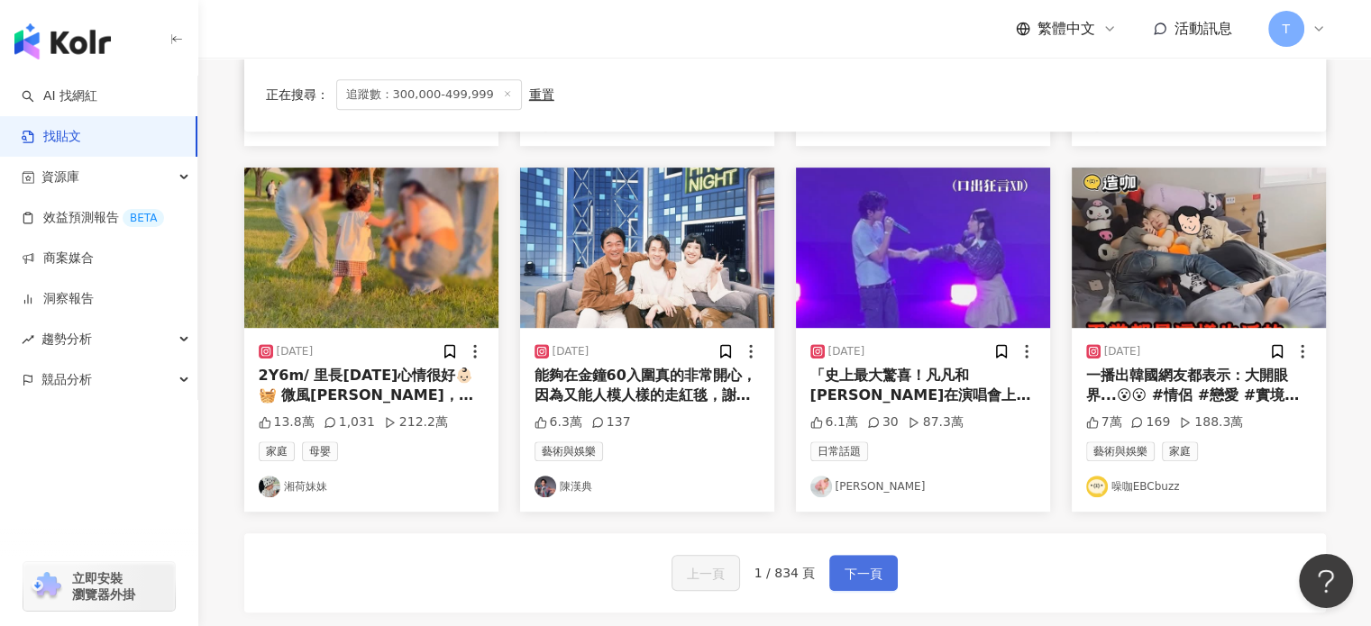
click at [867, 583] on button "下一頁" at bounding box center [863, 573] width 68 height 36
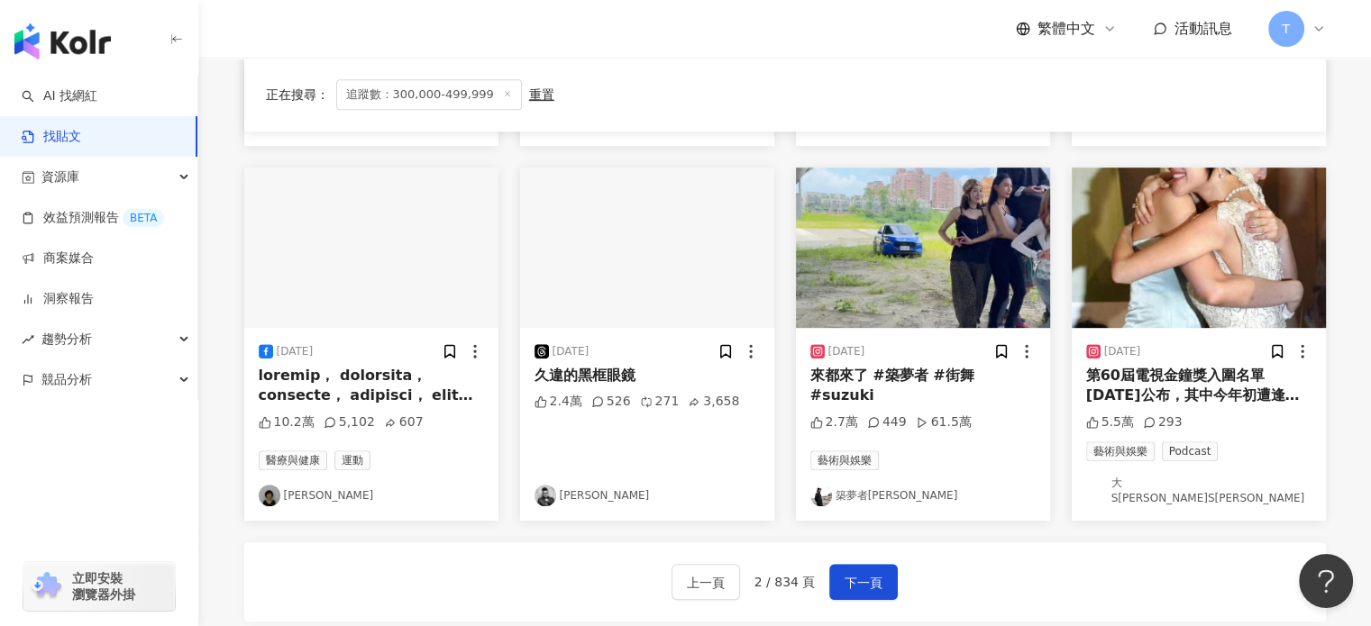
scroll to position [991, 0]
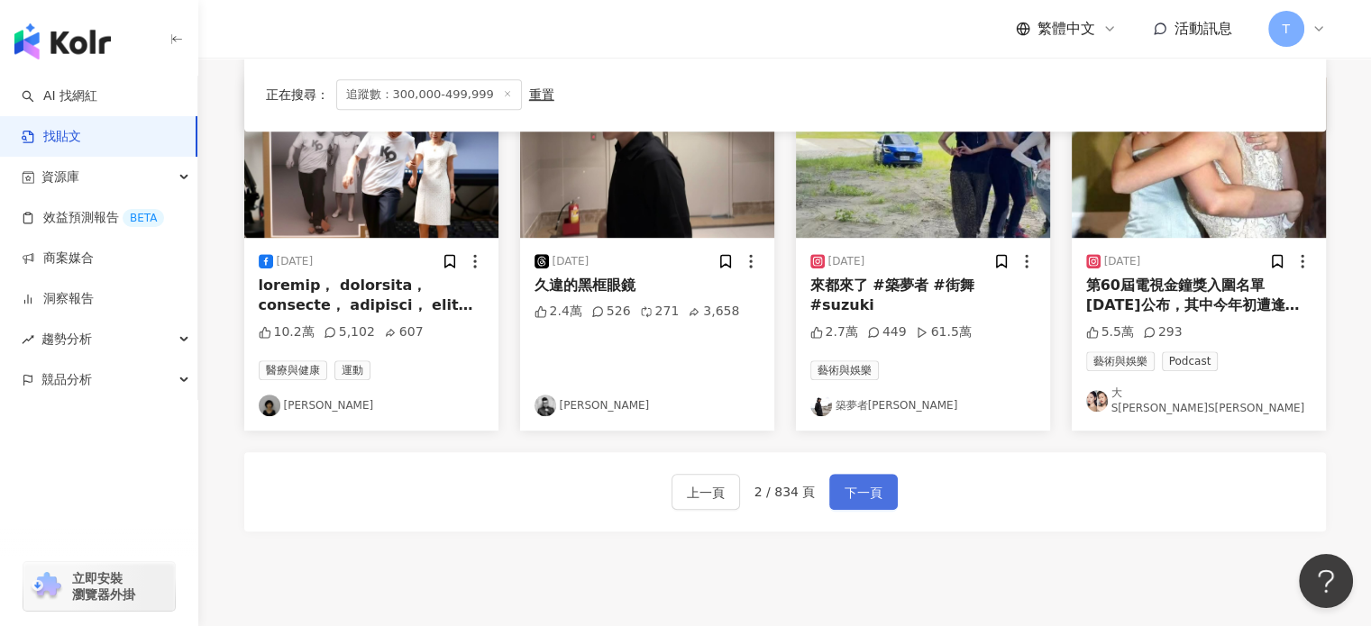
click at [854, 482] on span "下一頁" at bounding box center [863, 493] width 38 height 22
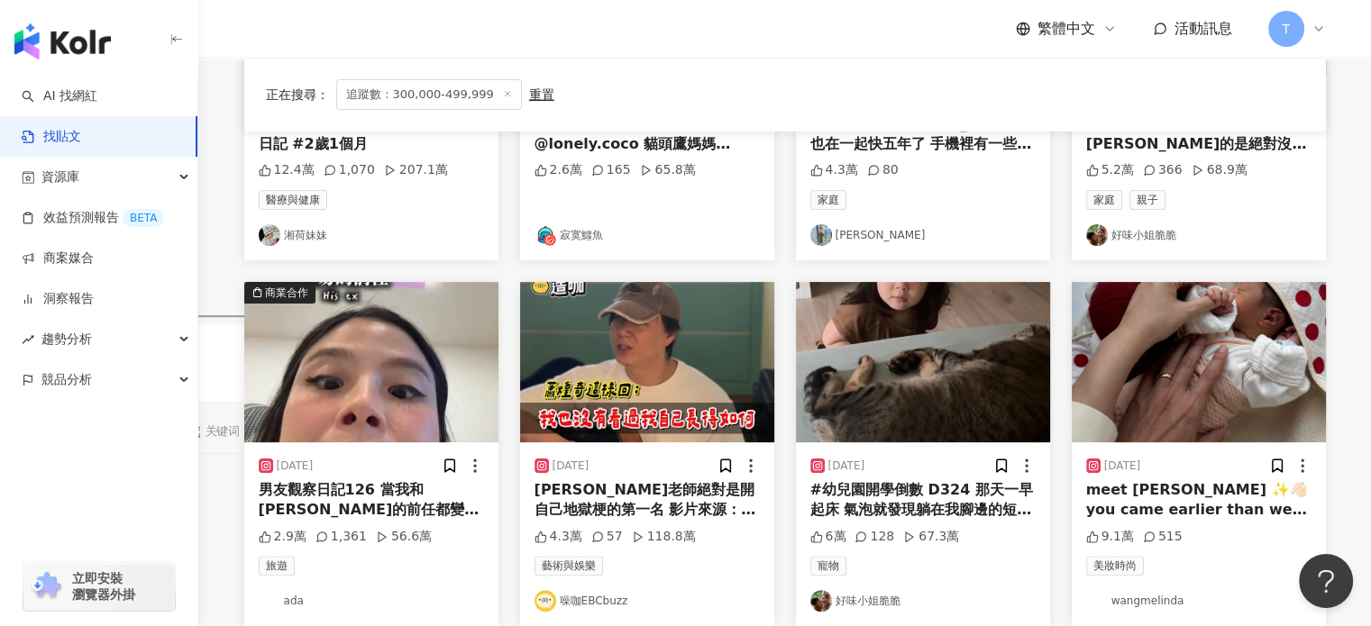
scroll to position [451, 0]
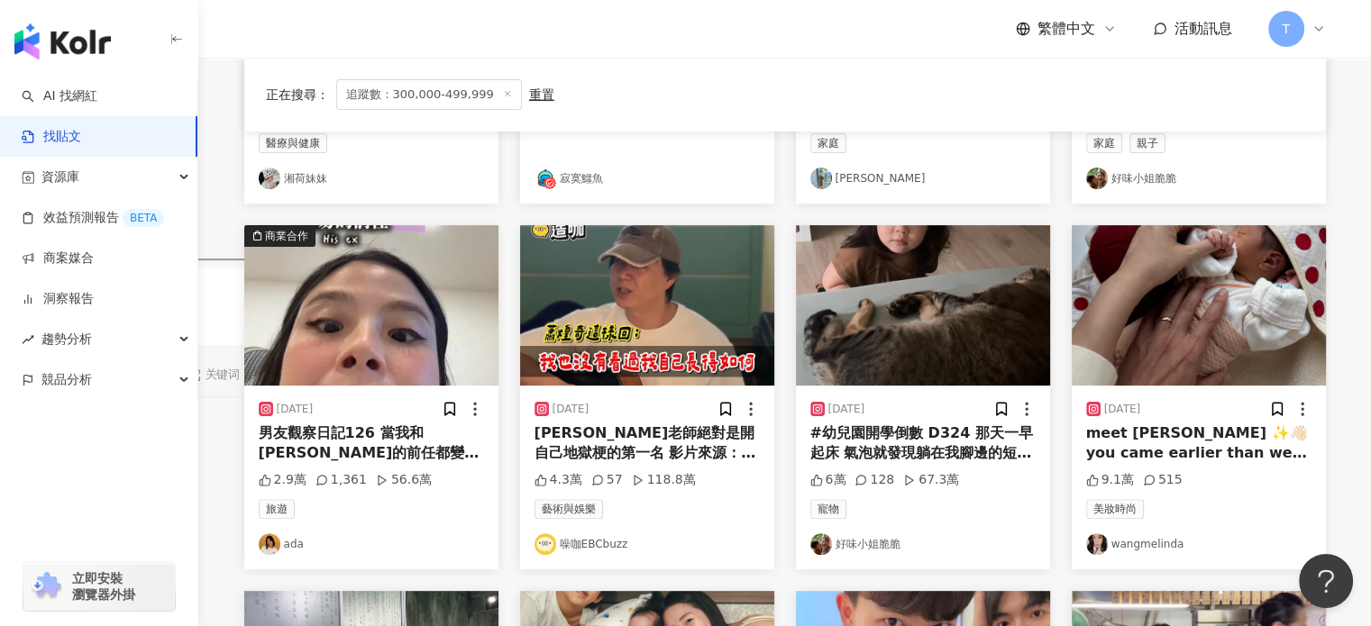
drag, startPoint x: 878, startPoint y: 540, endPoint x: 952, endPoint y: 318, distance: 234.0
click at [952, 318] on img "button" at bounding box center [923, 305] width 254 height 160
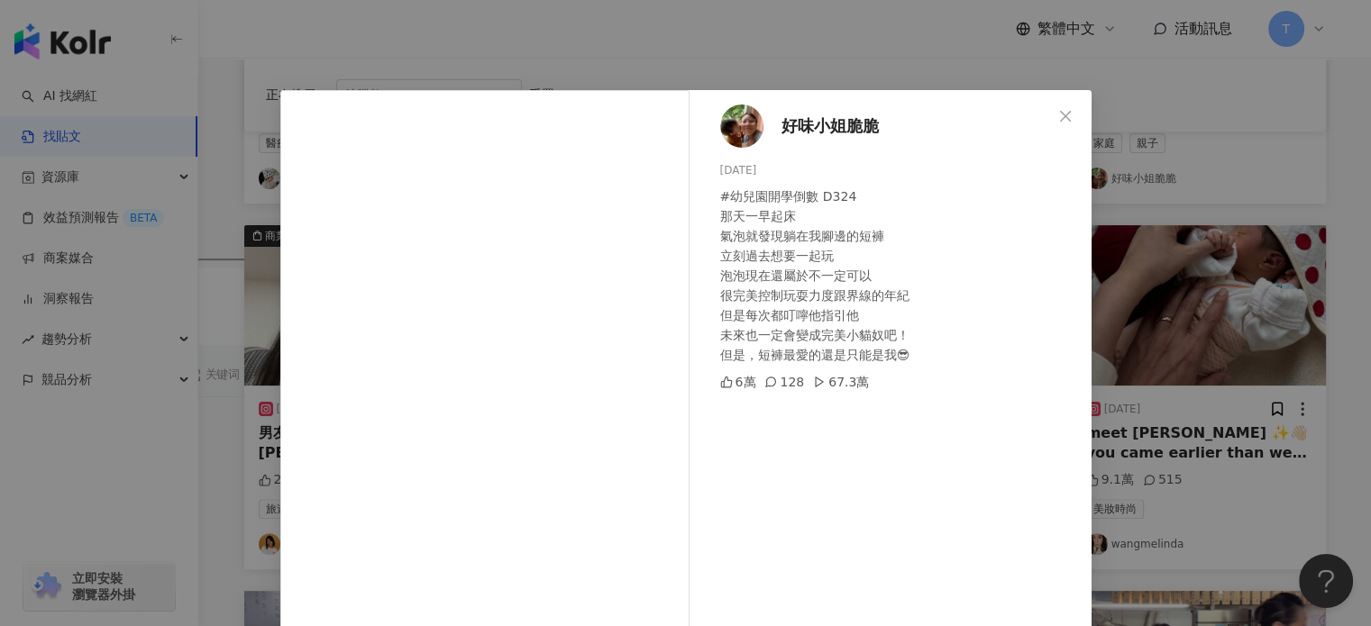
click at [833, 126] on span "好味小姐脆脆" at bounding box center [829, 126] width 97 height 25
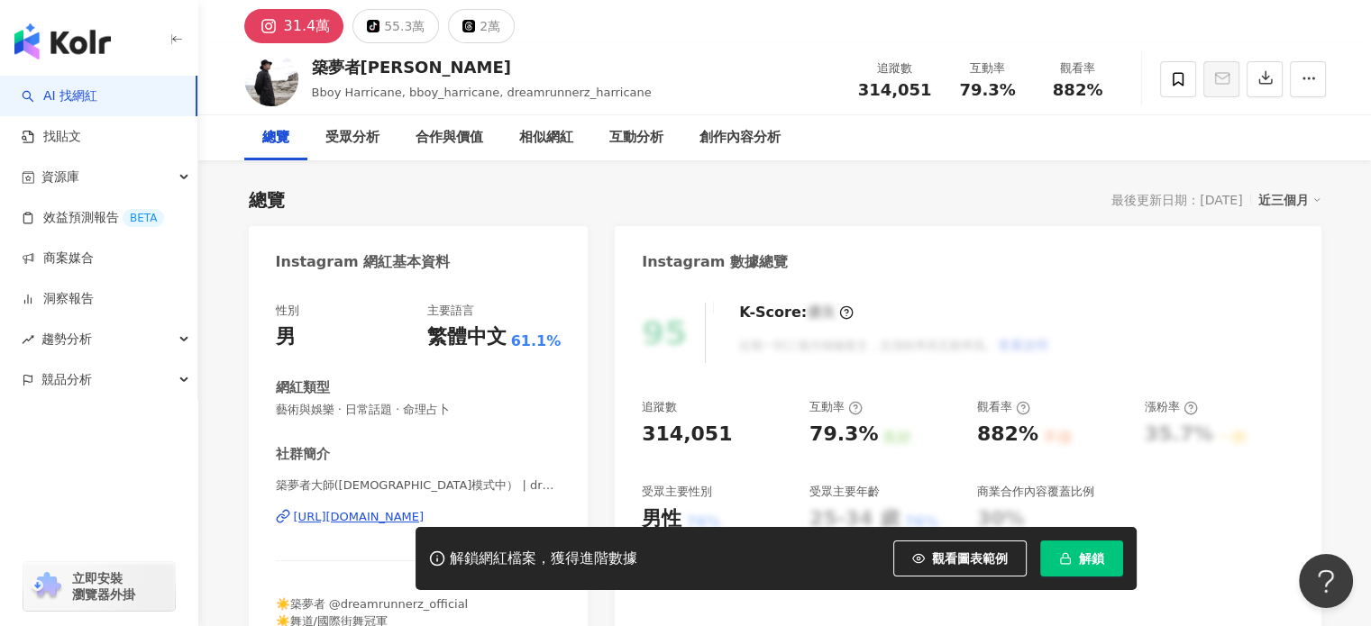
scroll to position [90, 0]
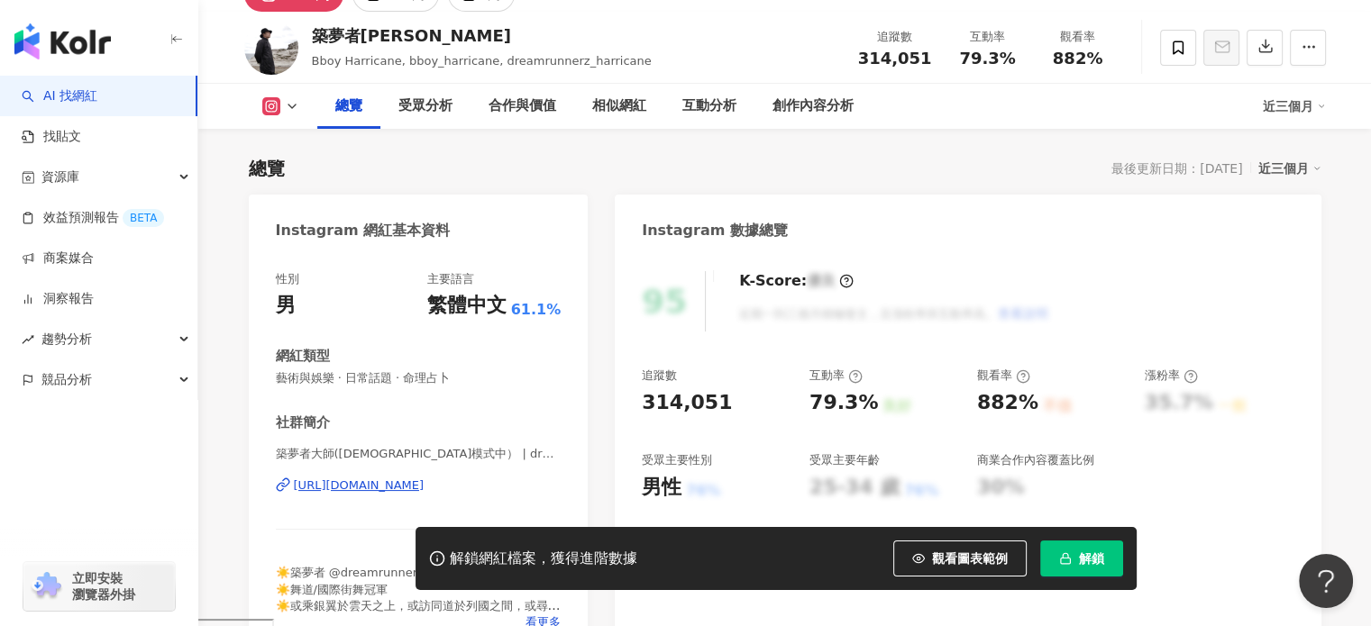
click at [365, 482] on div "[URL][DOMAIN_NAME]" at bounding box center [359, 486] width 131 height 16
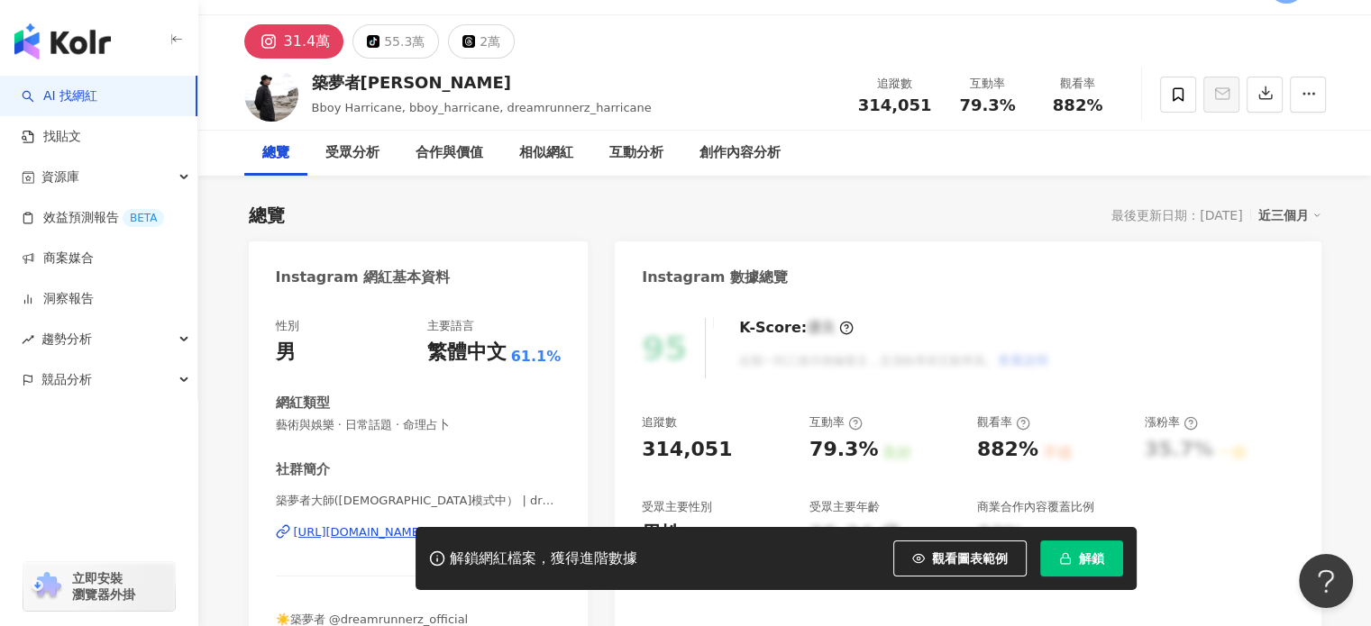
scroll to position [0, 0]
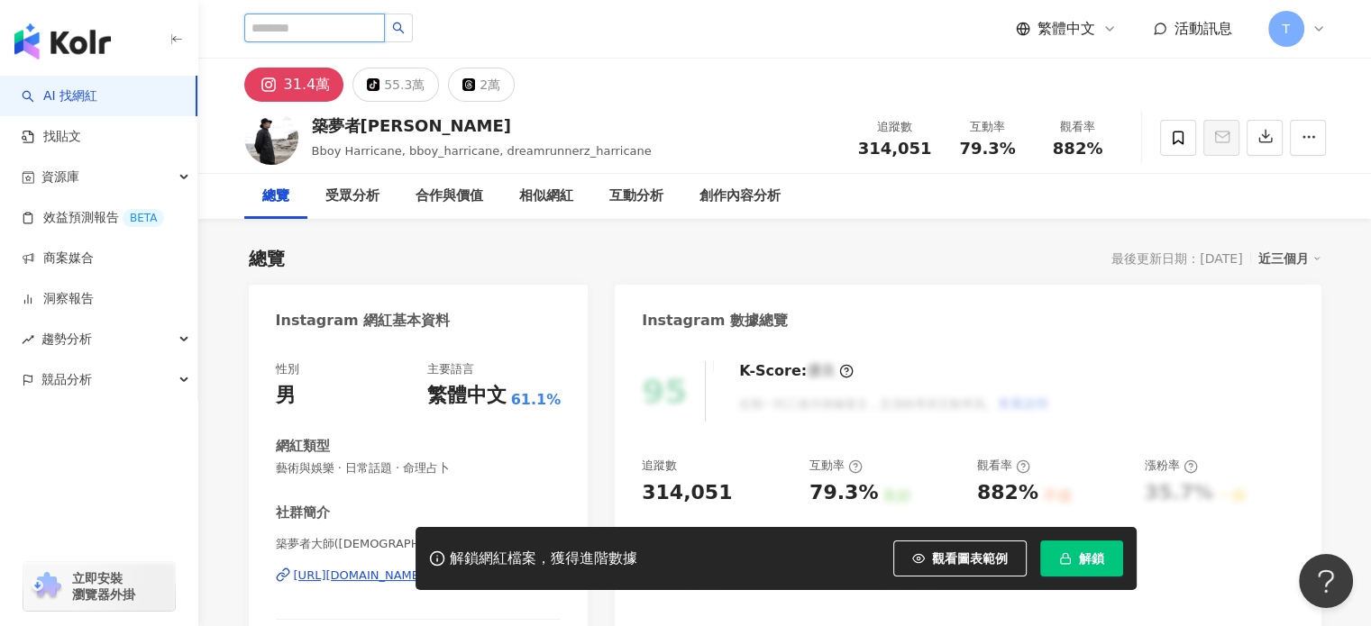
click at [364, 35] on input "search" at bounding box center [314, 28] width 141 height 29
click at [336, 22] on input "search" at bounding box center [314, 28] width 141 height 29
paste input "**********"
type input "**********"
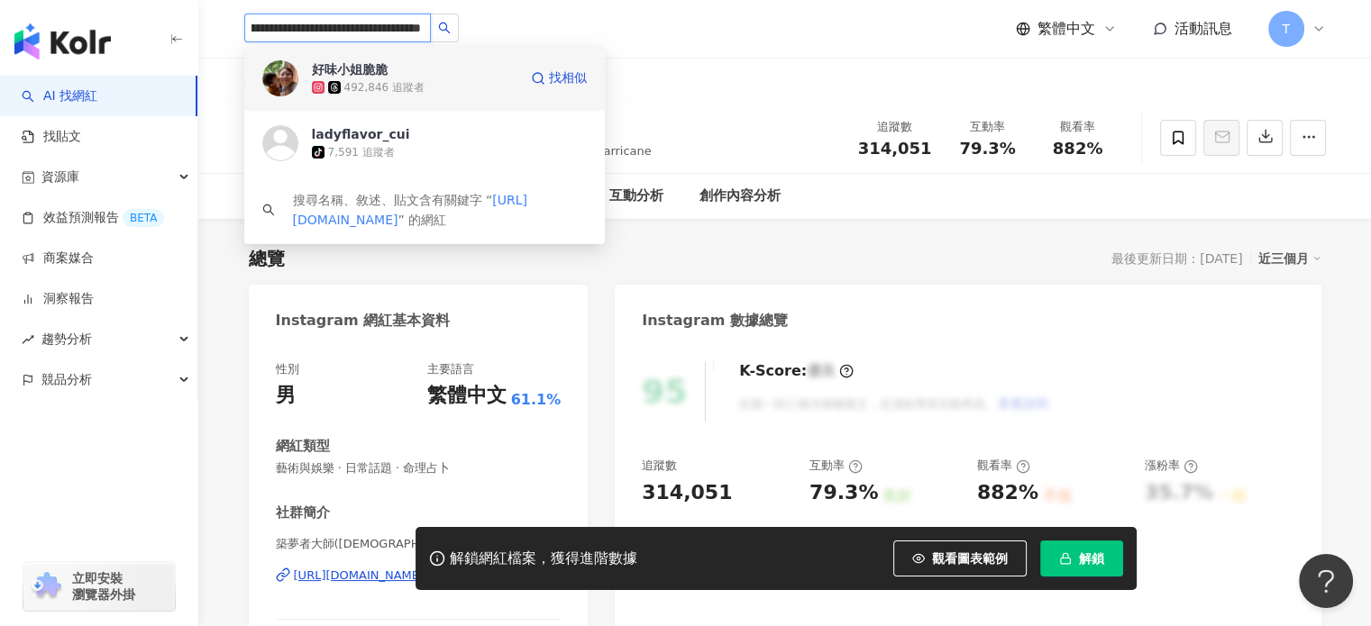
click at [385, 99] on div "好味小姐脆脆 492,846 追蹤者 找相似" at bounding box center [424, 78] width 360 height 65
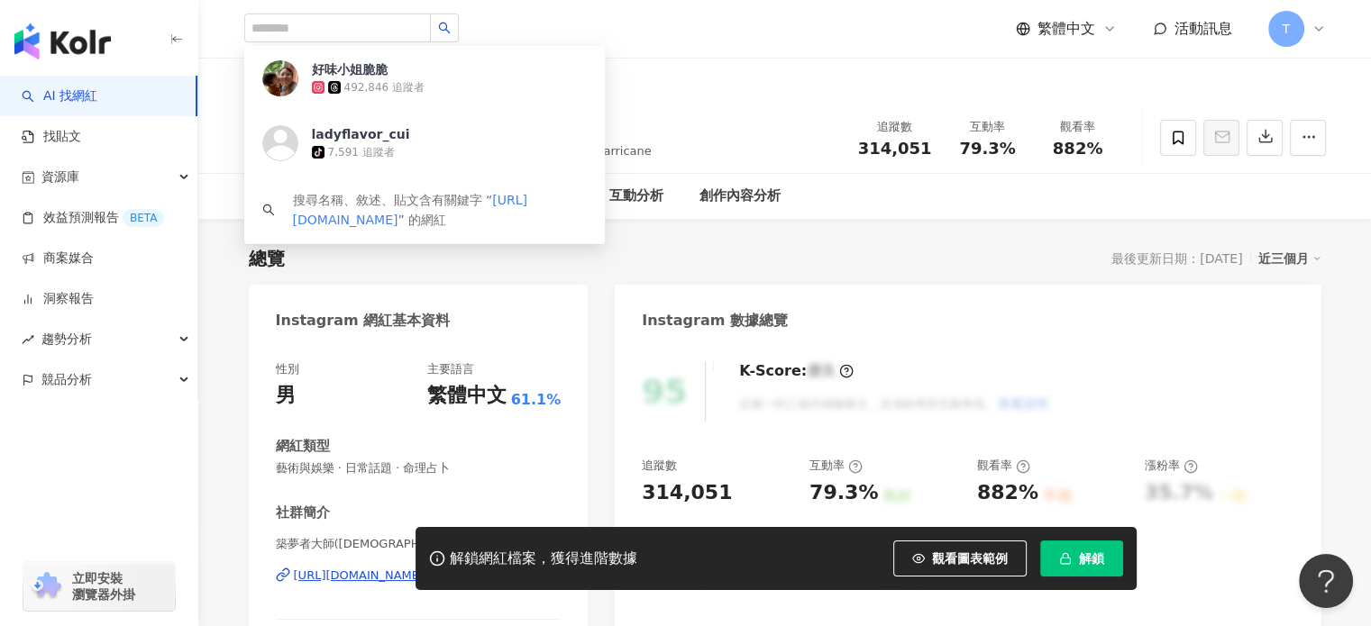
scroll to position [0, 0]
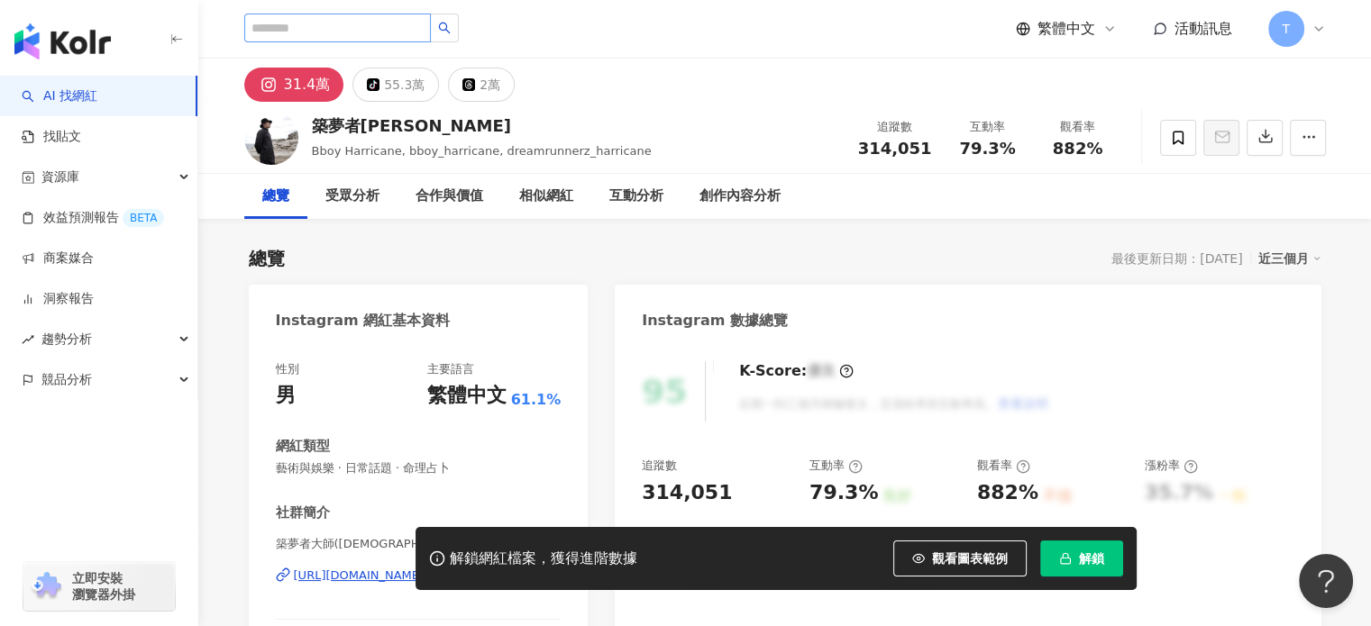
click at [383, 7] on div "好味小姐脆脆 492,846 追蹤者 ladyflavor_cui tiktok-icon 7,591 追蹤者 搜尋名稱、敘述、貼文含有關鍵字 “ https…" at bounding box center [784, 29] width 1081 height 58
click at [376, 22] on input "search" at bounding box center [337, 28] width 187 height 29
paste input "**********"
type input "**********"
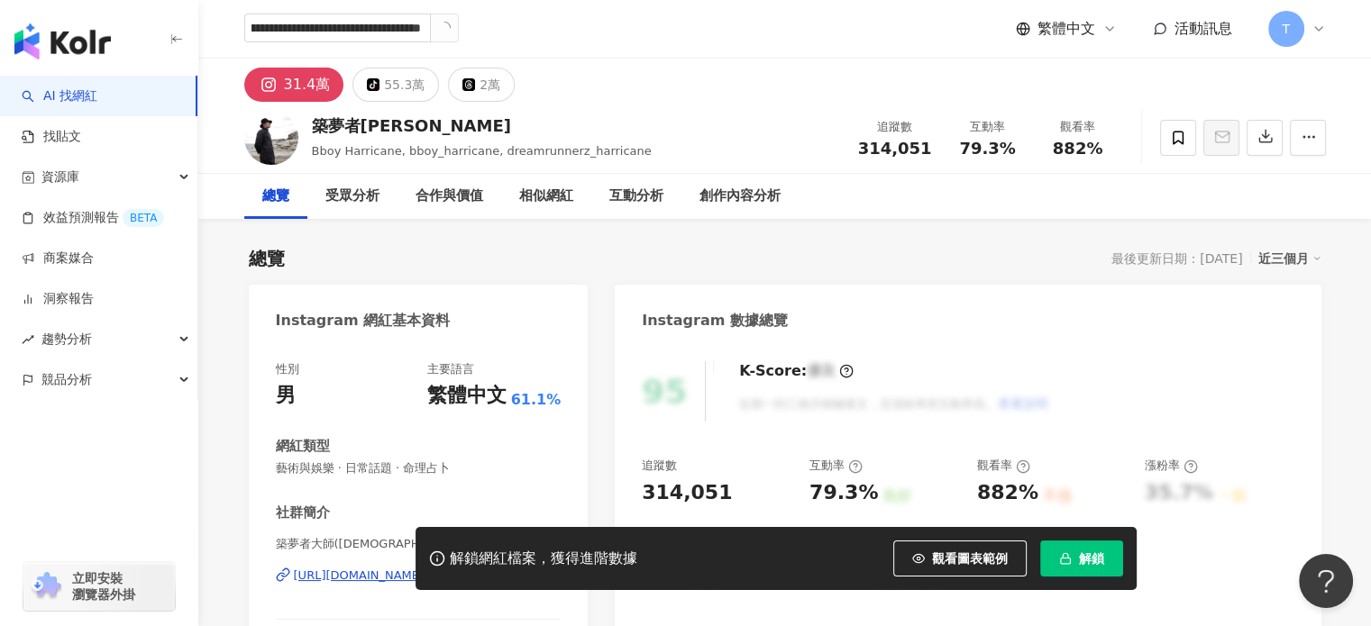
click at [461, 24] on div "**********" at bounding box center [784, 29] width 1081 height 58
click at [452, 23] on button "button" at bounding box center [444, 28] width 29 height 29
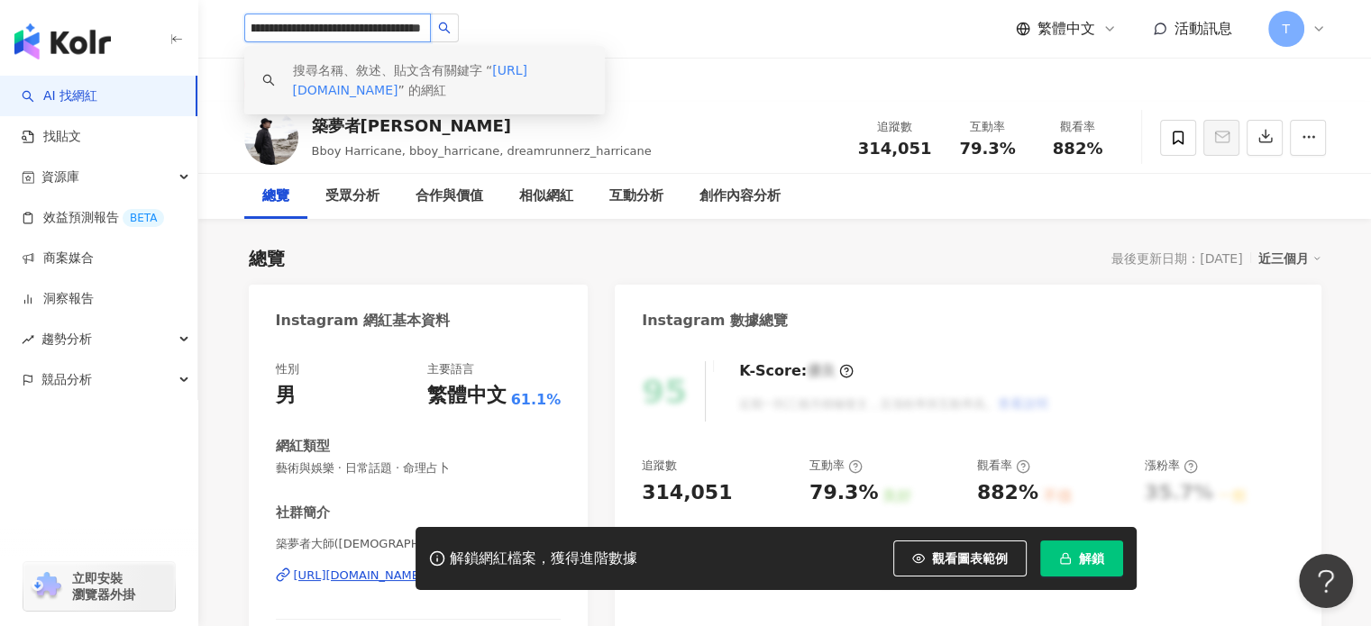
click at [359, 78] on div "搜尋名稱、敘述、貼文含有關鍵字 “ https://www.instagram.com/p/DOnlgFSAYxt/ ” 的網紅" at bounding box center [440, 80] width 294 height 40
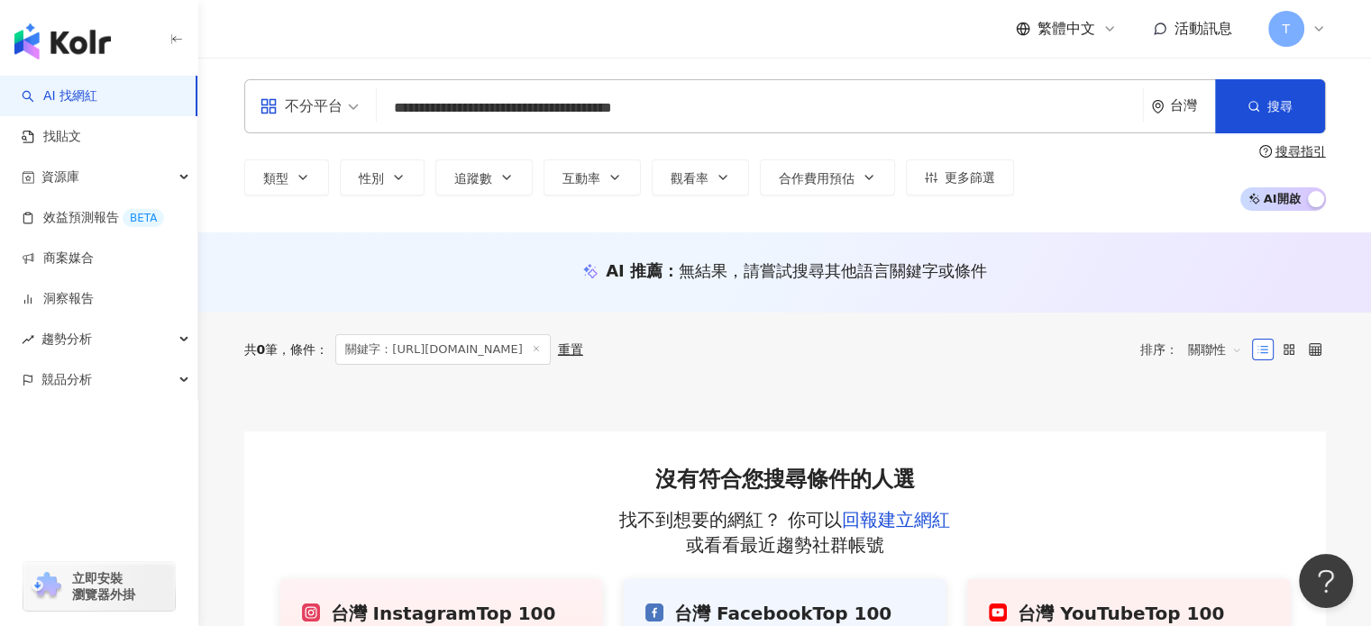
click at [477, 114] on input "**********" at bounding box center [760, 108] width 752 height 34
click at [705, 112] on input "**********" at bounding box center [760, 108] width 752 height 34
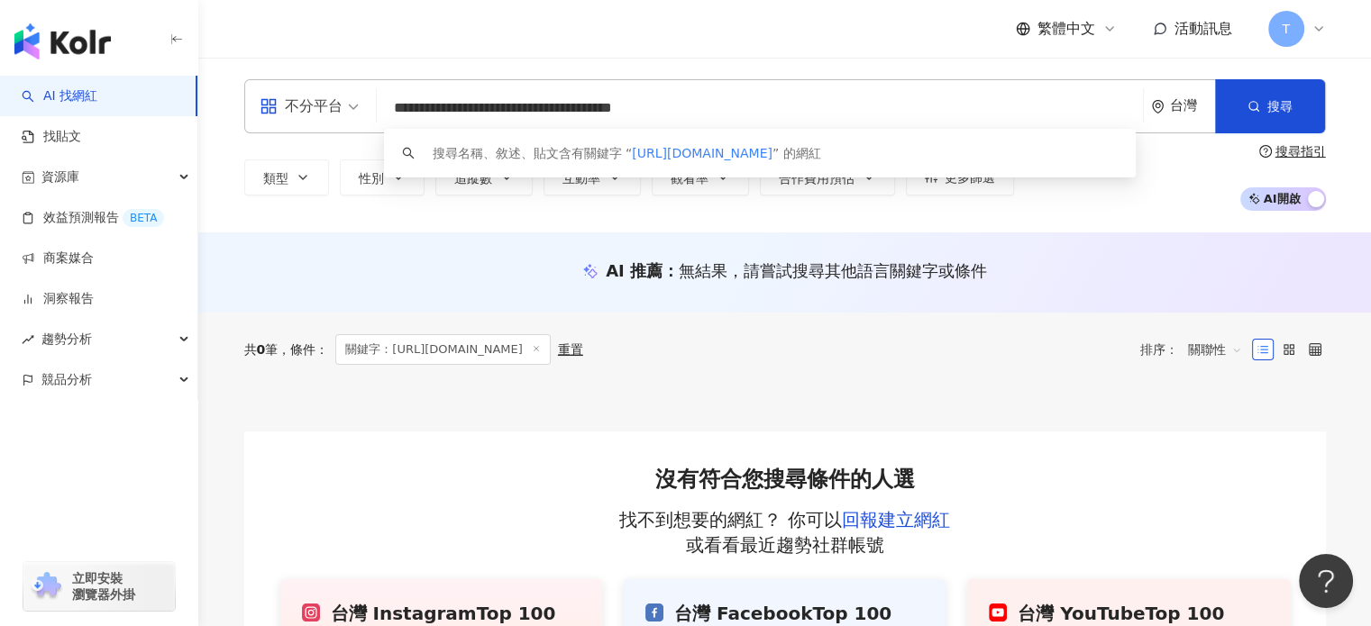
click at [629, 91] on input "**********" at bounding box center [760, 108] width 752 height 34
paste input "search"
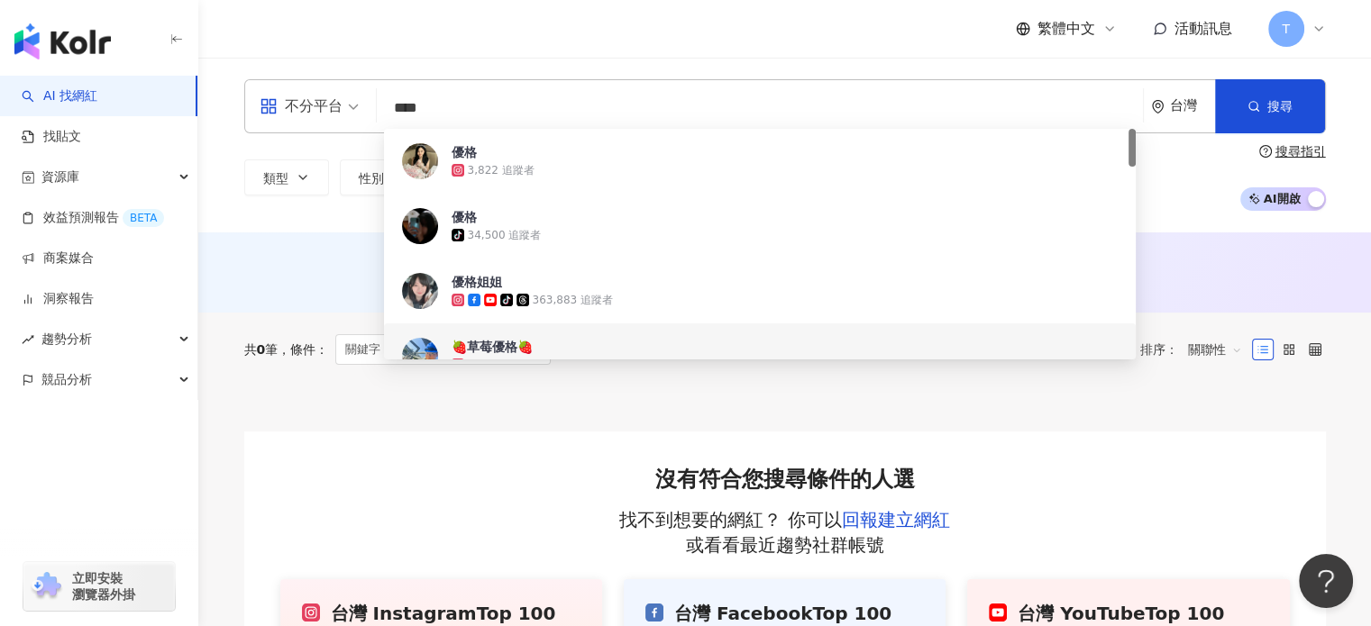
type input "****"
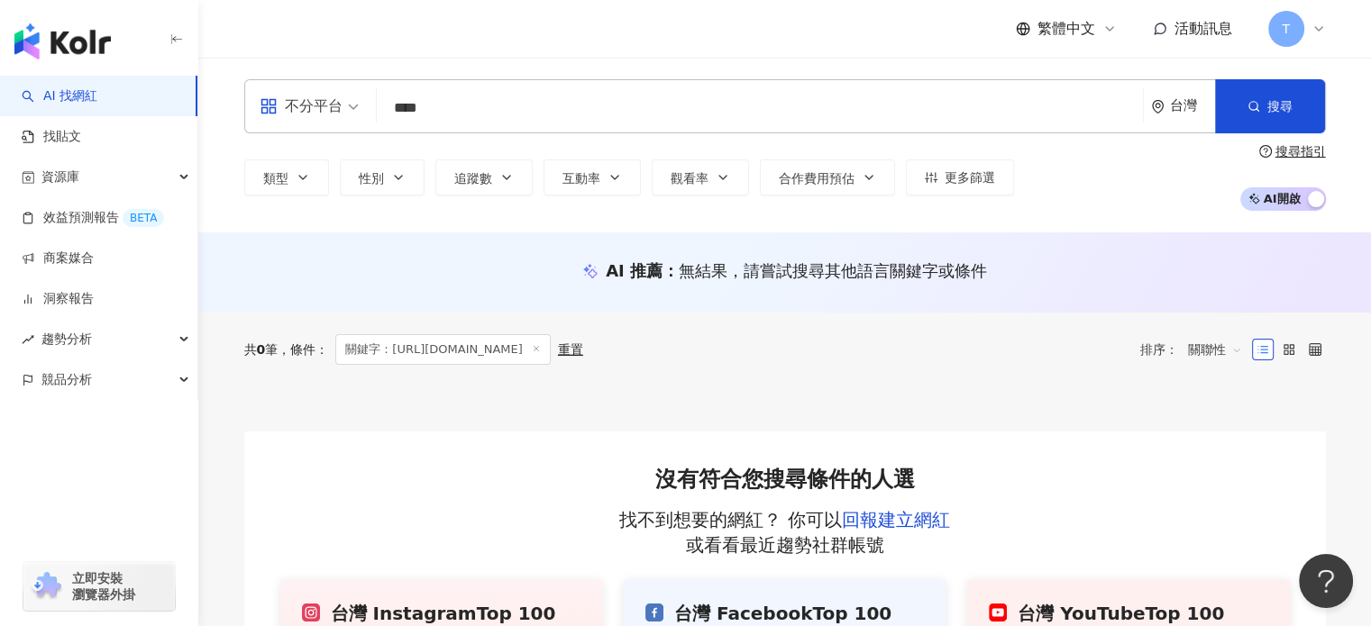
click at [604, 422] on div at bounding box center [784, 409] width 1081 height 45
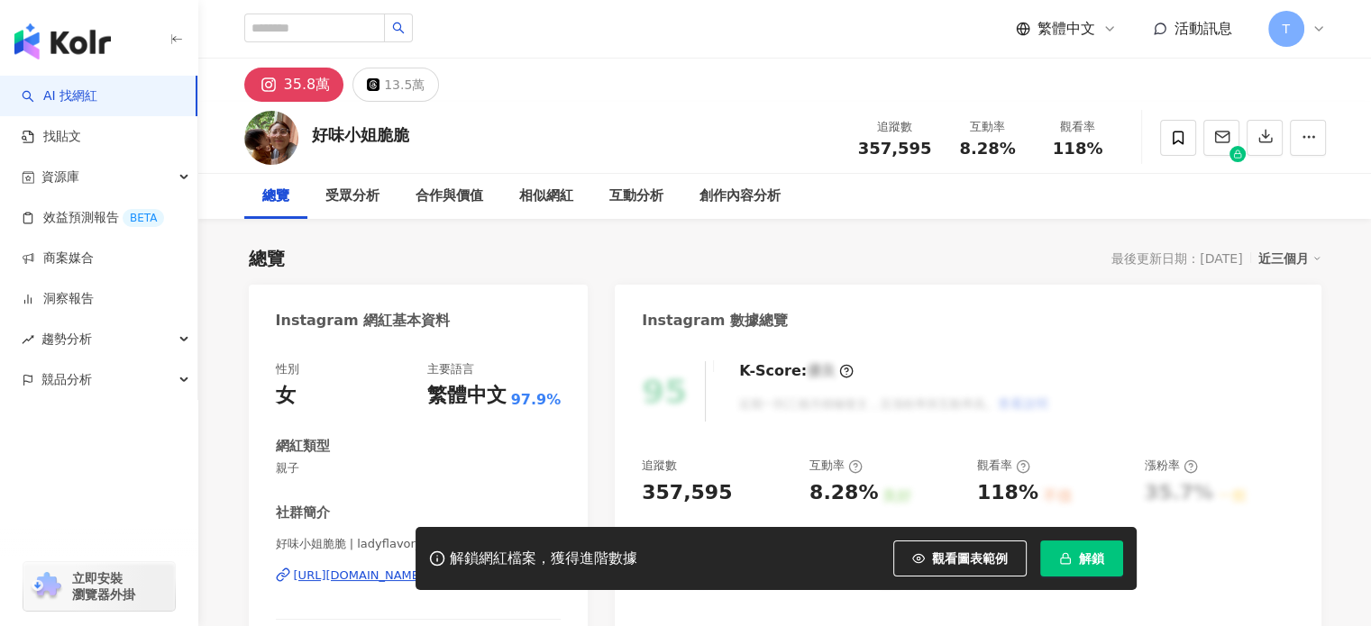
scroll to position [180, 0]
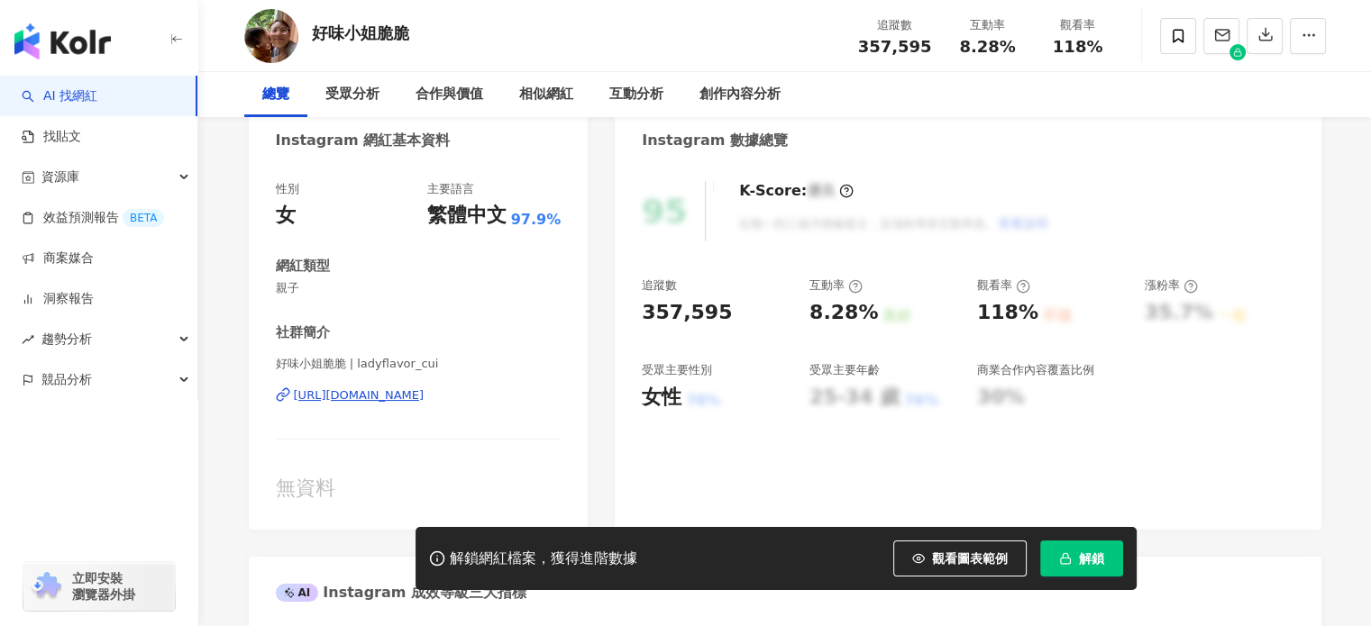
click at [396, 396] on div "[URL][DOMAIN_NAME]" at bounding box center [359, 395] width 131 height 16
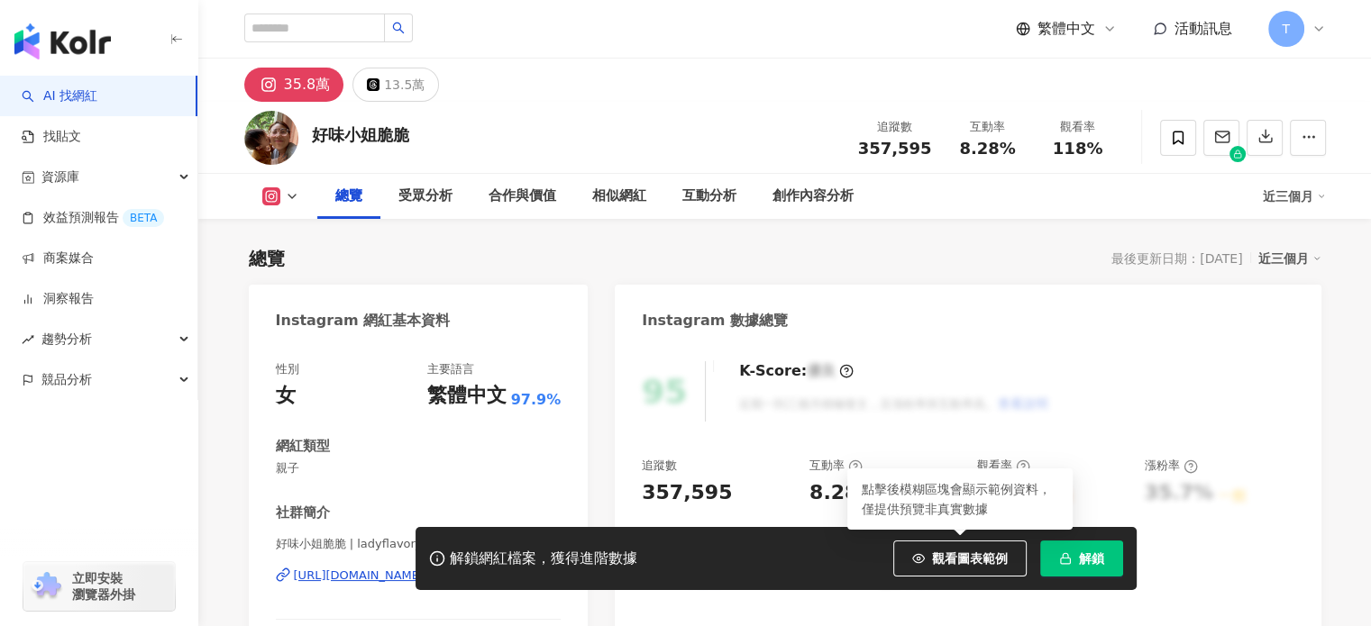
click at [1079, 559] on span "解鎖" at bounding box center [1091, 558] width 25 height 14
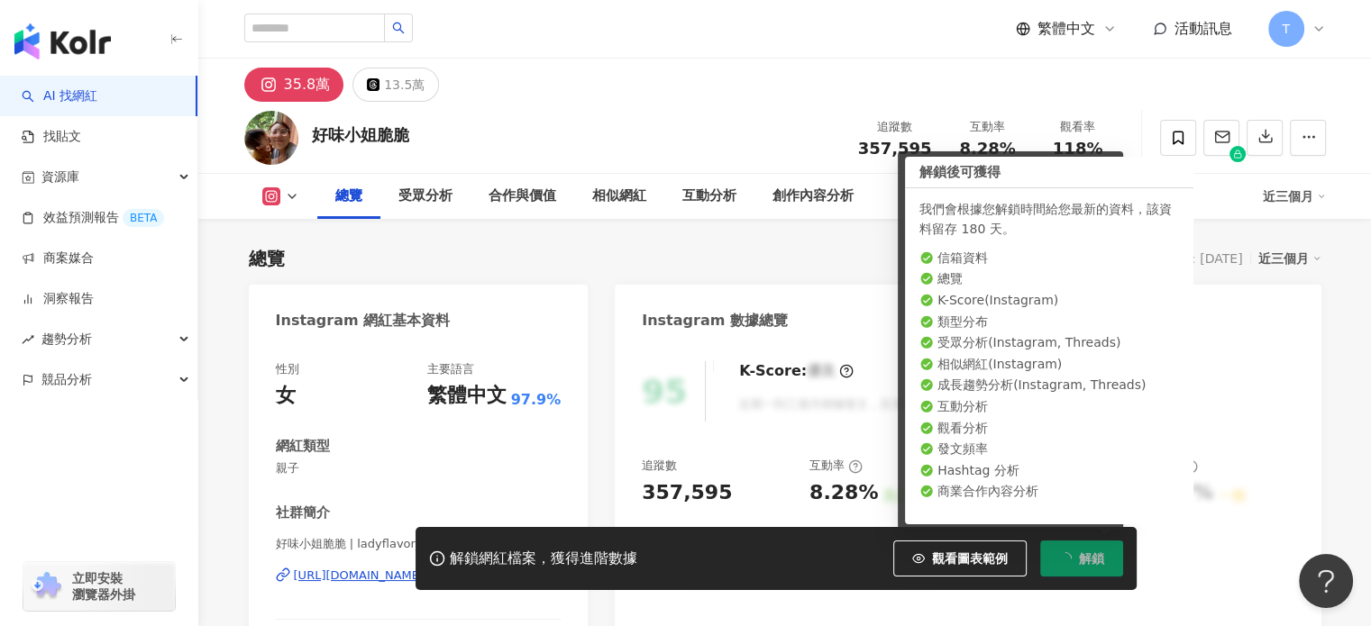
click at [1094, 561] on span "解鎖" at bounding box center [1091, 558] width 25 height 14
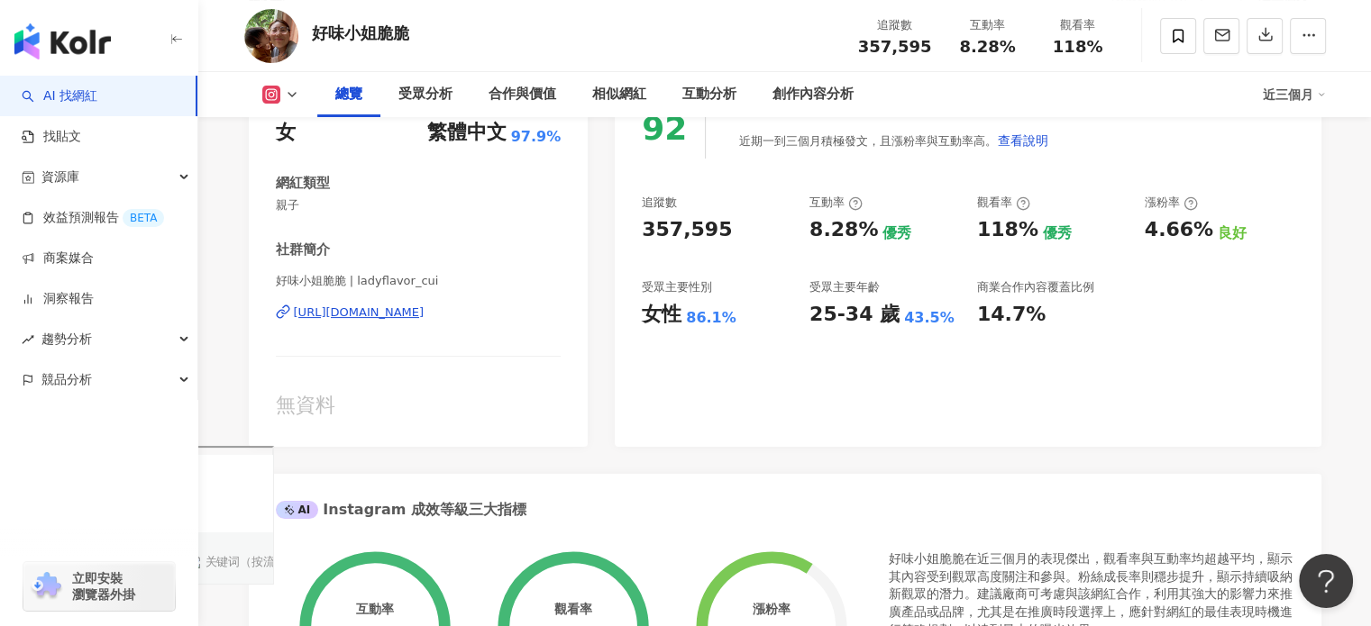
scroll to position [270, 0]
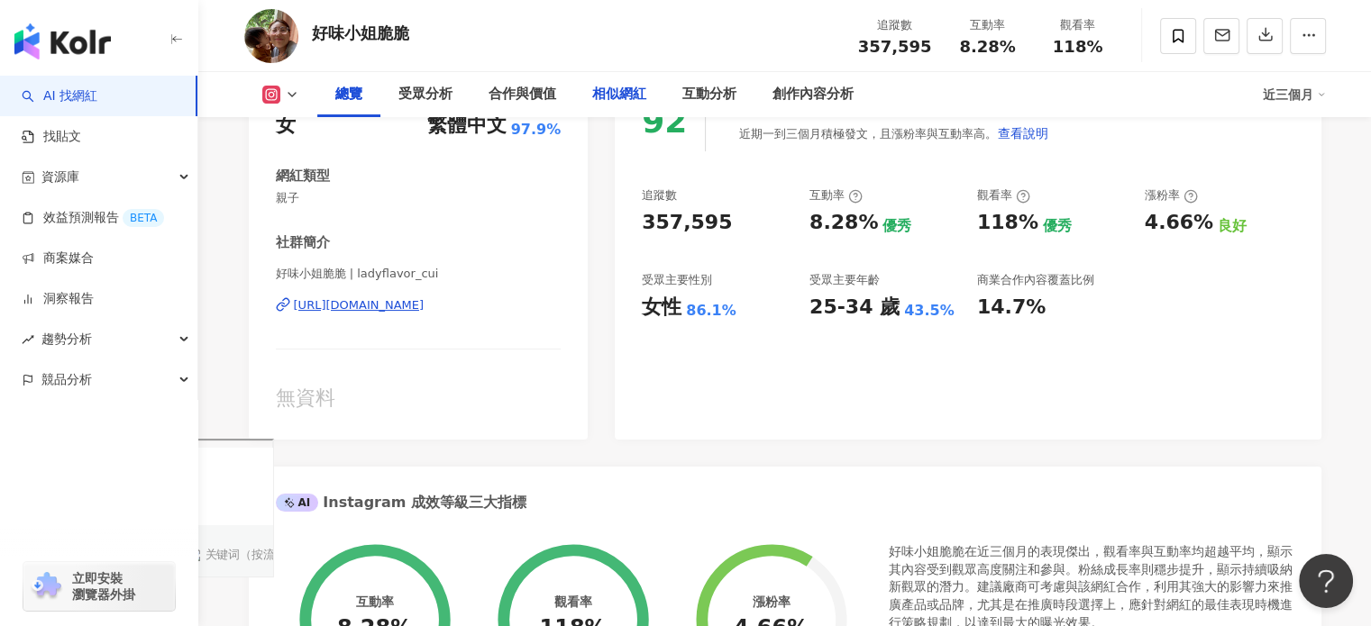
click at [624, 103] on div "相似網紅" at bounding box center [619, 95] width 54 height 22
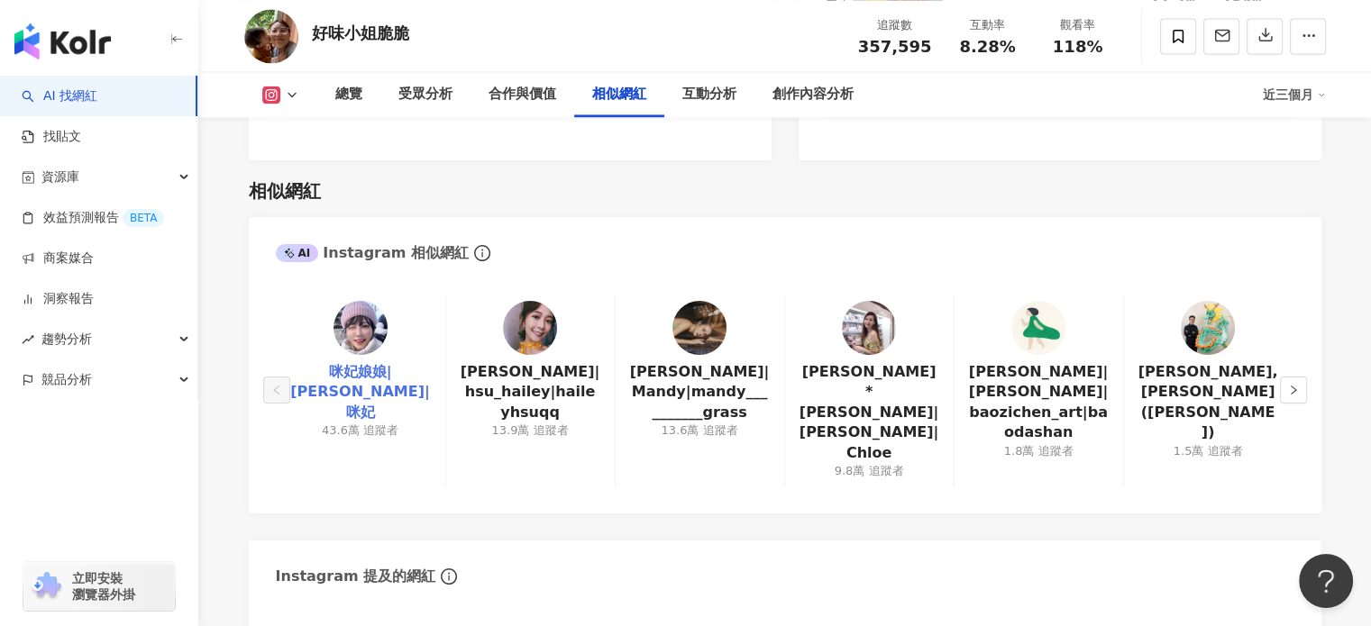
drag, startPoint x: 360, startPoint y: 317, endPoint x: 342, endPoint y: 324, distance: 19.1
click at [1282, 37] on div at bounding box center [1243, 36] width 166 height 54
click at [1269, 38] on icon "button" at bounding box center [1265, 34] width 16 height 16
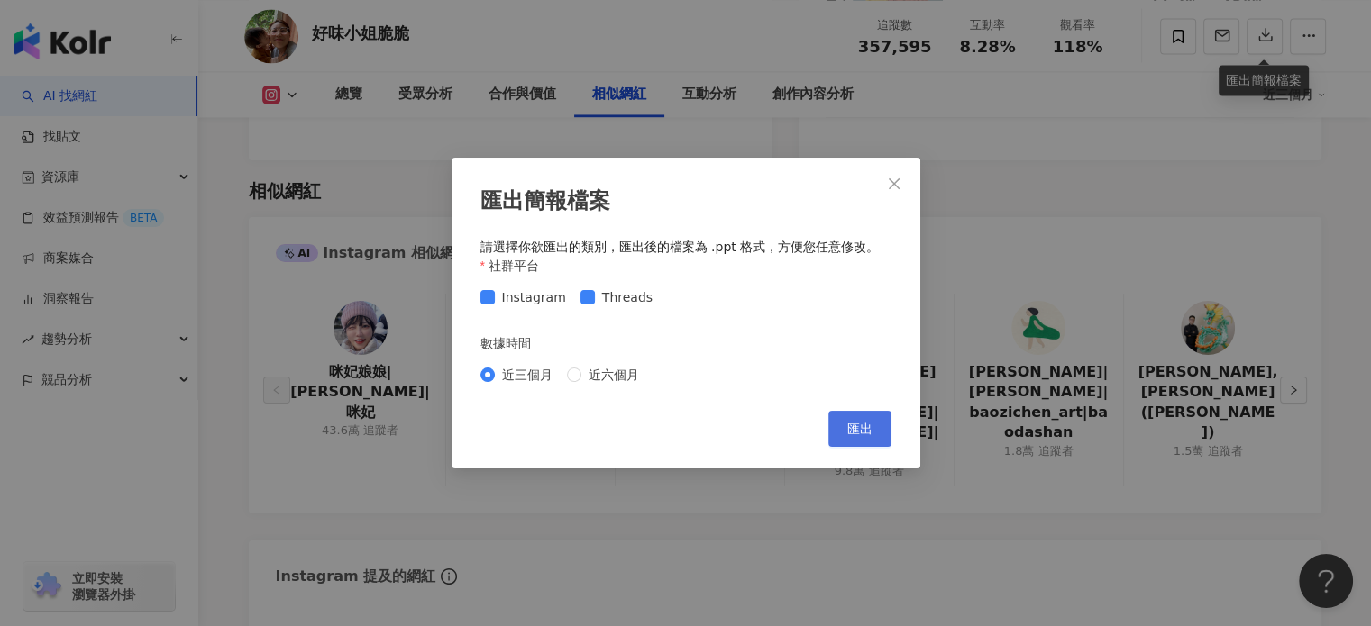
click at [855, 426] on span "匯出" at bounding box center [859, 429] width 25 height 14
click at [548, 122] on div "匯出簡報檔案 請選擇你欲匯出的類別，匯出後的檔案為 .ppt 格式，方便您任意修改。 社群平台 Instagram Threads 數據時間 近三個月 近六個…" at bounding box center [685, 313] width 1371 height 626
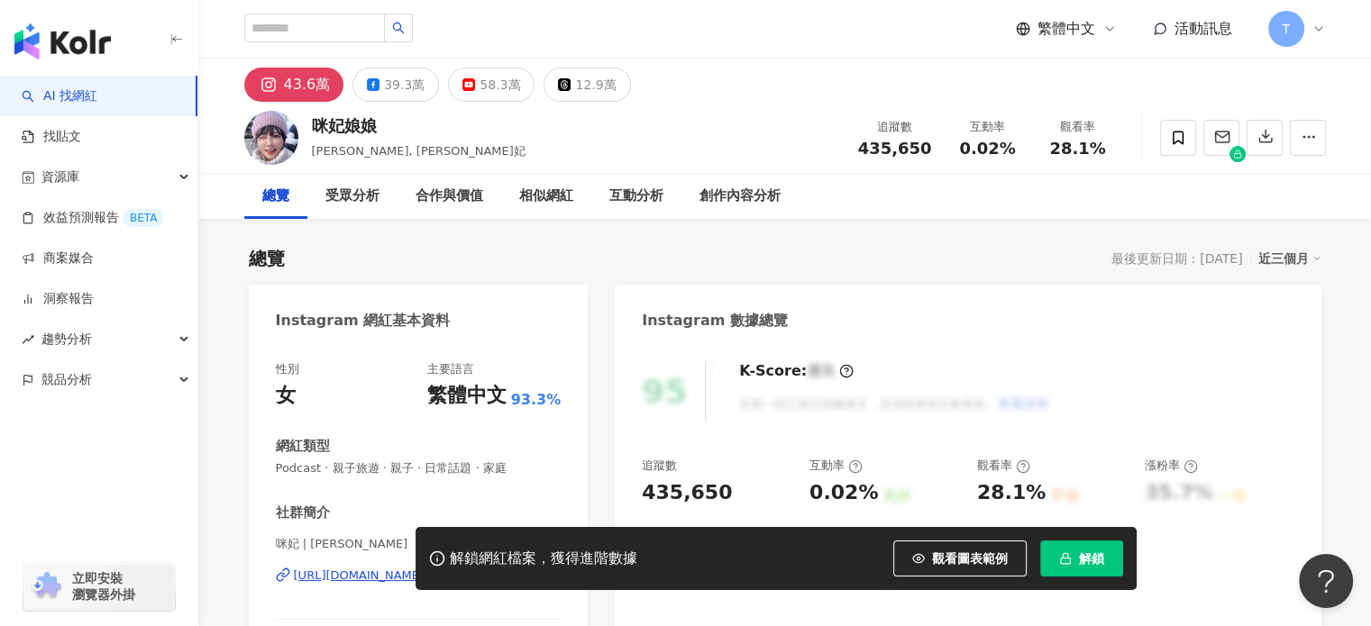
click at [424, 568] on div "[URL][DOMAIN_NAME]" at bounding box center [359, 576] width 131 height 16
drag, startPoint x: 959, startPoint y: 579, endPoint x: 959, endPoint y: 569, distance: 9.9
click at [959, 576] on div "解鎖網紅檔案，獲得進階數據 觀看圖表範例 解鎖" at bounding box center [775, 558] width 721 height 63
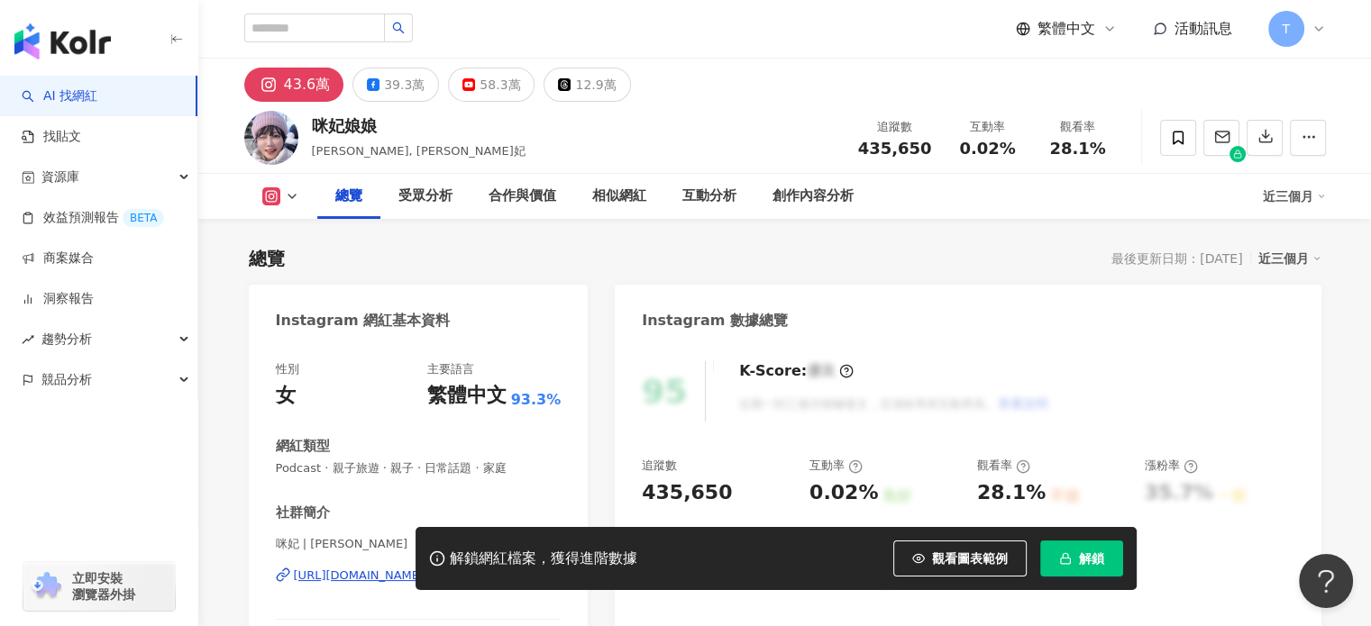
scroll to position [451, 0]
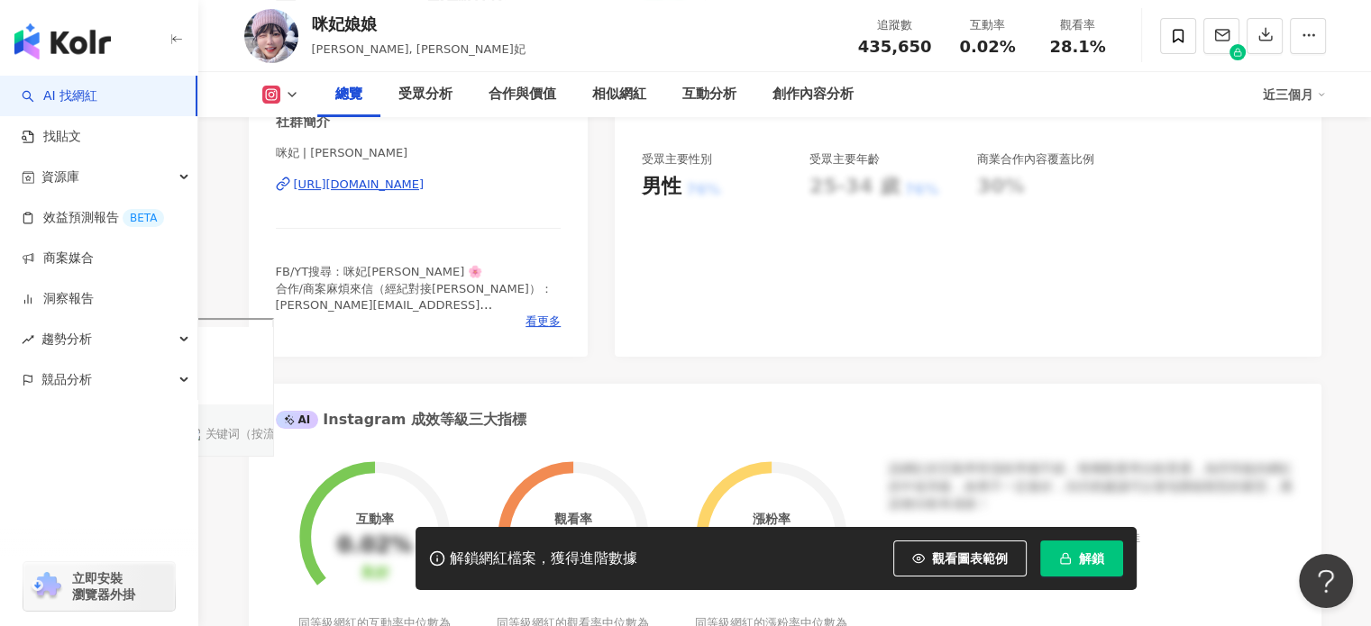
click at [539, 251] on div "咪妃 | juliamisakii https://www.instagram.com/juliamisakii/" at bounding box center [419, 197] width 286 height 105
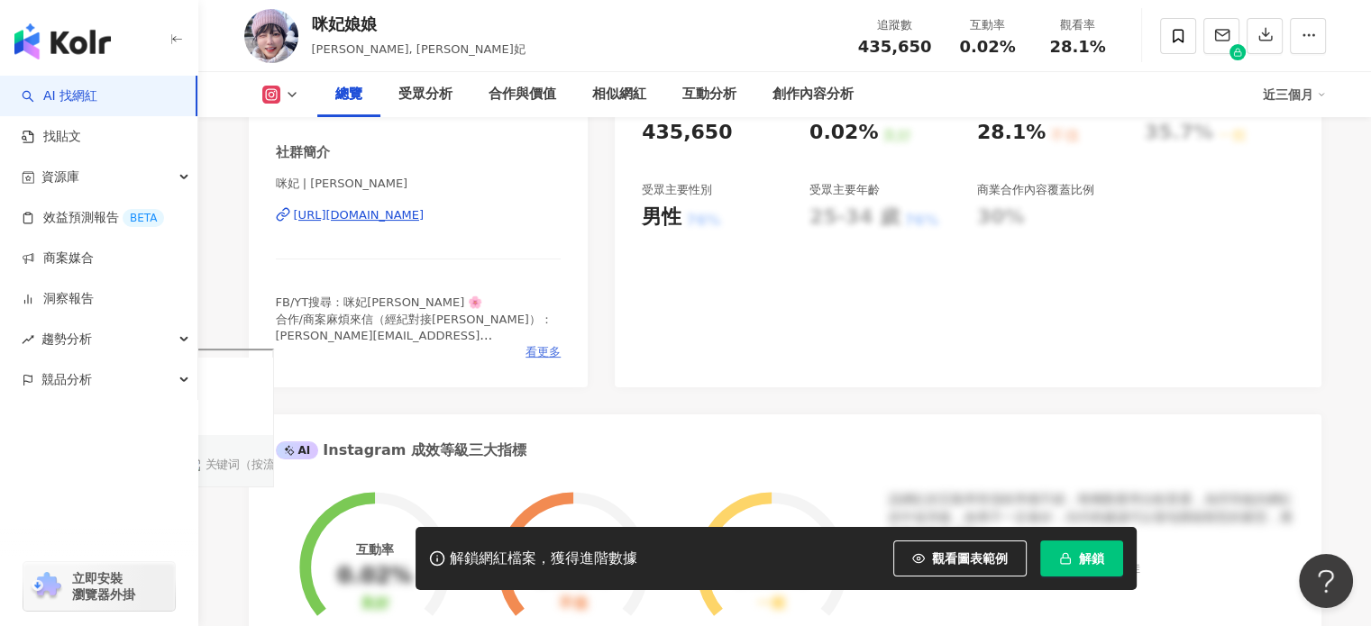
click at [535, 359] on span "看更多" at bounding box center [542, 352] width 35 height 16
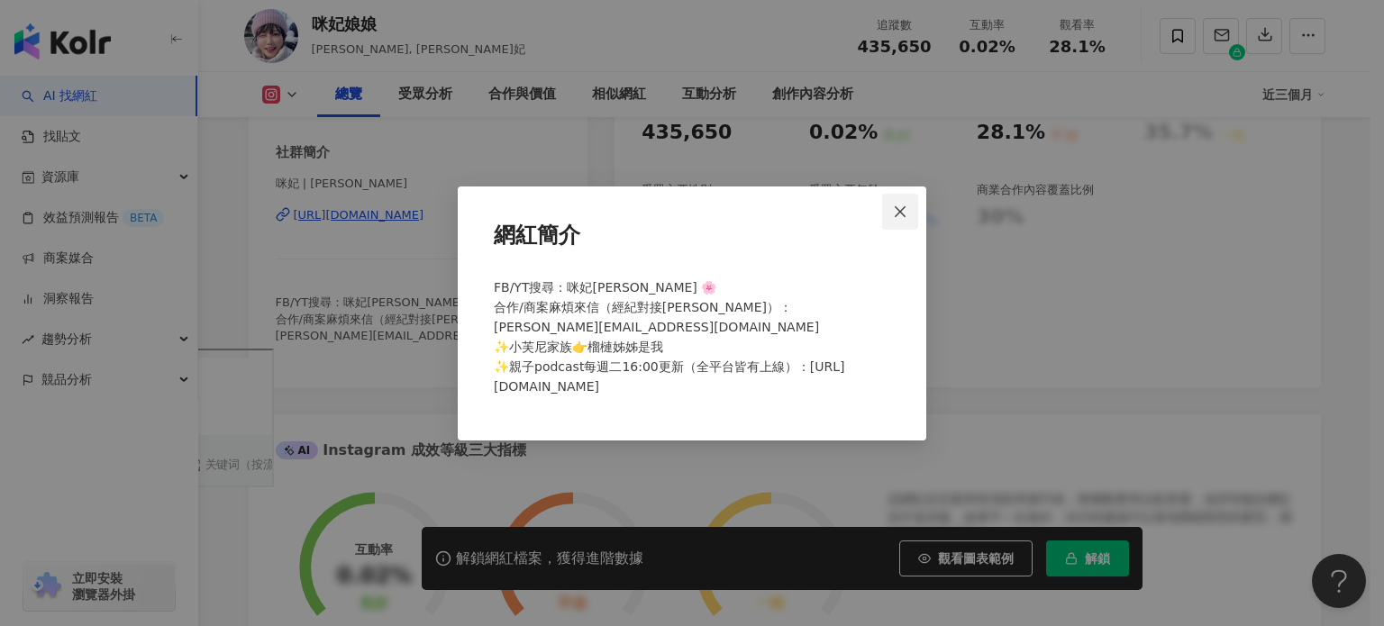
click at [897, 216] on icon "close" at bounding box center [900, 212] width 14 height 14
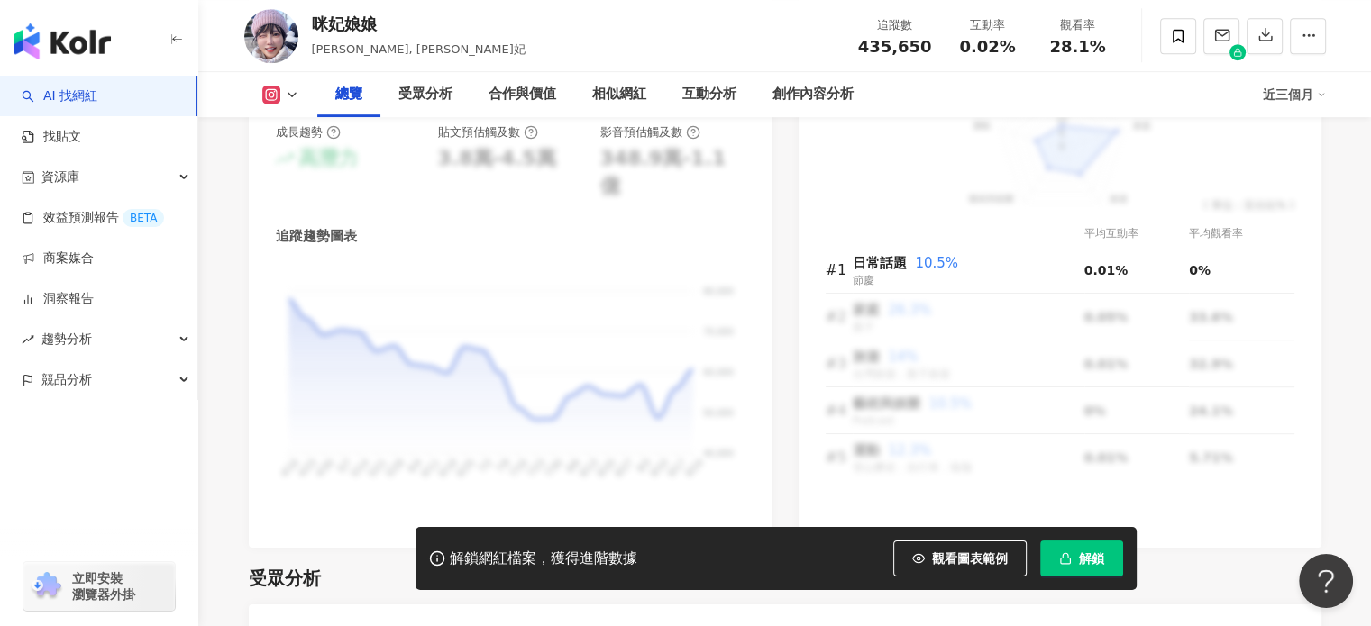
scroll to position [1262, 0]
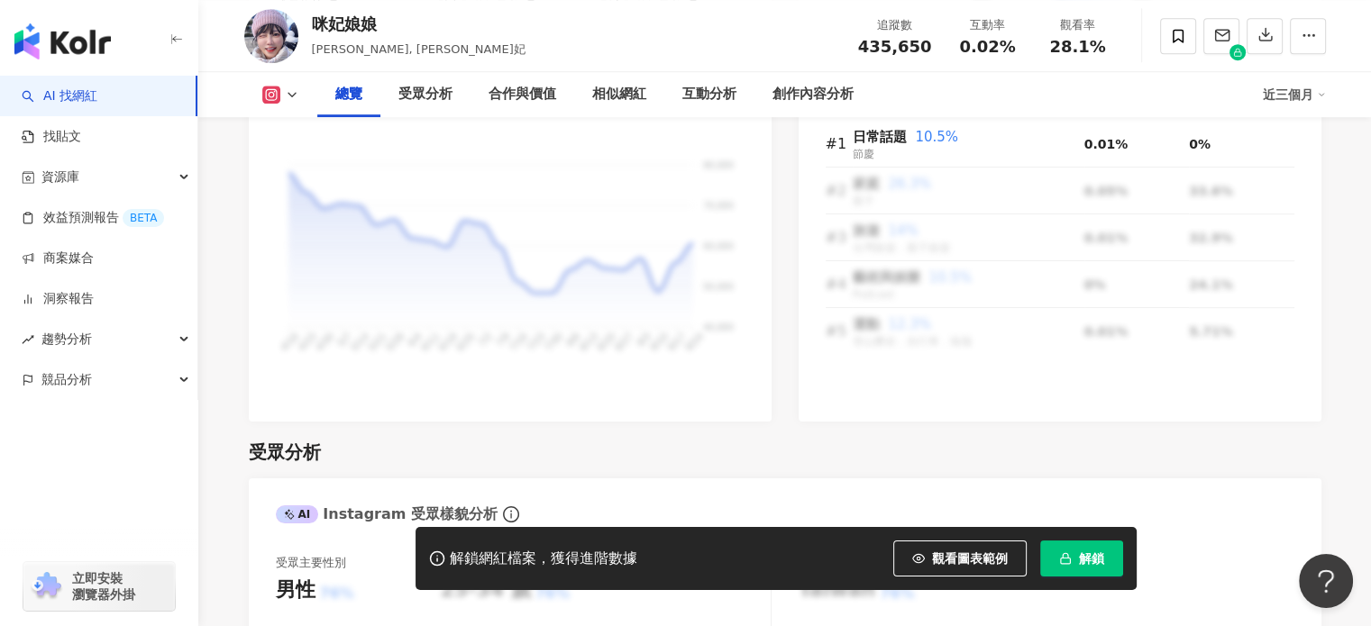
click at [1098, 566] on span "解鎖" at bounding box center [1091, 558] width 25 height 14
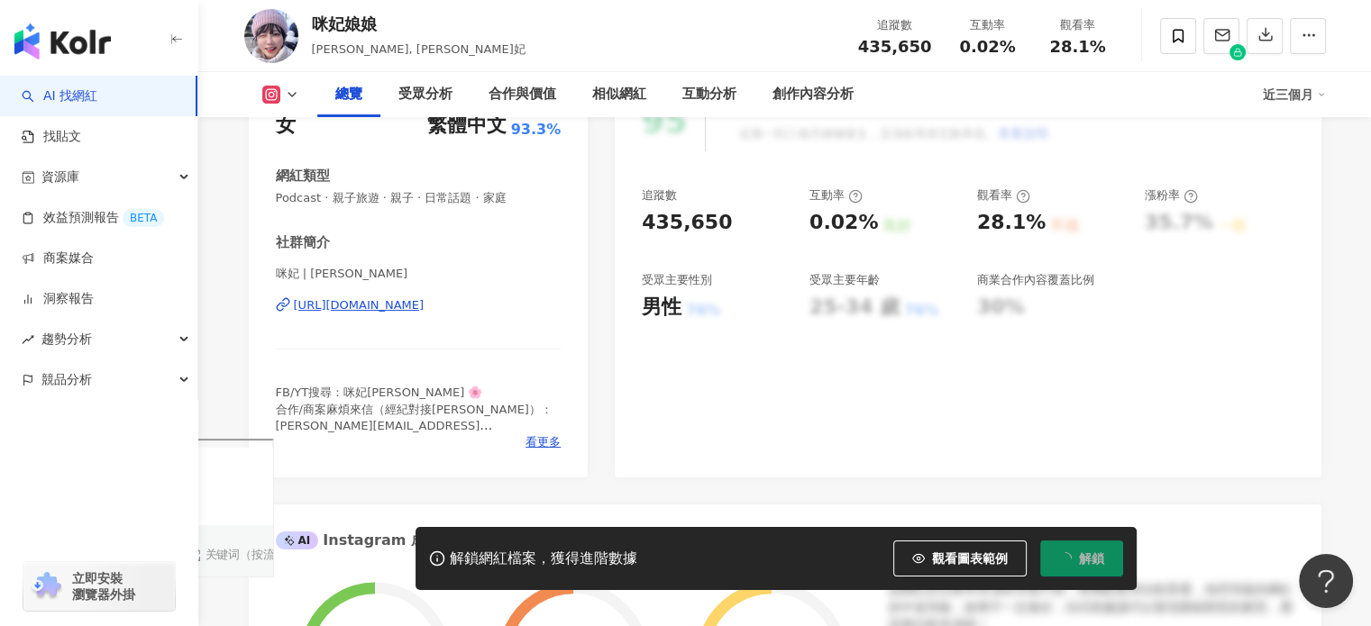
scroll to position [0, 0]
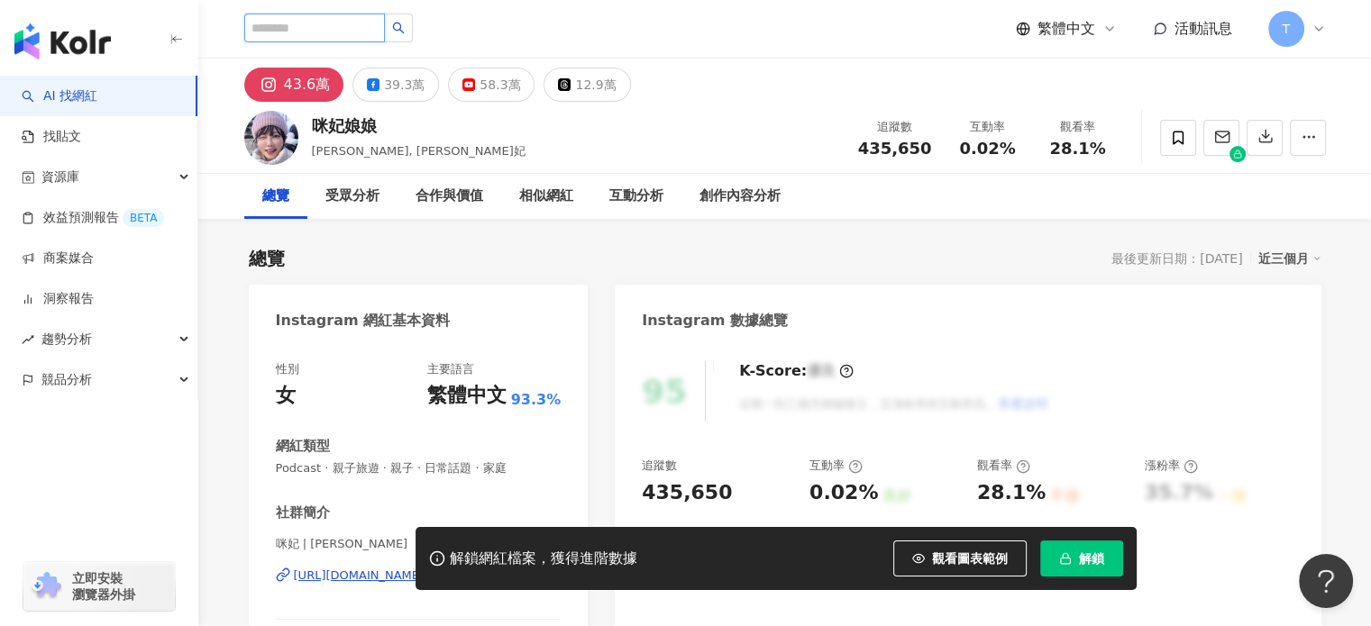
click at [334, 31] on input "search" at bounding box center [314, 28] width 141 height 29
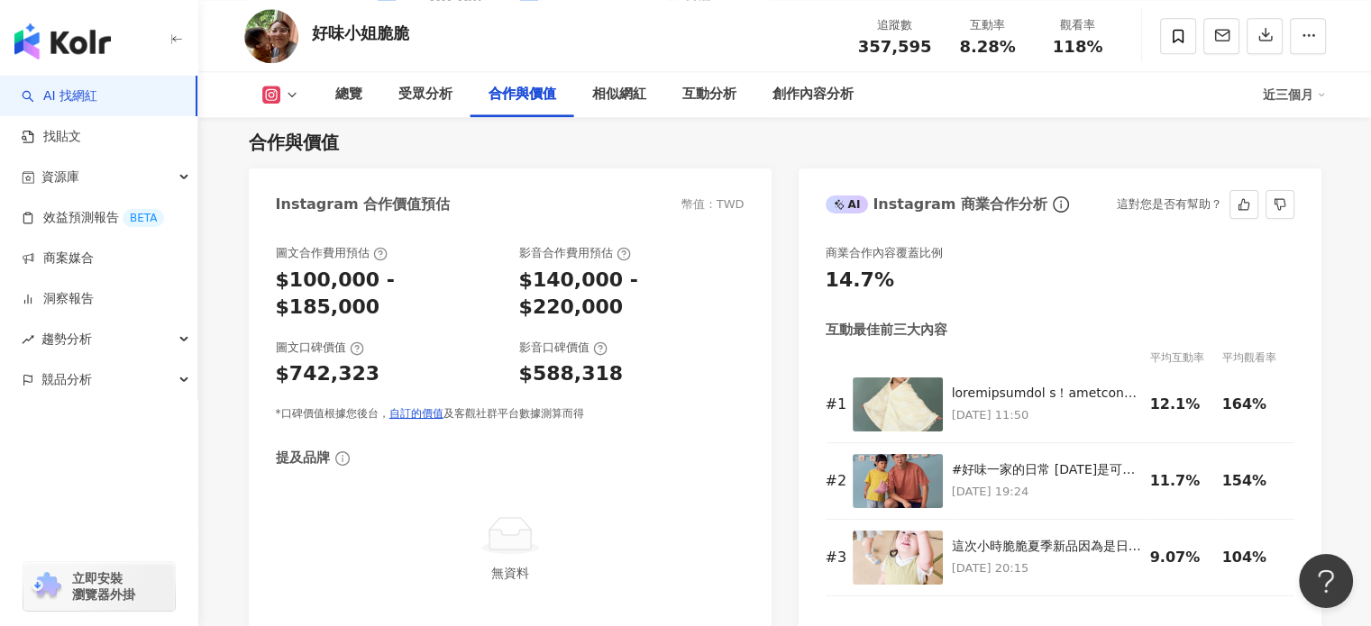
scroll to position [2462, 0]
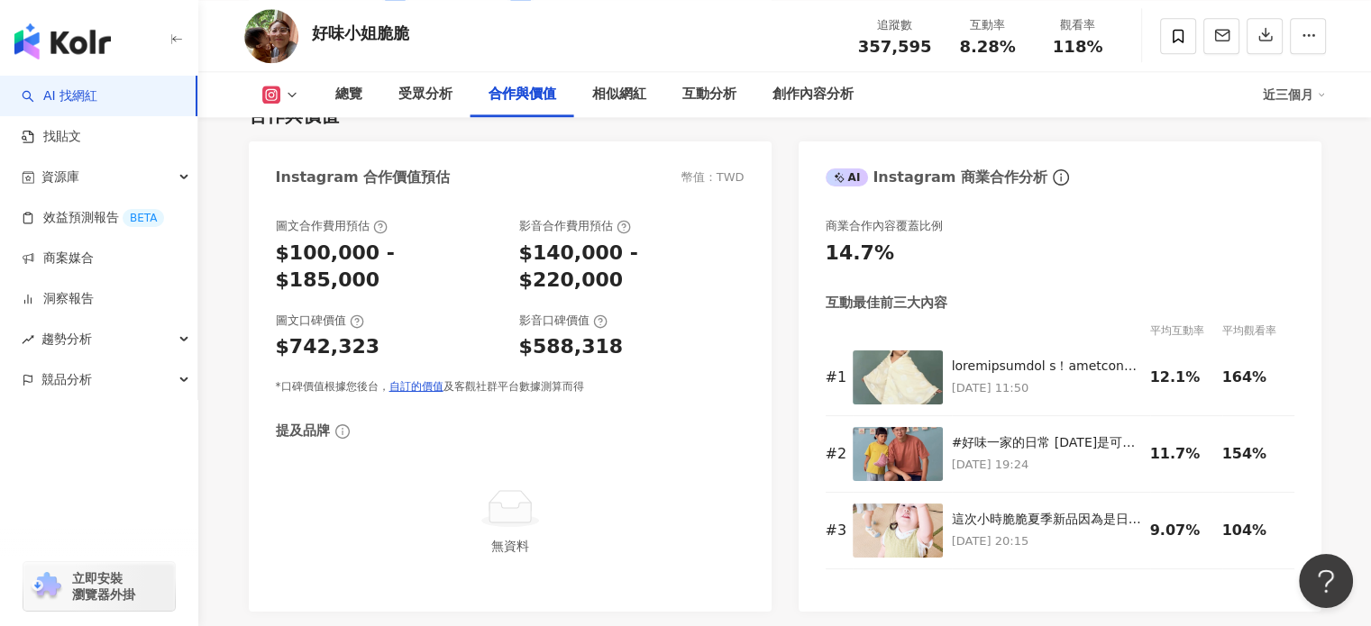
click at [559, 17] on div "好味小姐脆脆 追蹤數 357,595 互動率 8.28% 觀看率 118%" at bounding box center [784, 35] width 1153 height 71
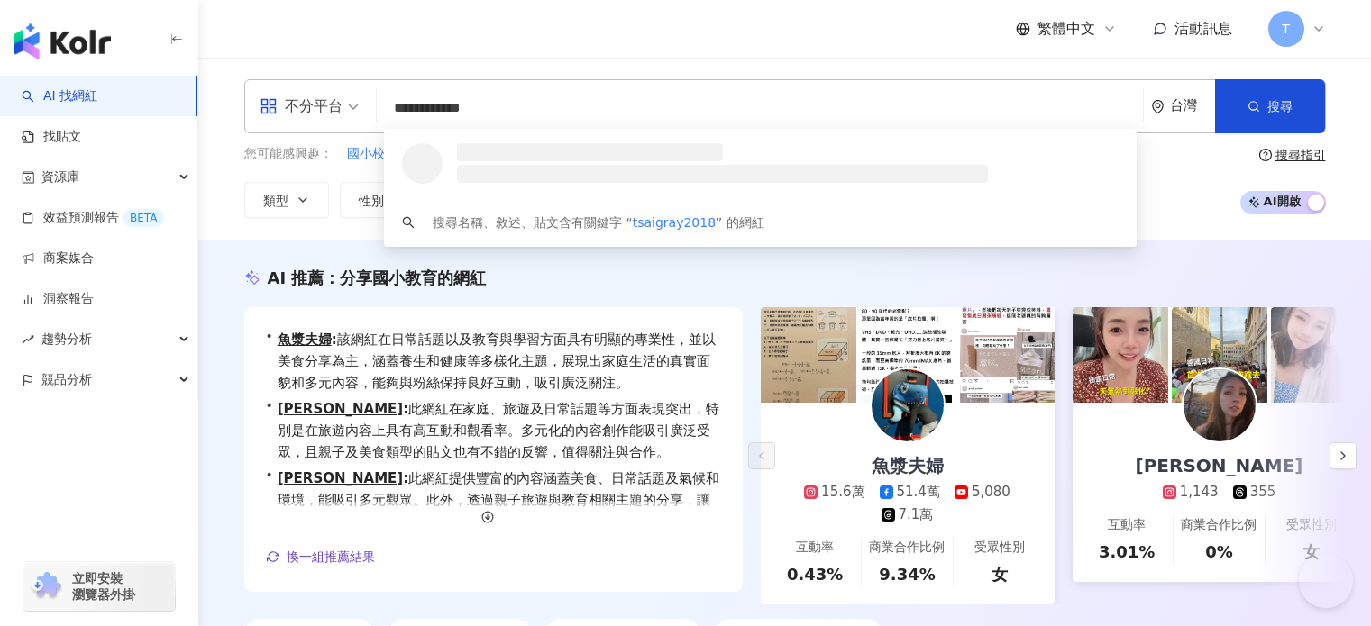
click at [542, 114] on input "**********" at bounding box center [760, 108] width 752 height 34
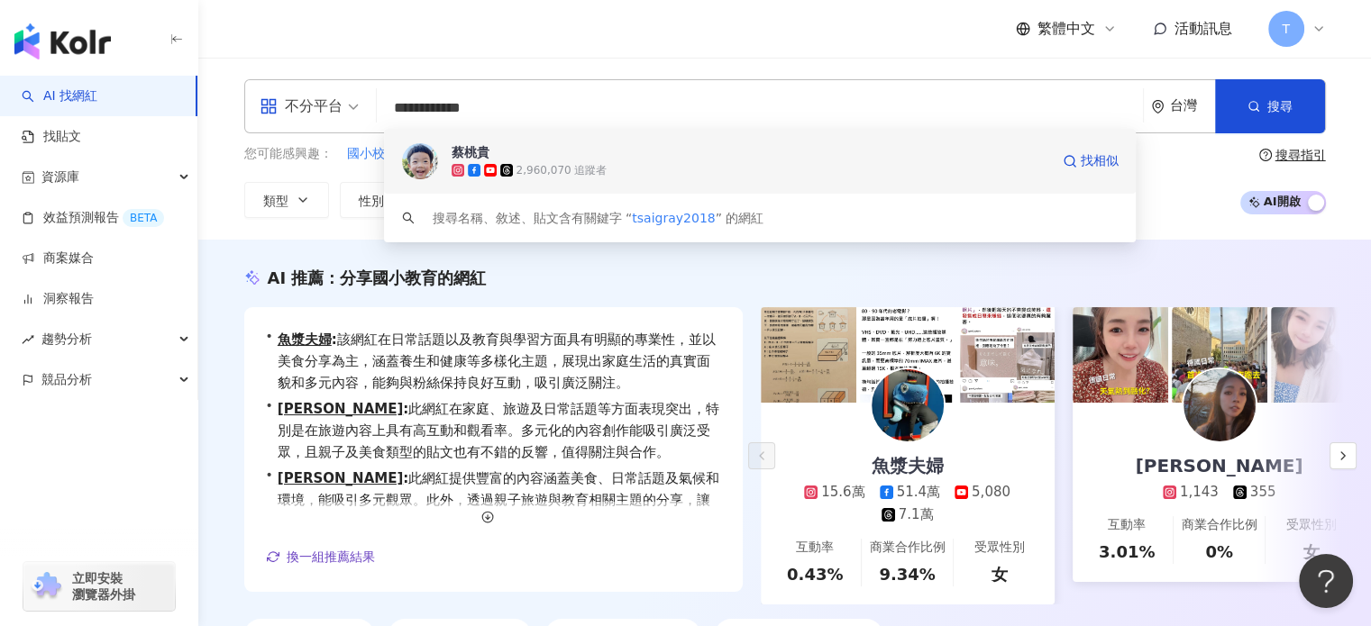
click at [563, 158] on span "蔡桃貴" at bounding box center [749, 152] width 597 height 18
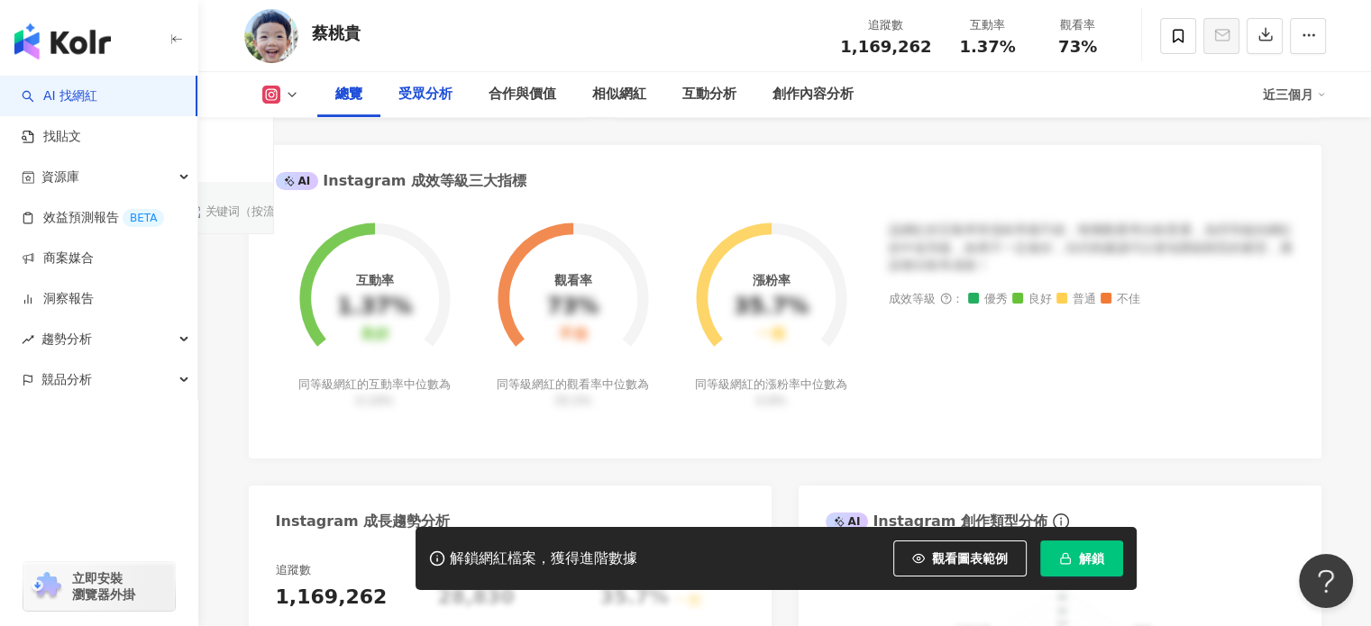
scroll to position [631, 0]
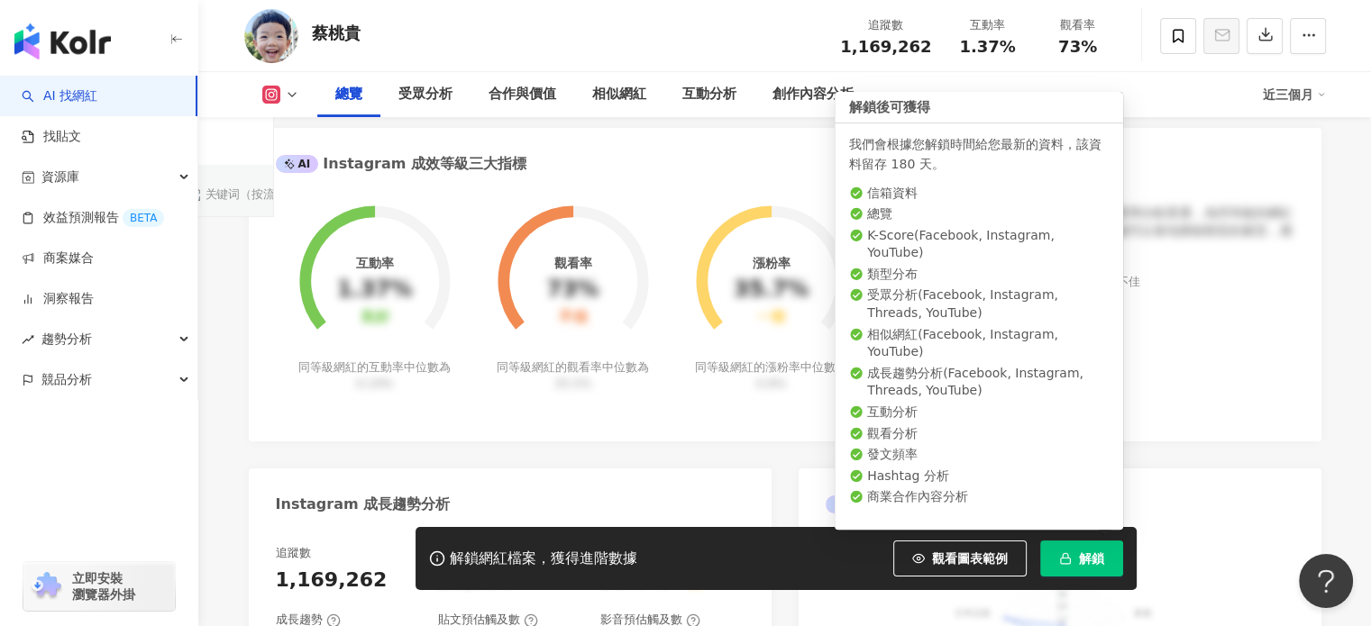
click at [1053, 552] on button "解鎖" at bounding box center [1081, 559] width 83 height 36
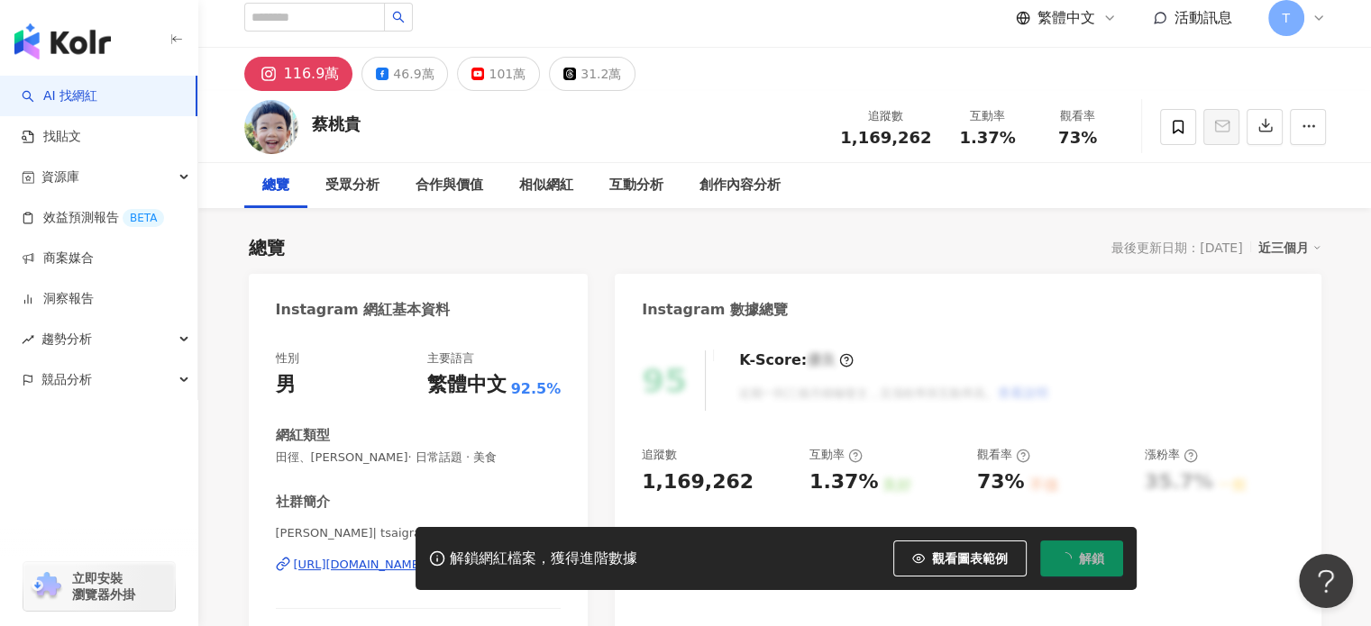
scroll to position [0, 0]
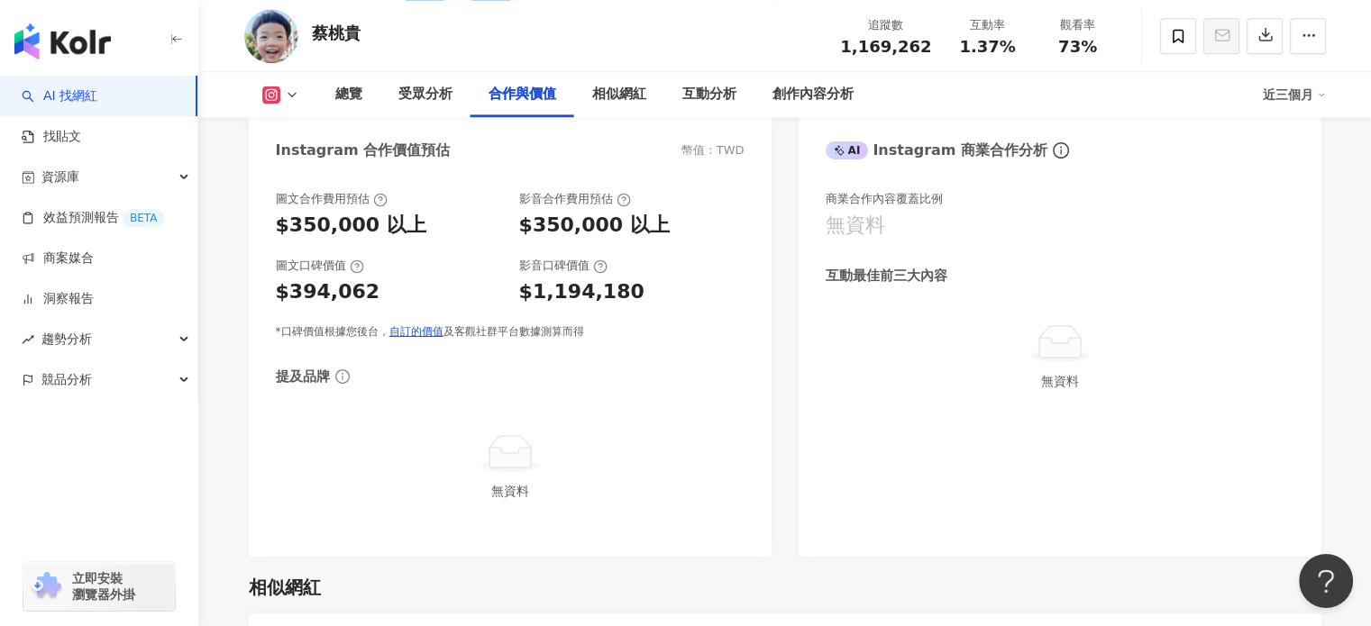
scroll to position [2433, 0]
